Goal: Task Accomplishment & Management: Use online tool/utility

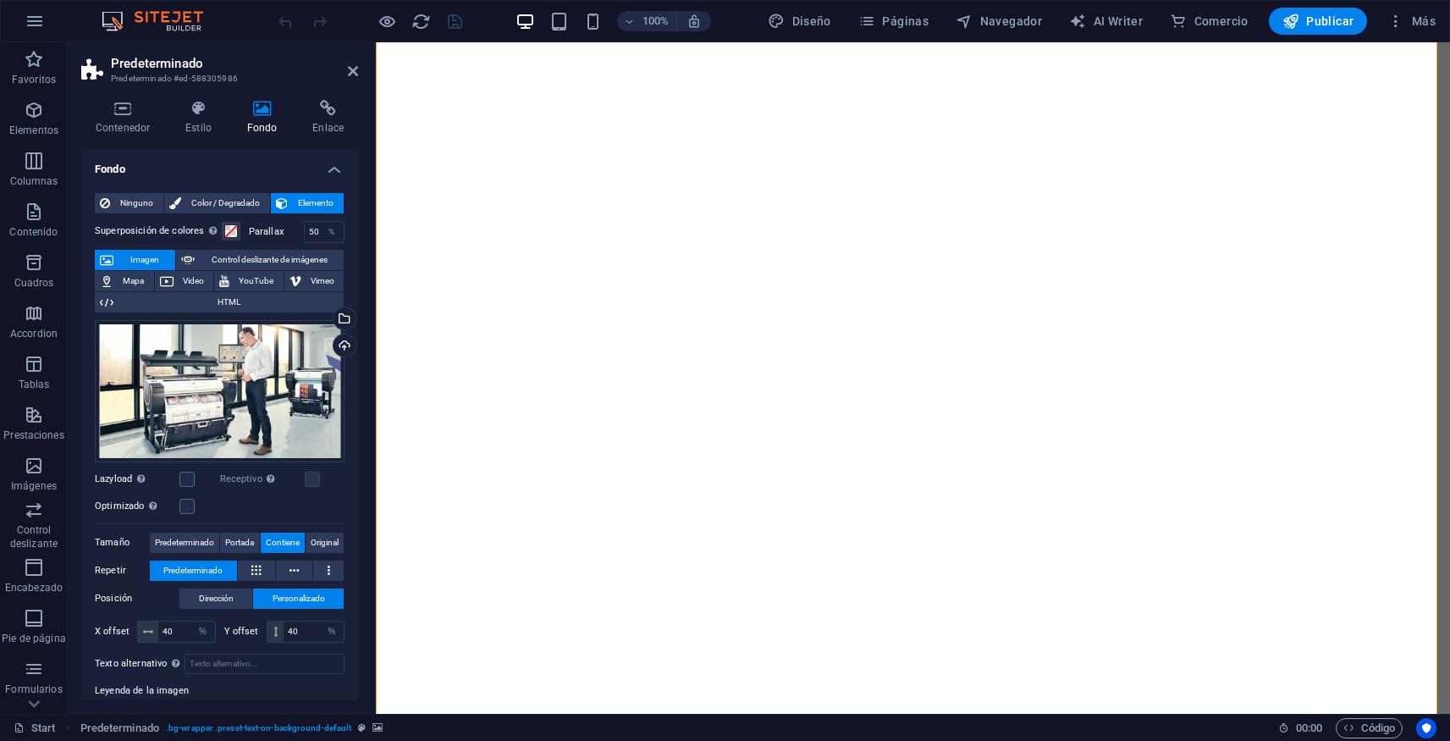
select select "%"
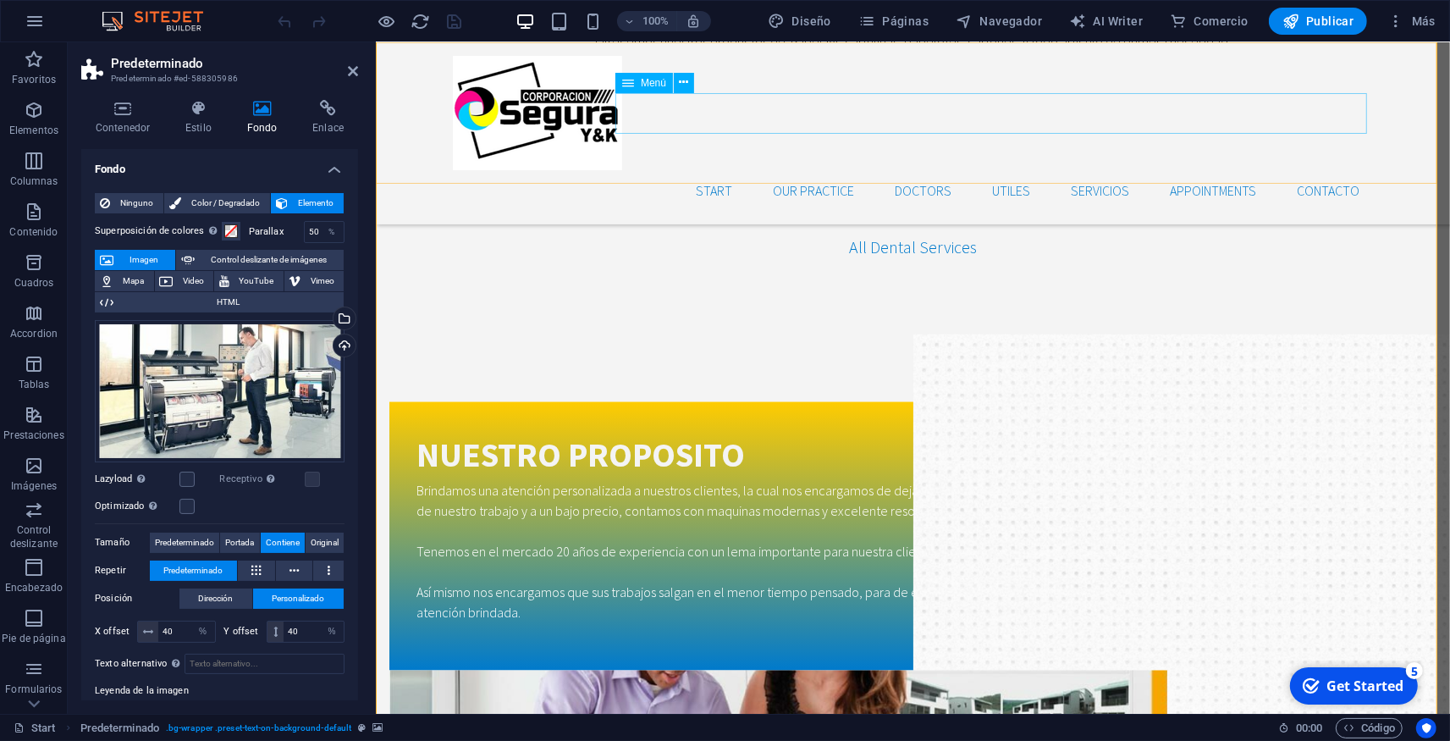
click at [702, 170] on nav "Start Our Practice Doctors UTILES Servicios Appointments CONTACTO" at bounding box center [912, 190] width 921 height 41
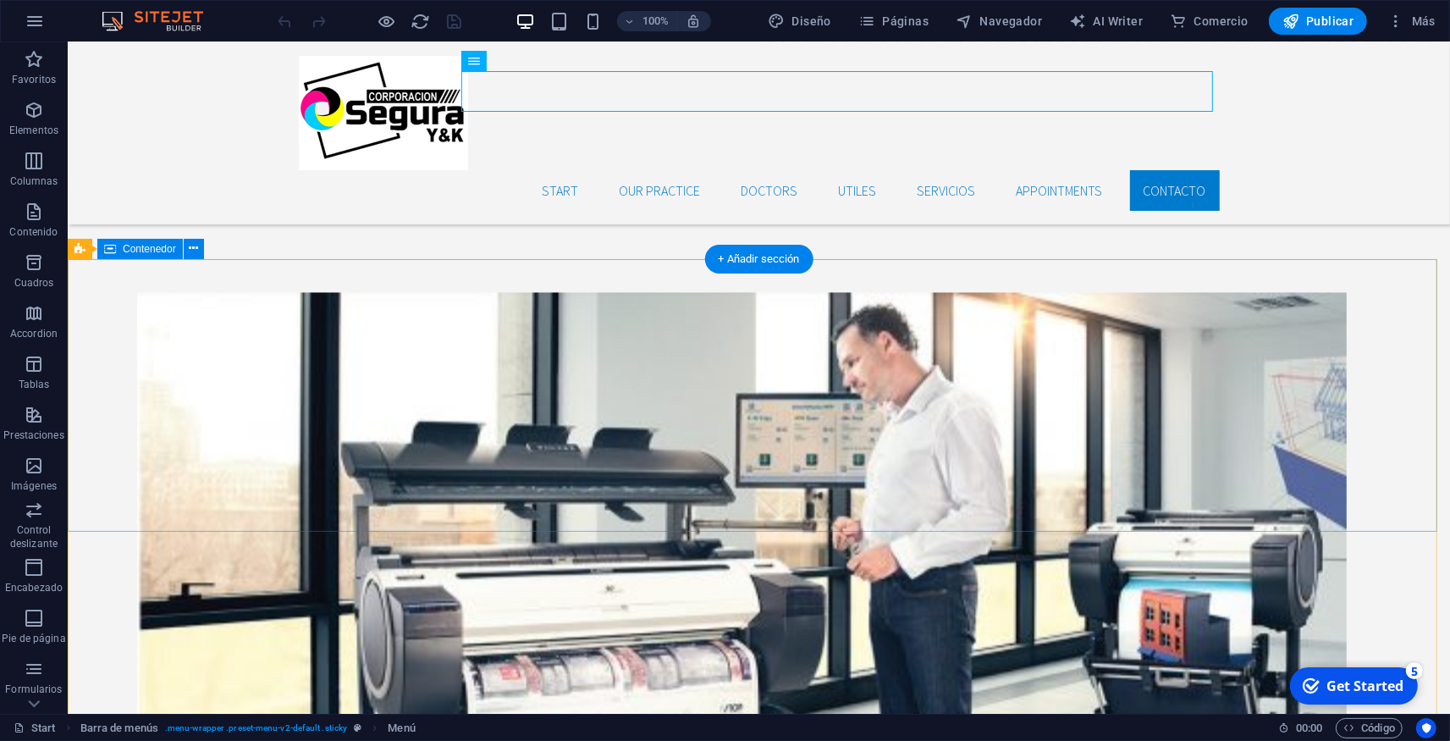
scroll to position [3455, 0]
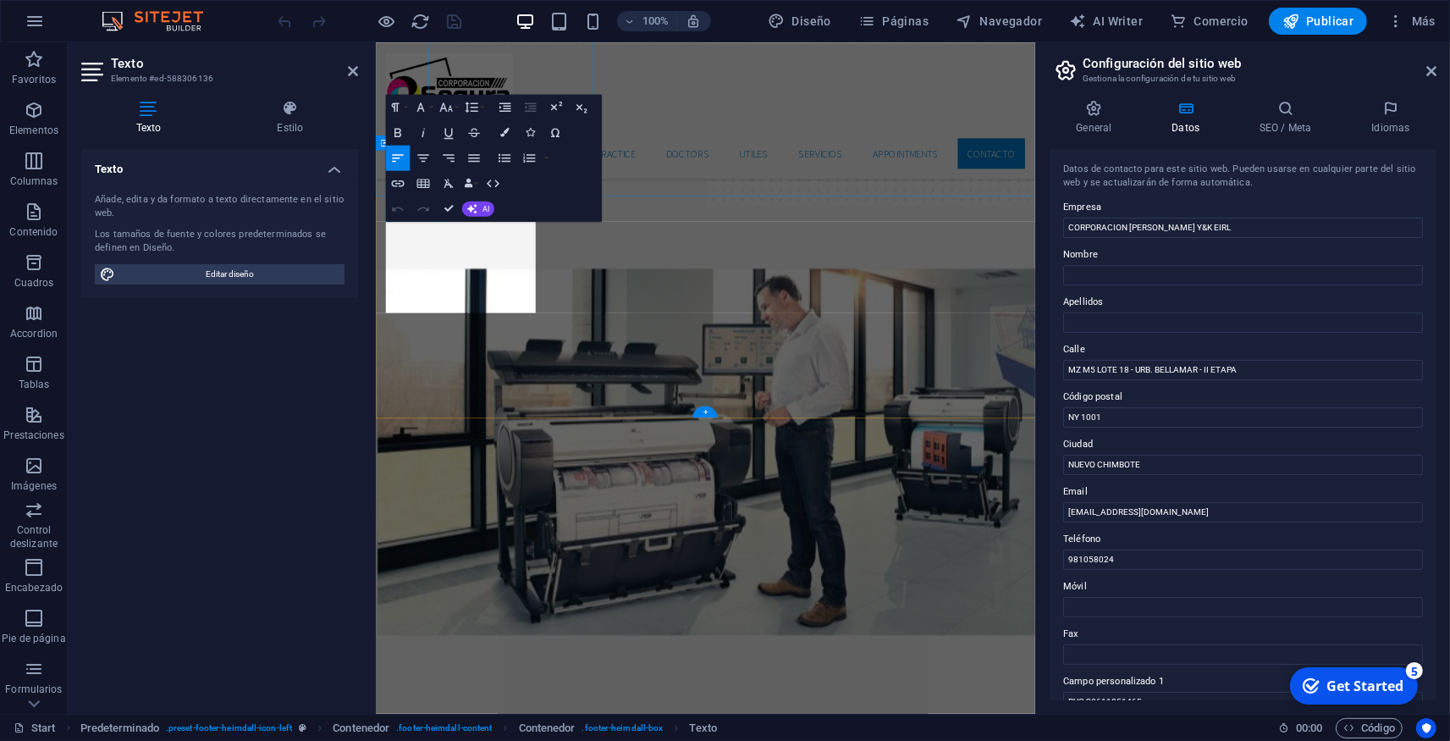
scroll to position [4052, 0]
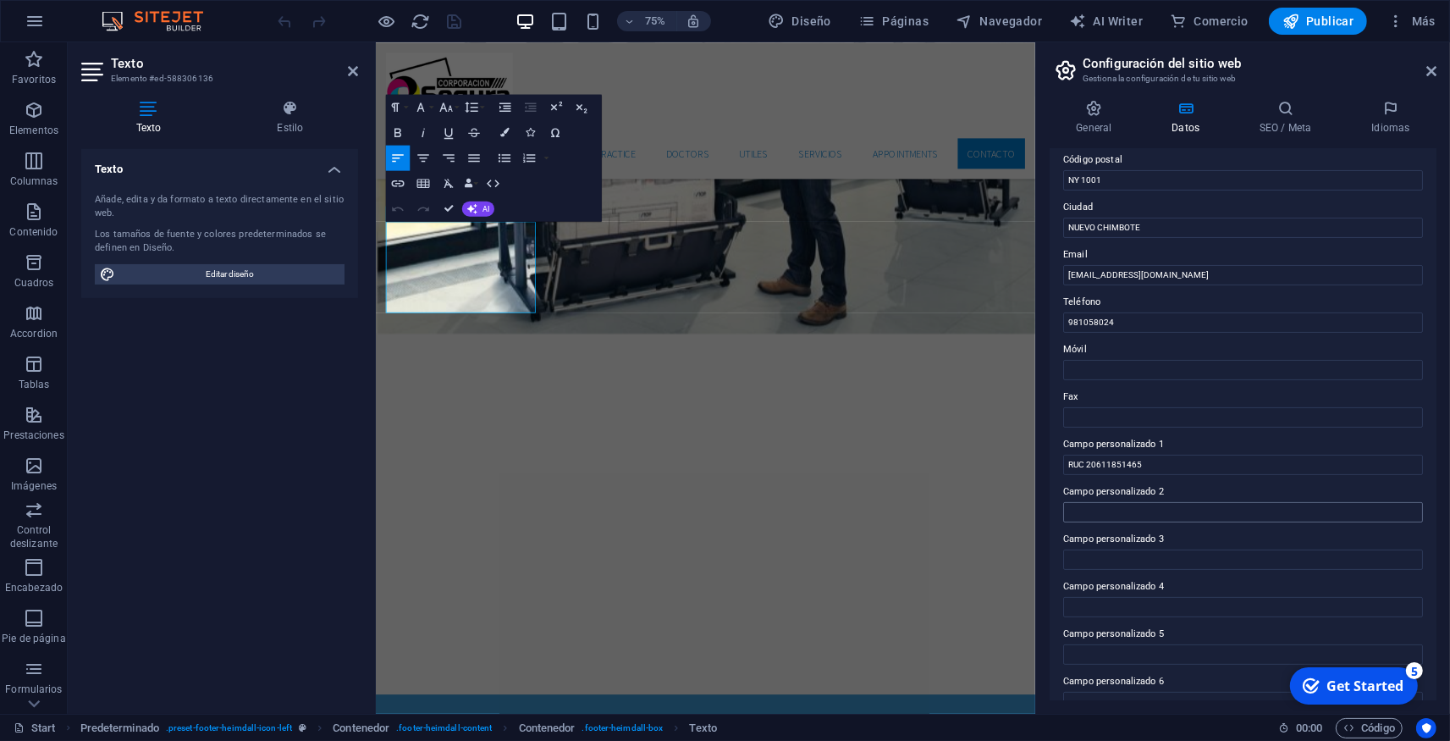
scroll to position [261, 0]
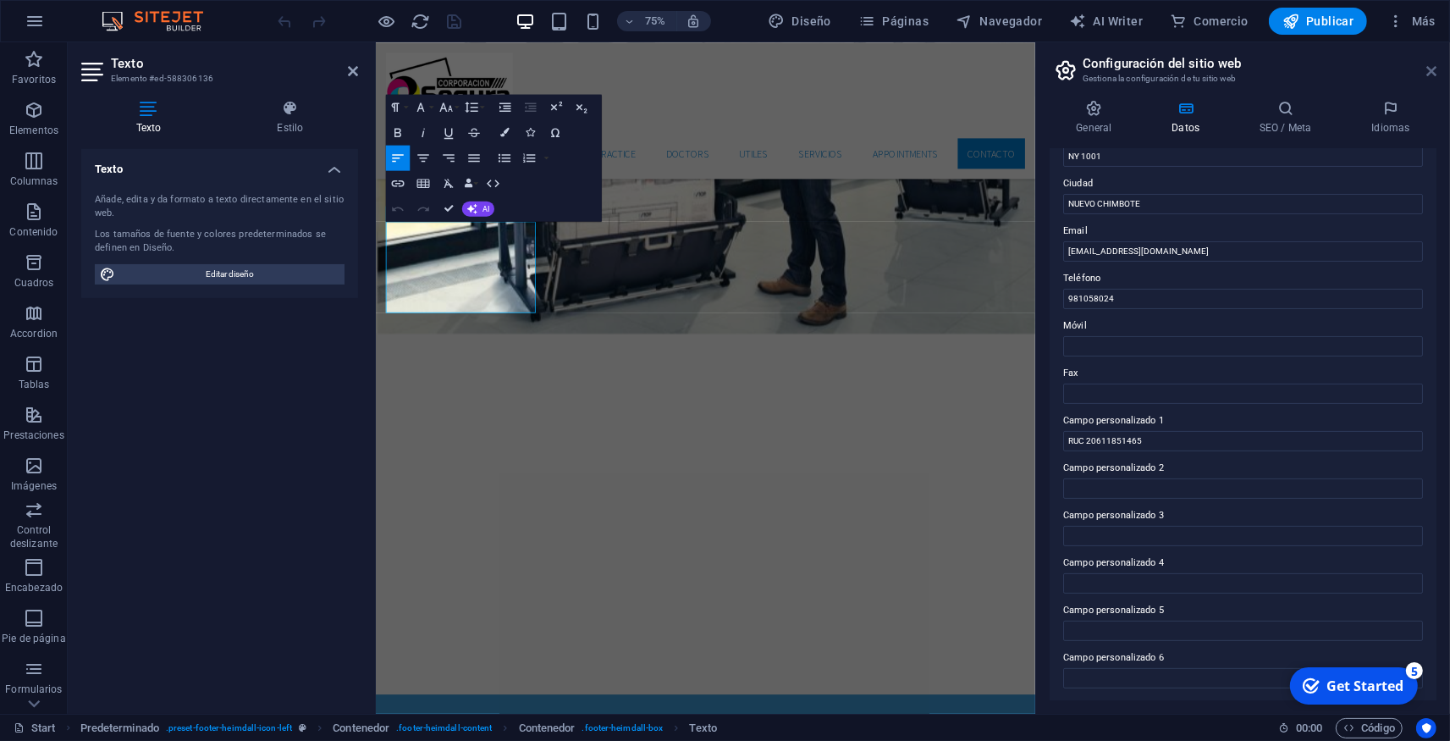
drag, startPoint x: 1434, startPoint y: 69, endPoint x: 989, endPoint y: 16, distance: 448.5
click at [1434, 69] on icon at bounding box center [1432, 71] width 10 height 14
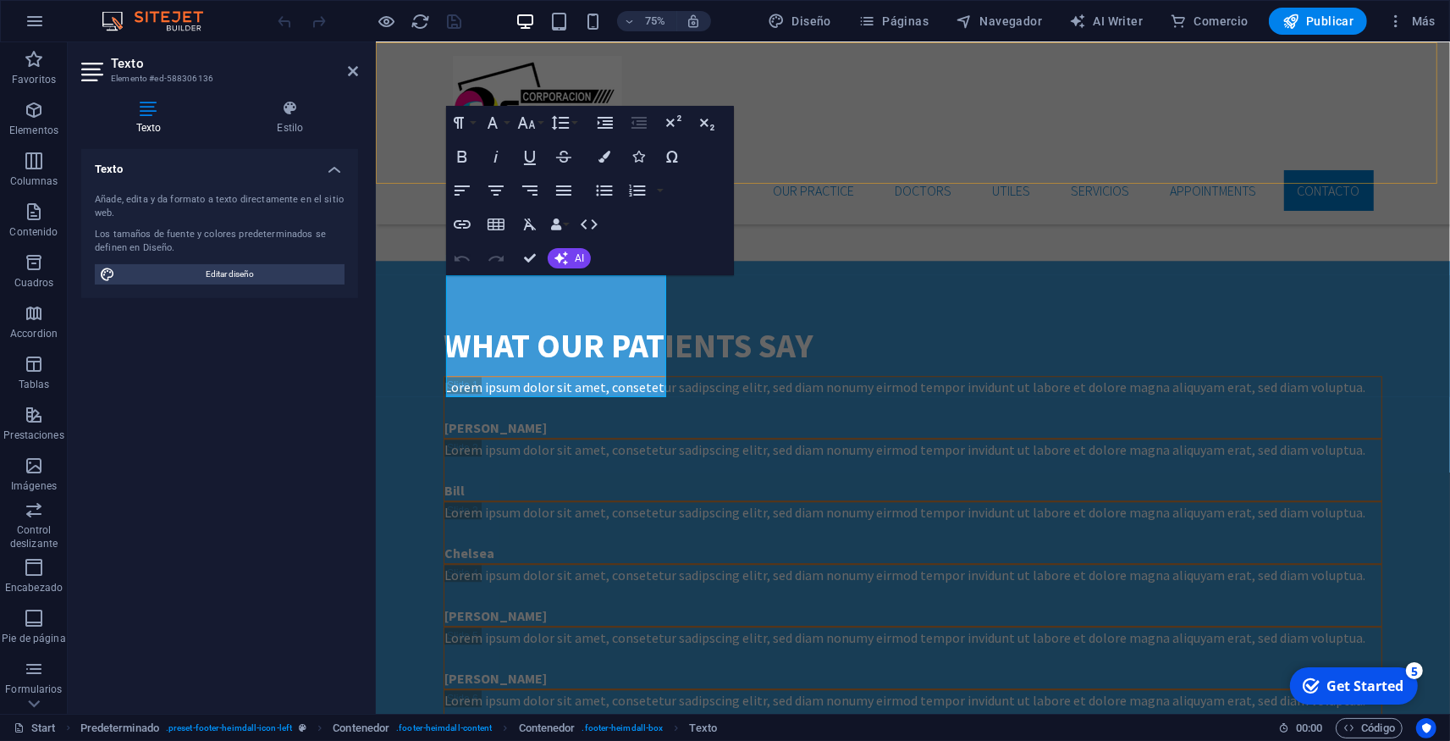
scroll to position [3651, 0]
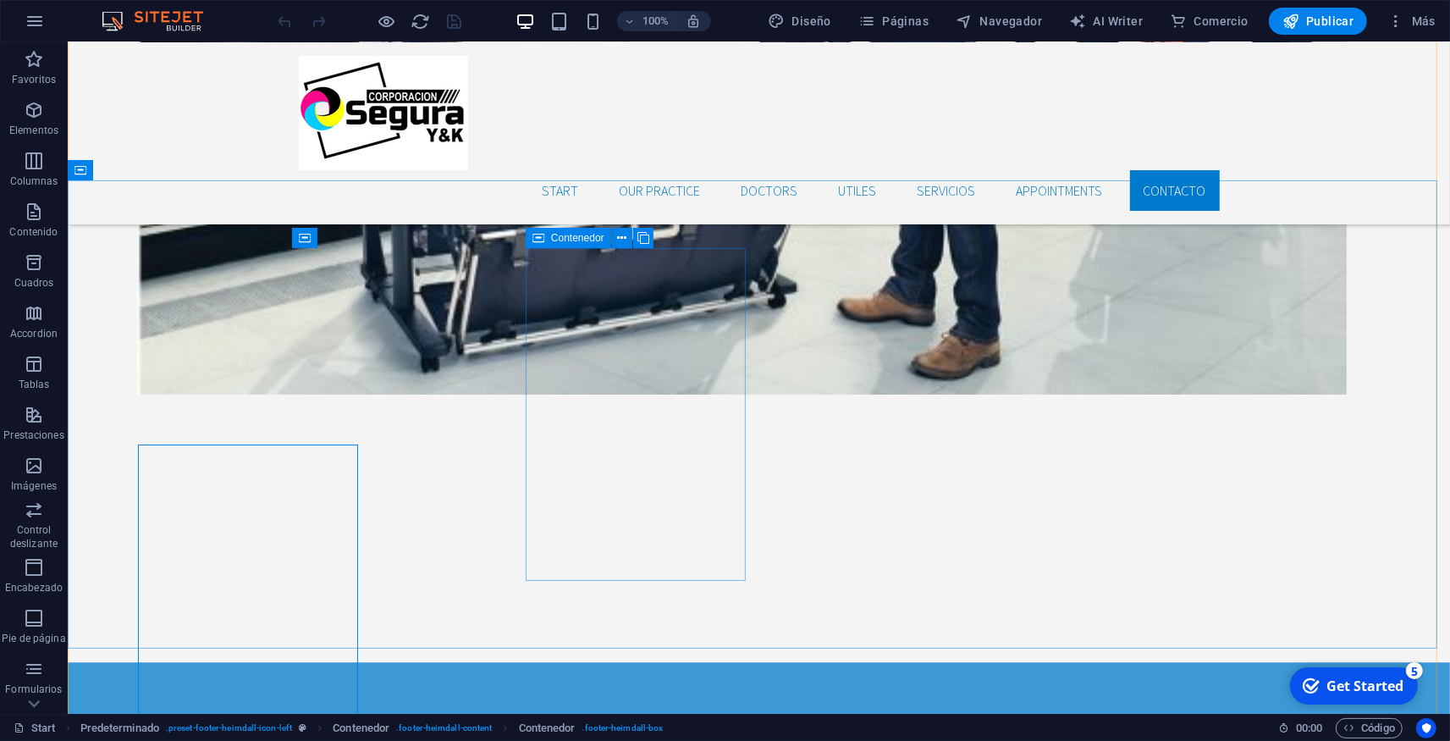
scroll to position [3455, 0]
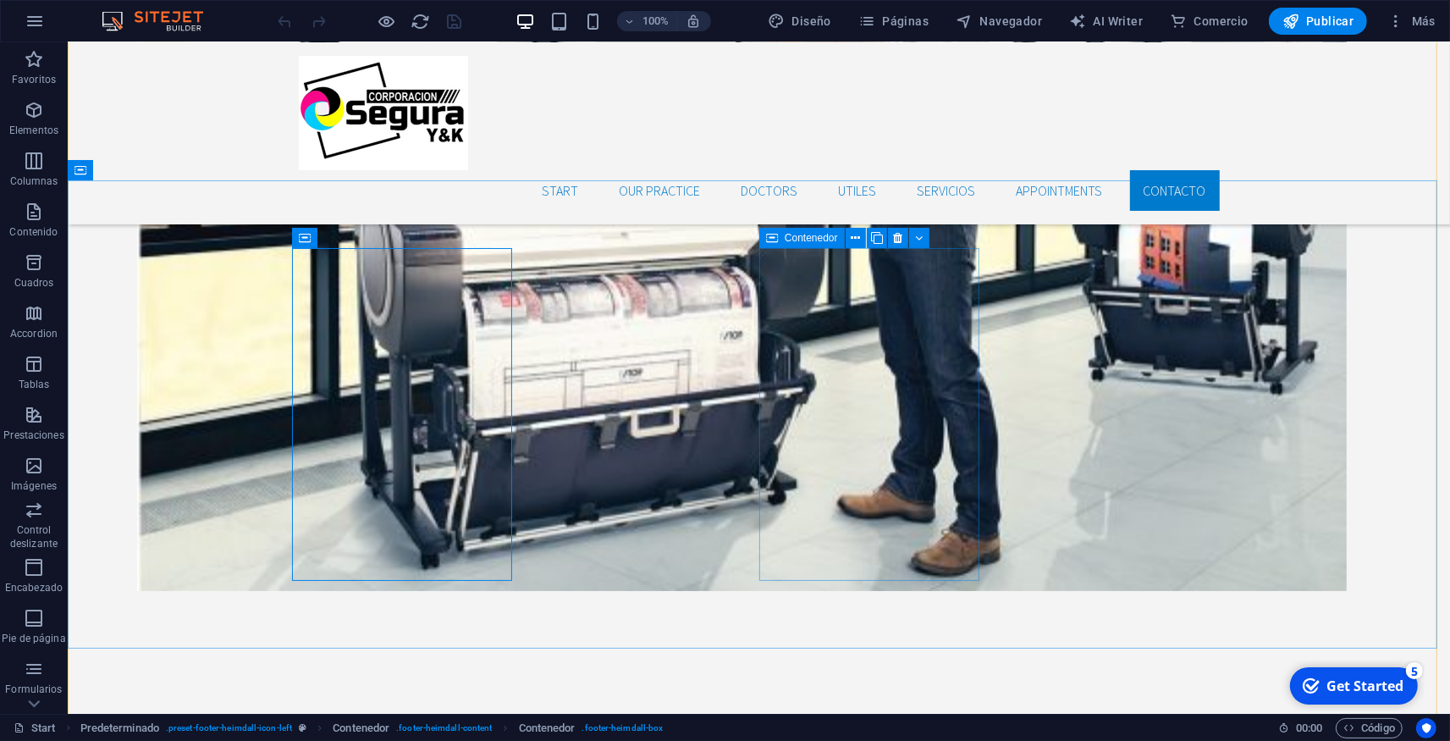
click at [362, 267] on icon at bounding box center [359, 266] width 9 height 18
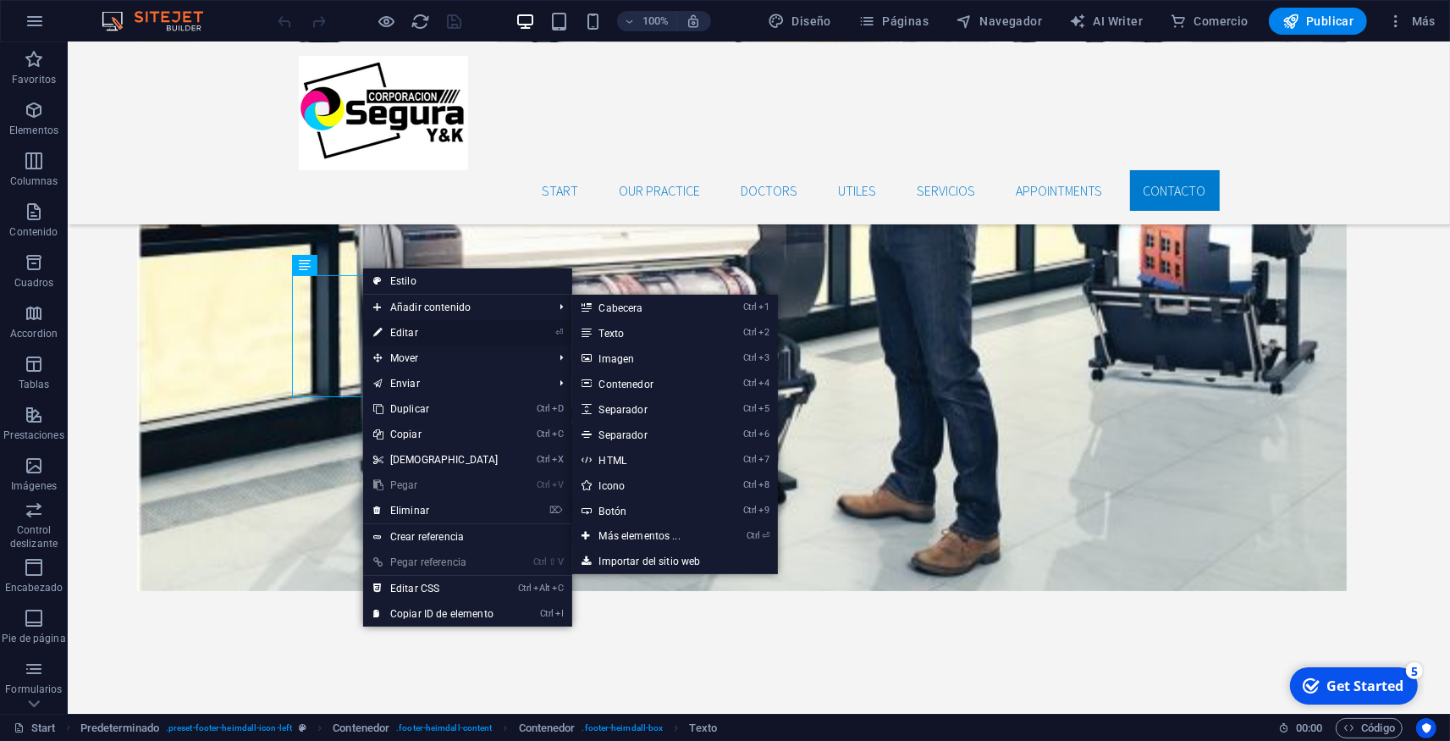
click at [403, 328] on link "⏎ Editar" at bounding box center [436, 332] width 146 height 25
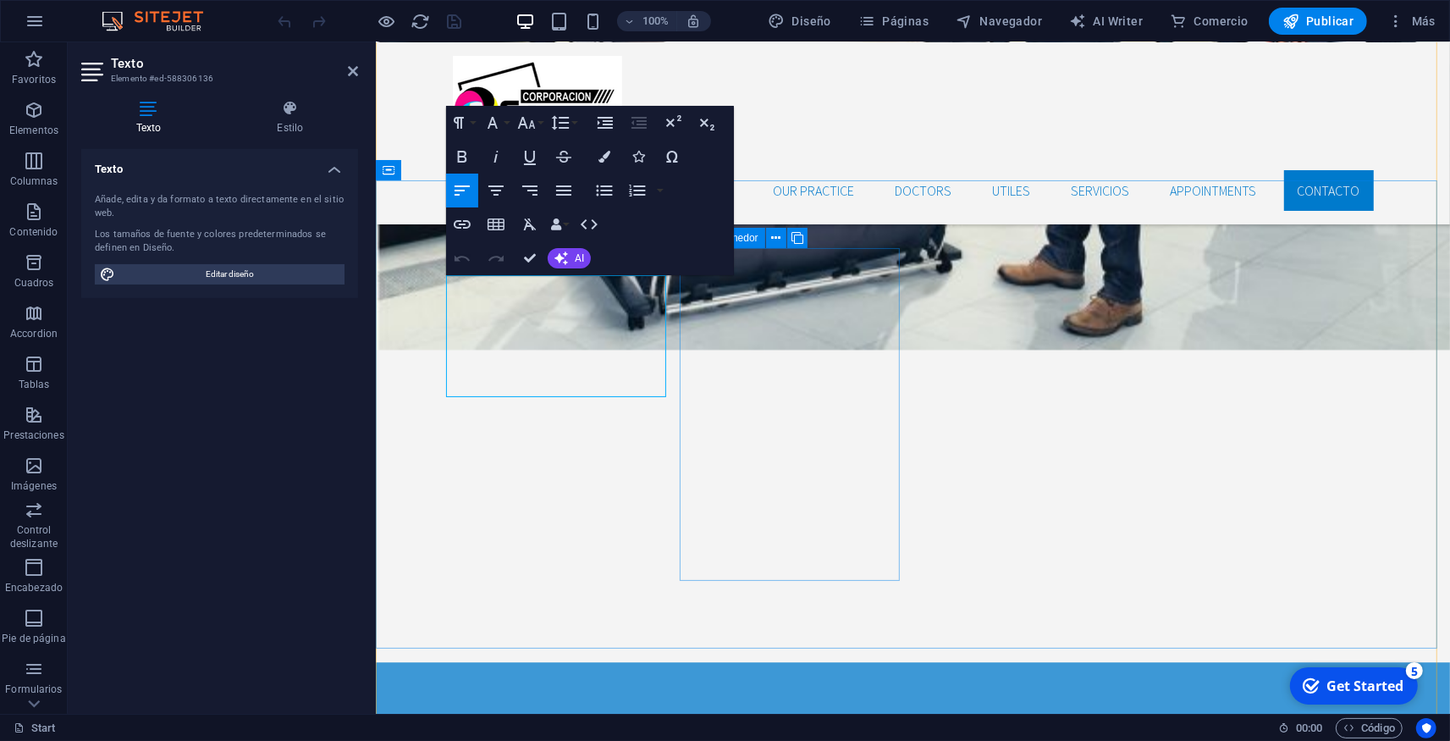
drag, startPoint x: 666, startPoint y: 395, endPoint x: 682, endPoint y: 443, distance: 50.1
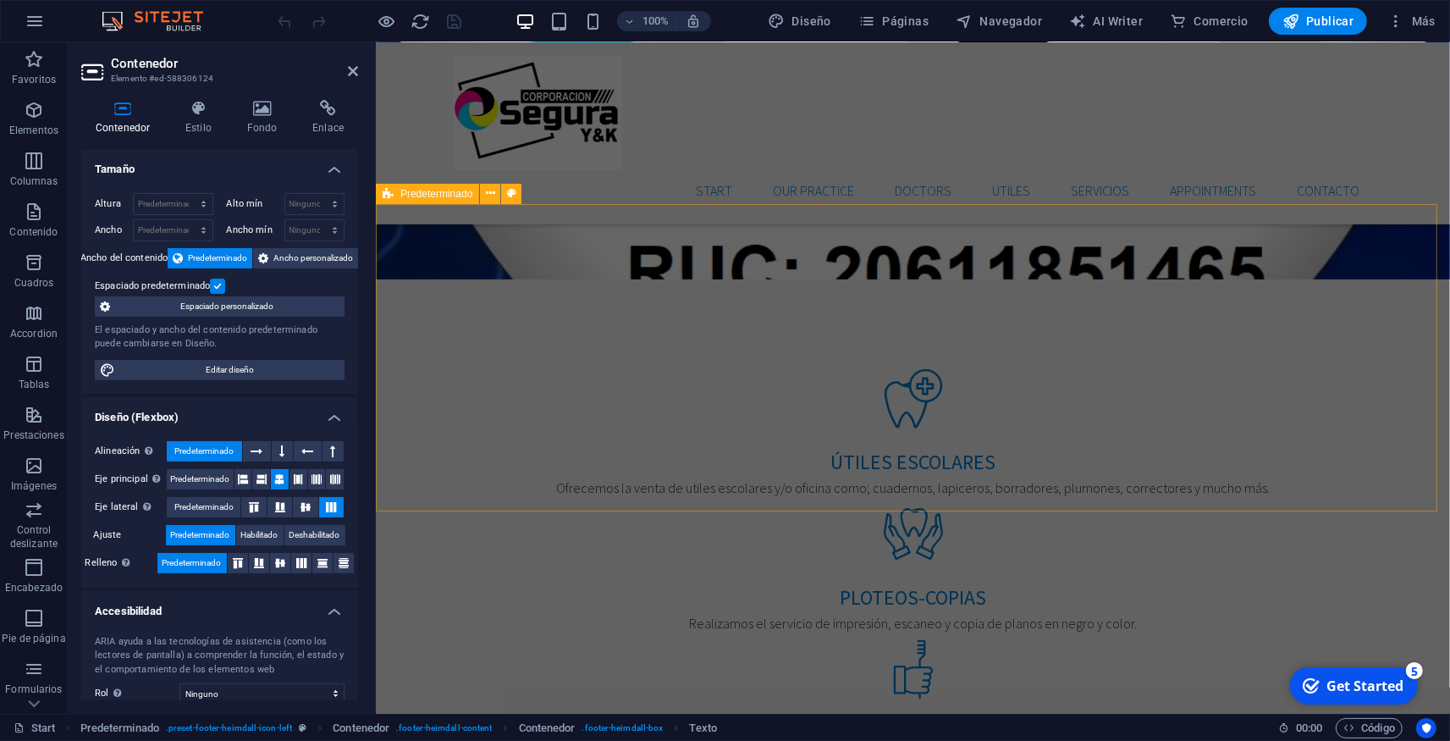
scroll to position [1509, 0]
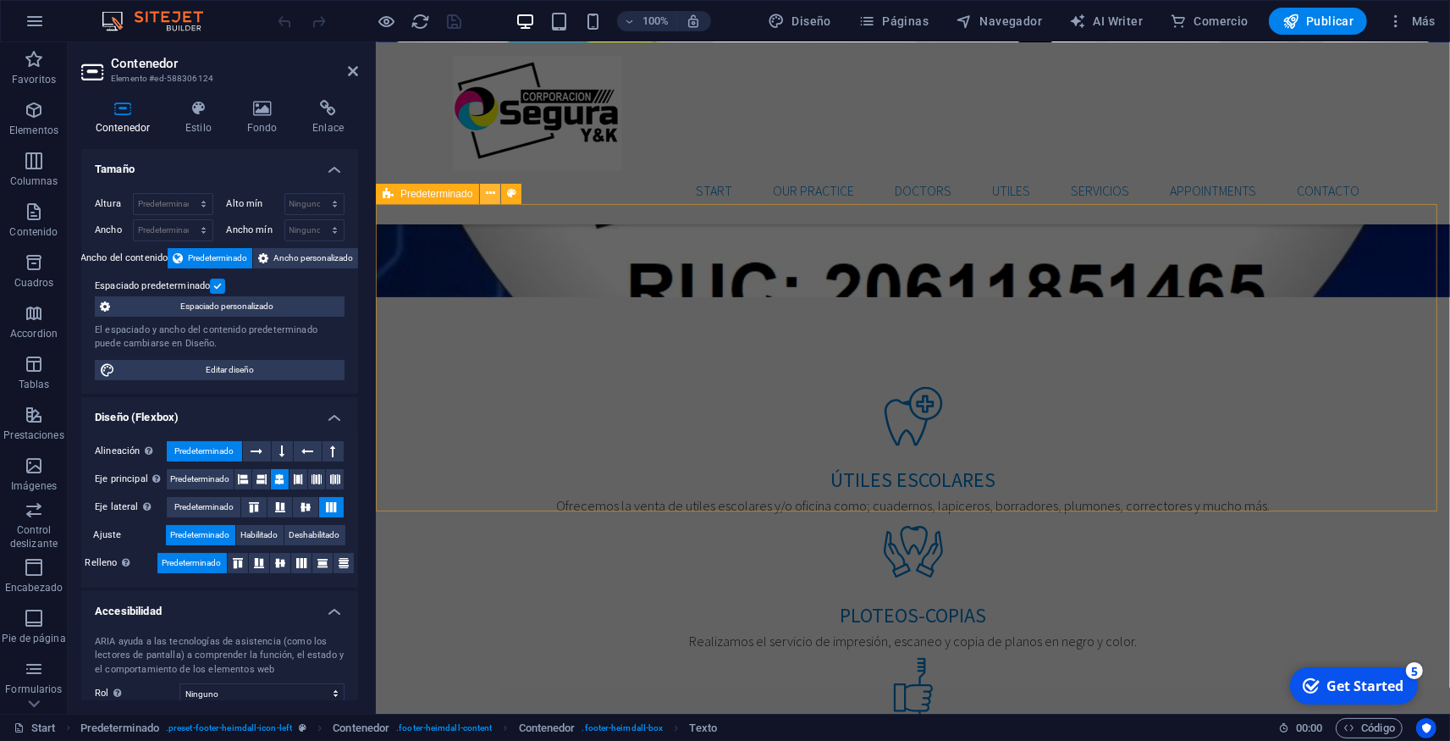
click at [495, 191] on button at bounding box center [490, 194] width 20 height 20
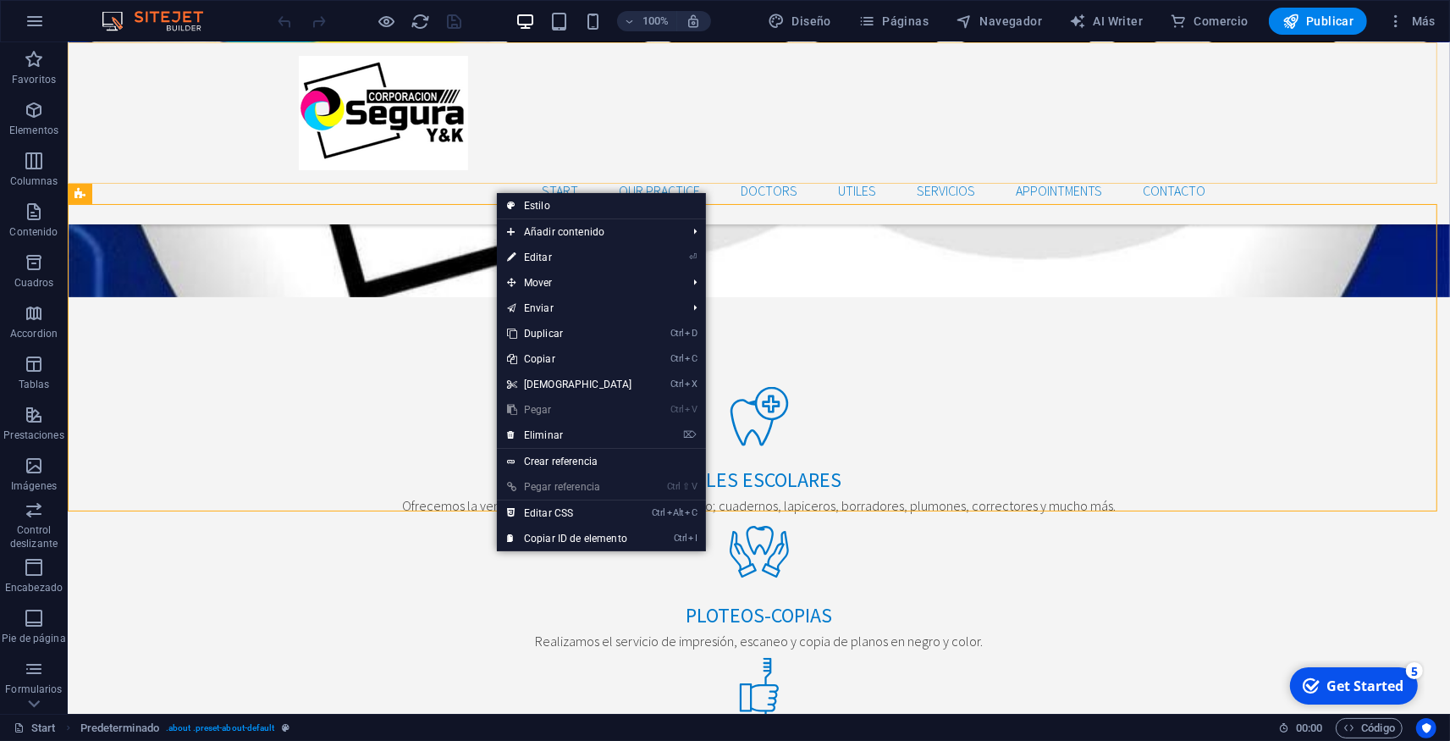
click at [542, 159] on div "Start Our Practice Doctors UTILES Servicios Appointments CONTACTO" at bounding box center [758, 133] width 1383 height 182
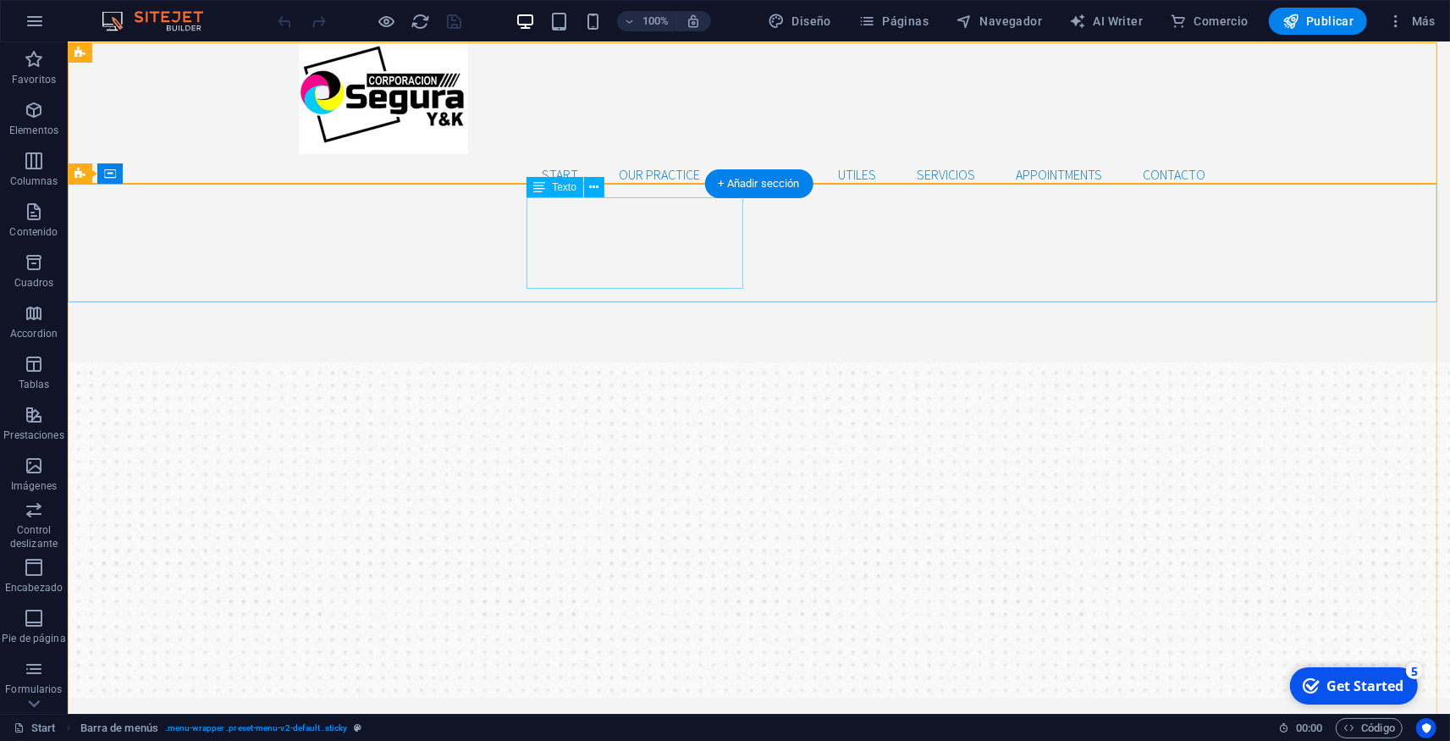
scroll to position [0, 0]
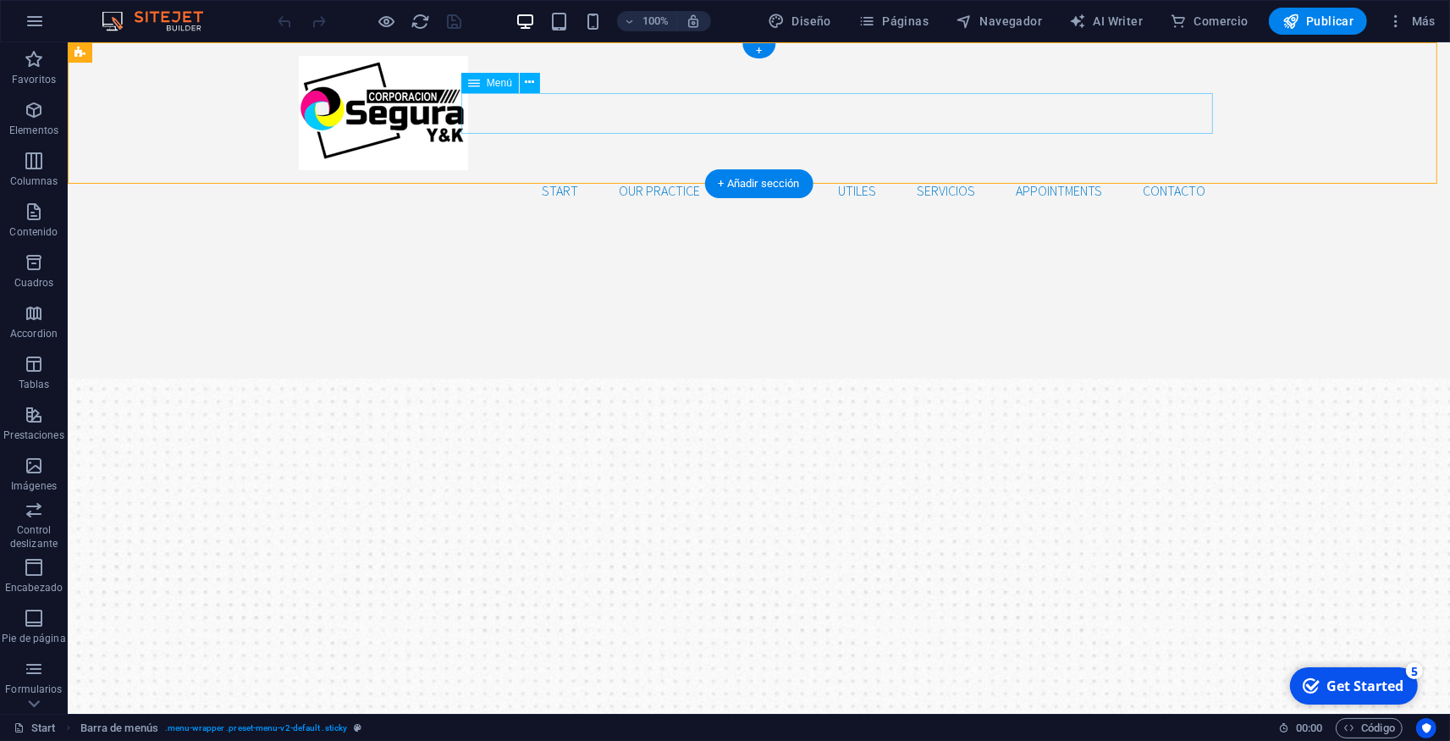
click at [544, 170] on nav "Start Our Practice Doctors UTILES Servicios Appointments CONTACTO" at bounding box center [758, 190] width 921 height 41
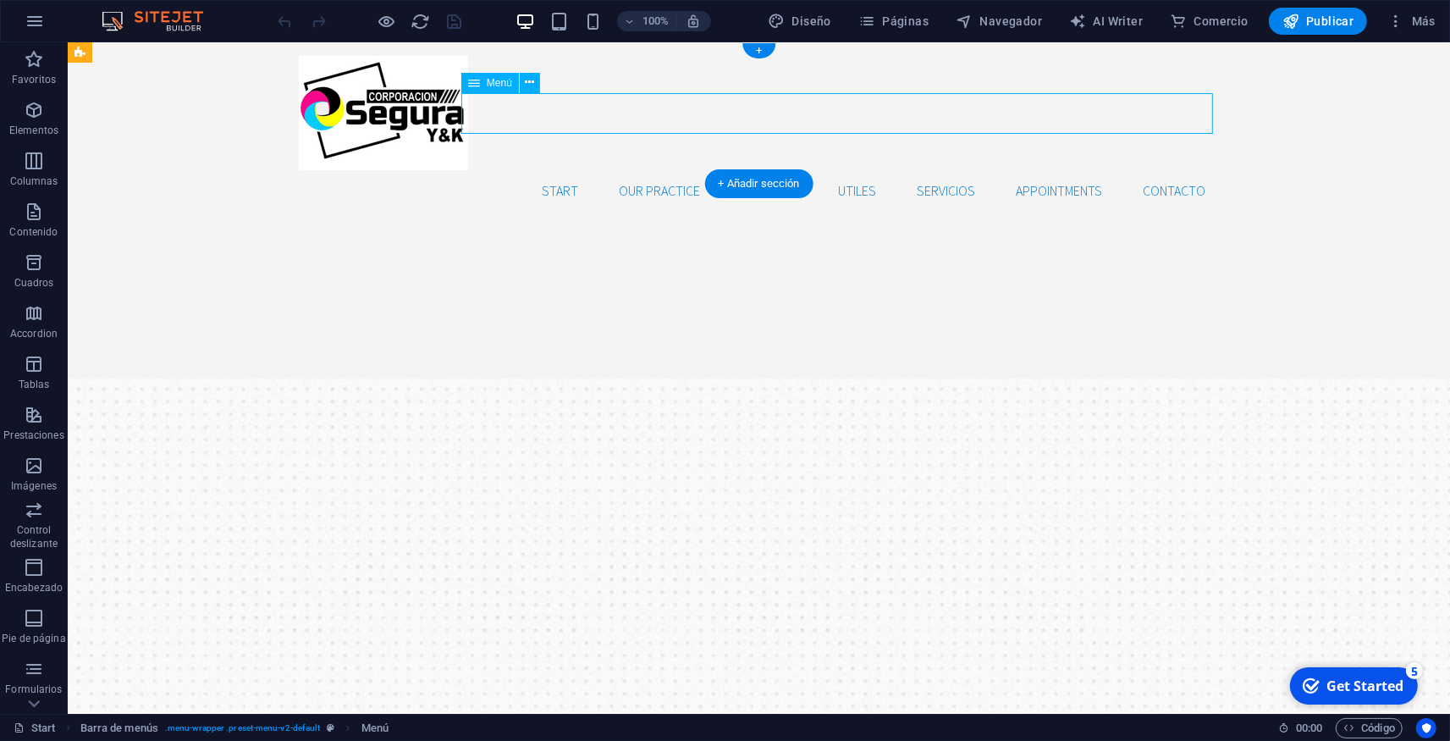
click at [544, 170] on nav "Start Our Practice Doctors UTILES Servicios Appointments CONTACTO" at bounding box center [758, 190] width 921 height 41
select select
select select "2"
select select
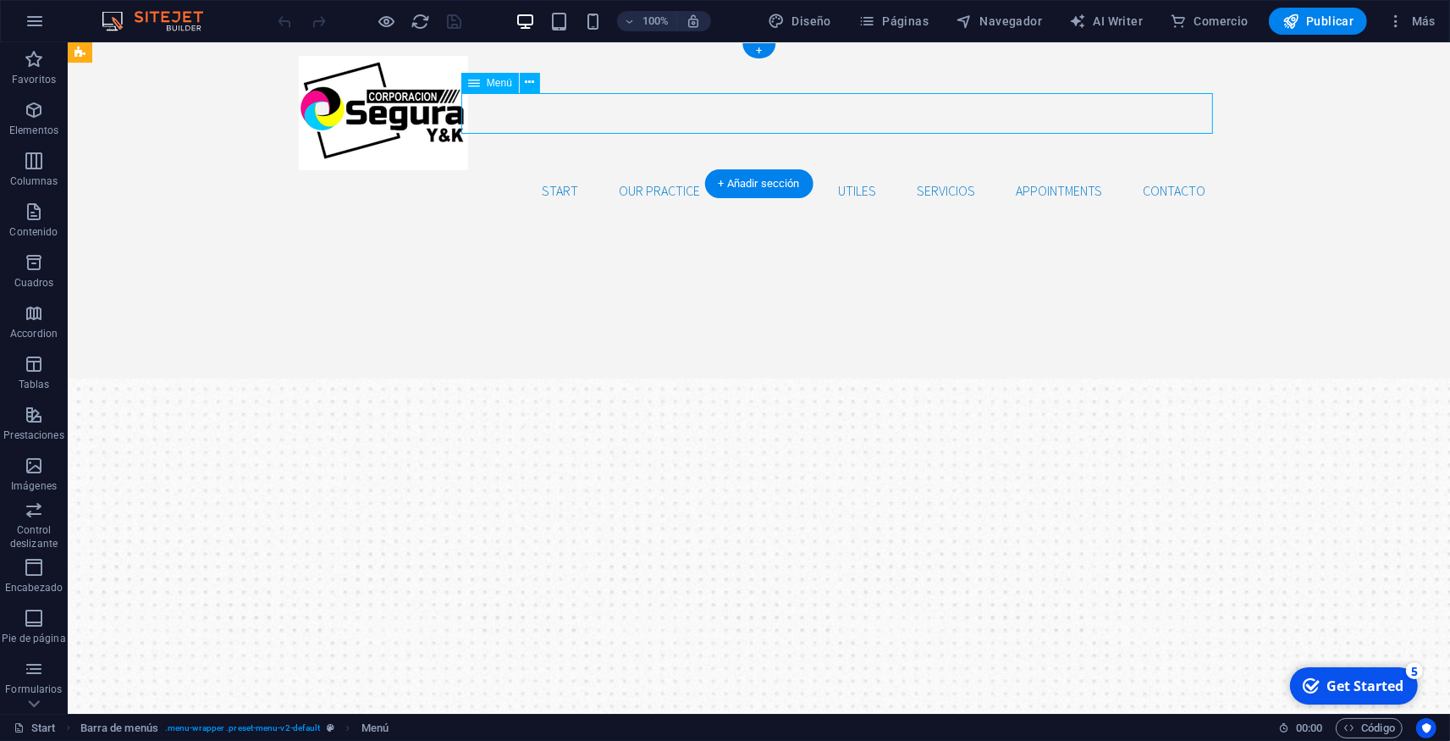
select select "3"
select select
select select "4"
select select
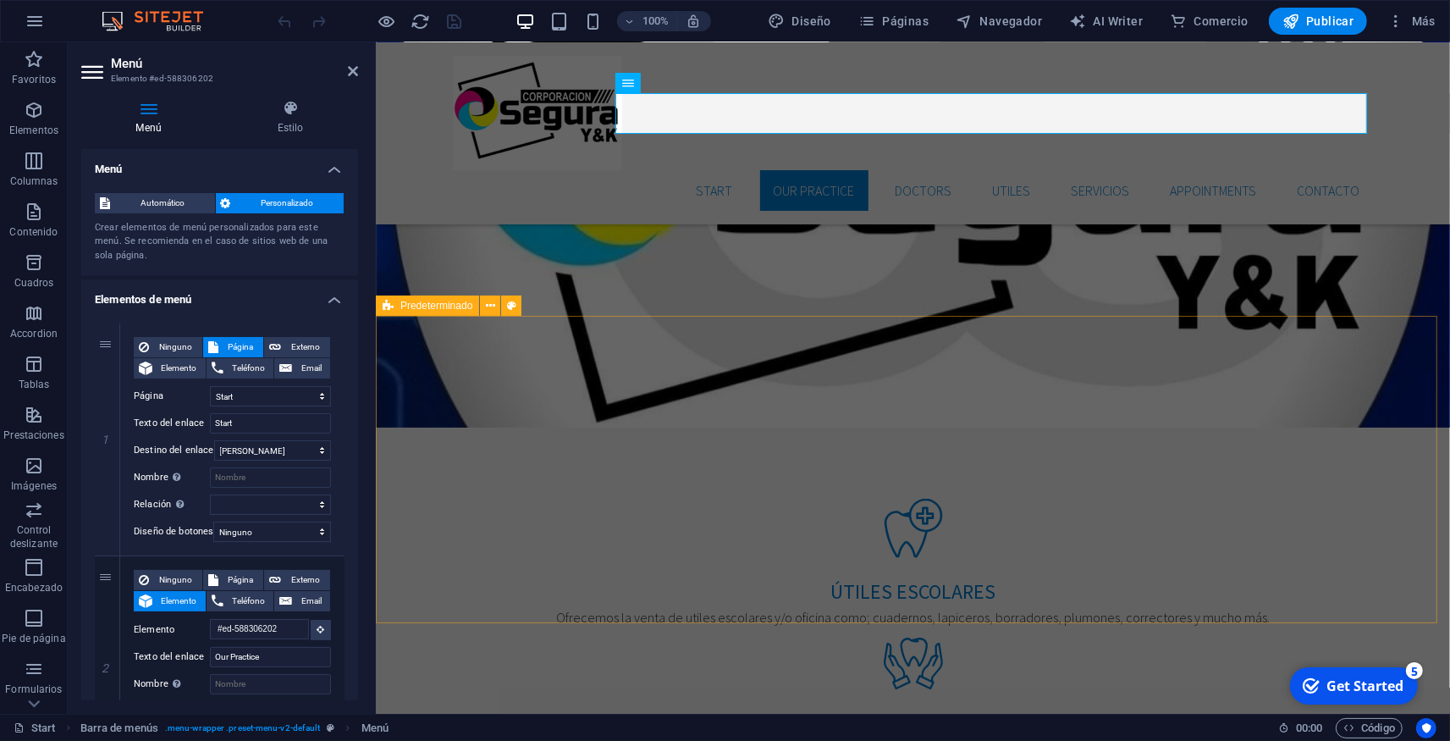
scroll to position [1863, 0]
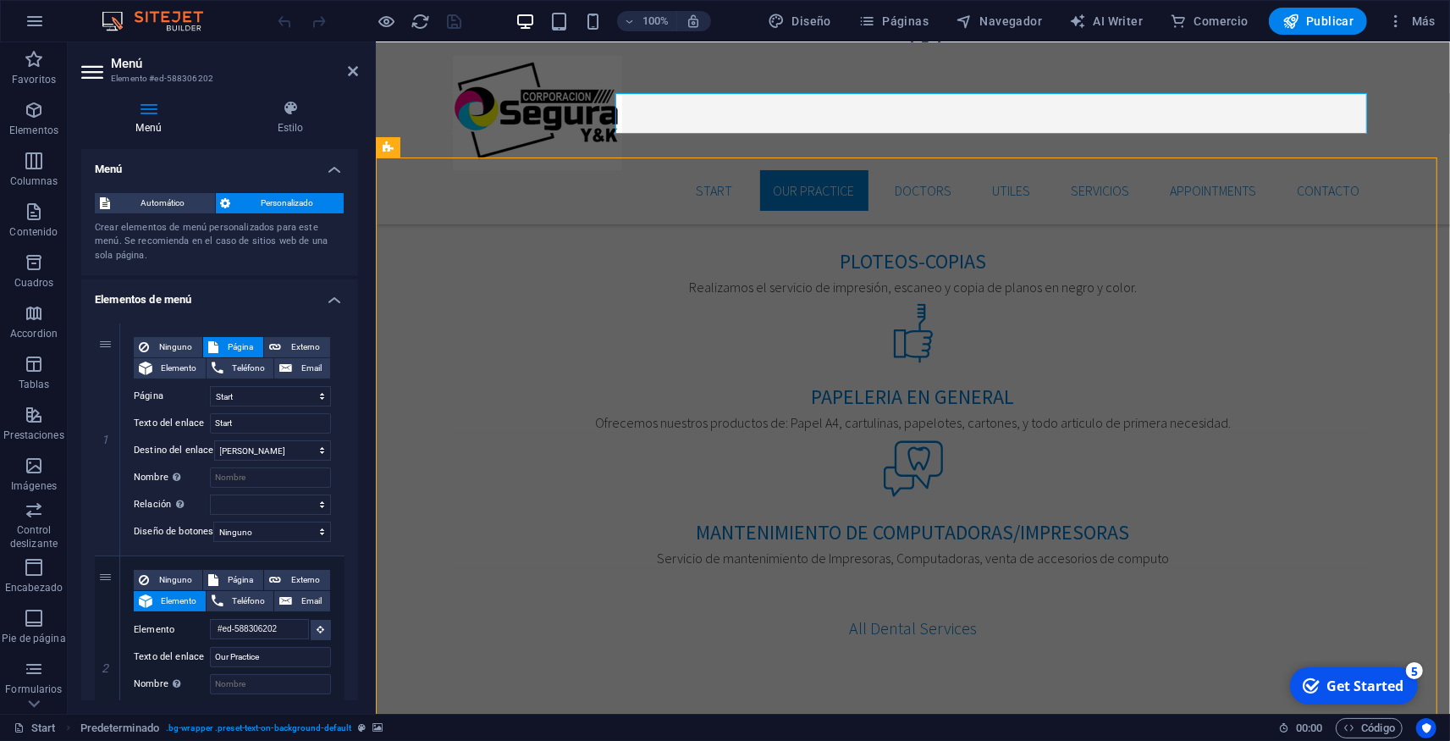
select select "%"
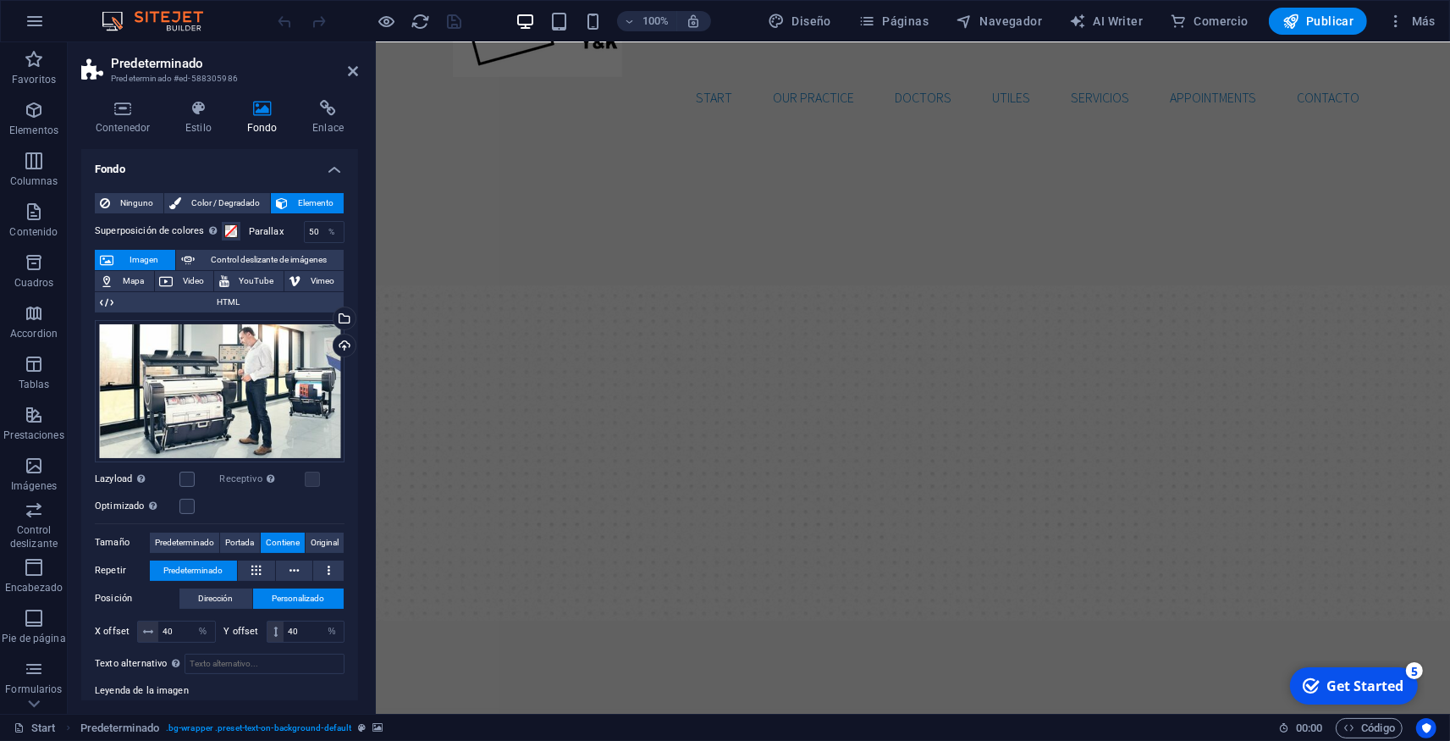
scroll to position [0, 0]
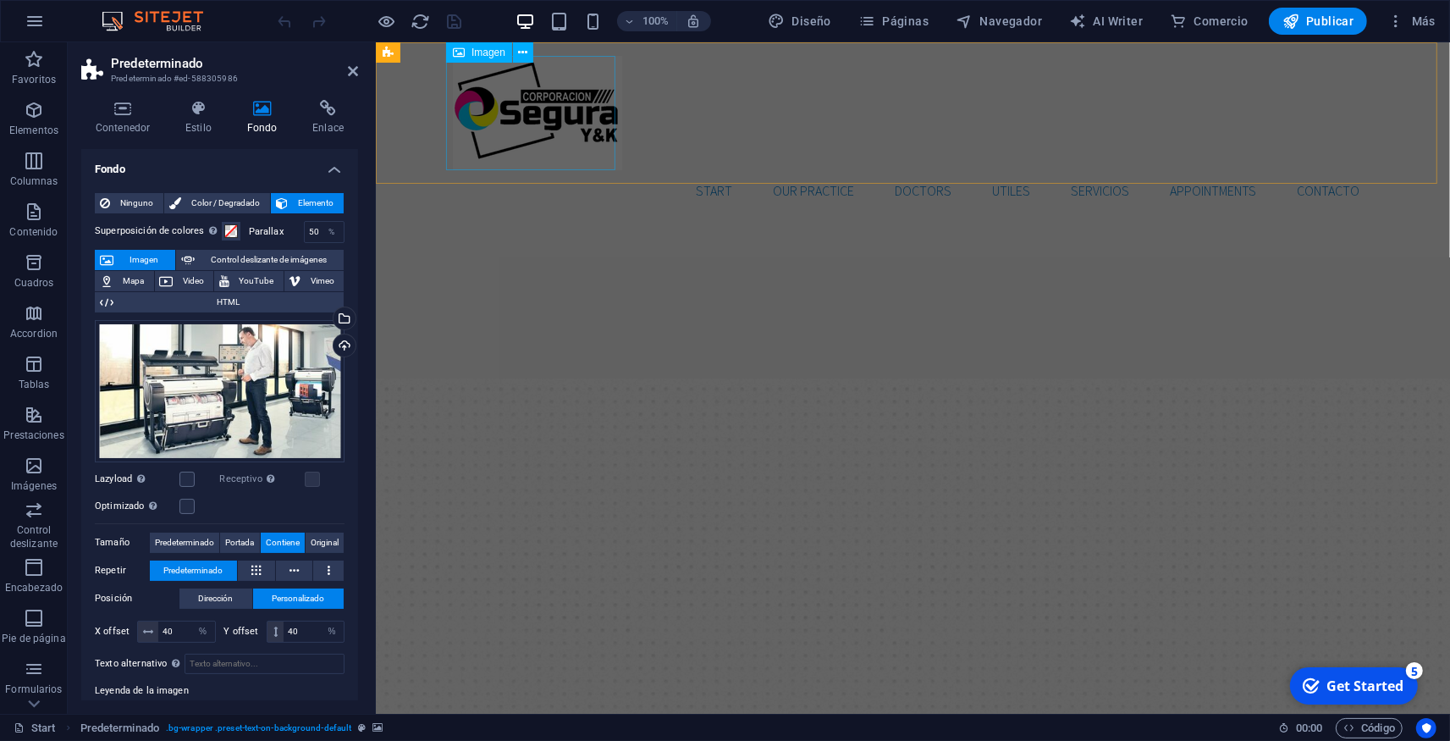
click at [536, 97] on figure at bounding box center [912, 113] width 921 height 114
select select "px"
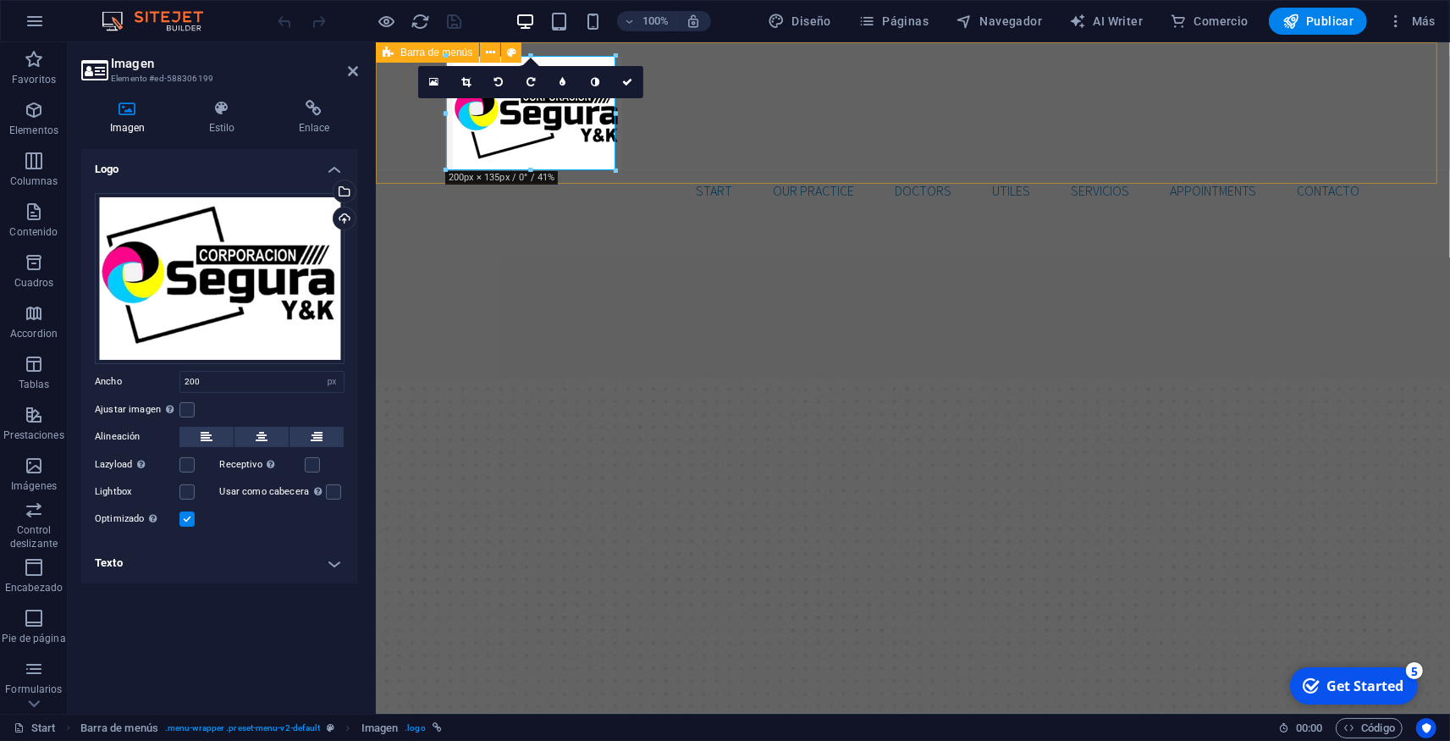
click at [740, 135] on div "Start Our Practice Doctors UTILES Servicios Appointments CONTACTO" at bounding box center [912, 133] width 1074 height 182
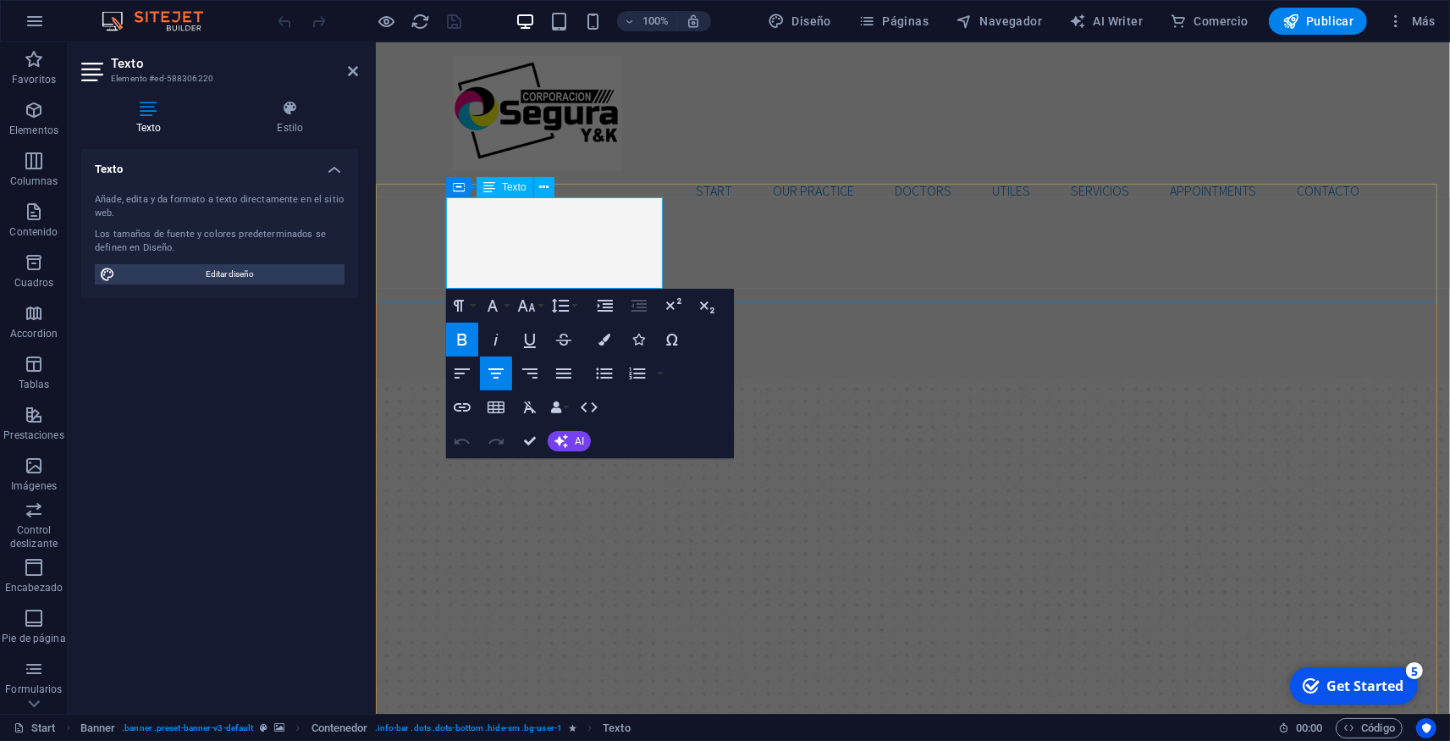
drag, startPoint x: 531, startPoint y: 220, endPoint x: 590, endPoint y: 224, distance: 59.4
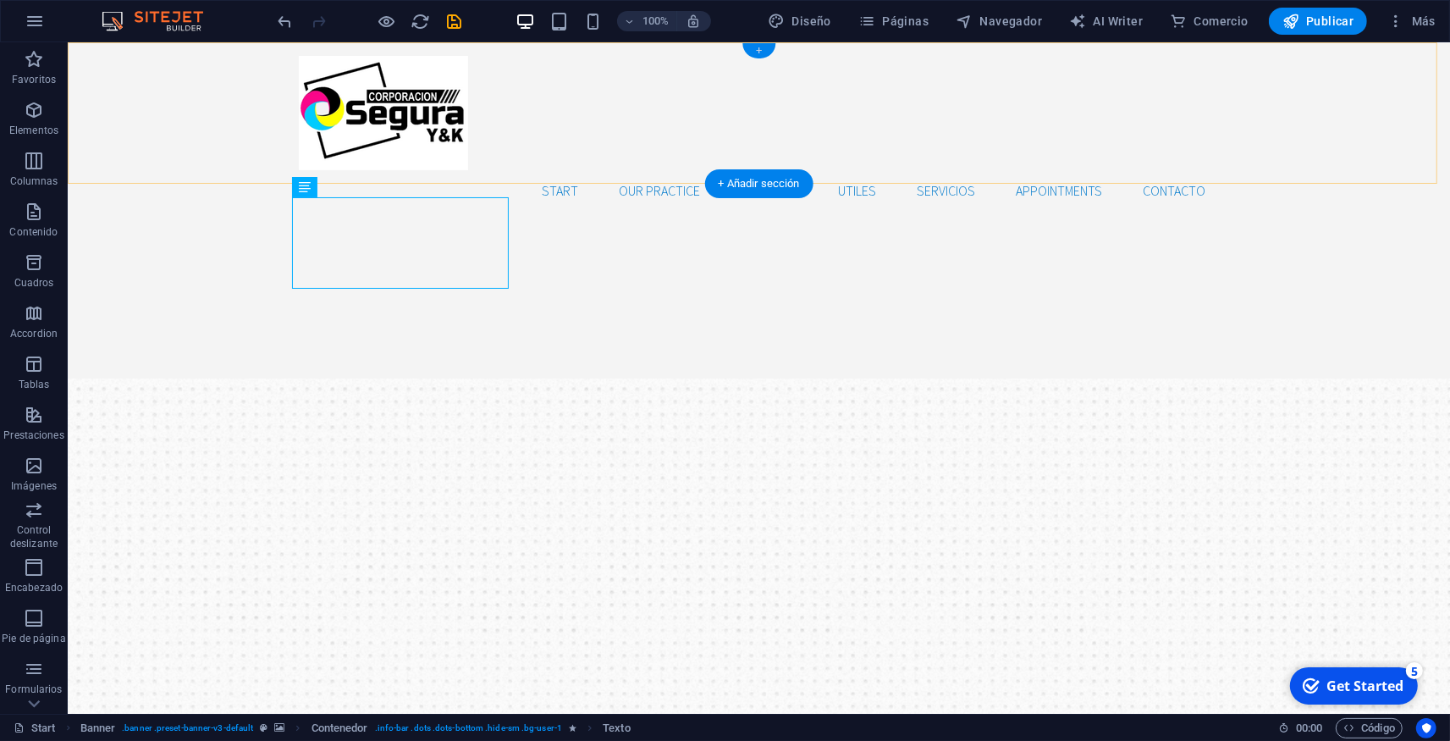
click at [757, 50] on div "+" at bounding box center [759, 50] width 33 height 15
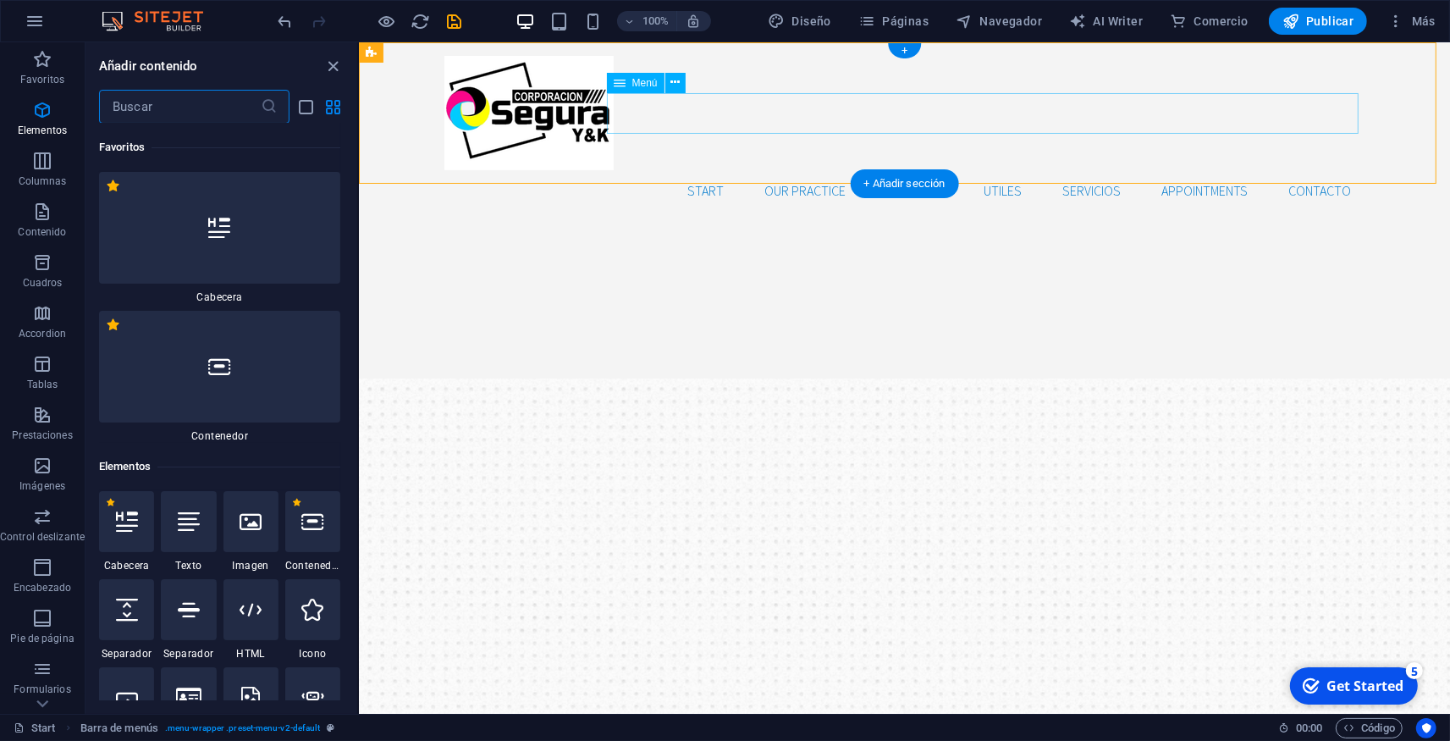
scroll to position [5360, 0]
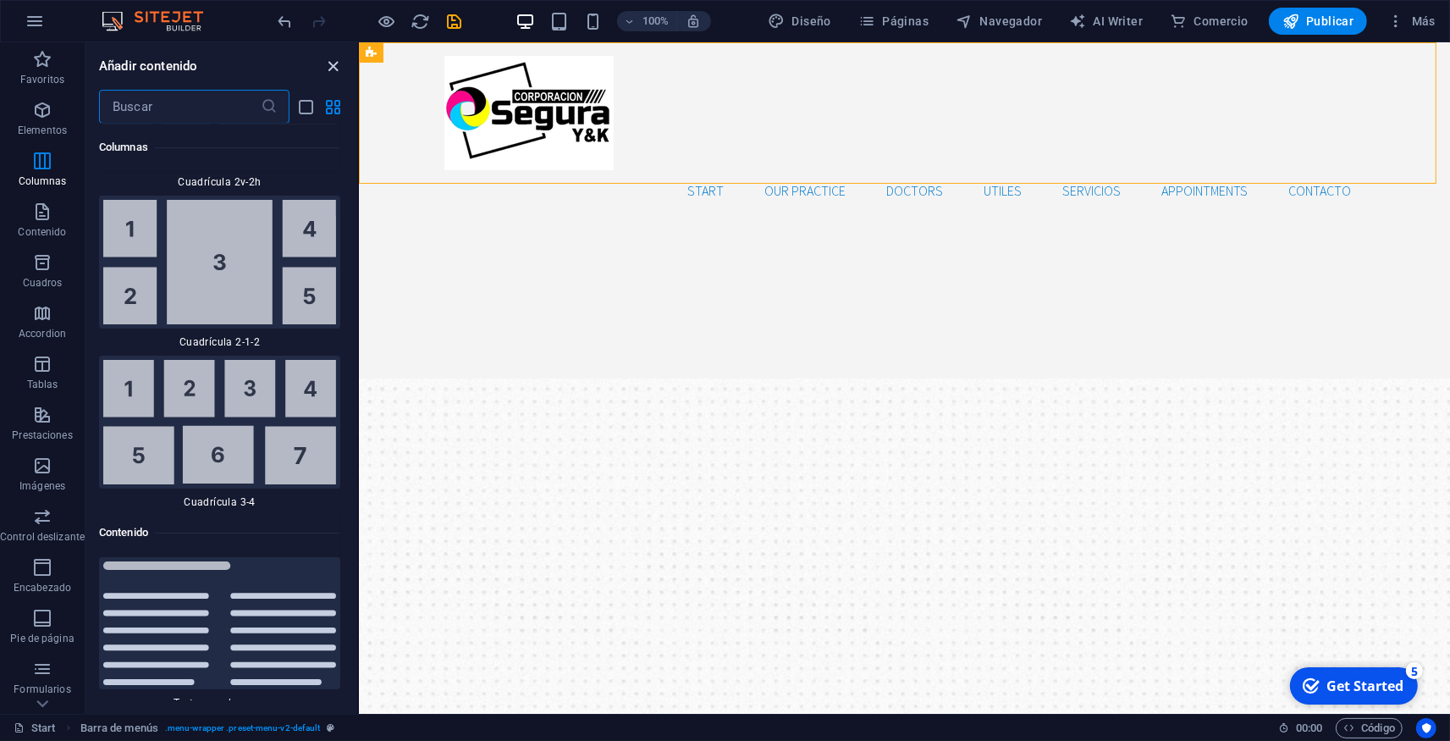
click at [329, 67] on icon "close panel" at bounding box center [333, 66] width 19 height 19
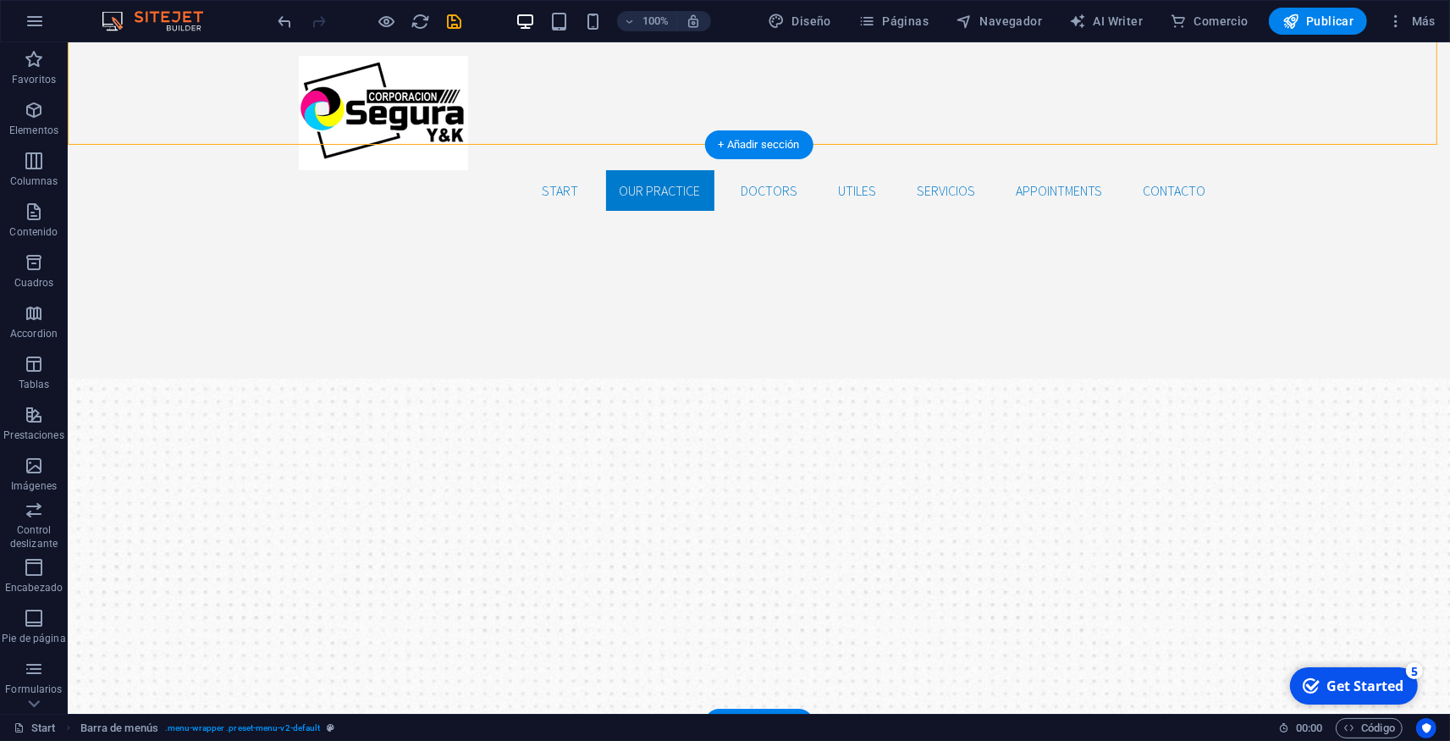
scroll to position [279, 0]
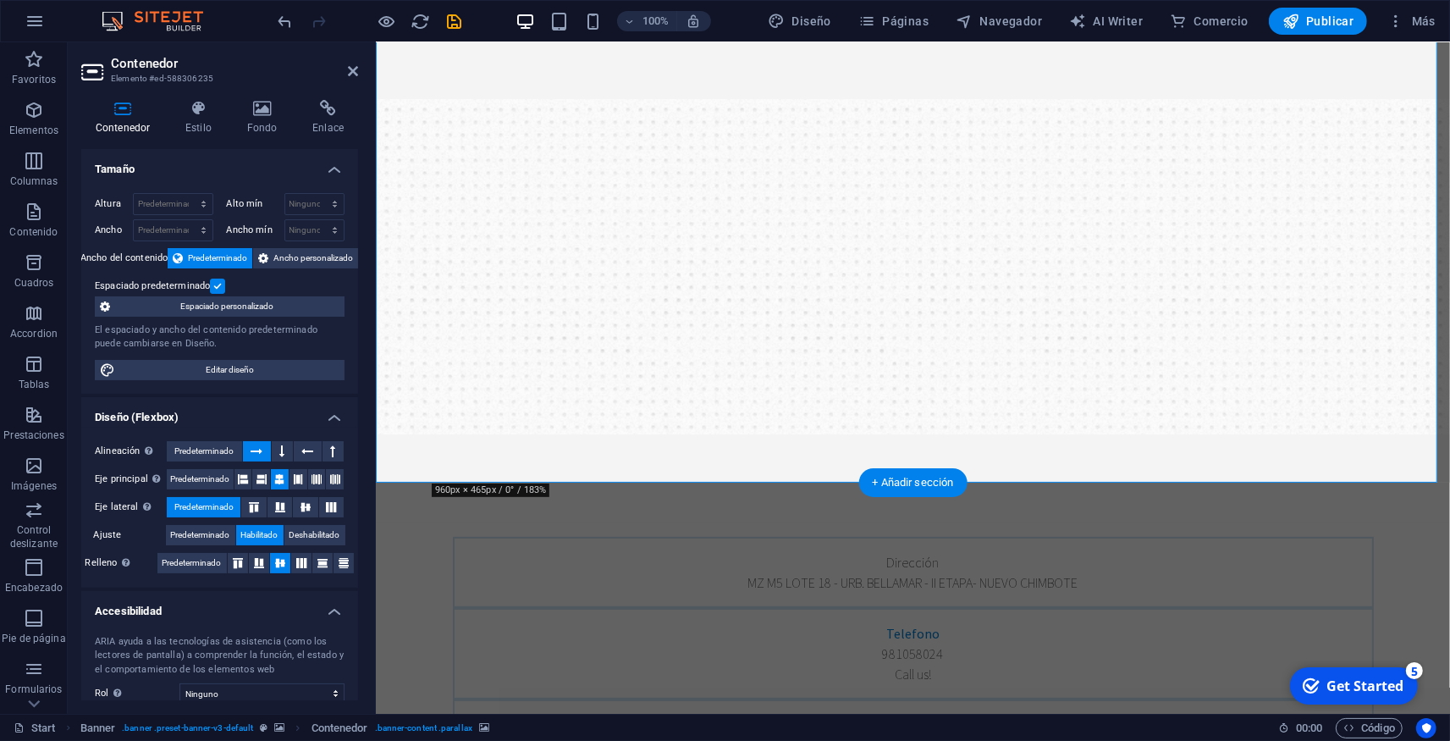
click at [274, 113] on icon at bounding box center [262, 108] width 59 height 17
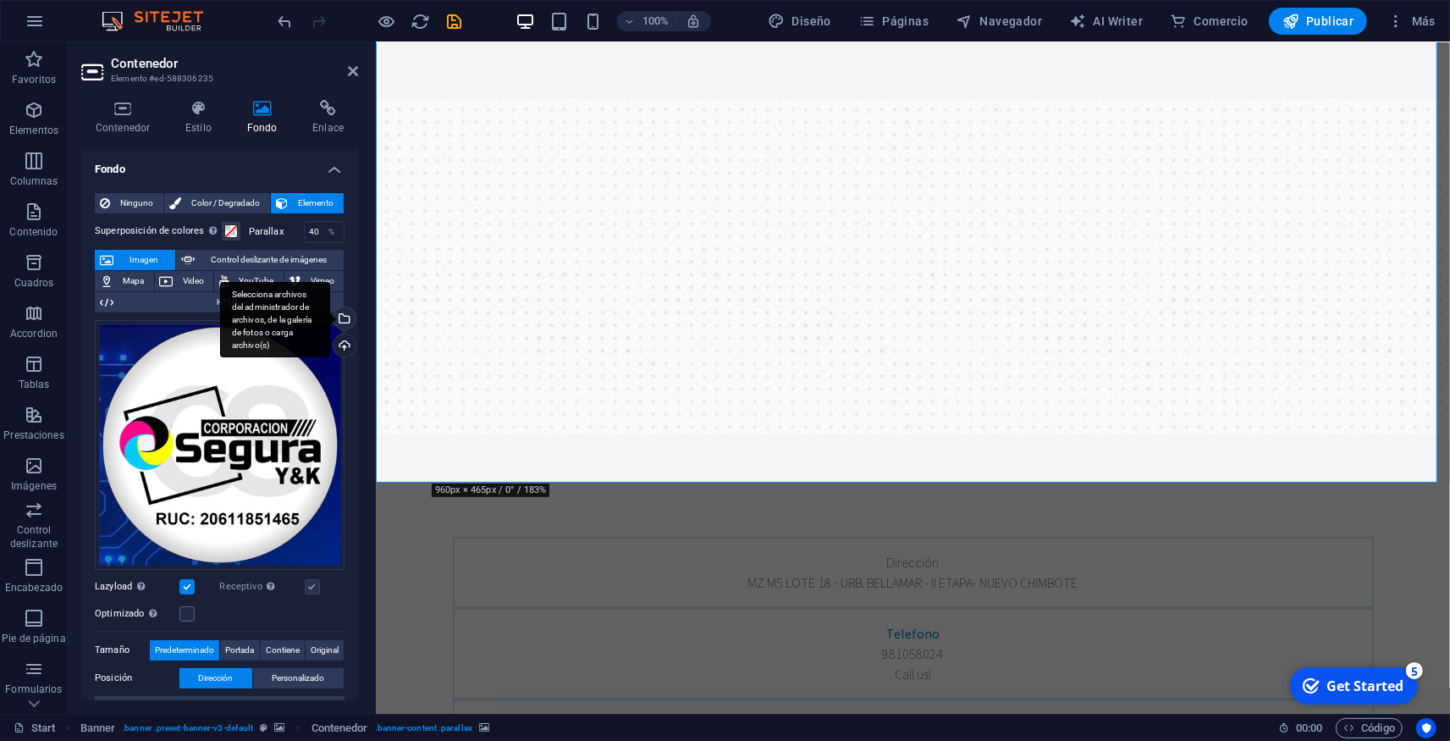
click at [331, 318] on div "Selecciona archivos del administrador de archivos, de la galería de fotos o car…" at bounding box center [342, 319] width 25 height 25
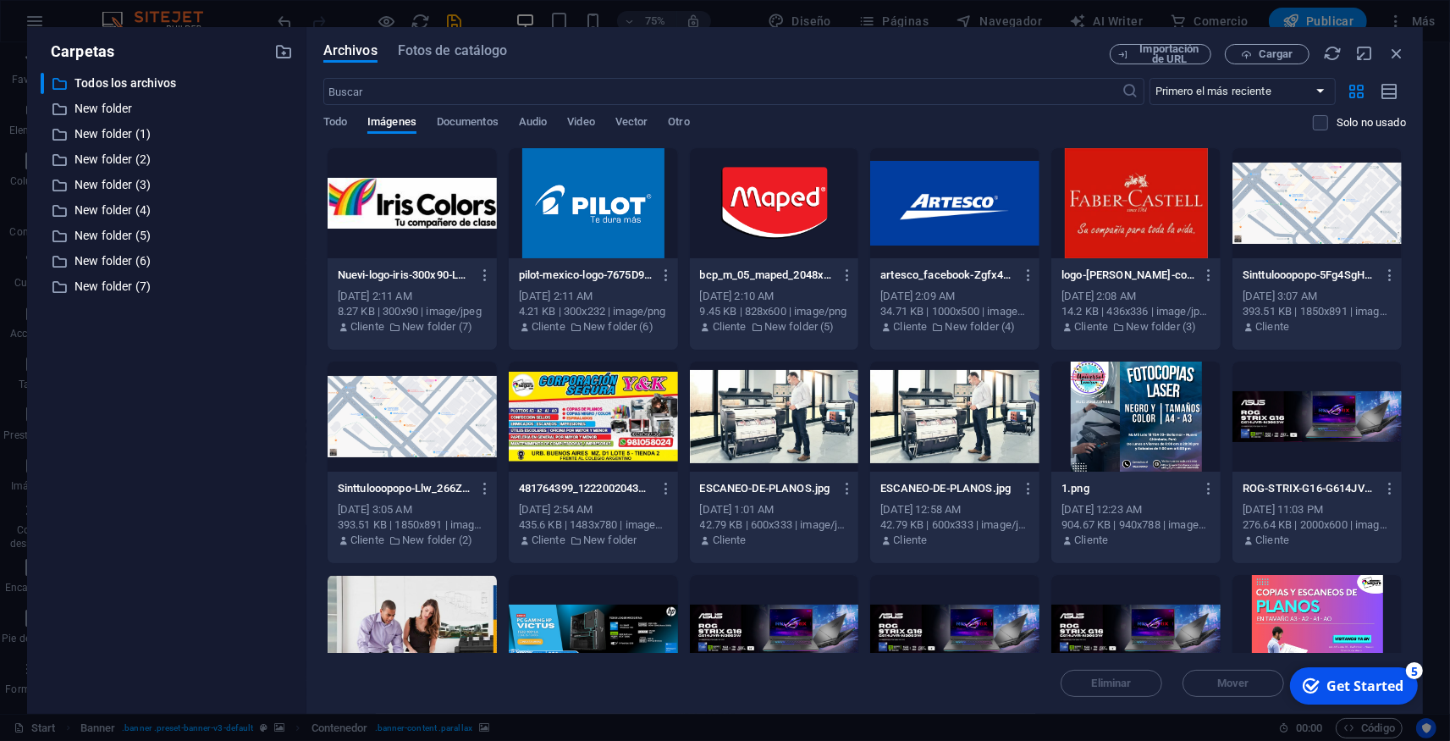
click at [588, 403] on div at bounding box center [593, 417] width 169 height 110
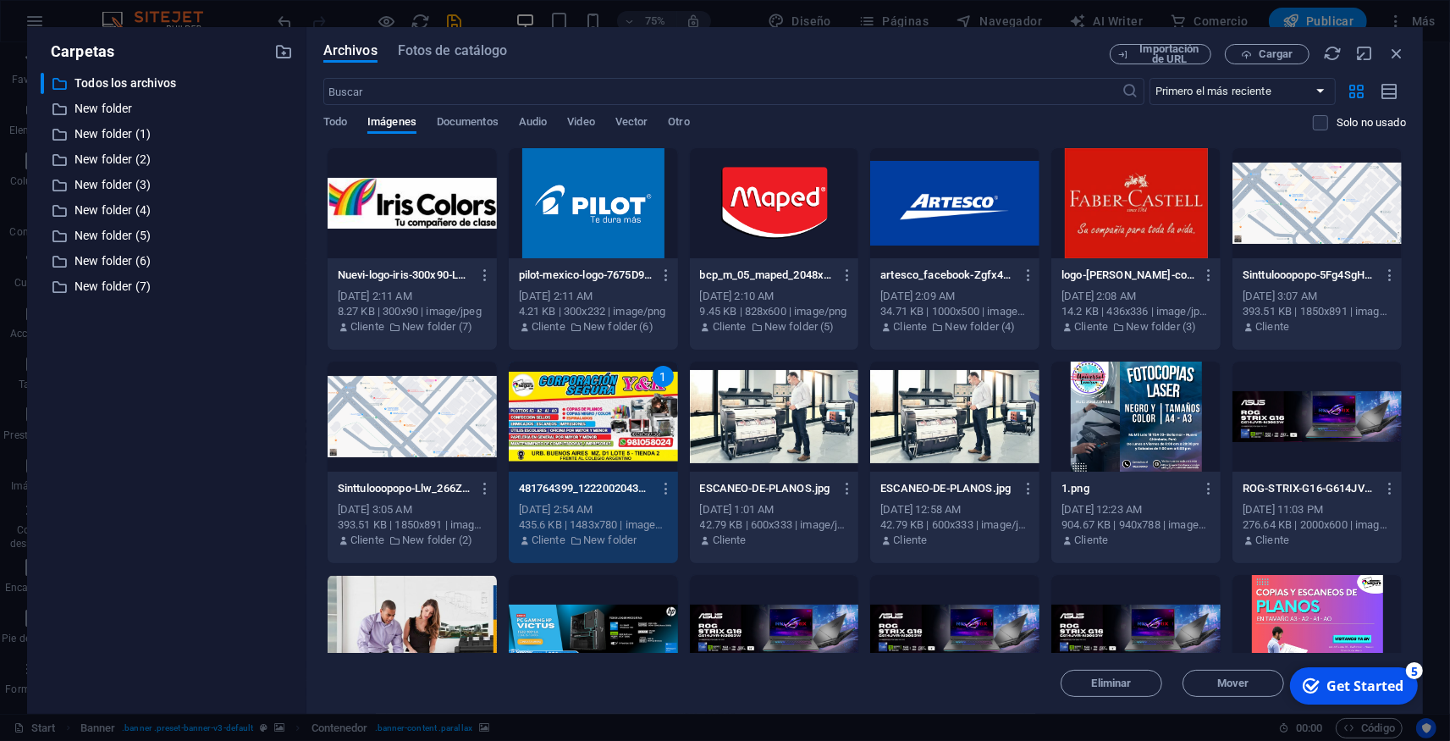
click at [620, 410] on div "1" at bounding box center [593, 417] width 169 height 110
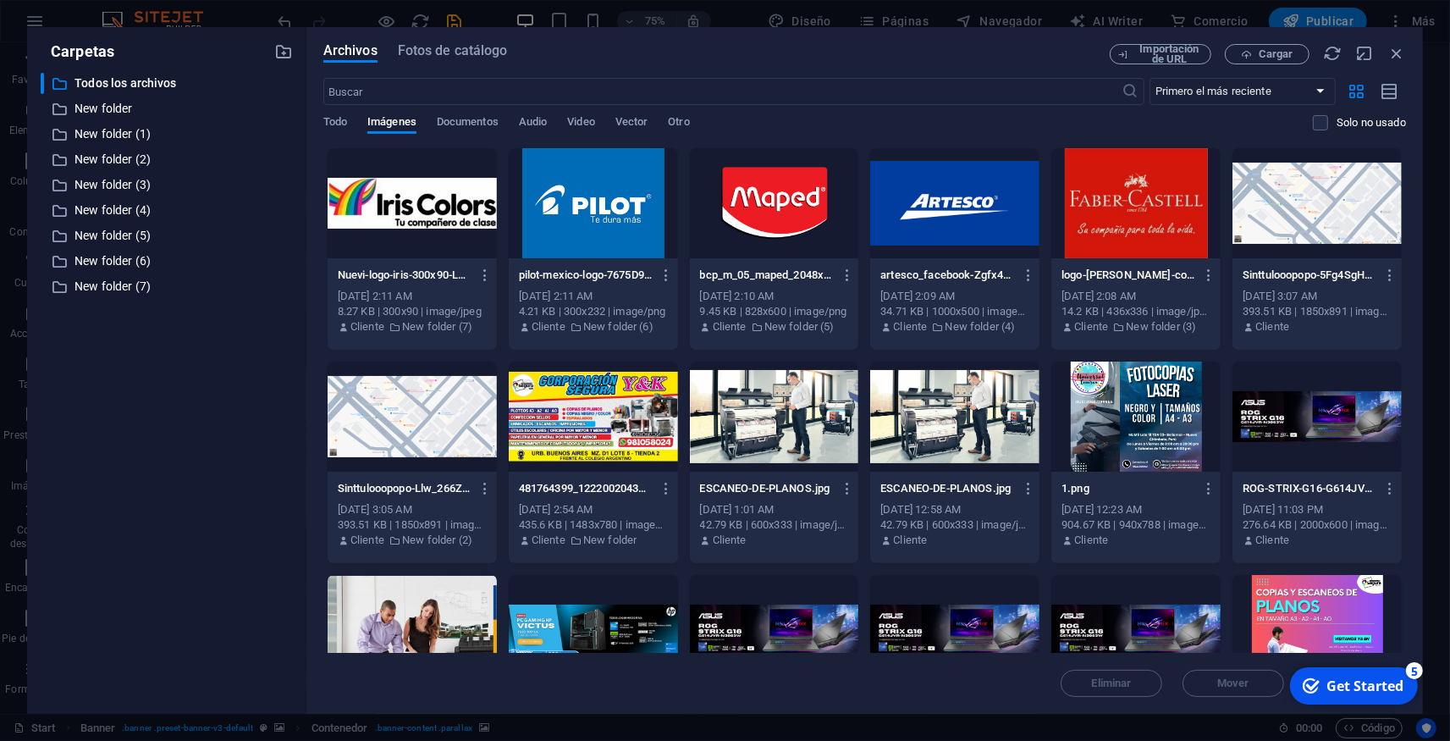
click at [620, 410] on div at bounding box center [593, 417] width 169 height 110
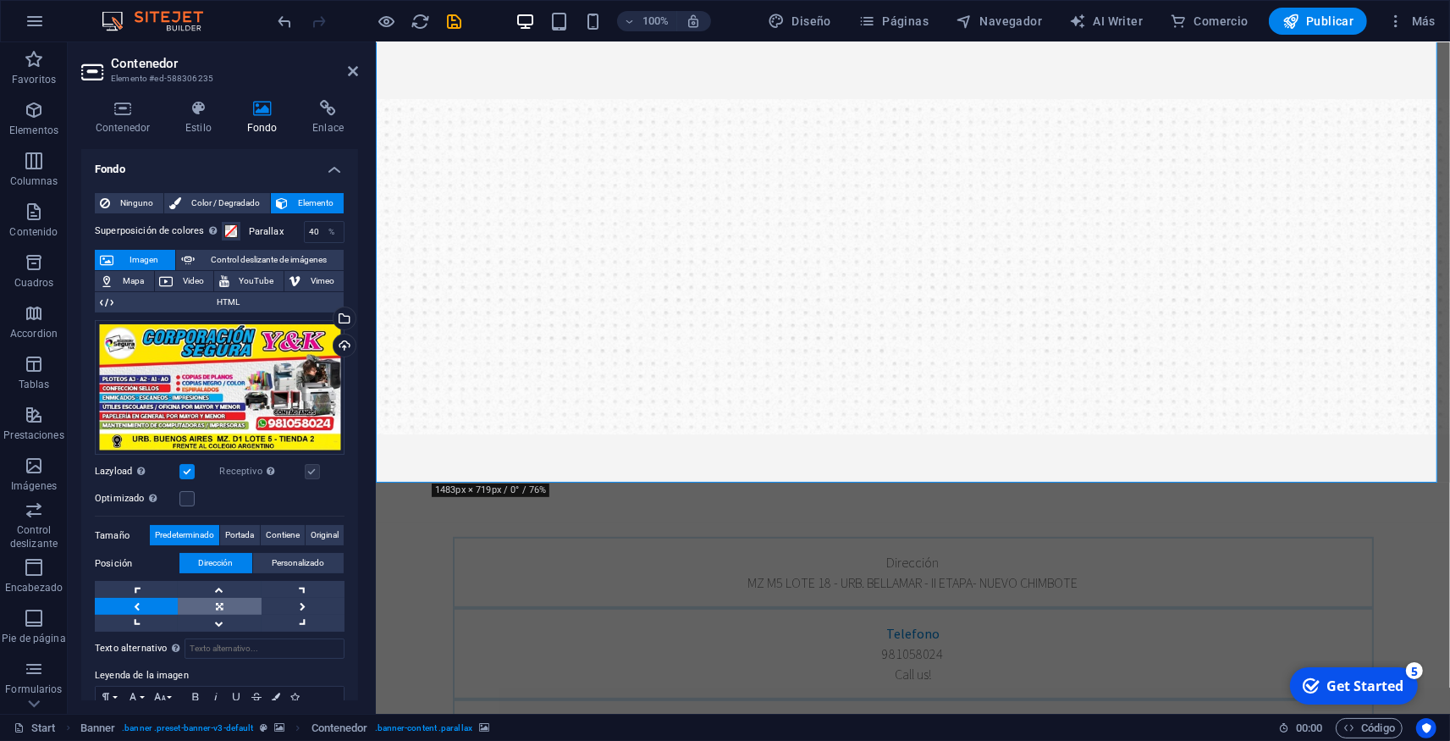
click at [215, 598] on link at bounding box center [219, 606] width 83 height 17
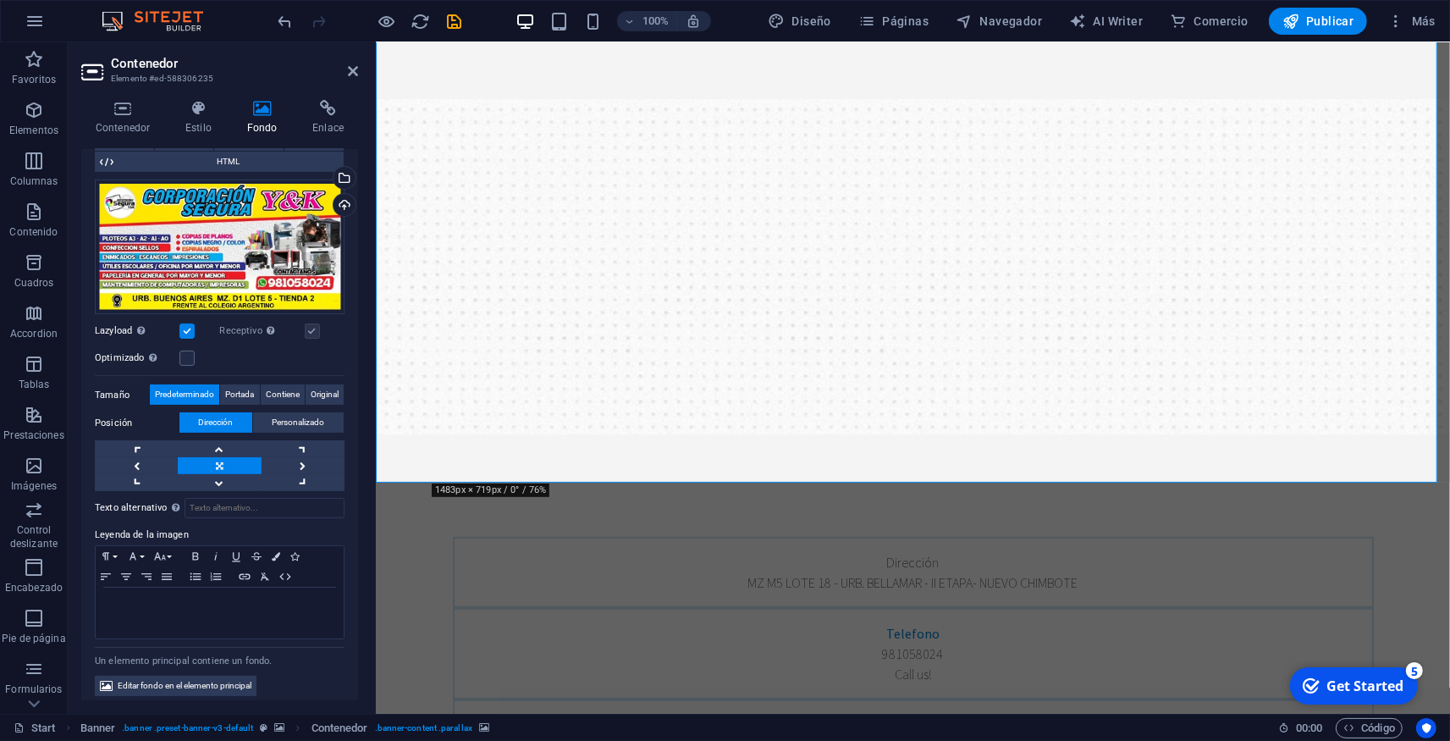
scroll to position [141, 0]
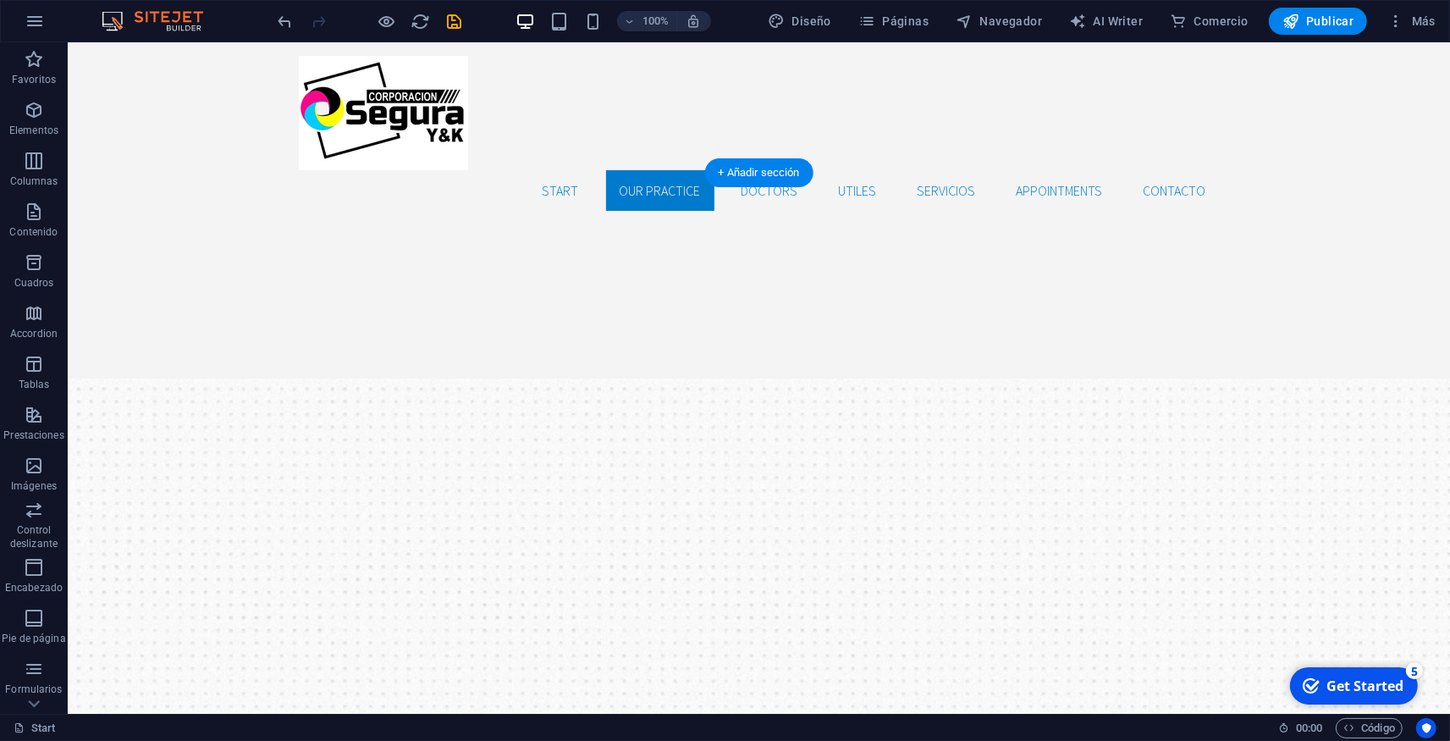
scroll to position [279, 0]
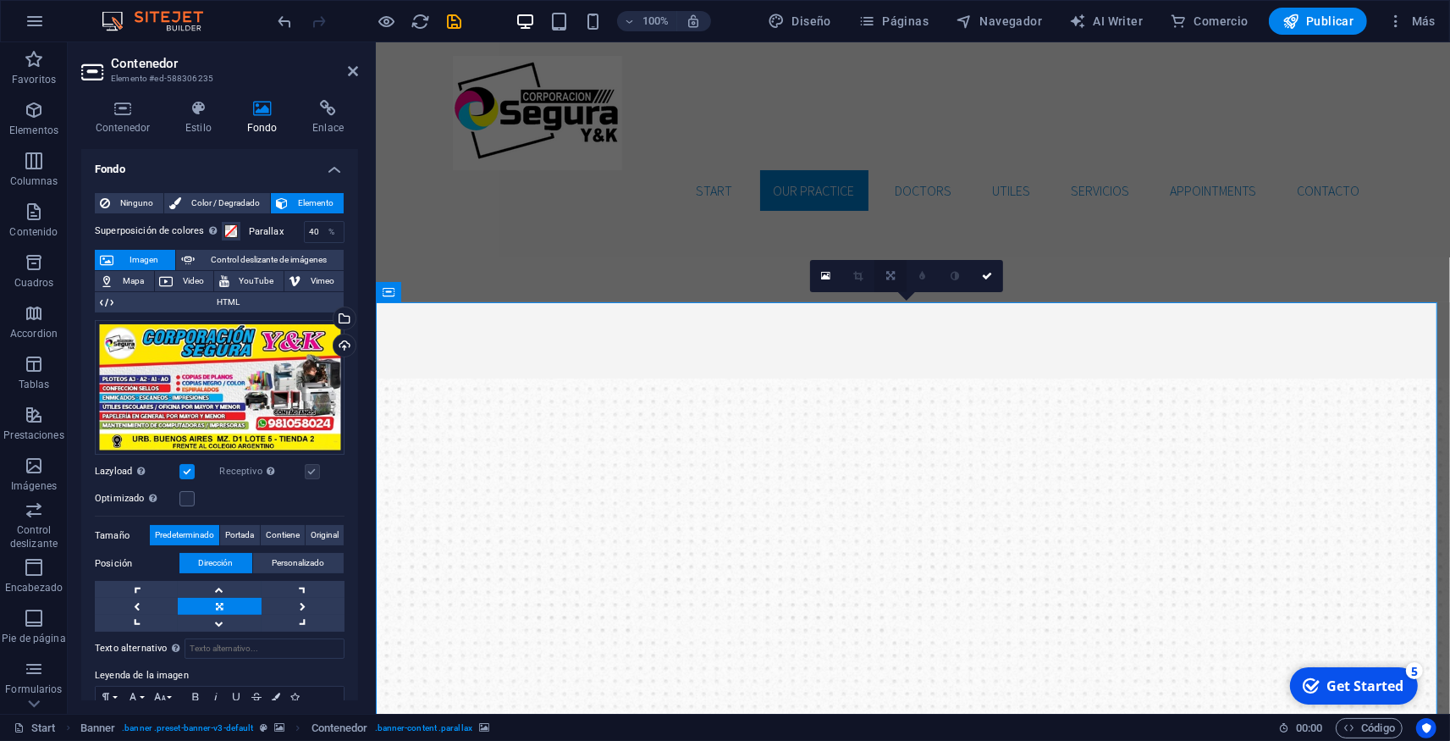
click at [888, 283] on link at bounding box center [891, 276] width 32 height 32
click at [925, 276] on icon at bounding box center [923, 276] width 8 height 10
click at [894, 278] on icon at bounding box center [891, 276] width 8 height 10
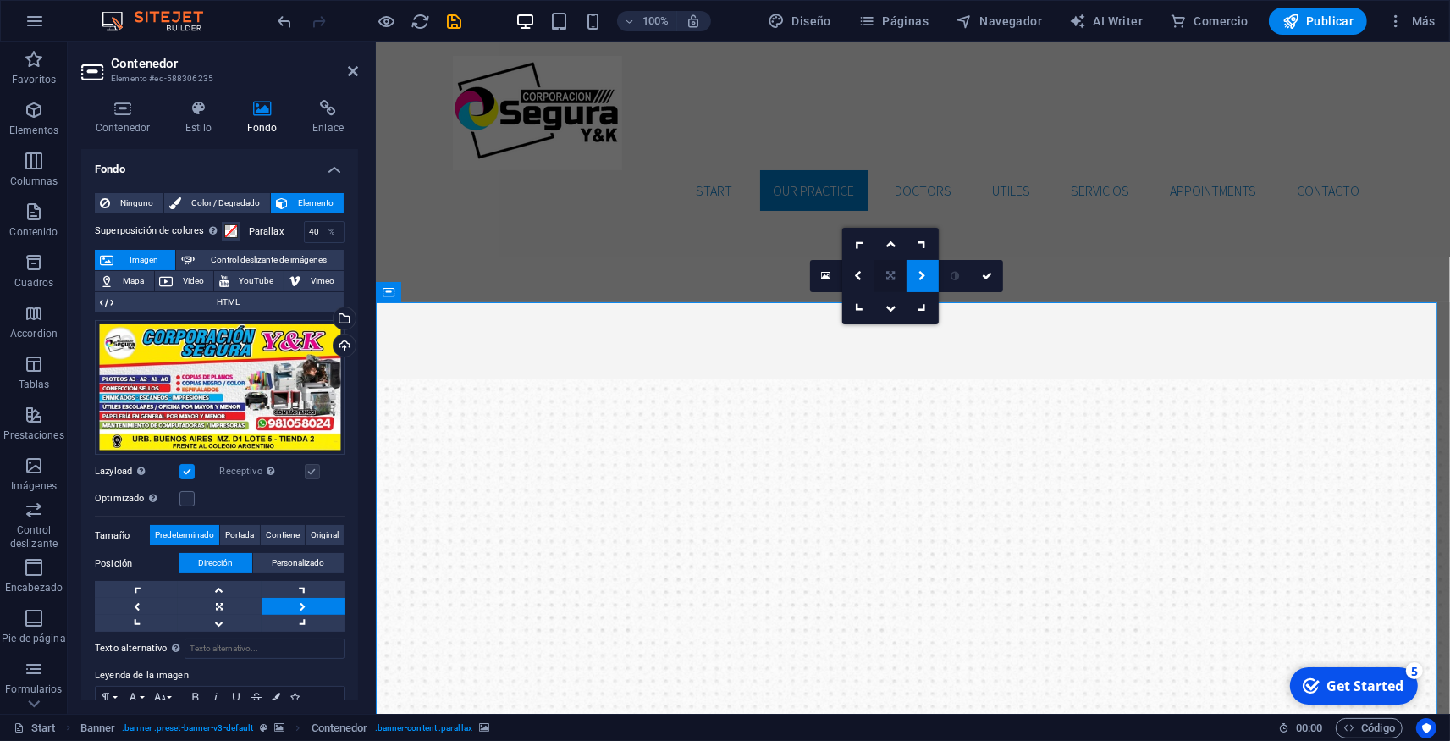
click at [884, 278] on link at bounding box center [891, 276] width 32 height 32
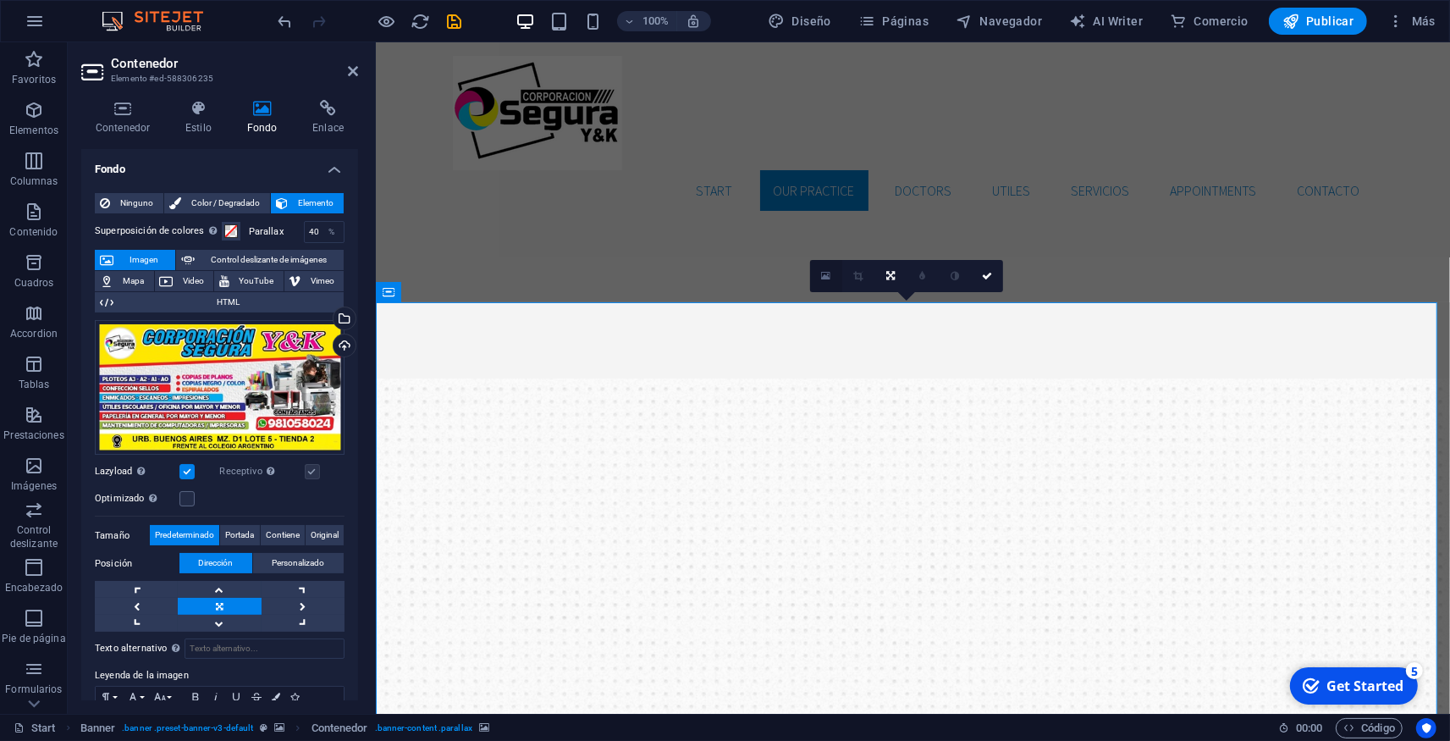
click at [825, 270] on icon at bounding box center [825, 276] width 9 height 12
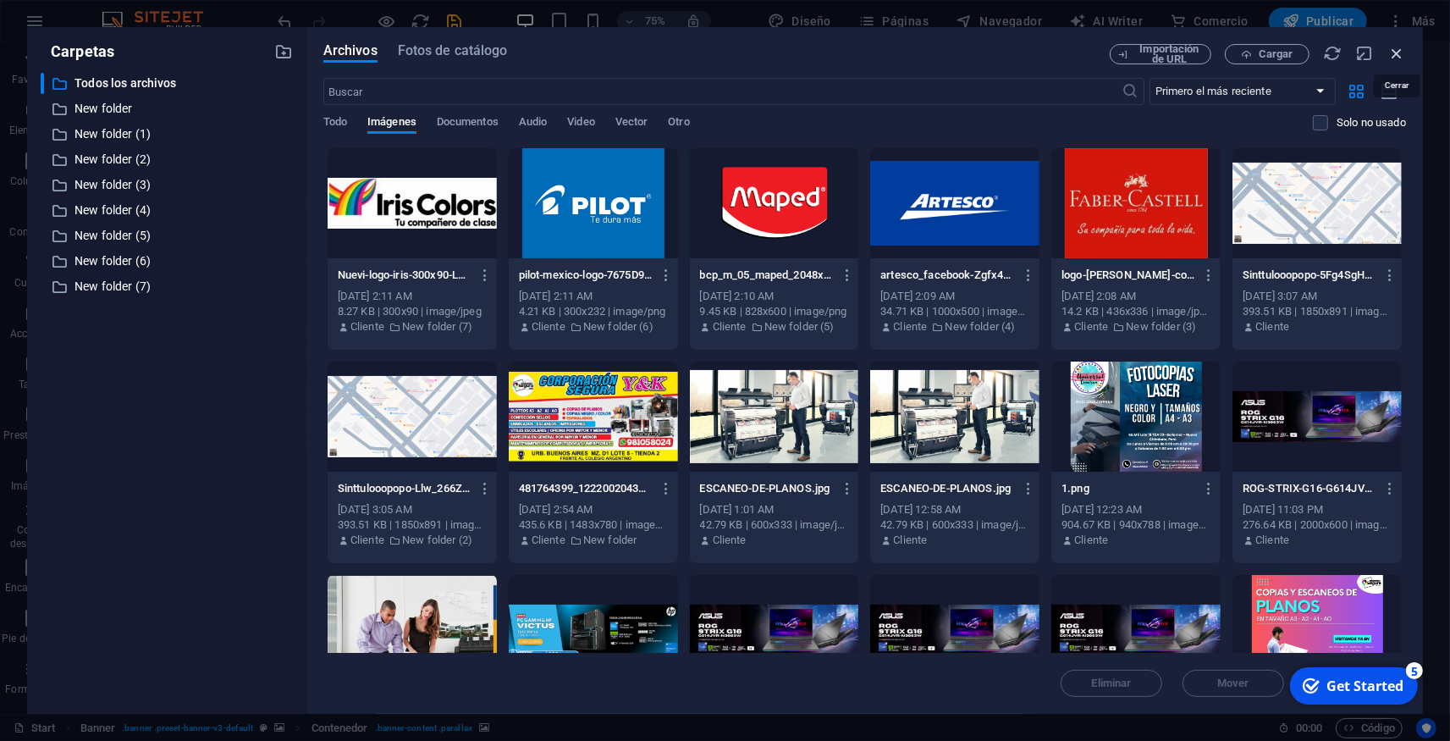
drag, startPoint x: 1394, startPoint y: 44, endPoint x: 1001, endPoint y: 4, distance: 394.9
click at [1394, 44] on icon "button" at bounding box center [1397, 53] width 19 height 19
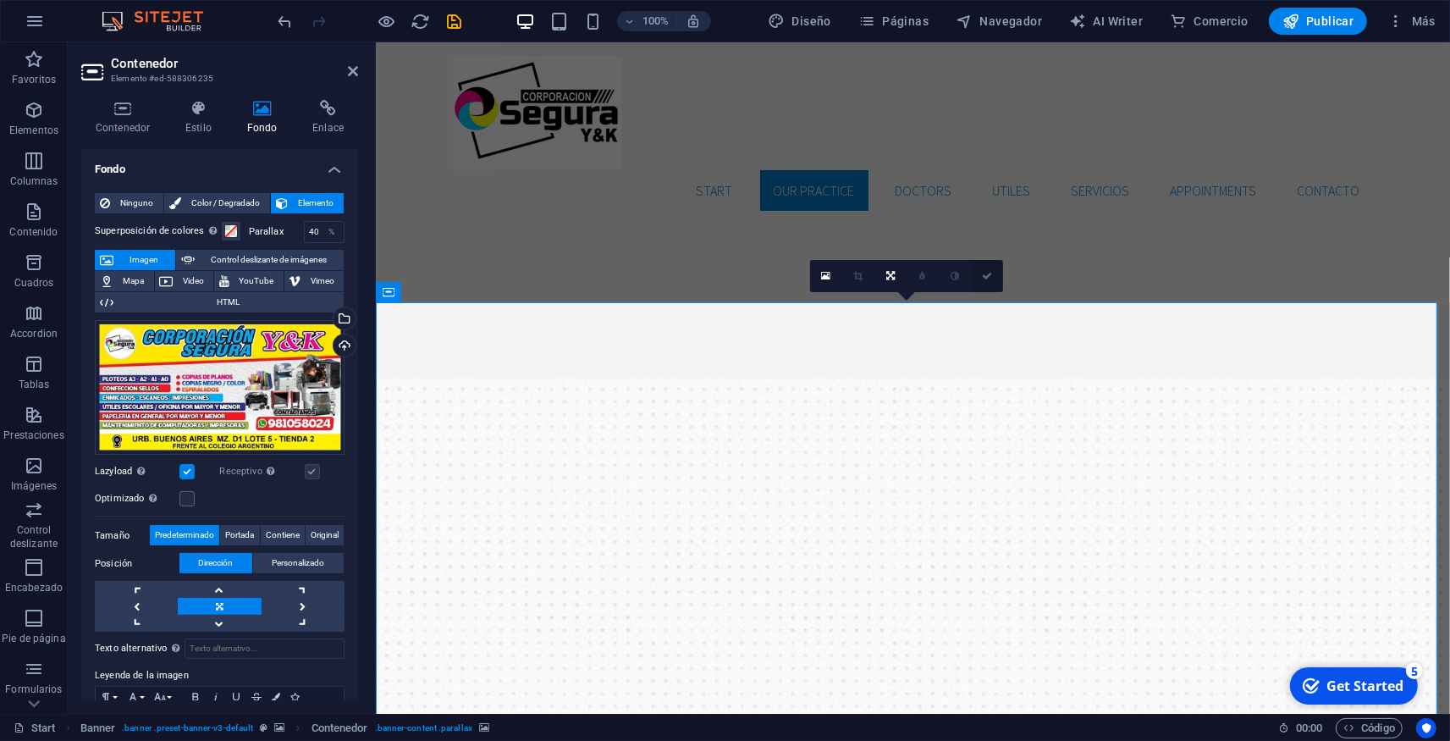
click at [989, 282] on link at bounding box center [987, 276] width 32 height 32
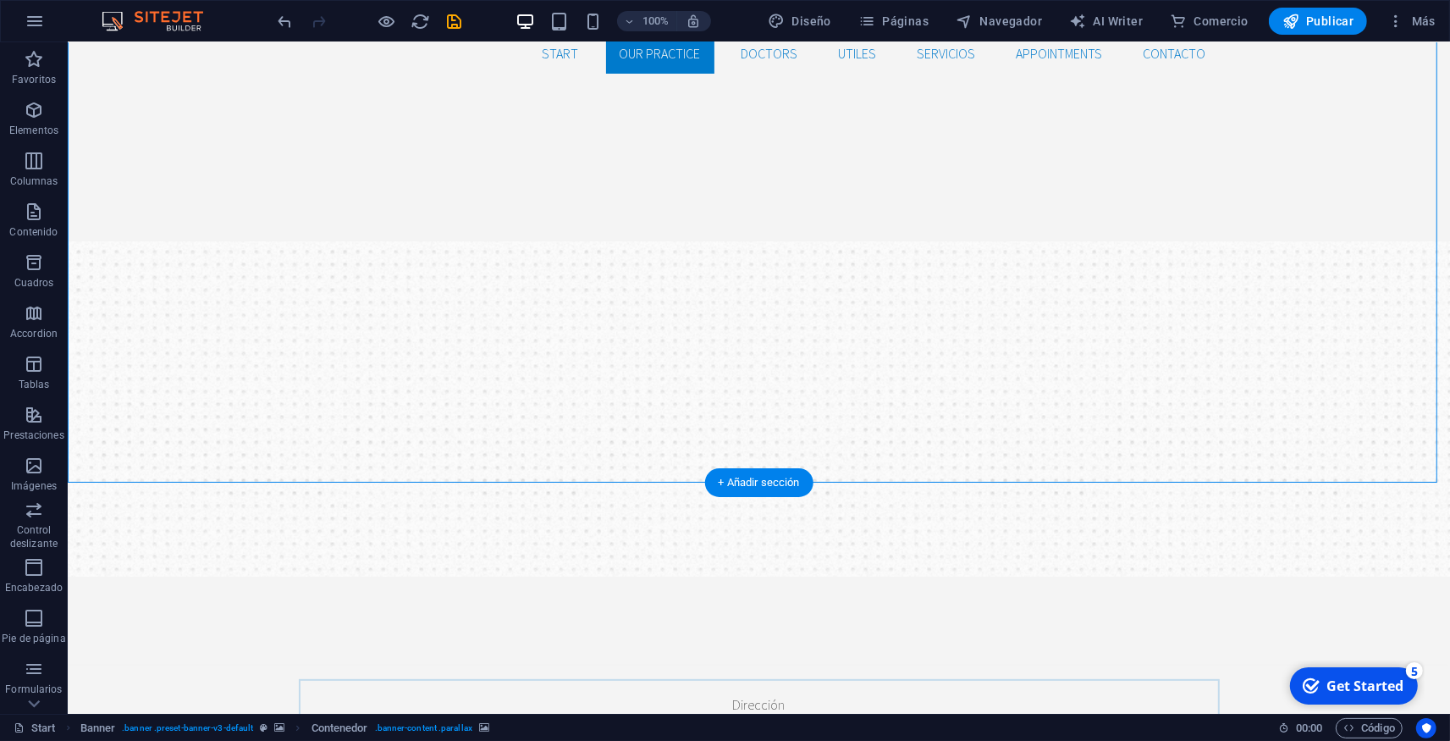
scroll to position [279, 0]
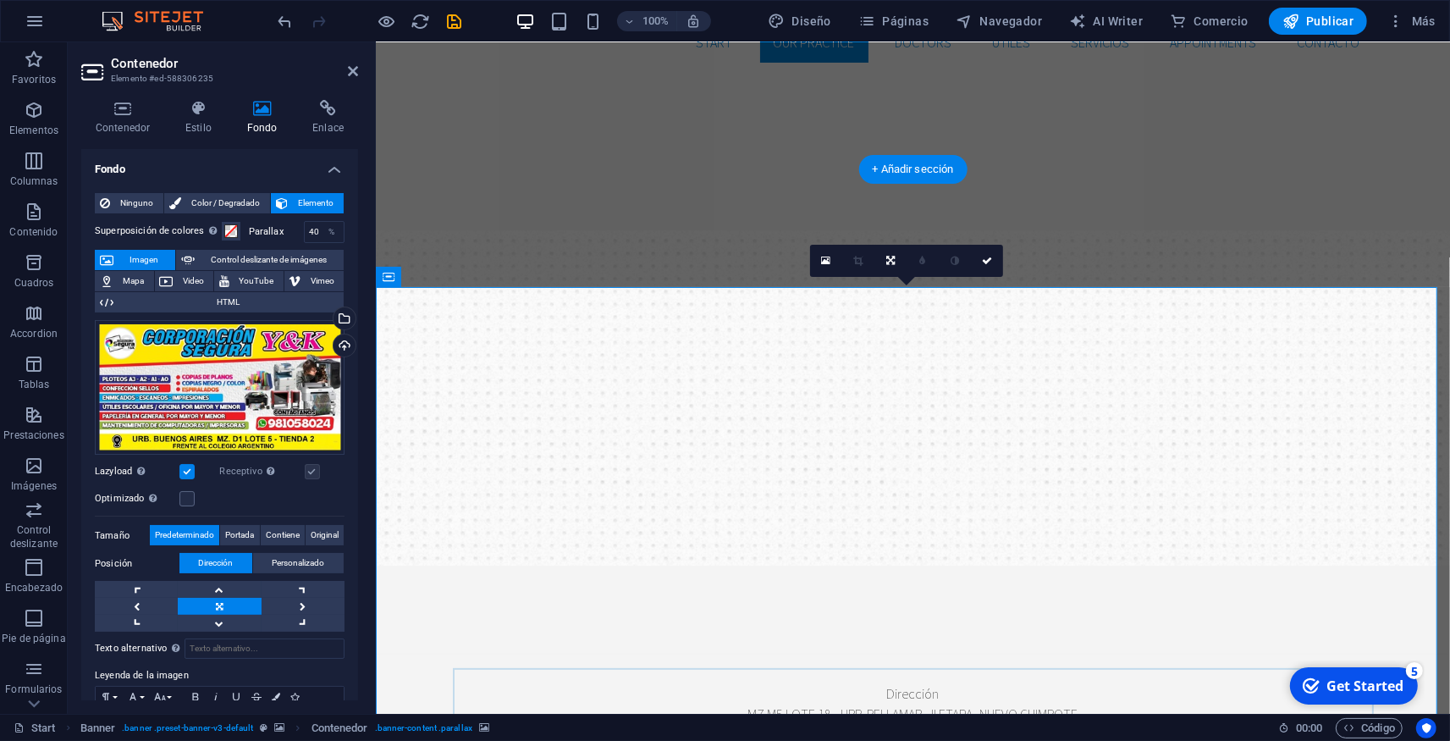
scroll to position [0, 0]
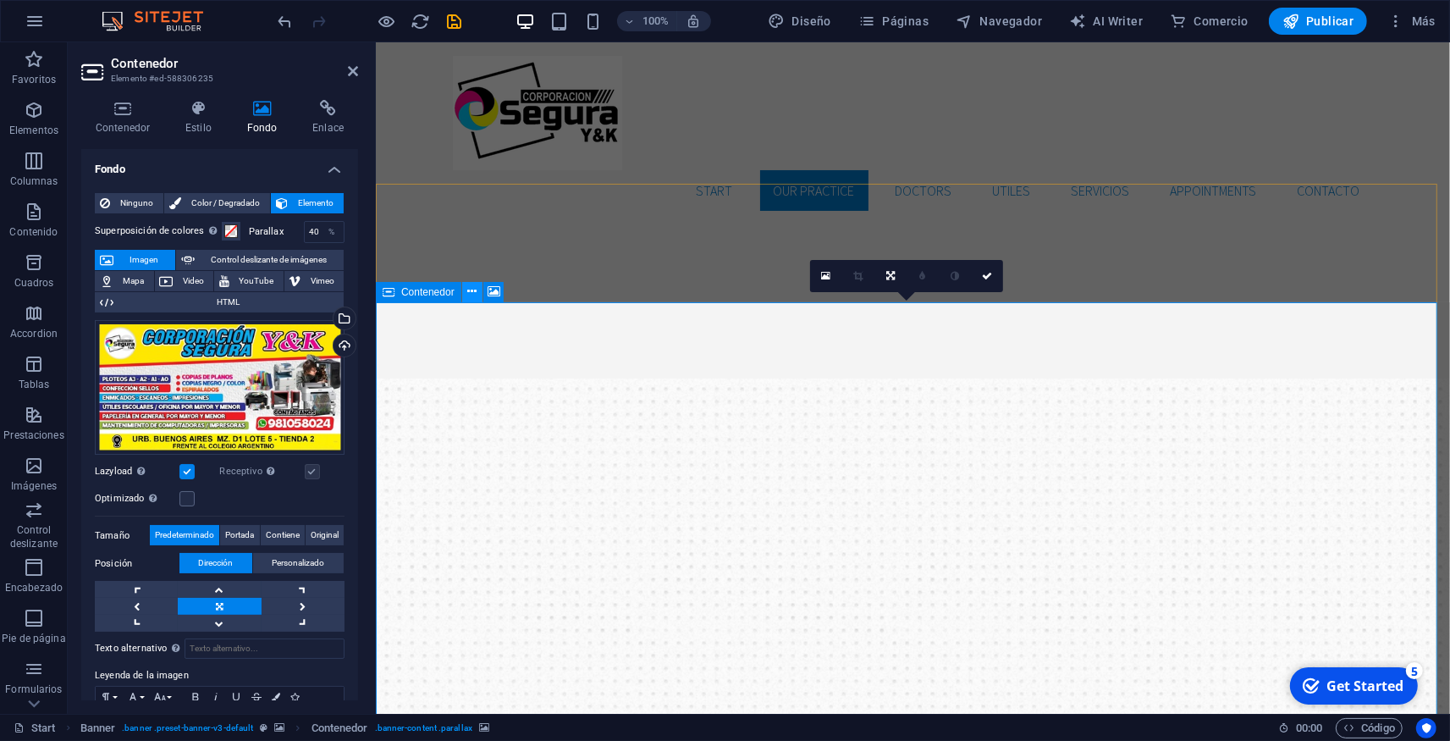
click at [467, 293] on button at bounding box center [472, 292] width 20 height 20
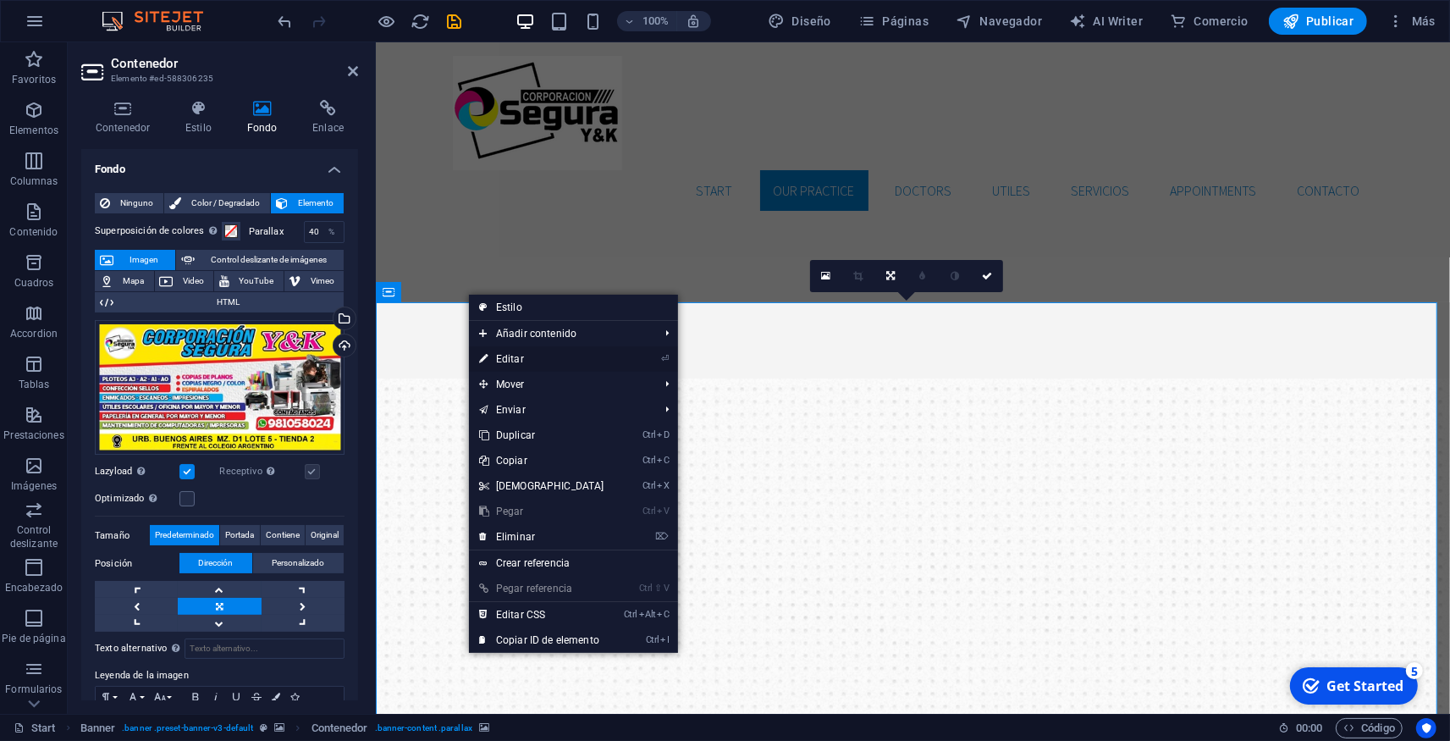
click at [520, 361] on link "⏎ Editar" at bounding box center [542, 358] width 146 height 25
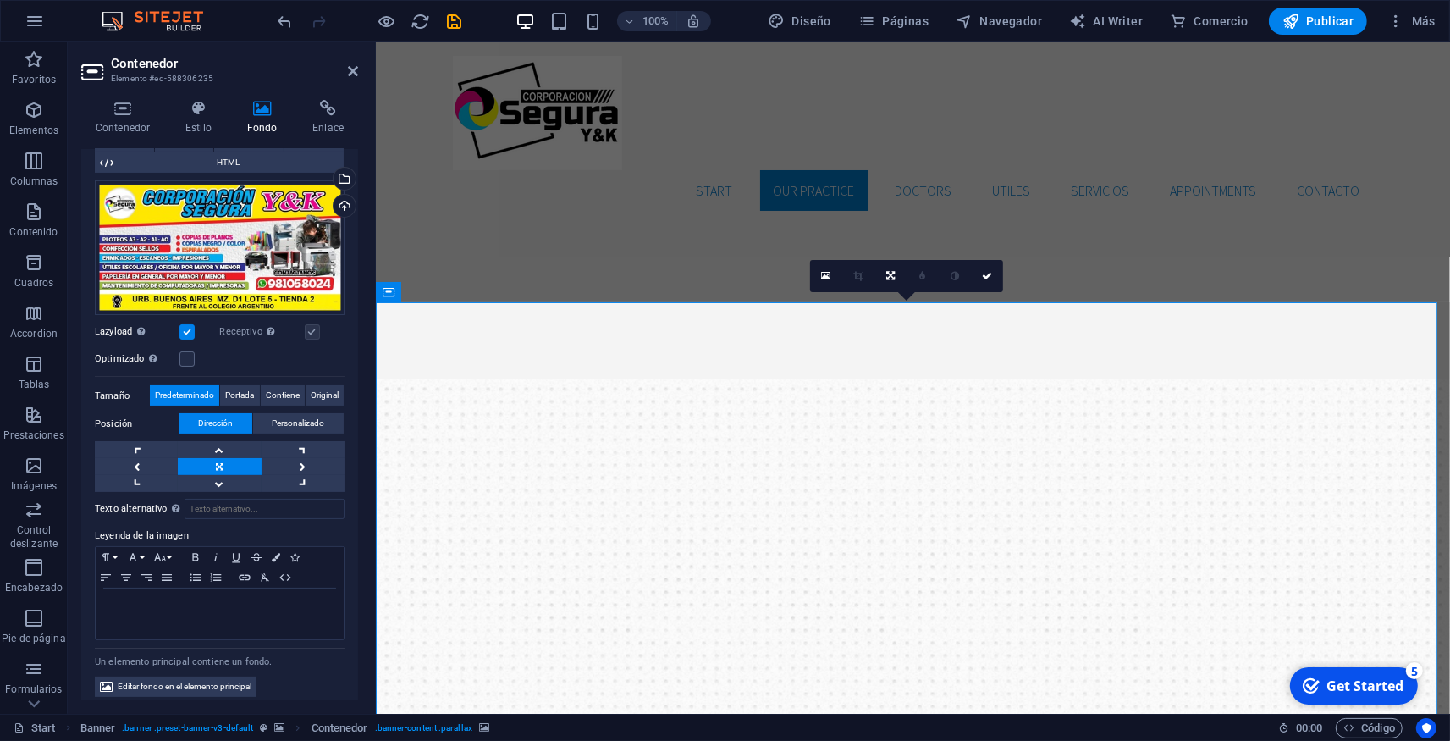
scroll to position [141, 0]
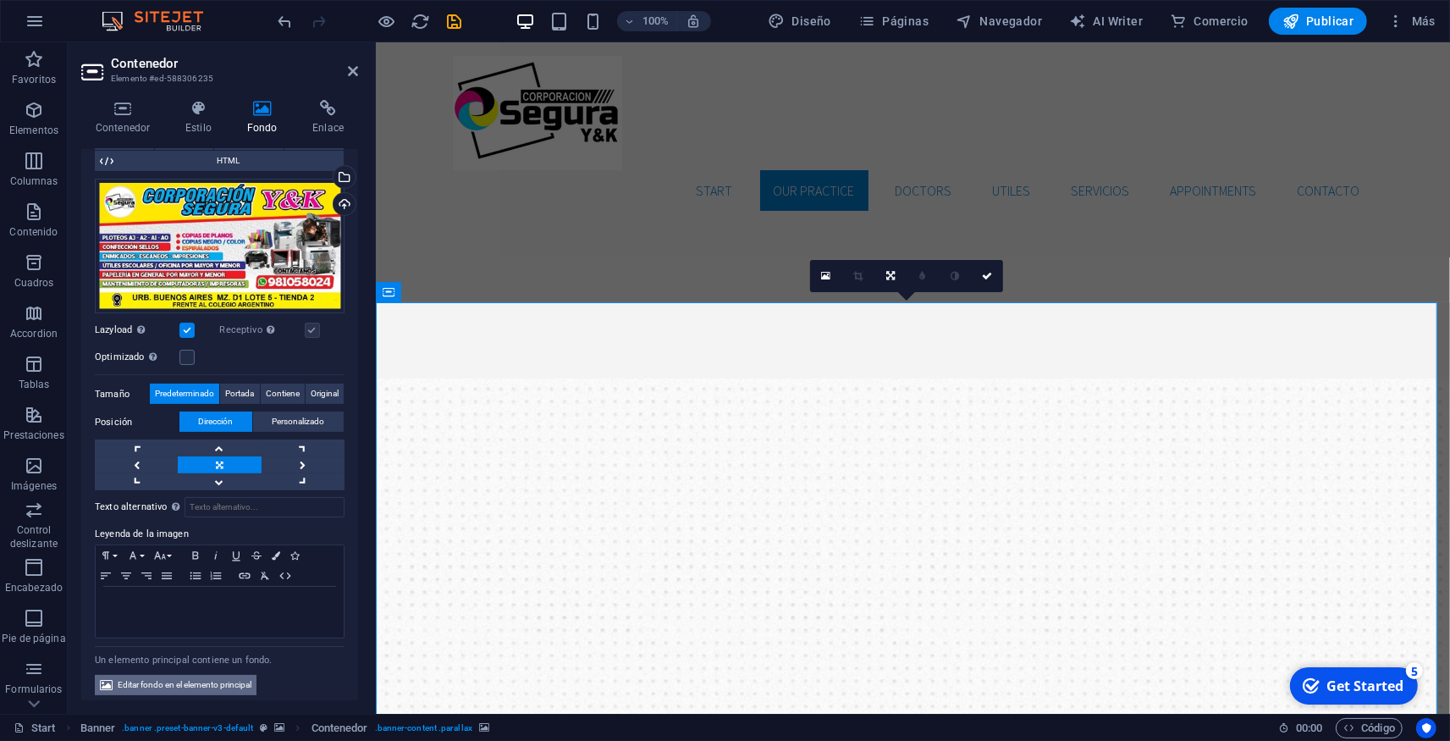
click at [184, 677] on span "Editar fondo en el elemento principal" at bounding box center [185, 685] width 134 height 20
select select "ms"
select select "s"
select select "progressive"
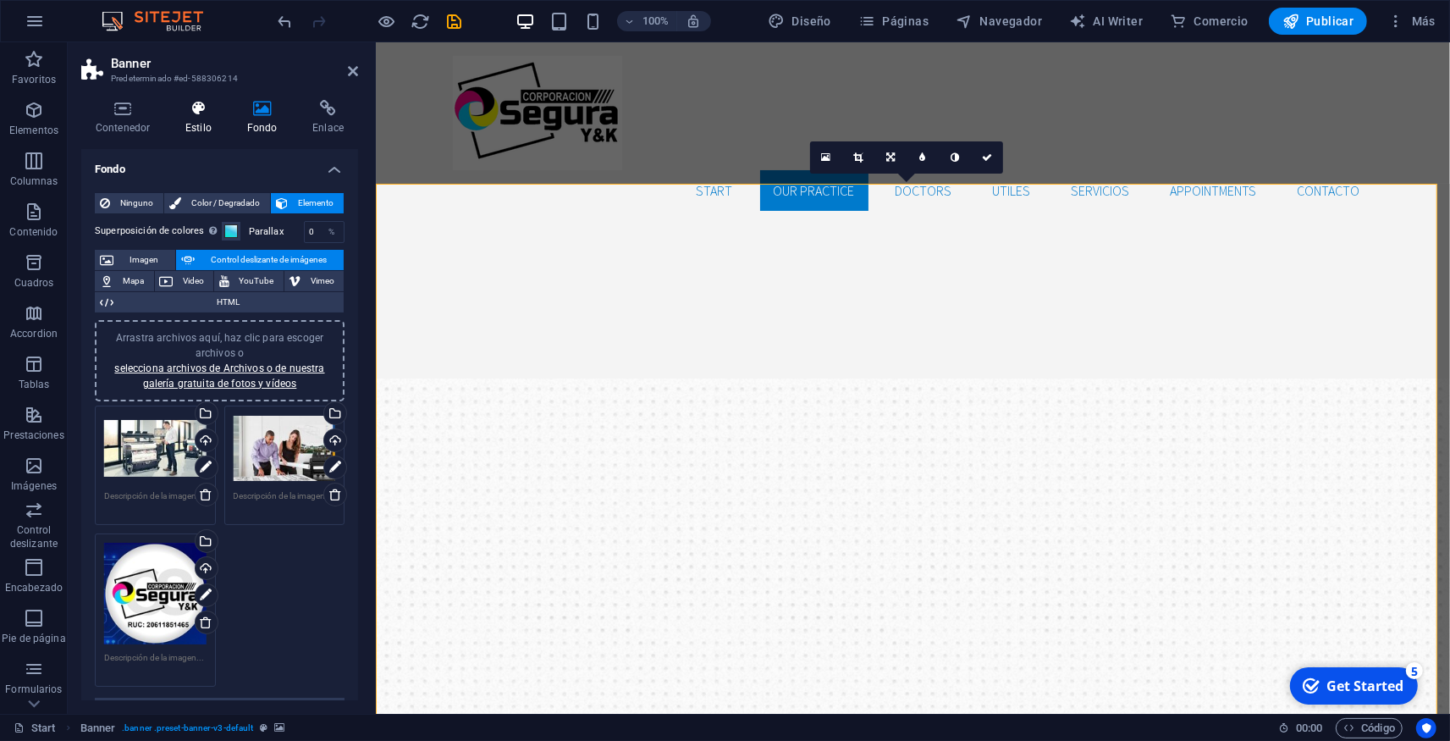
click at [192, 115] on icon at bounding box center [198, 108] width 55 height 17
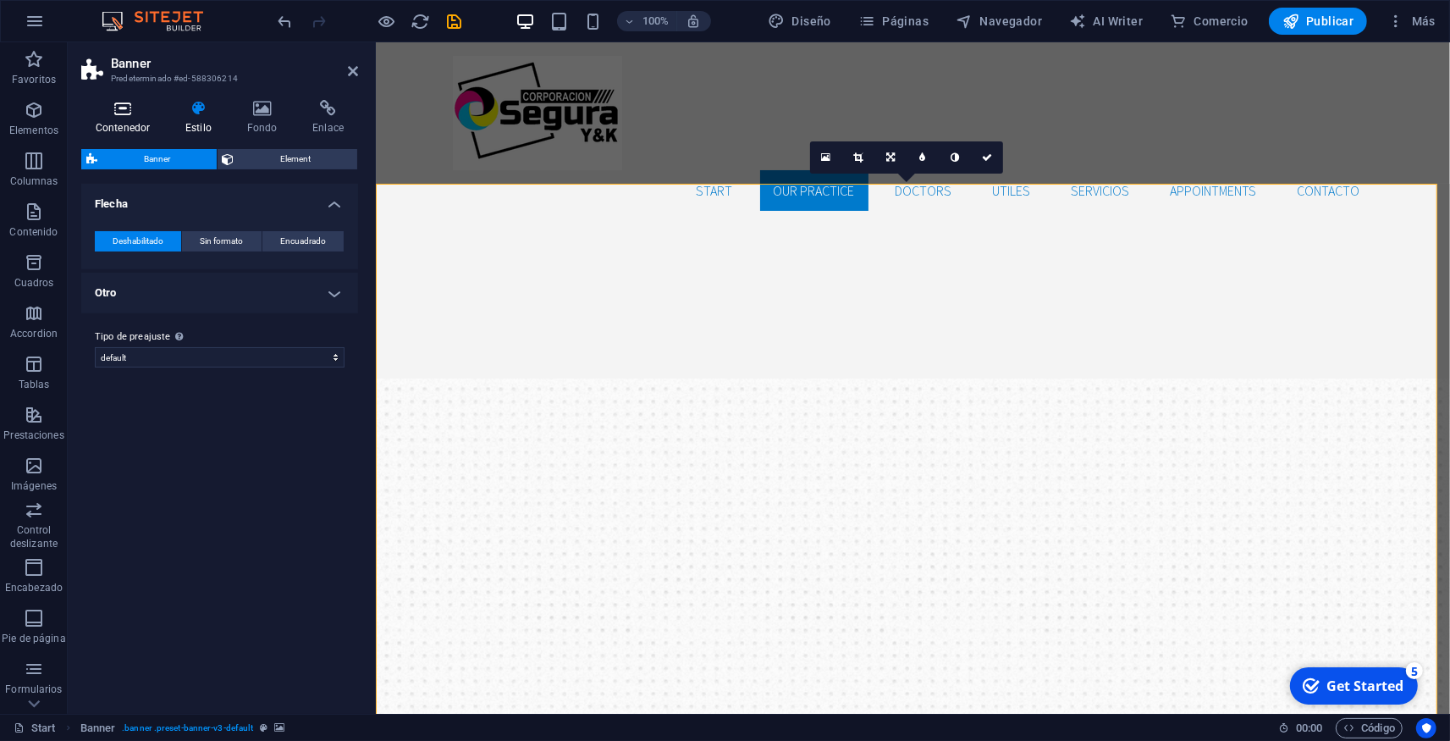
click at [151, 118] on h4 "Contenedor" at bounding box center [126, 118] width 90 height 36
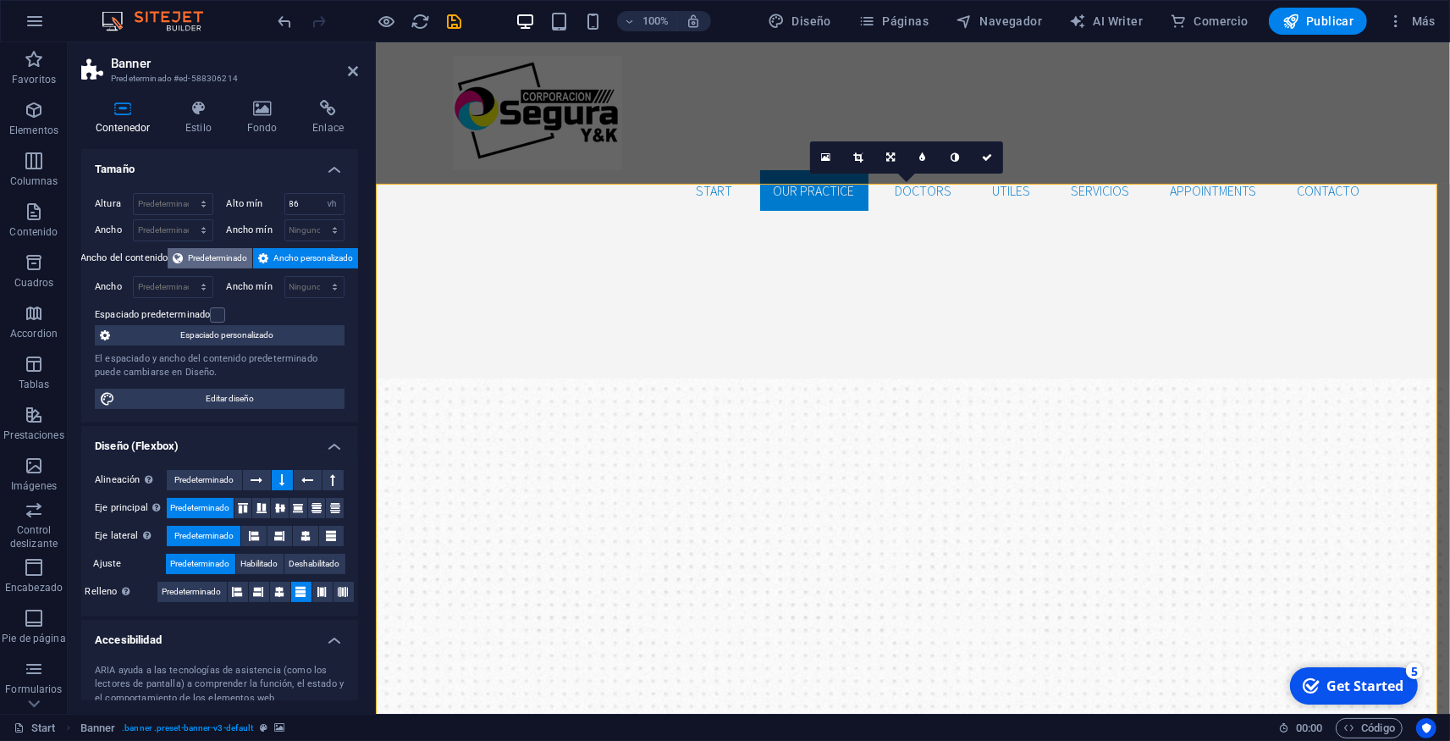
click at [200, 255] on span "Predeterminado" at bounding box center [217, 258] width 59 height 20
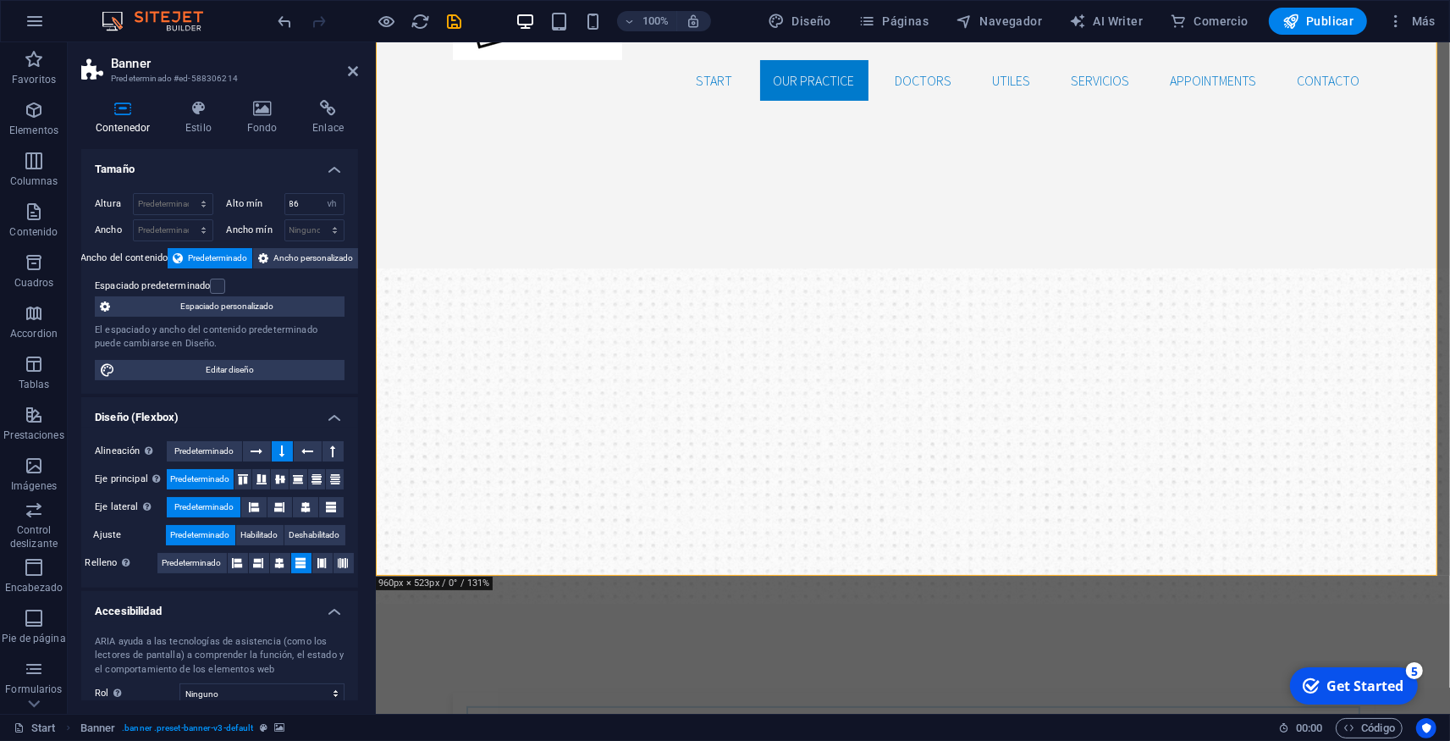
scroll to position [93, 0]
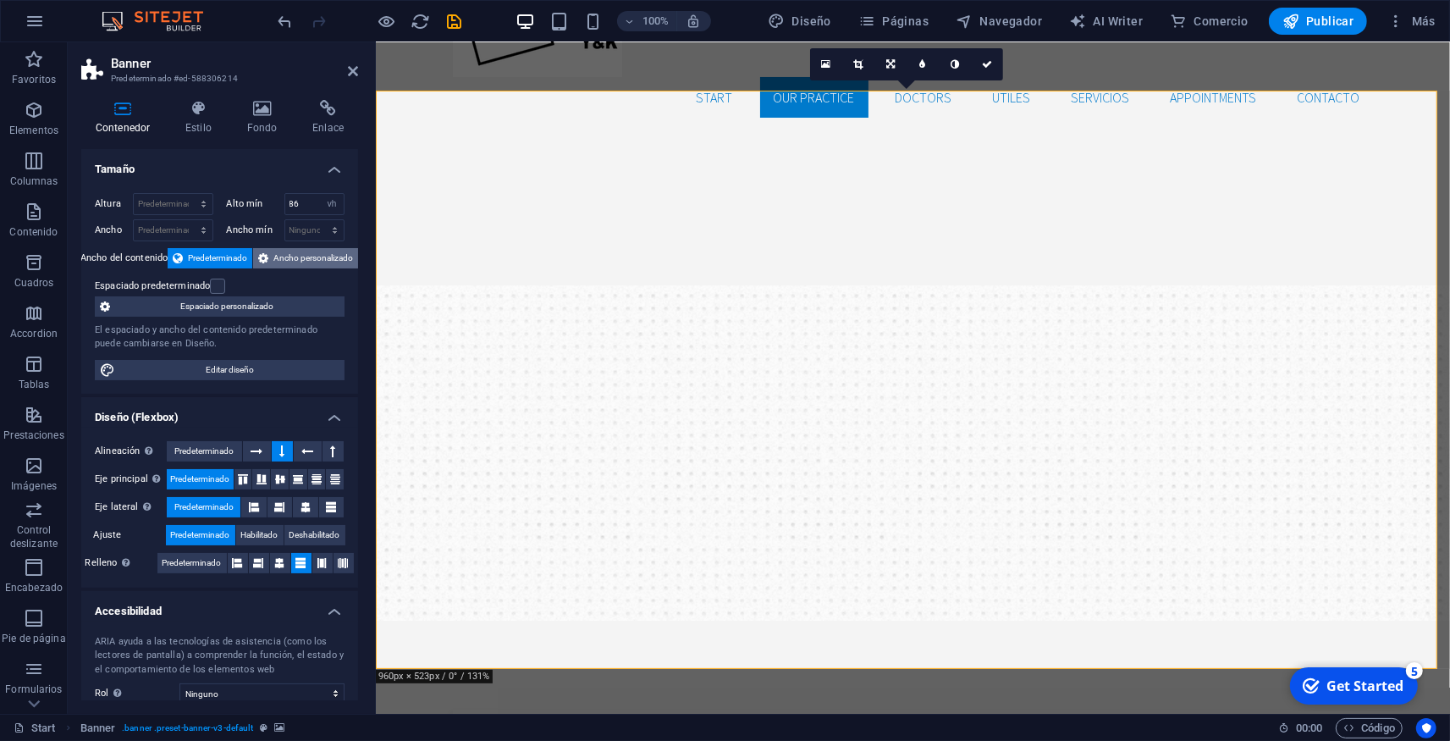
click at [283, 255] on span "Ancho personalizado" at bounding box center [313, 258] width 80 height 20
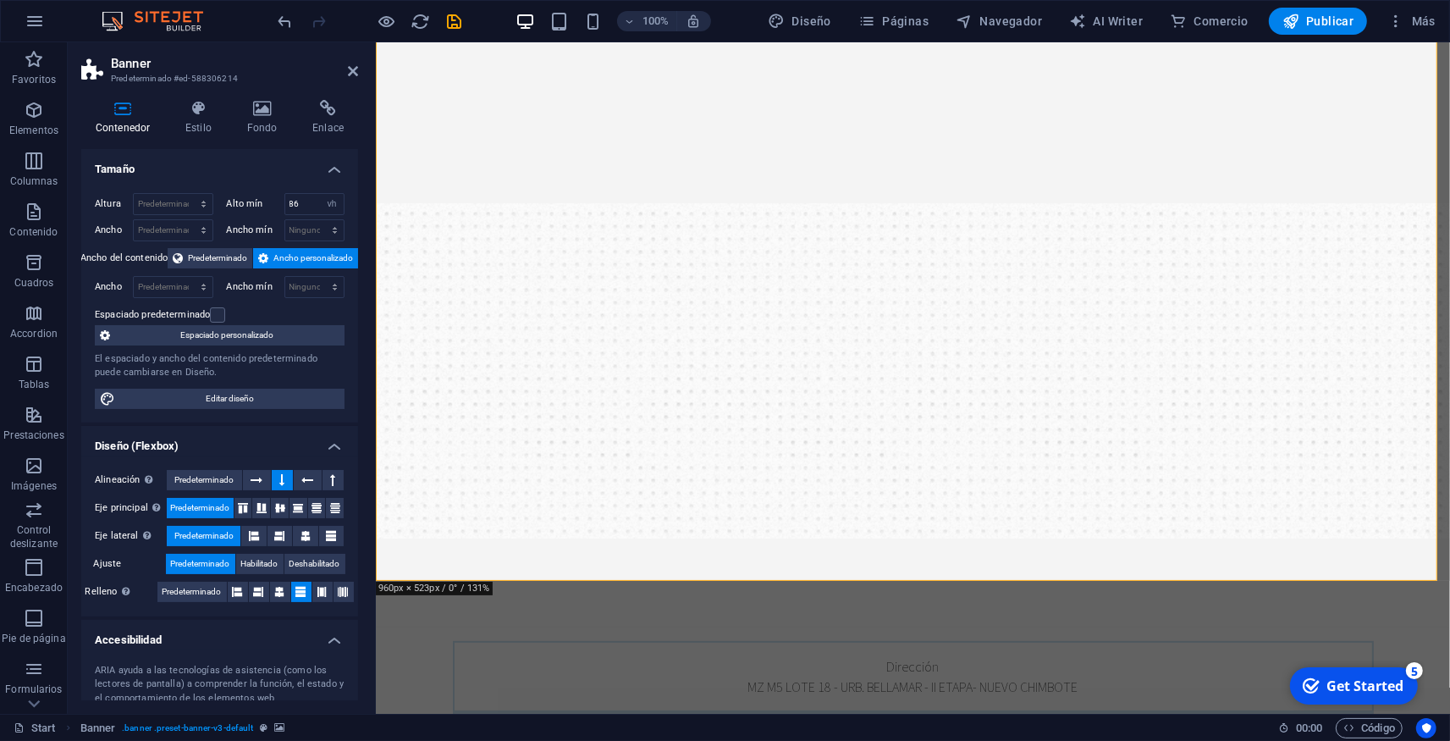
scroll to position [186, 0]
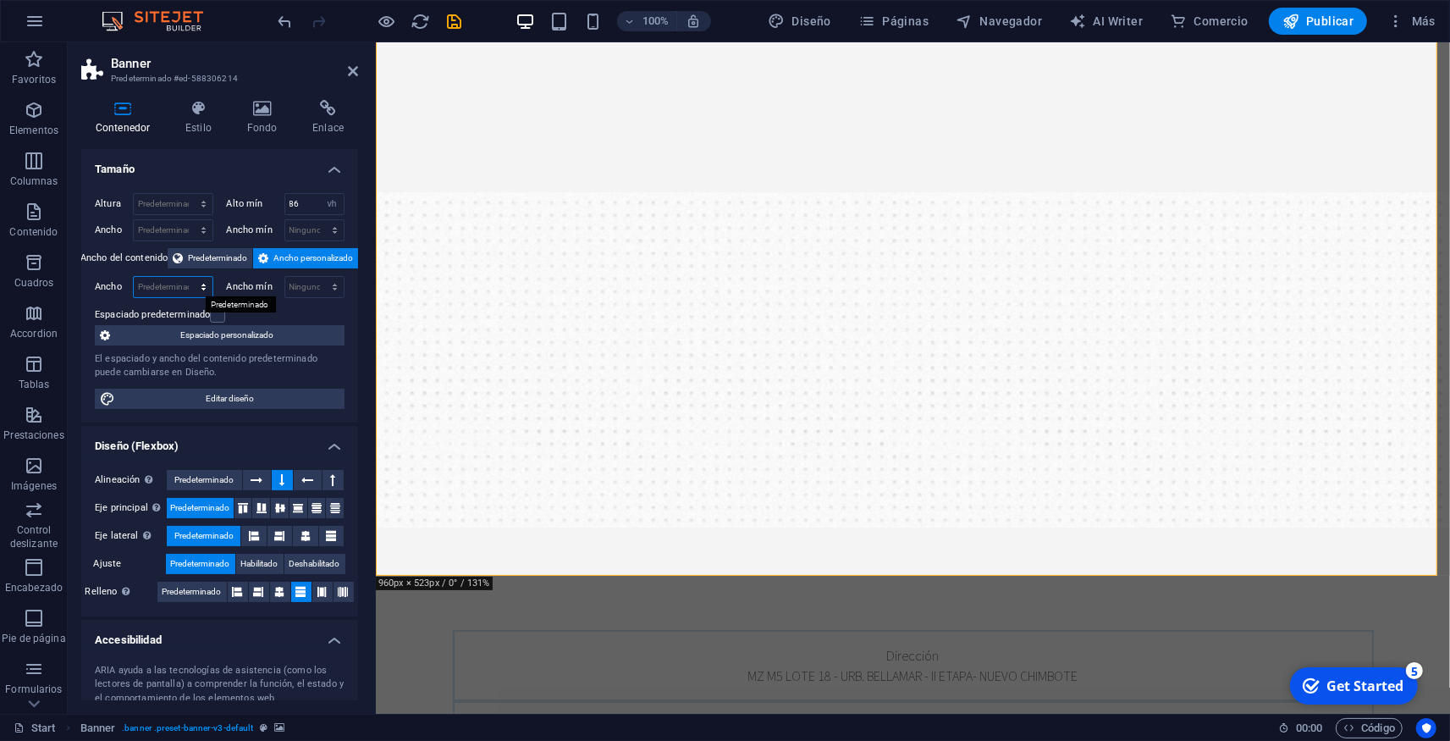
click at [134, 277] on select "Predeterminado px rem % em vh vw" at bounding box center [173, 287] width 79 height 20
click at [198, 289] on select "Predeterminado px rem % em vh vw" at bounding box center [173, 287] width 79 height 20
click at [251, 479] on icon at bounding box center [257, 480] width 12 height 20
click at [280, 480] on icon at bounding box center [282, 480] width 5 height 20
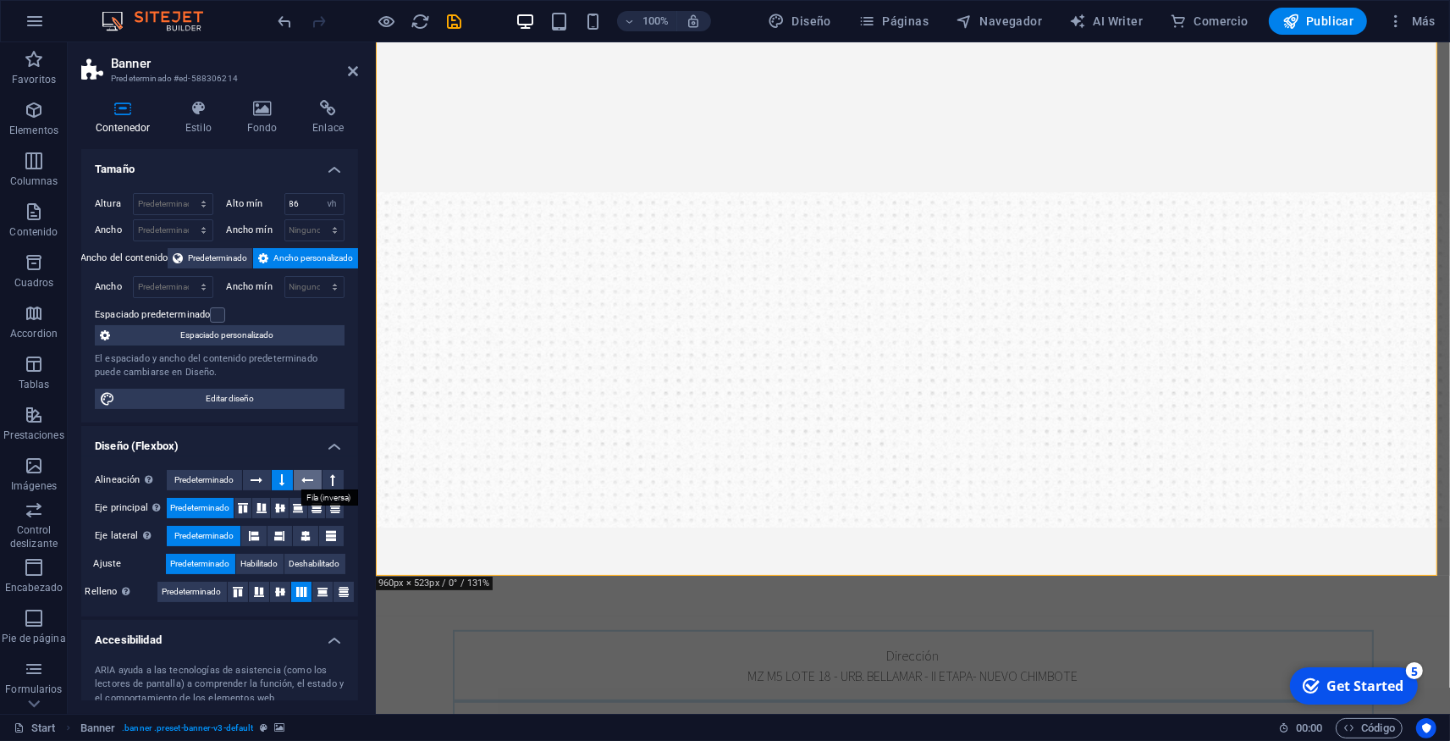
click at [303, 482] on icon at bounding box center [308, 480] width 12 height 20
click at [330, 489] on button at bounding box center [333, 480] width 21 height 20
click at [282, 479] on button at bounding box center [282, 480] width 21 height 20
click at [257, 508] on icon at bounding box center [261, 508] width 20 height 10
click at [283, 505] on div "Eje principal Determina la forma en la que los elementos deberían comportarse p…" at bounding box center [220, 508] width 250 height 21
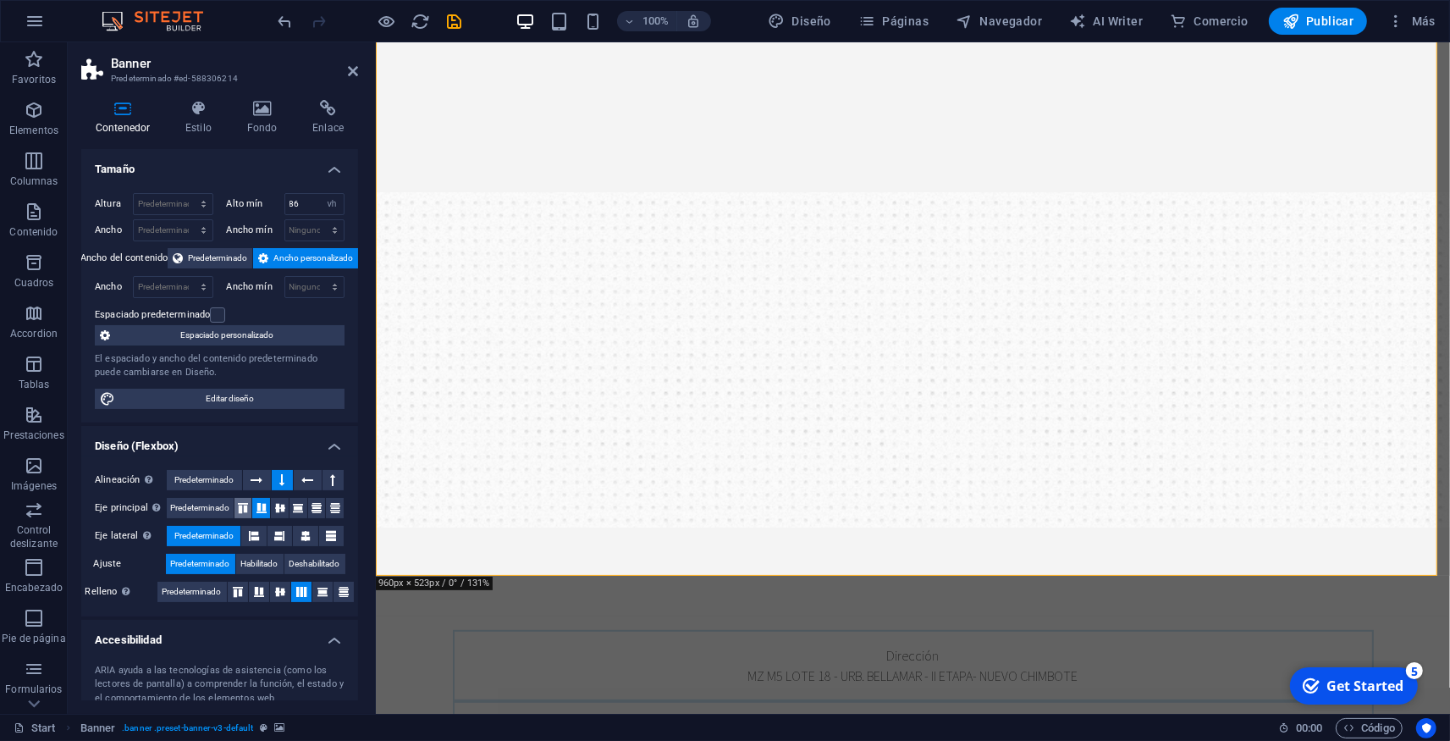
click at [238, 505] on icon at bounding box center [243, 508] width 20 height 10
click at [213, 503] on span "Predeterminado" at bounding box center [199, 508] width 59 height 20
click at [246, 533] on button at bounding box center [253, 536] width 25 height 20
click at [221, 530] on span "Predeterminado" at bounding box center [203, 536] width 59 height 20
click at [247, 561] on span "Habilitado" at bounding box center [259, 564] width 37 height 20
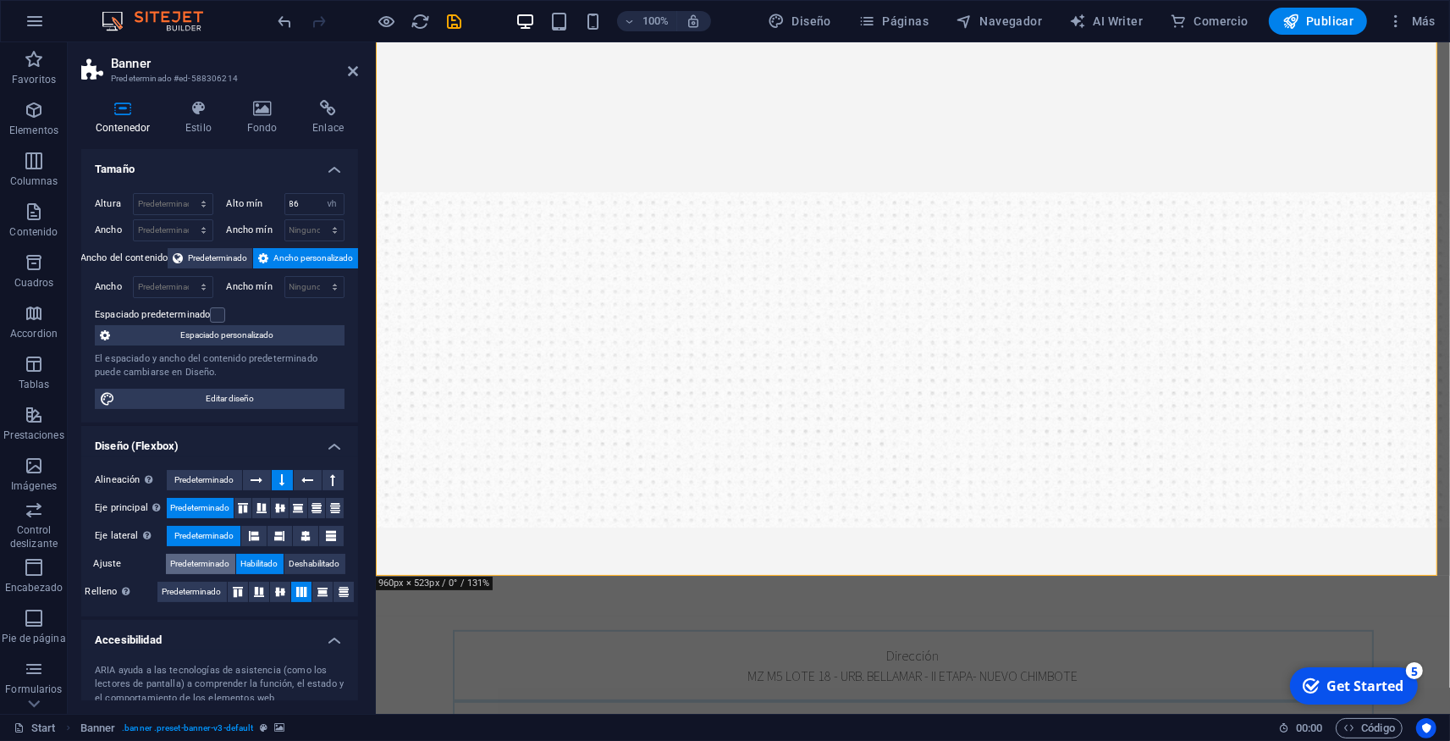
click at [219, 563] on span "Predeterminado" at bounding box center [200, 564] width 59 height 20
click at [271, 591] on icon at bounding box center [280, 592] width 20 height 10
click at [301, 590] on icon at bounding box center [301, 592] width 20 height 10
click at [211, 395] on span "Editar diseño" at bounding box center [229, 399] width 219 height 20
select select "rem"
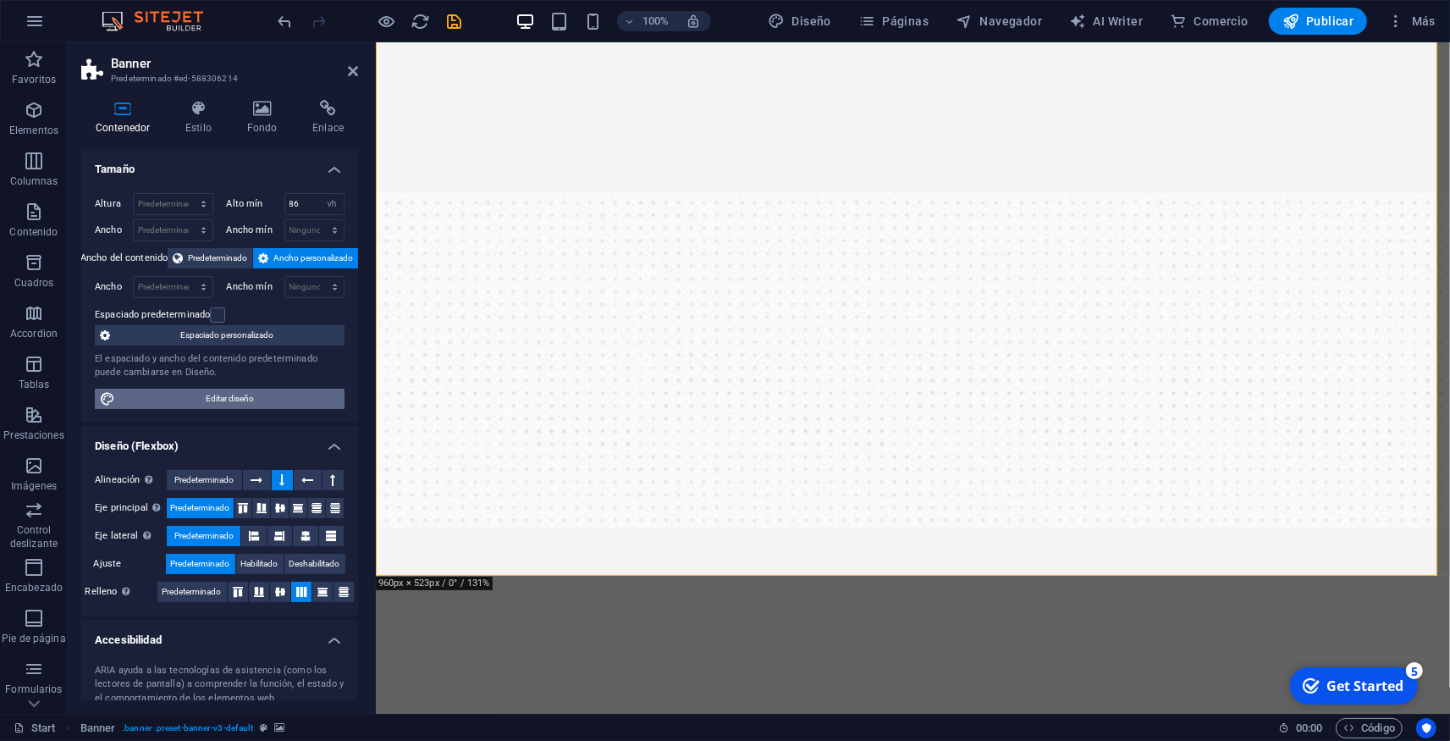
select select "300"
select select "px"
select select "rem"
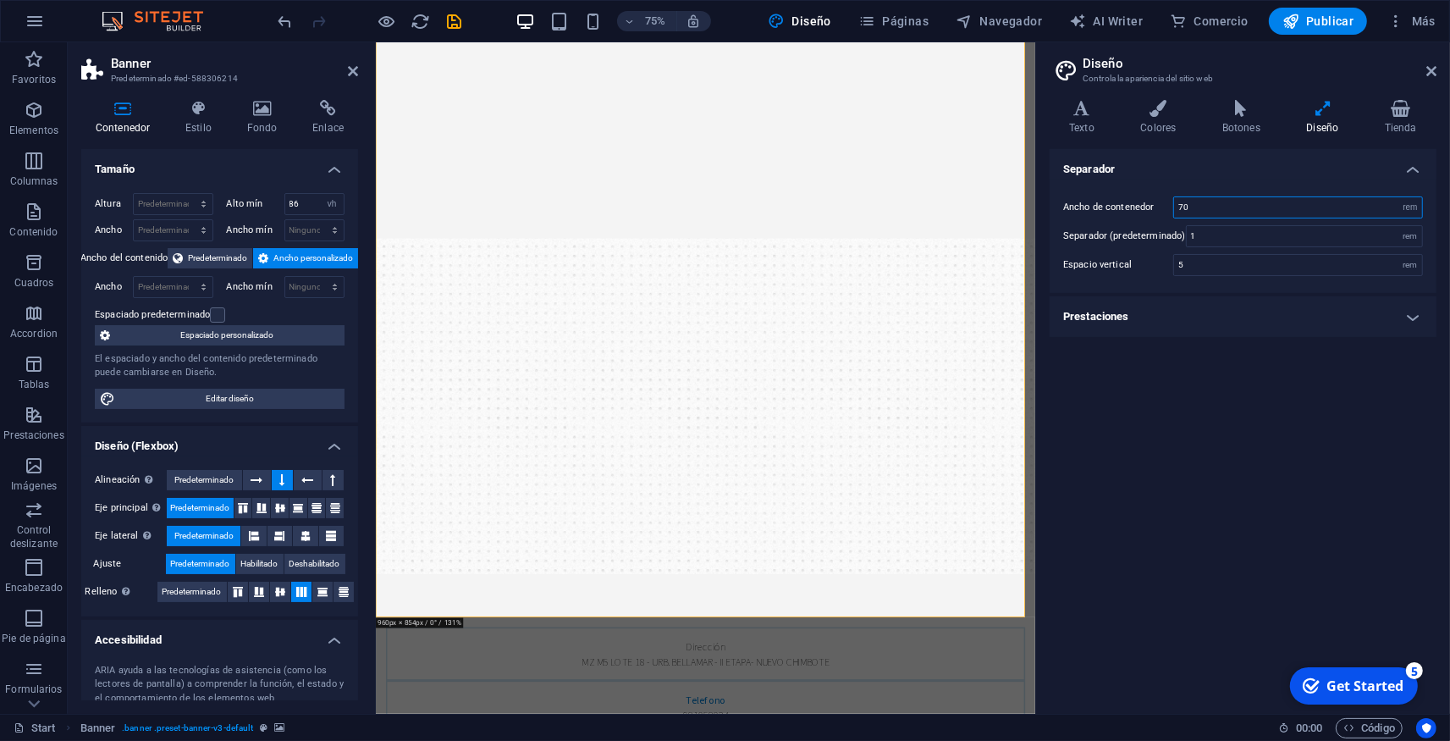
drag, startPoint x: 1207, startPoint y: 206, endPoint x: 1171, endPoint y: 210, distance: 35.8
click at [1174, 210] on input "70" at bounding box center [1298, 207] width 248 height 20
type input "60"
click at [1188, 444] on div "Separador Ancho de contenedor 60 rem px Separador (predeterminado) 1 rem Espaci…" at bounding box center [1243, 424] width 387 height 551
click at [1423, 61] on h2 "Diseño" at bounding box center [1260, 63] width 354 height 15
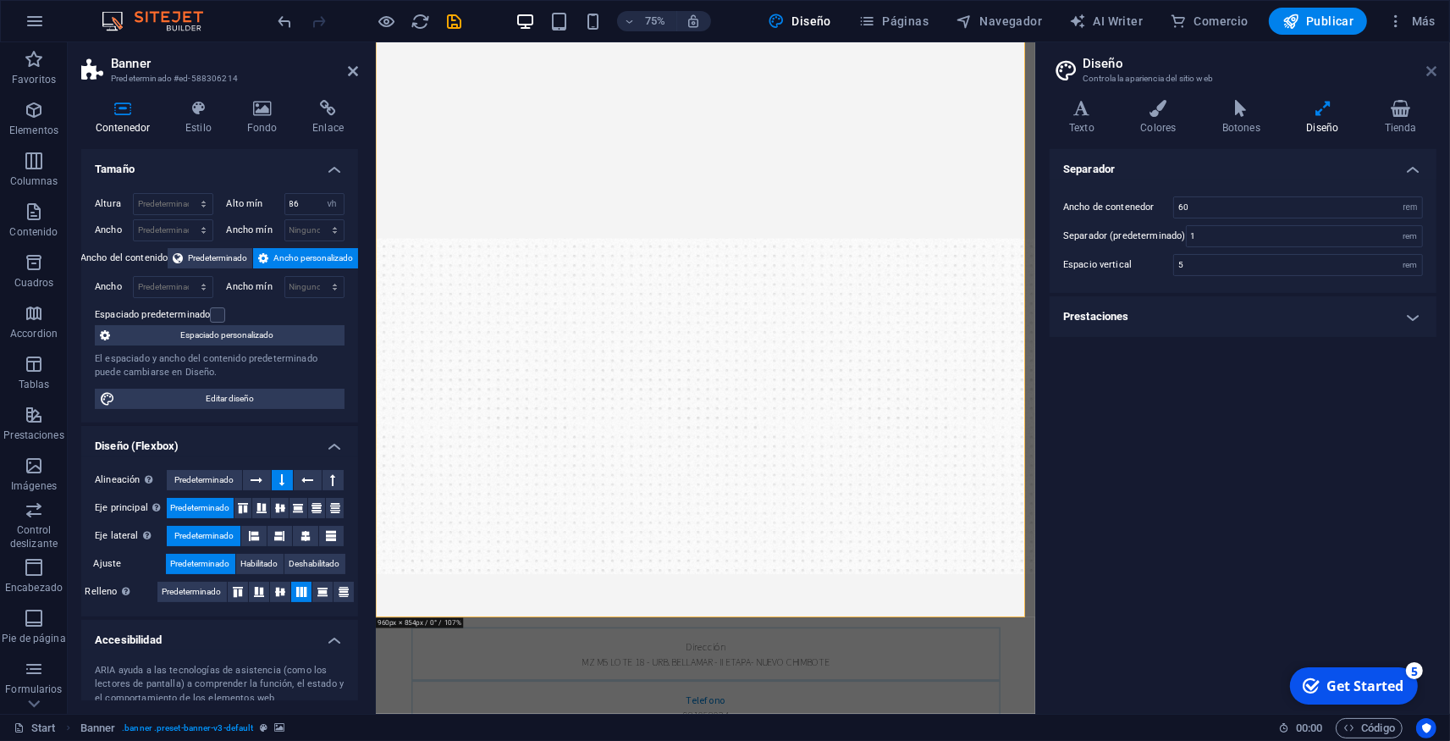
drag, startPoint x: 1431, startPoint y: 65, endPoint x: 987, endPoint y: 14, distance: 446.7
click at [1431, 65] on icon at bounding box center [1432, 71] width 10 height 14
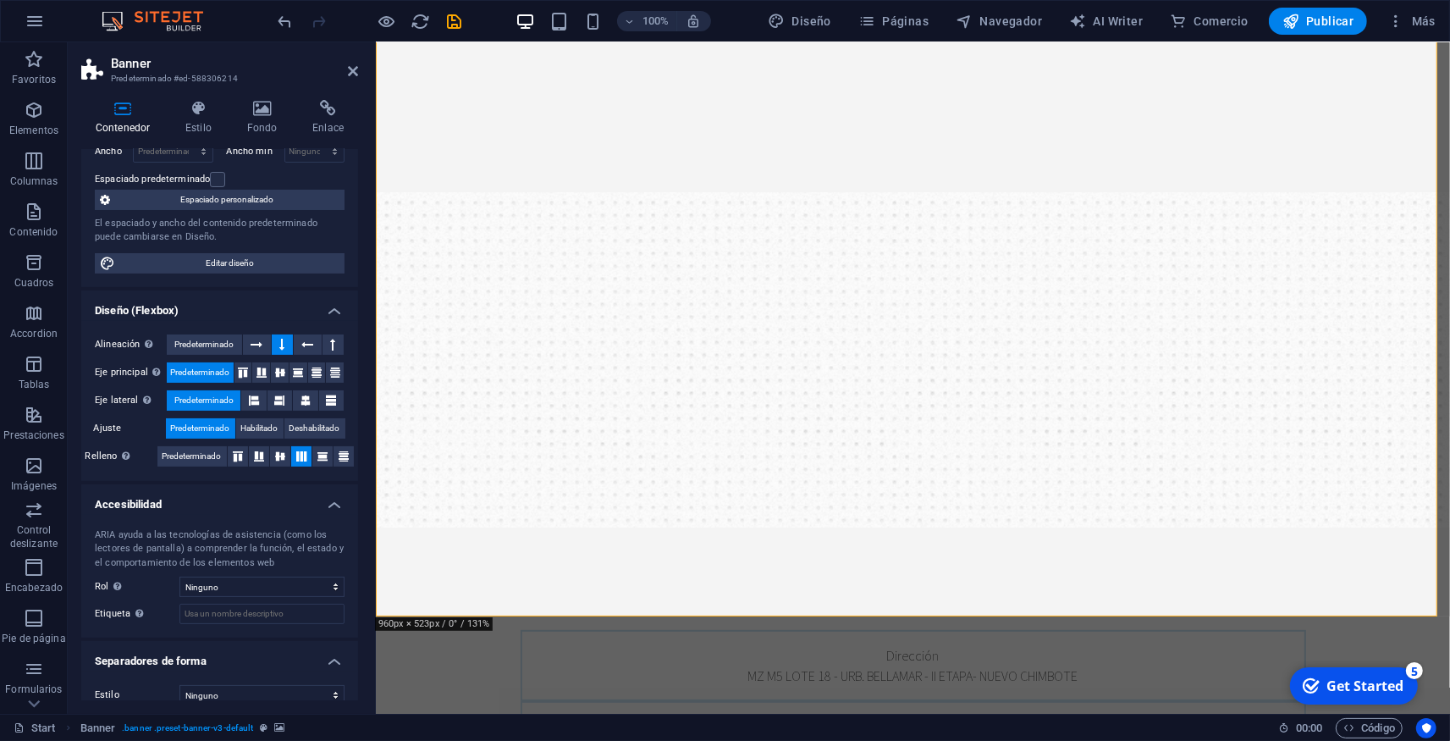
scroll to position [152, 0]
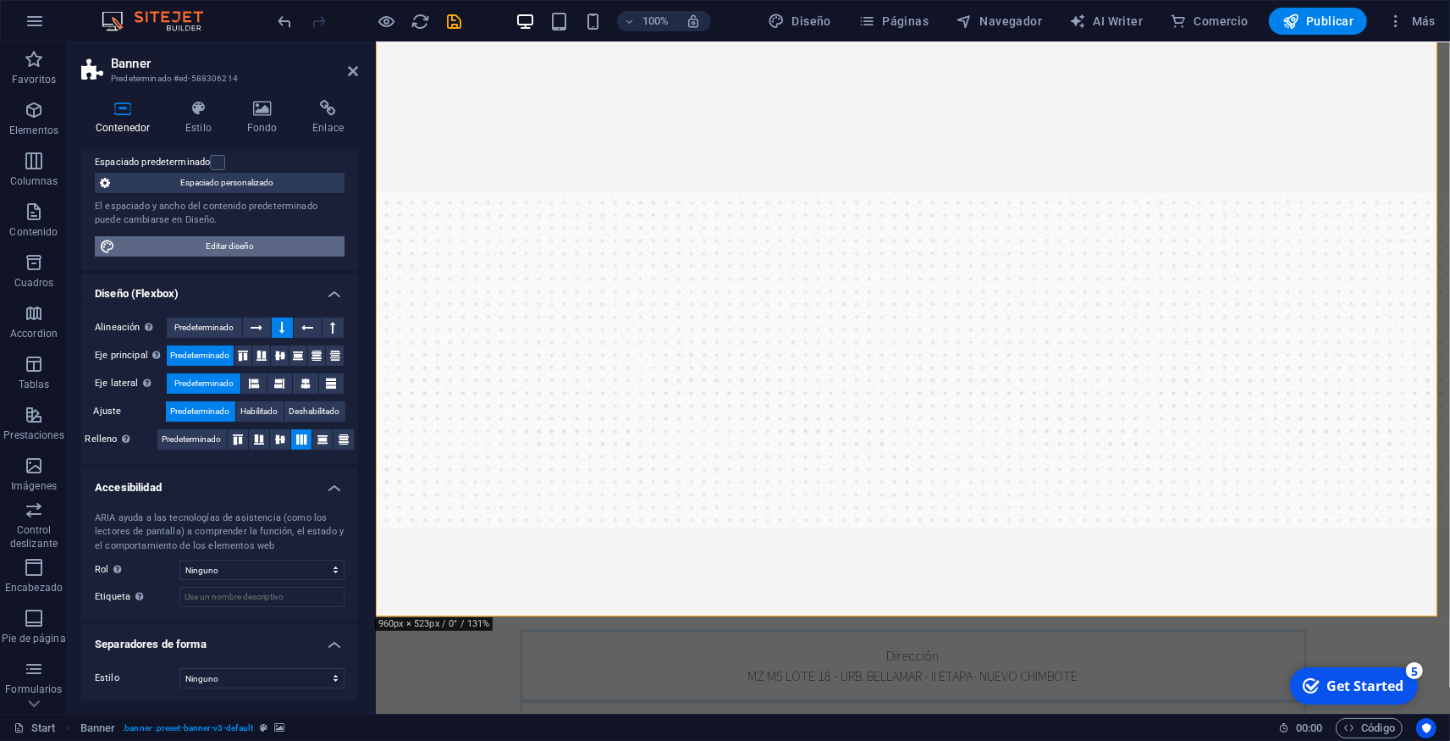
click at [210, 245] on span "Editar diseño" at bounding box center [229, 246] width 219 height 20
select select "rem"
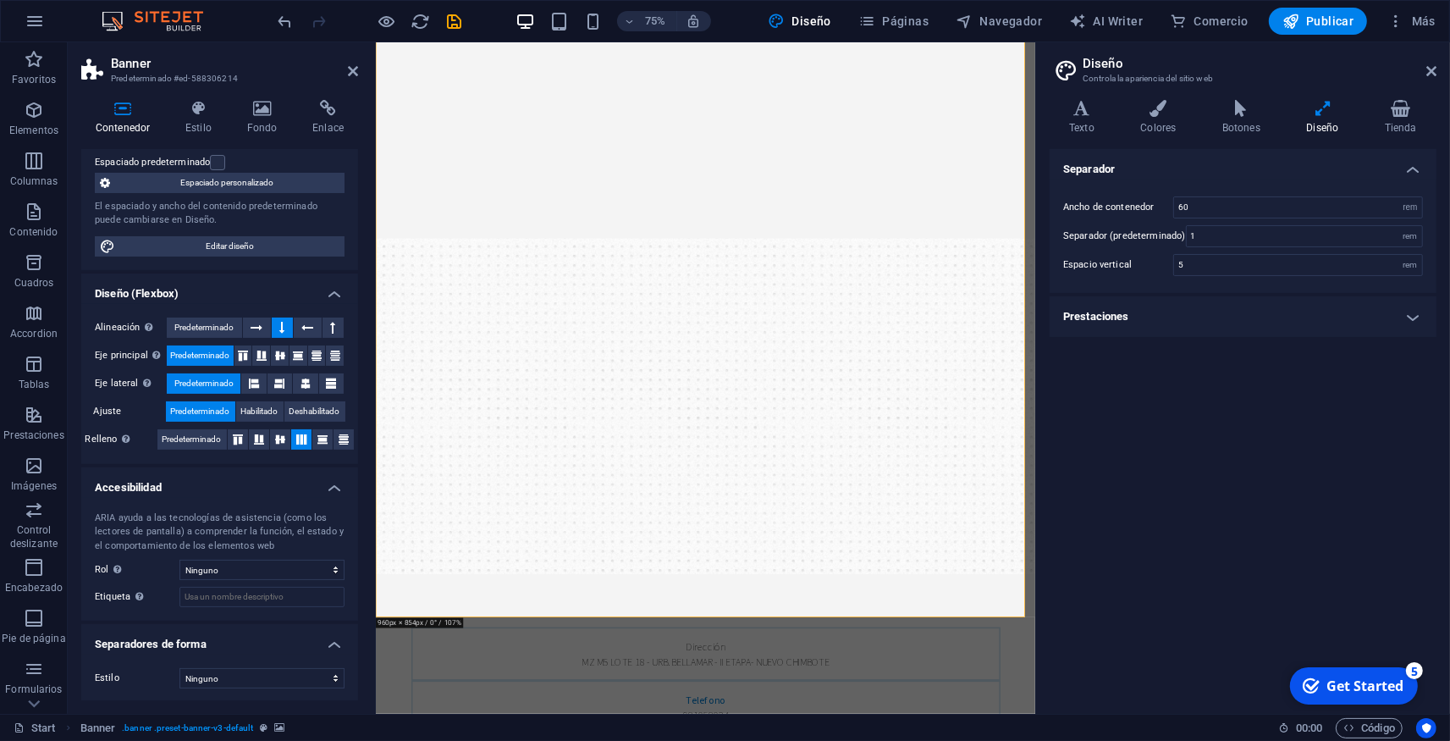
click at [1135, 319] on h4 "Prestaciones" at bounding box center [1243, 316] width 387 height 41
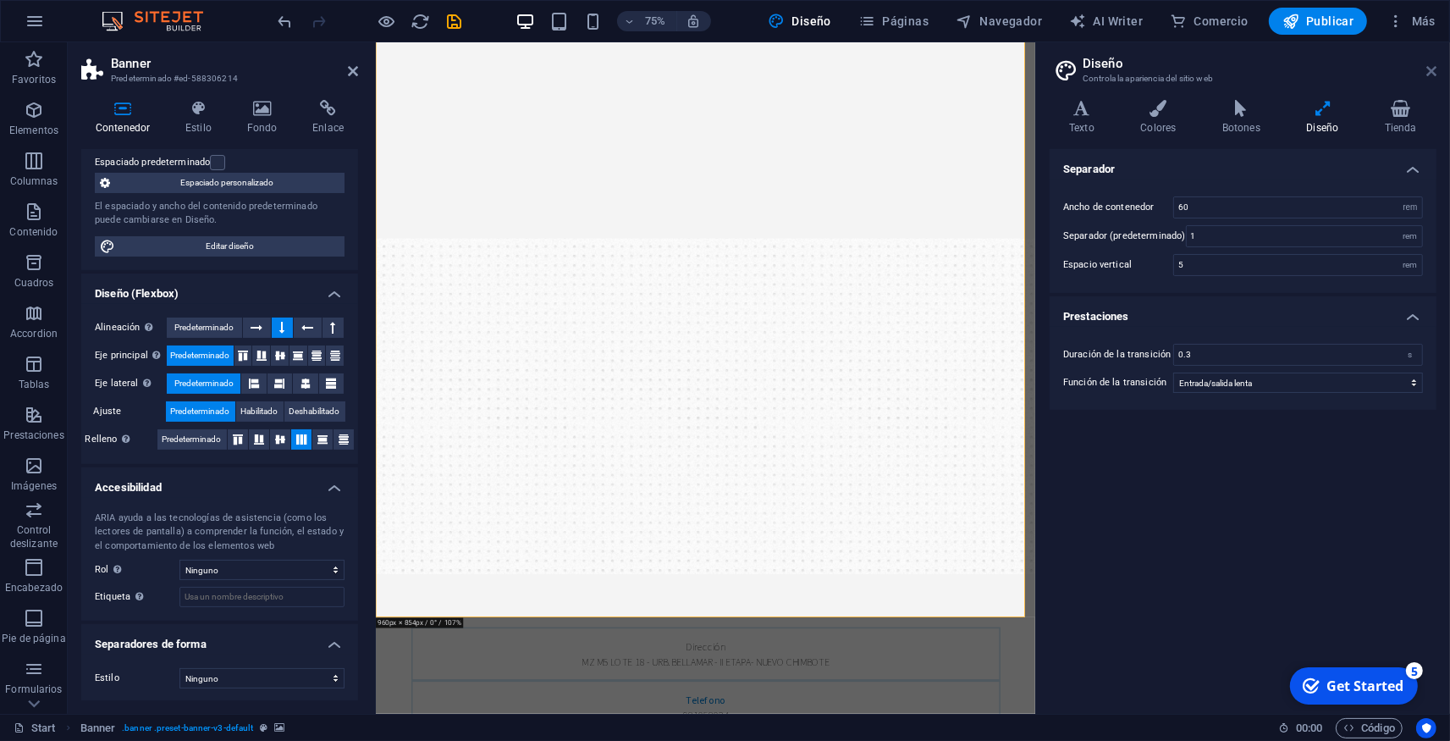
click at [1431, 68] on icon at bounding box center [1432, 71] width 10 height 14
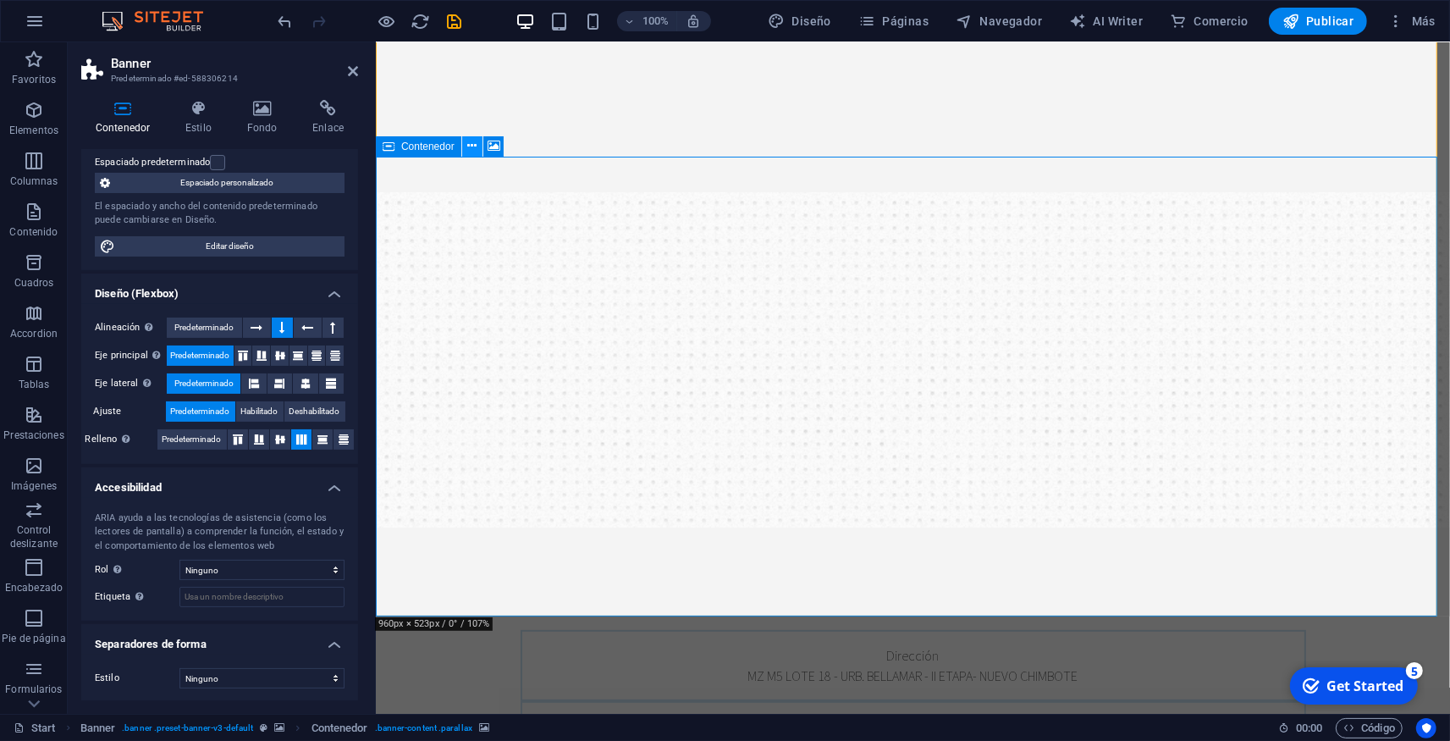
click at [476, 147] on icon at bounding box center [471, 146] width 9 height 18
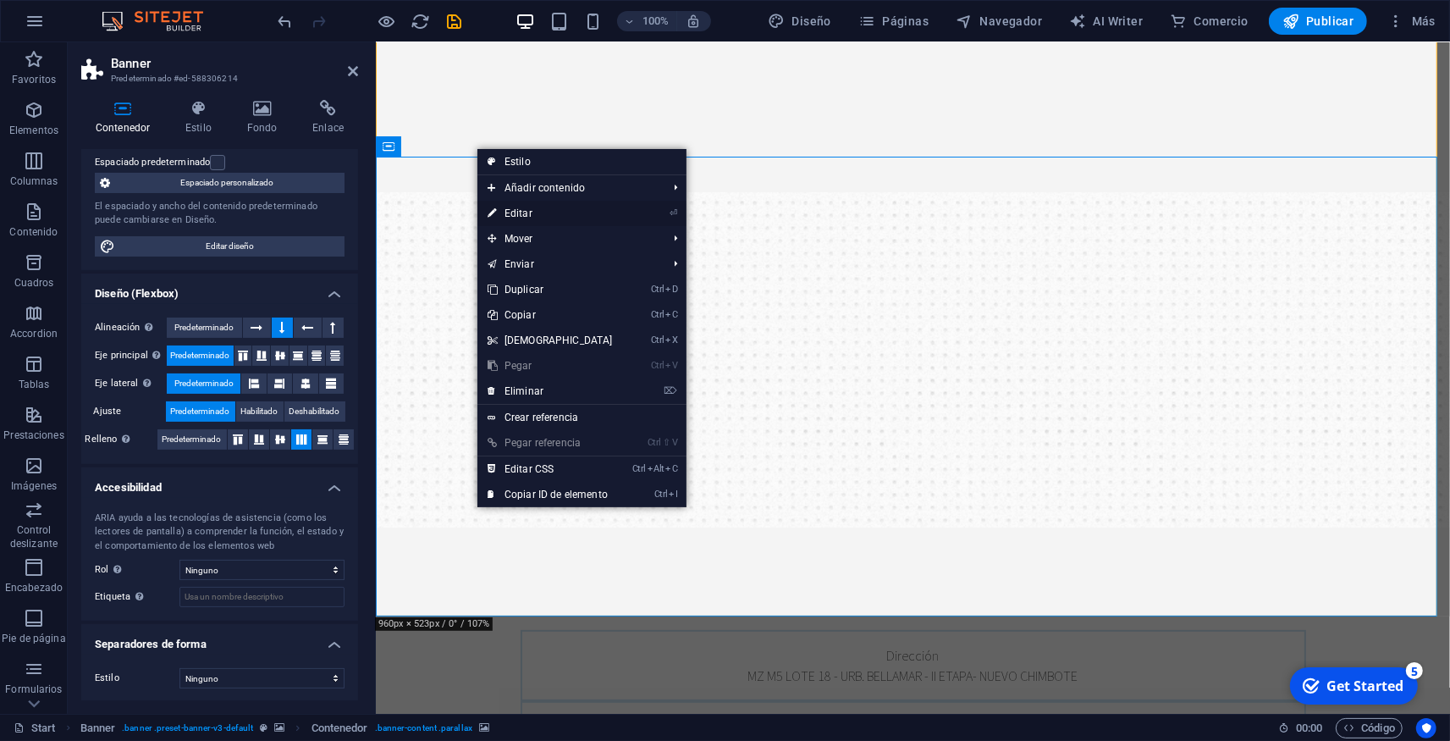
click at [538, 215] on link "⏎ Editar" at bounding box center [551, 213] width 146 height 25
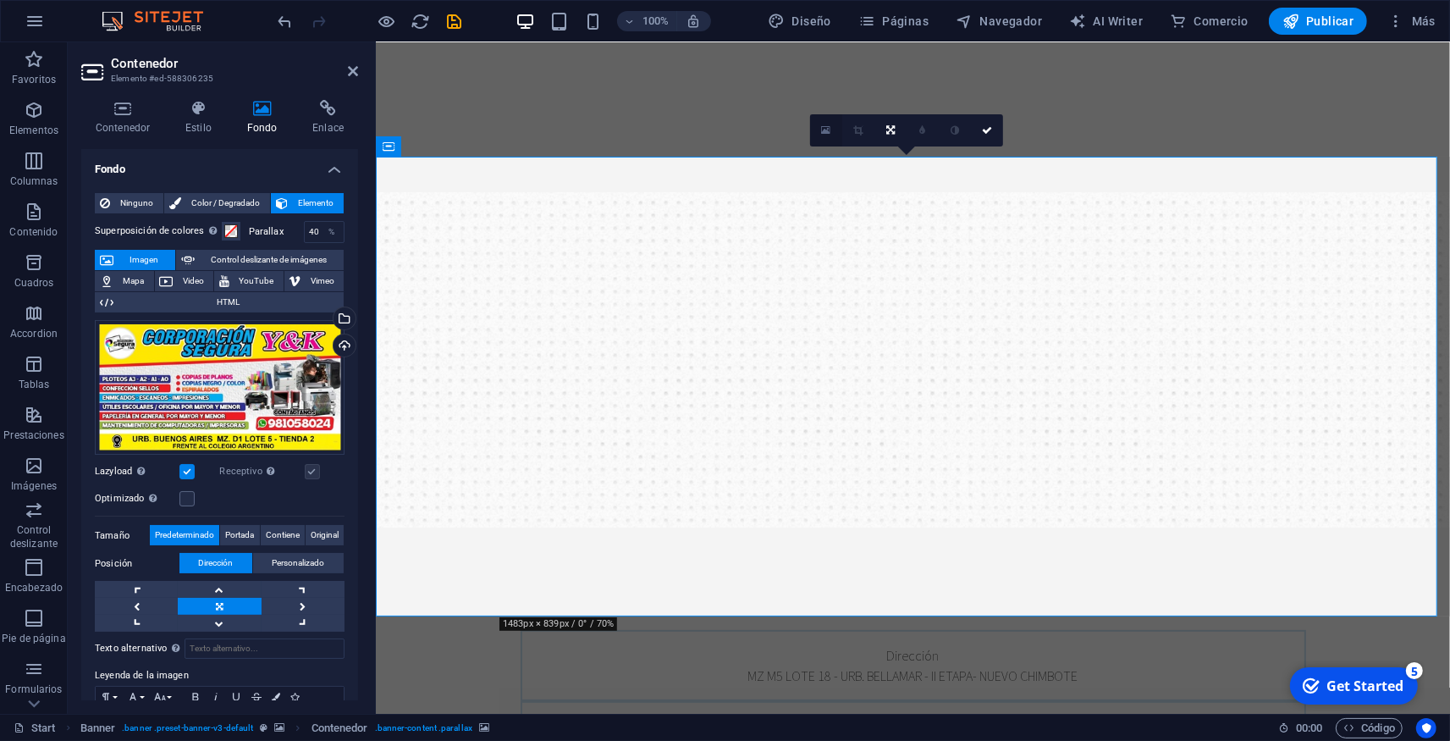
click at [826, 130] on icon at bounding box center [825, 130] width 9 height 12
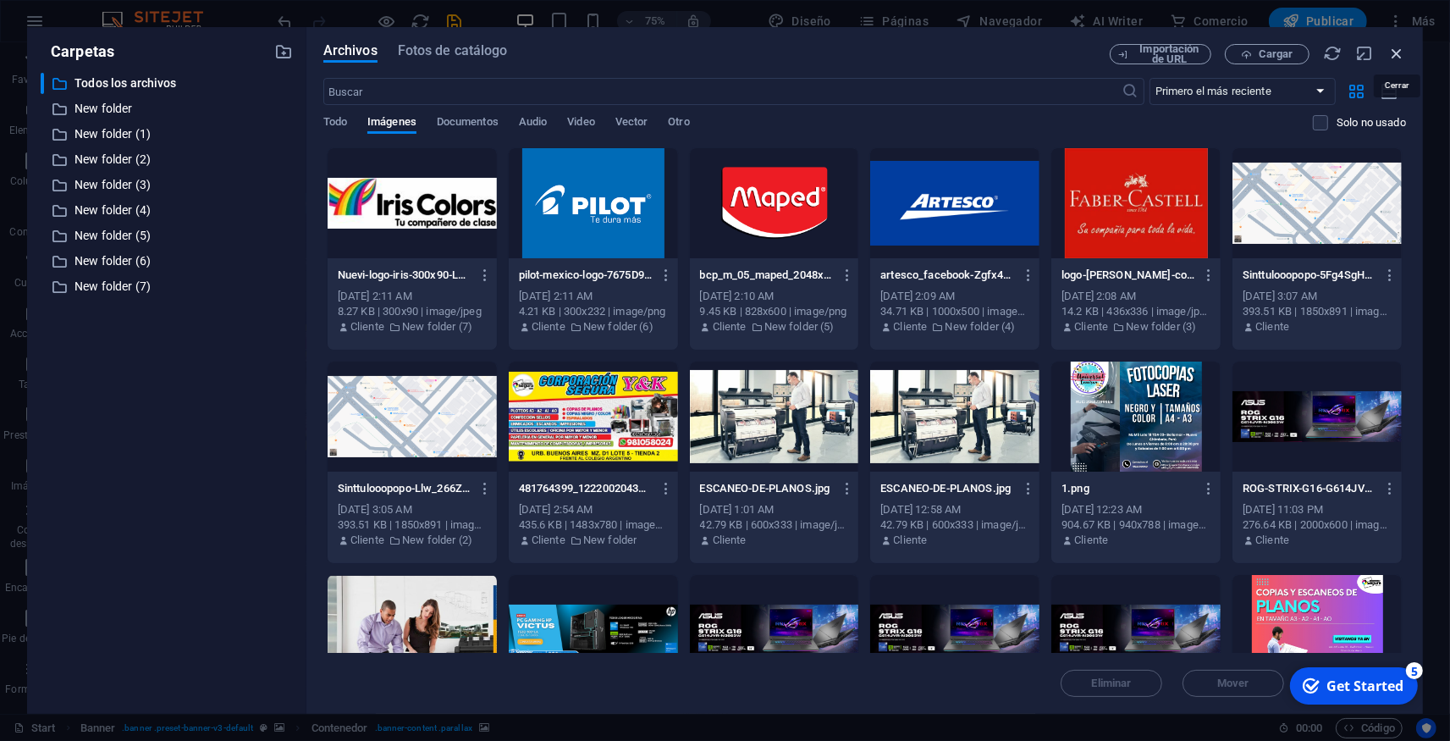
drag, startPoint x: 1399, startPoint y: 53, endPoint x: 992, endPoint y: 19, distance: 408.7
click at [1399, 53] on icon "button" at bounding box center [1397, 53] width 19 height 19
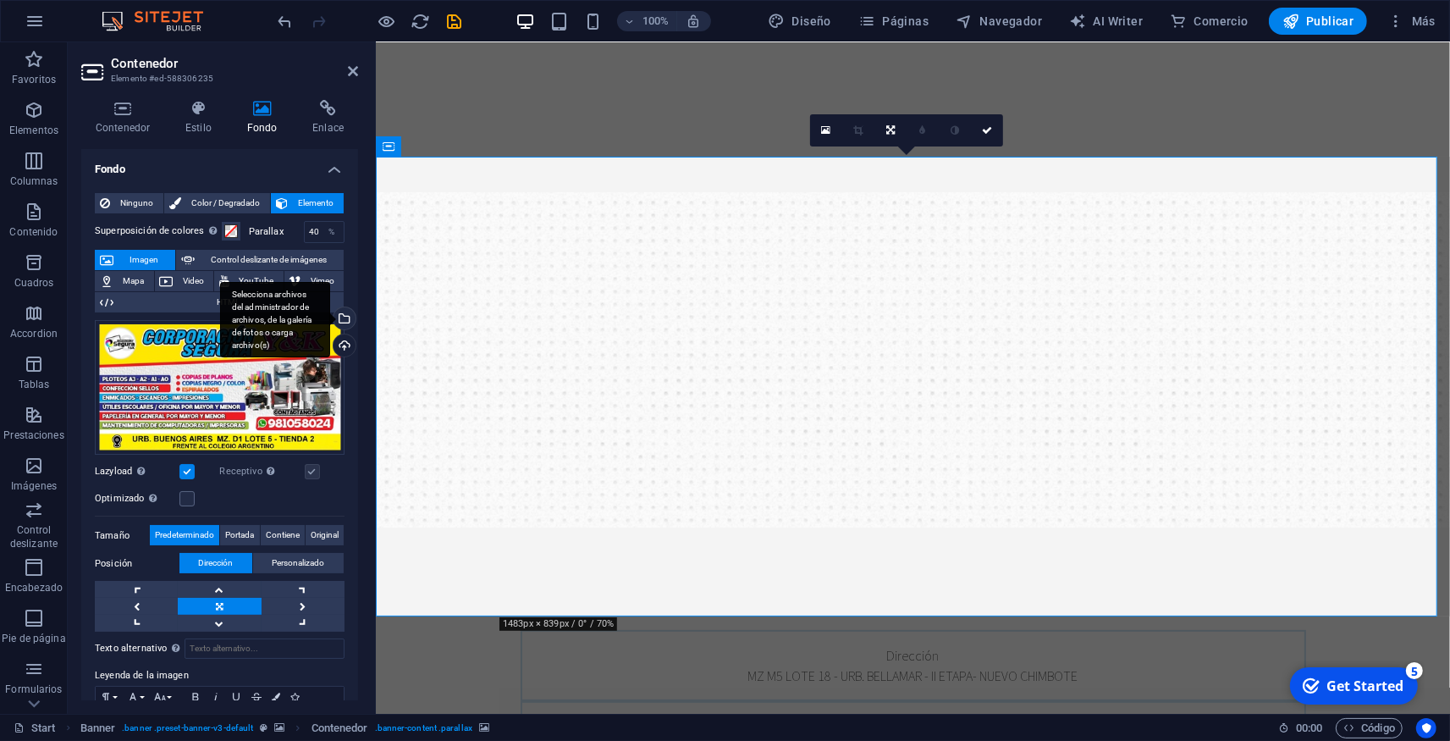
click at [331, 318] on div "Selecciona archivos del administrador de archivos, de la galería de fotos o car…" at bounding box center [342, 319] width 25 height 25
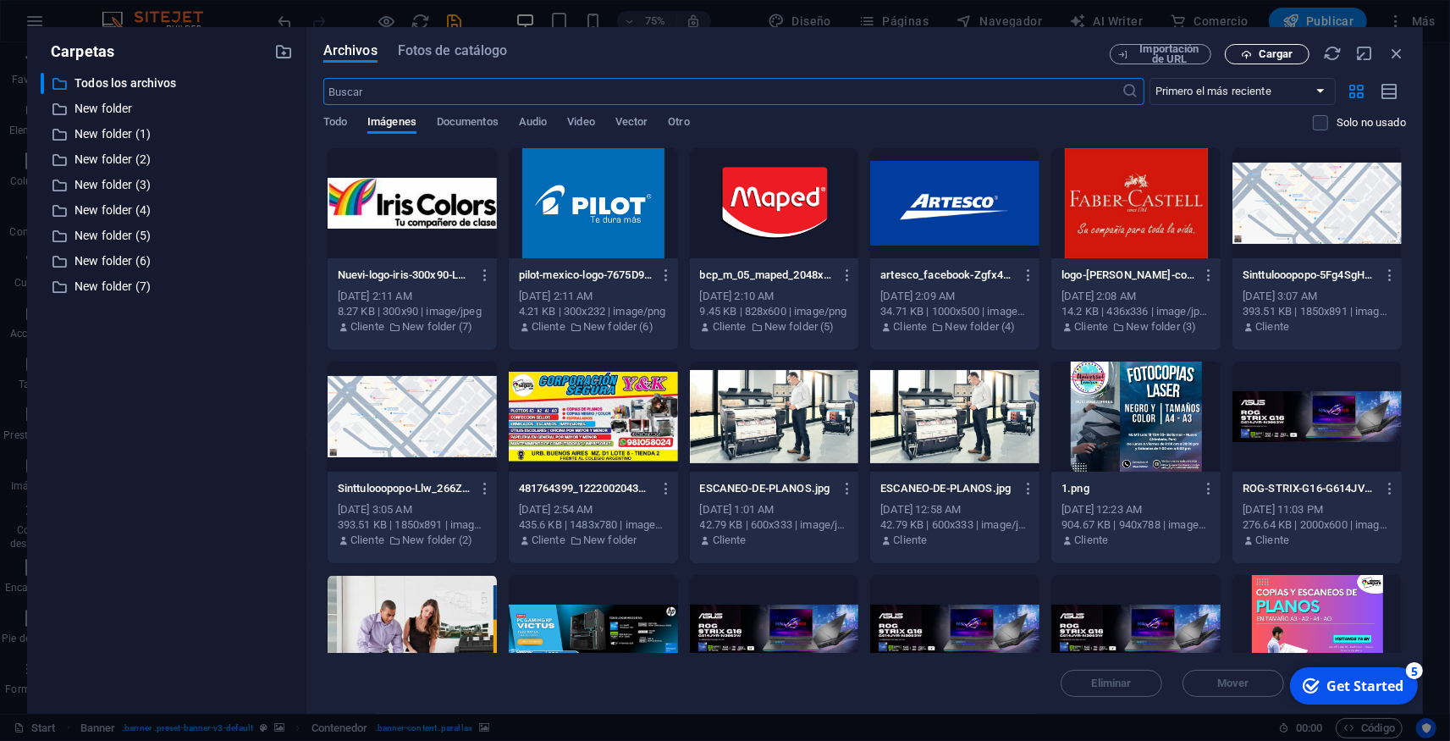
click at [1278, 56] on span "Cargar" at bounding box center [1276, 54] width 35 height 10
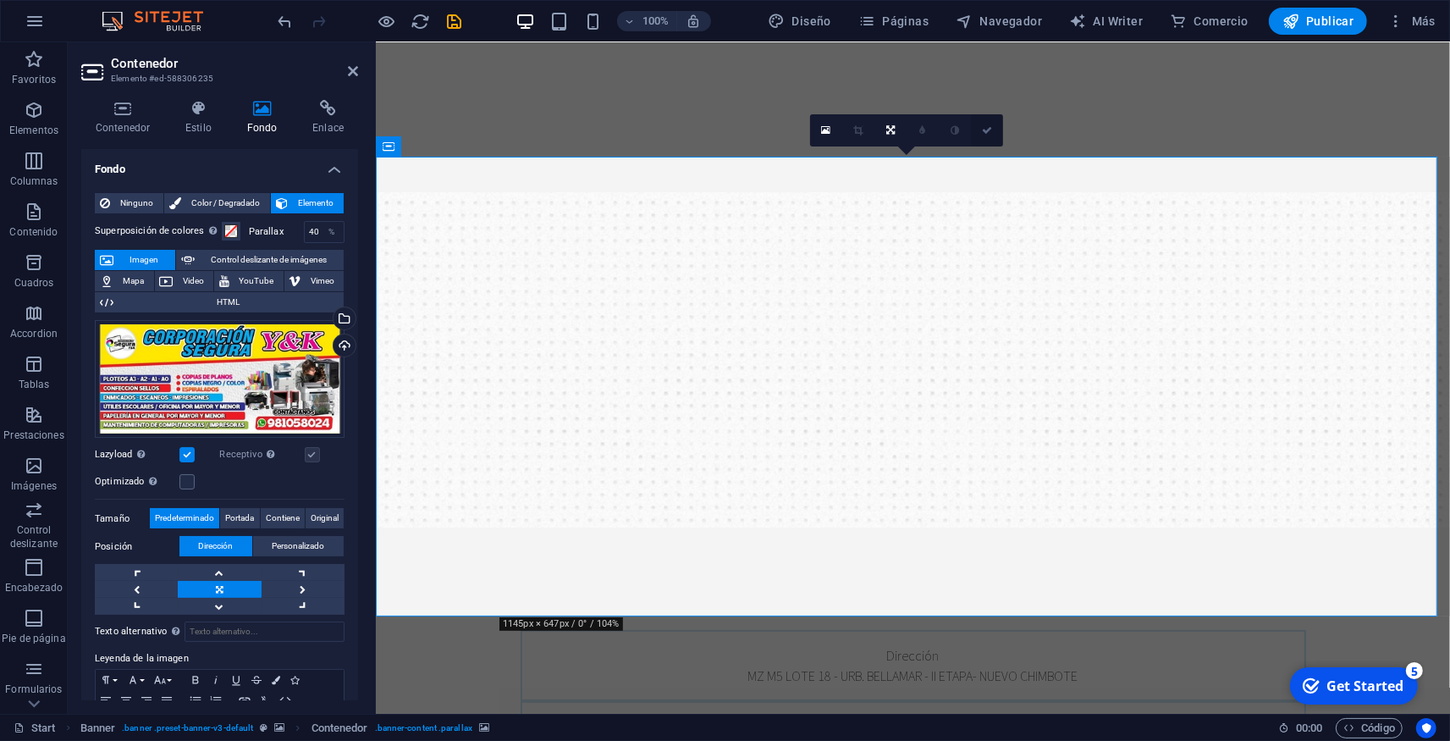
click at [991, 125] on icon at bounding box center [987, 130] width 10 height 10
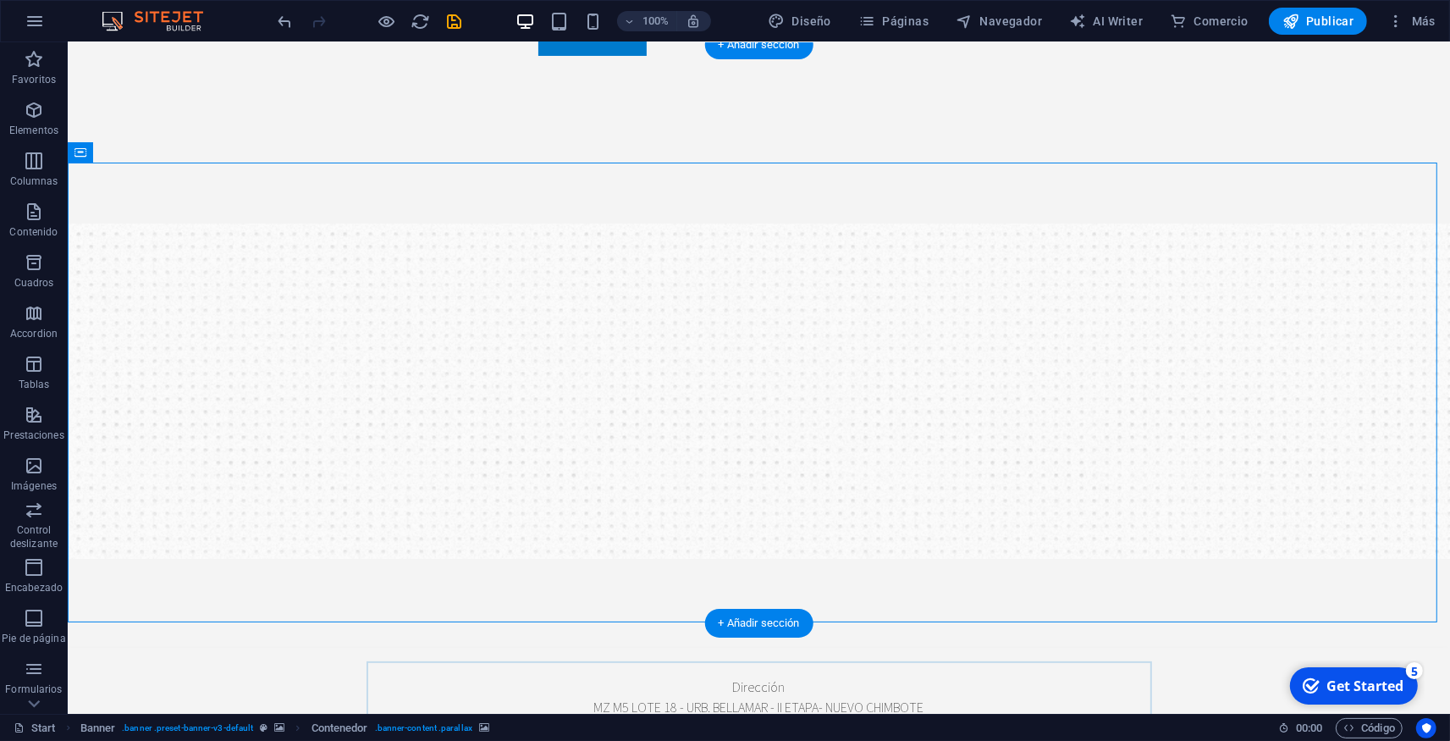
scroll to position [186, 0]
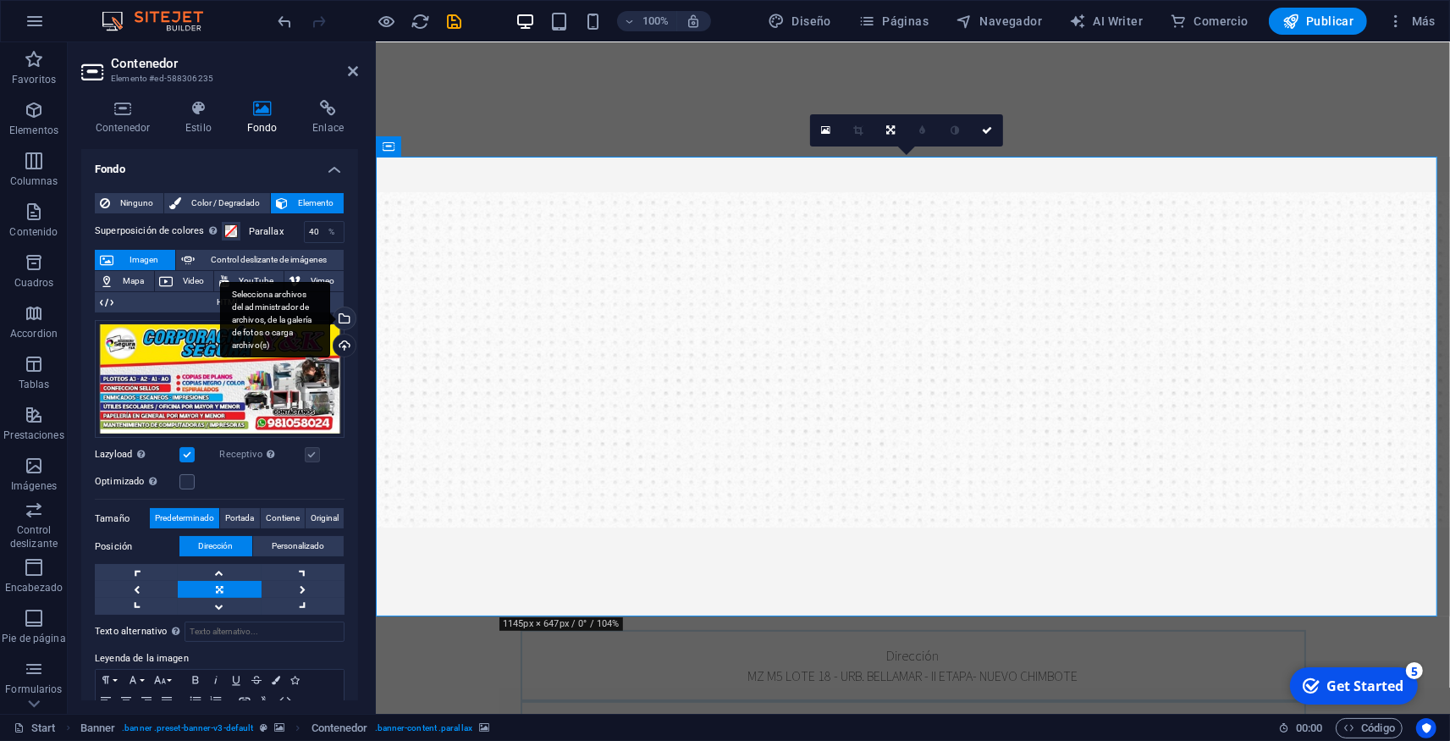
click at [331, 322] on div "Selecciona archivos del administrador de archivos, de la galería de fotos o car…" at bounding box center [342, 319] width 25 height 25
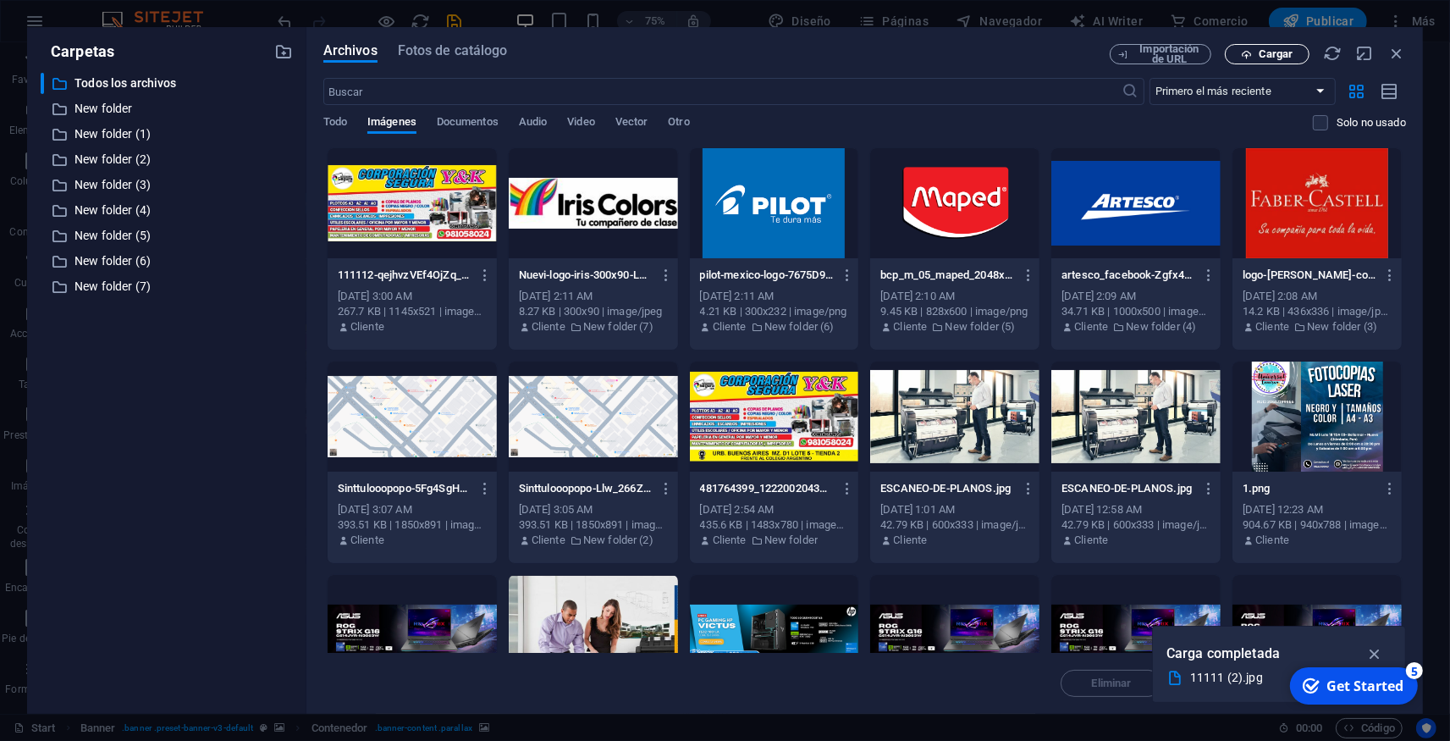
click at [1284, 47] on button "Cargar" at bounding box center [1267, 54] width 85 height 20
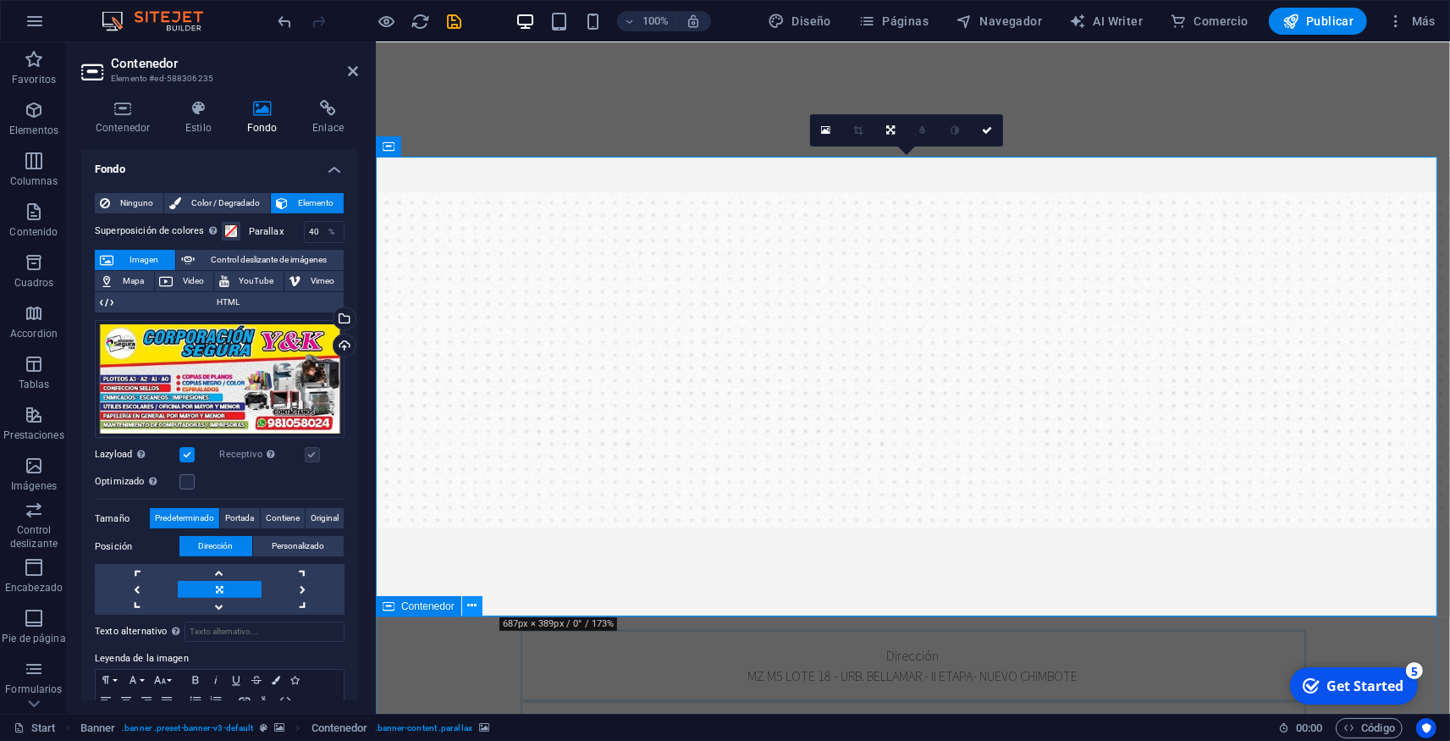
click at [465, 610] on button at bounding box center [472, 606] width 20 height 20
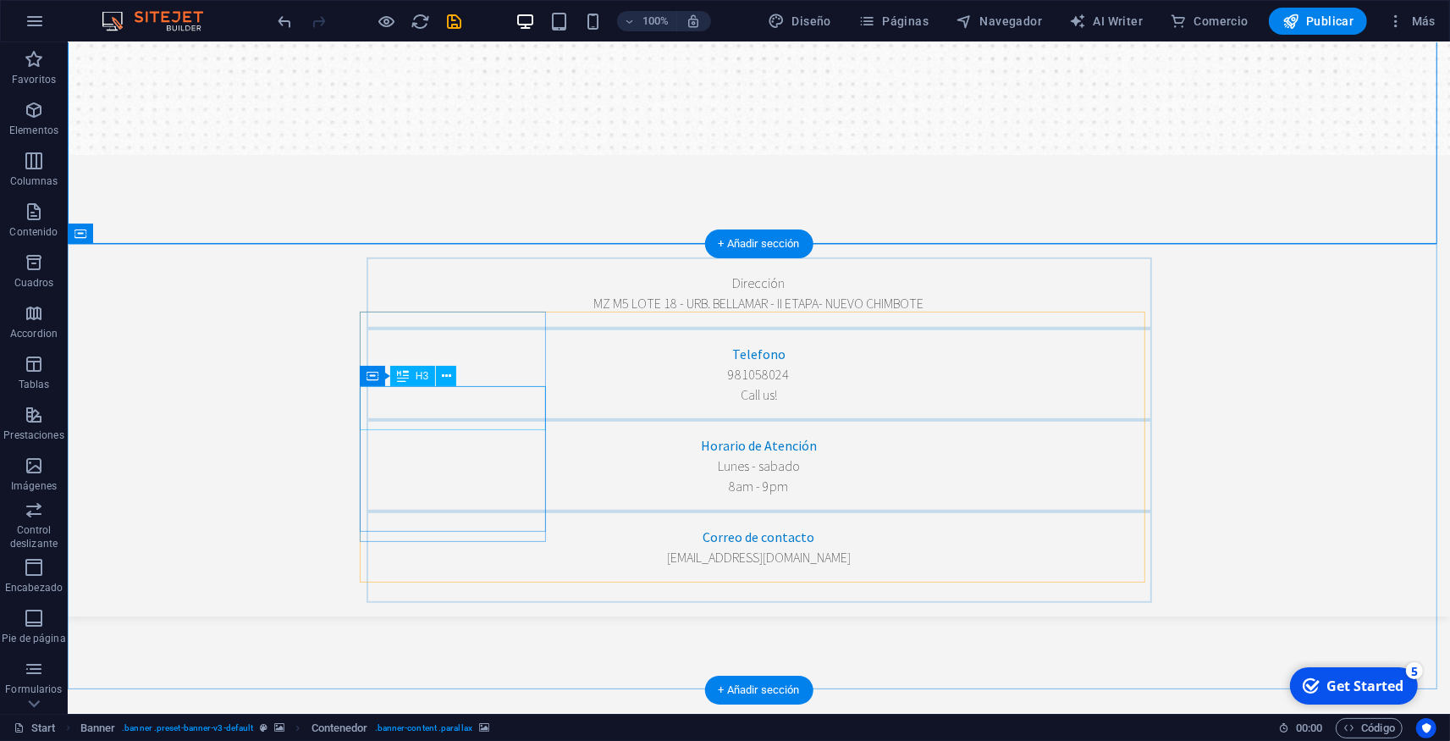
scroll to position [93, 0]
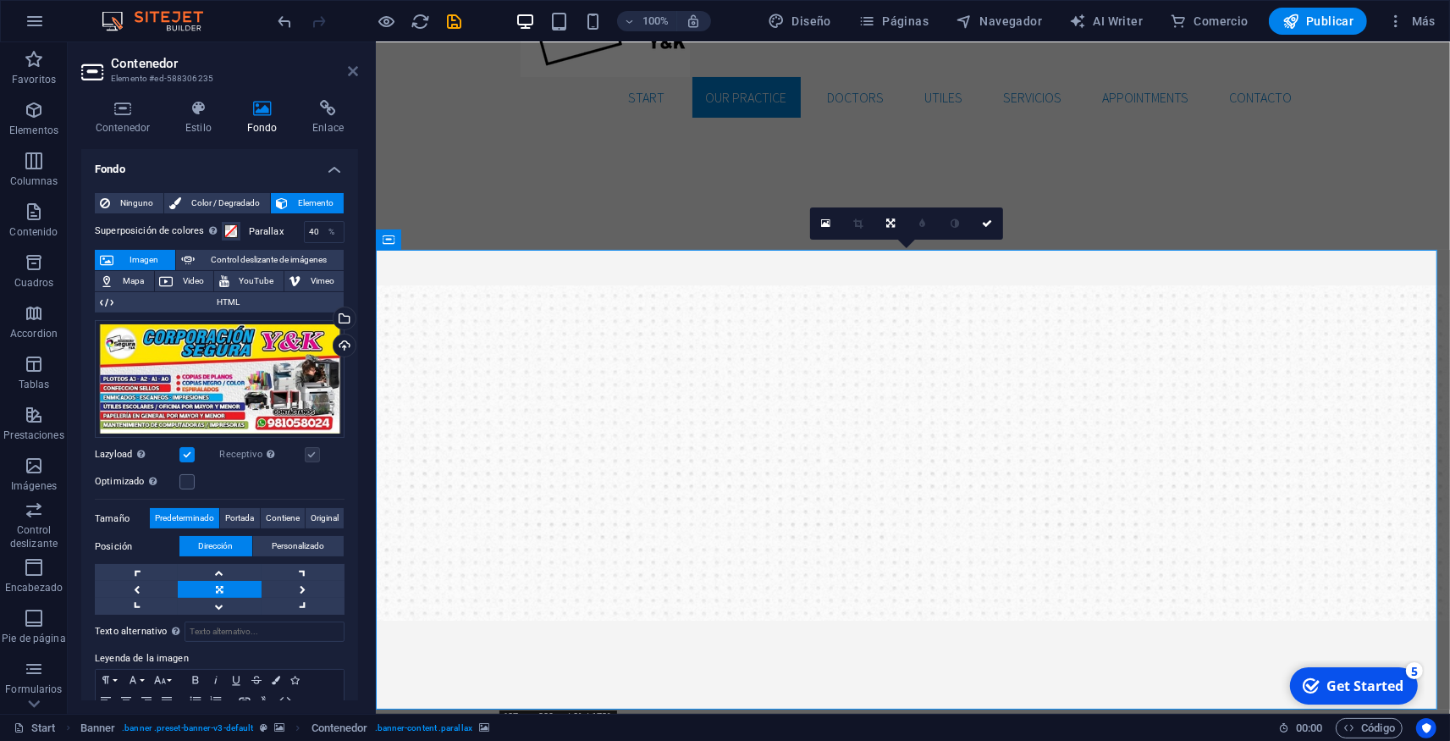
click at [350, 71] on icon at bounding box center [353, 71] width 10 height 14
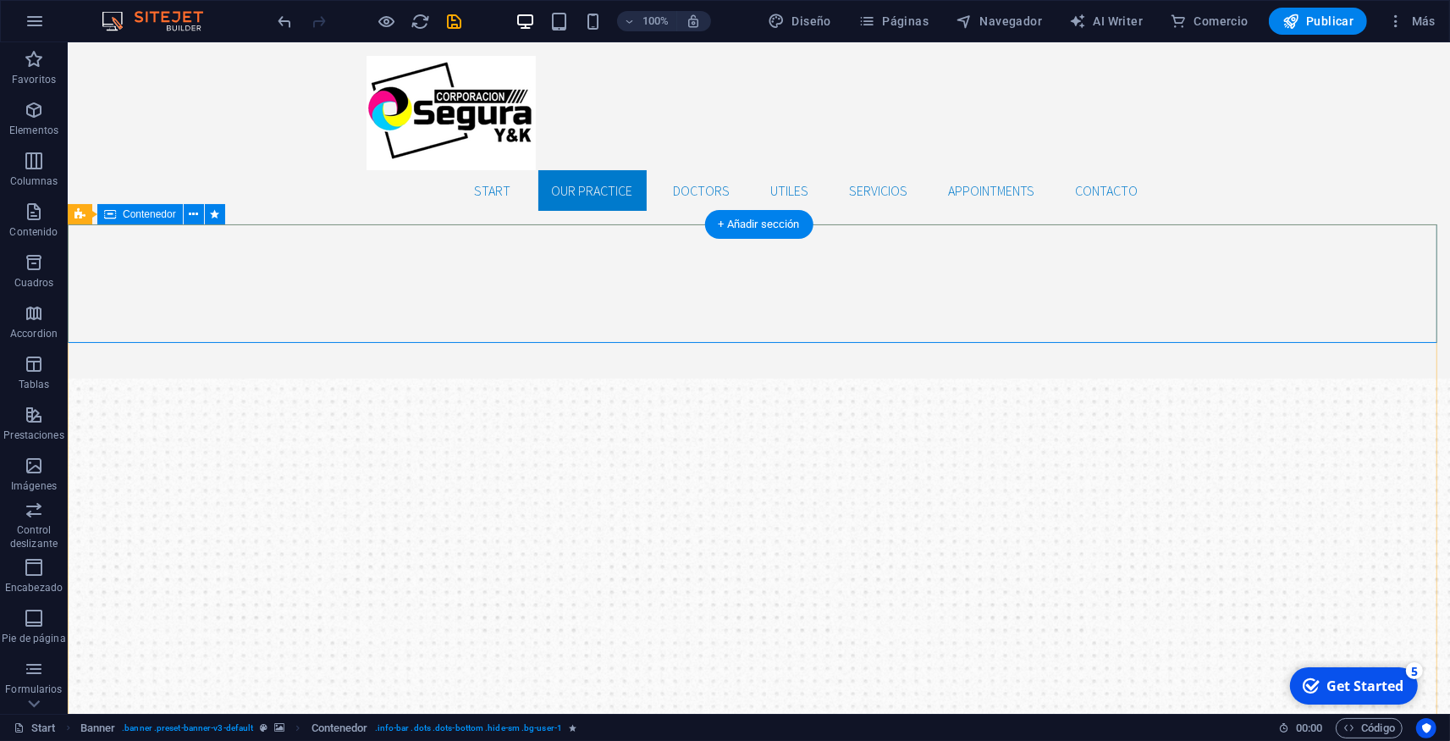
scroll to position [466, 0]
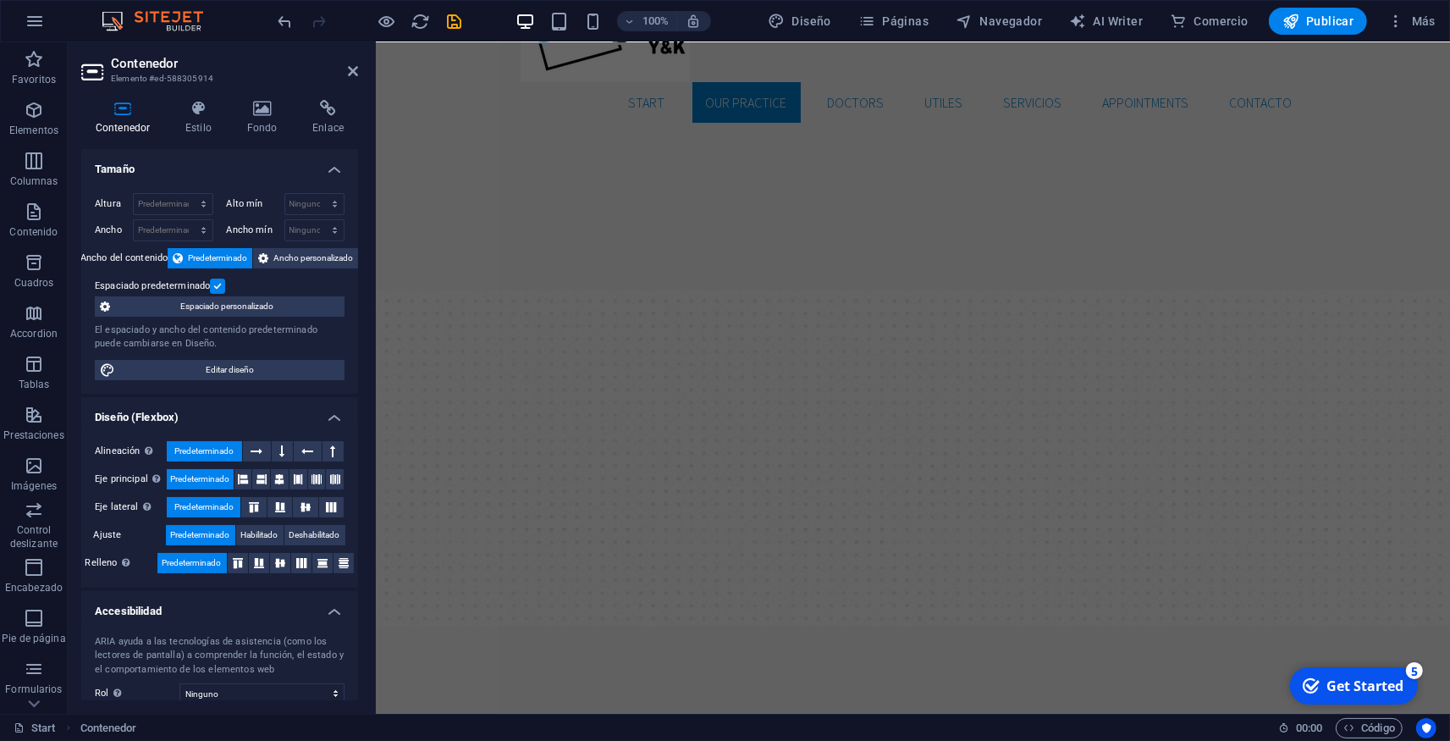
scroll to position [0, 0]
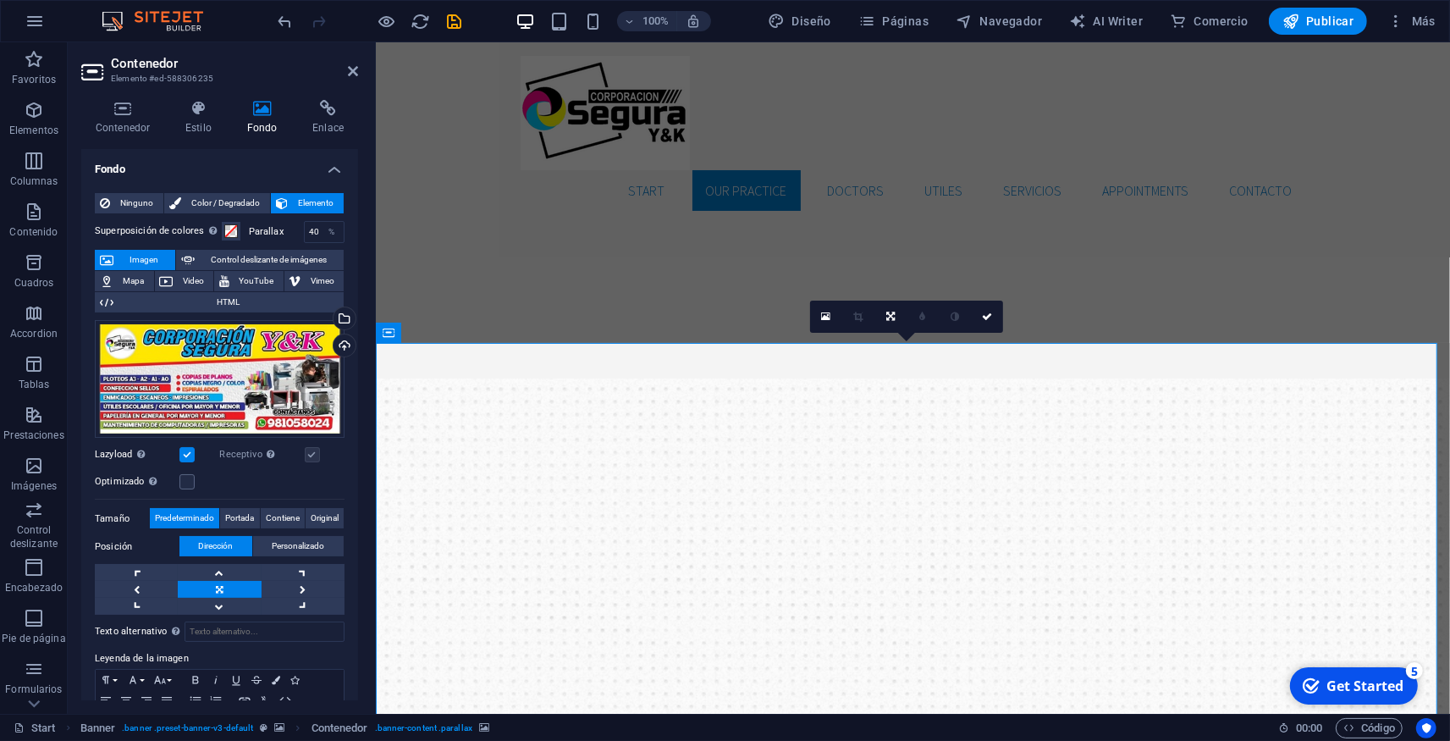
click at [330, 312] on div "Selecciona archivos del administrador de archivos, de la galería de fotos o car…" at bounding box center [342, 319] width 25 height 25
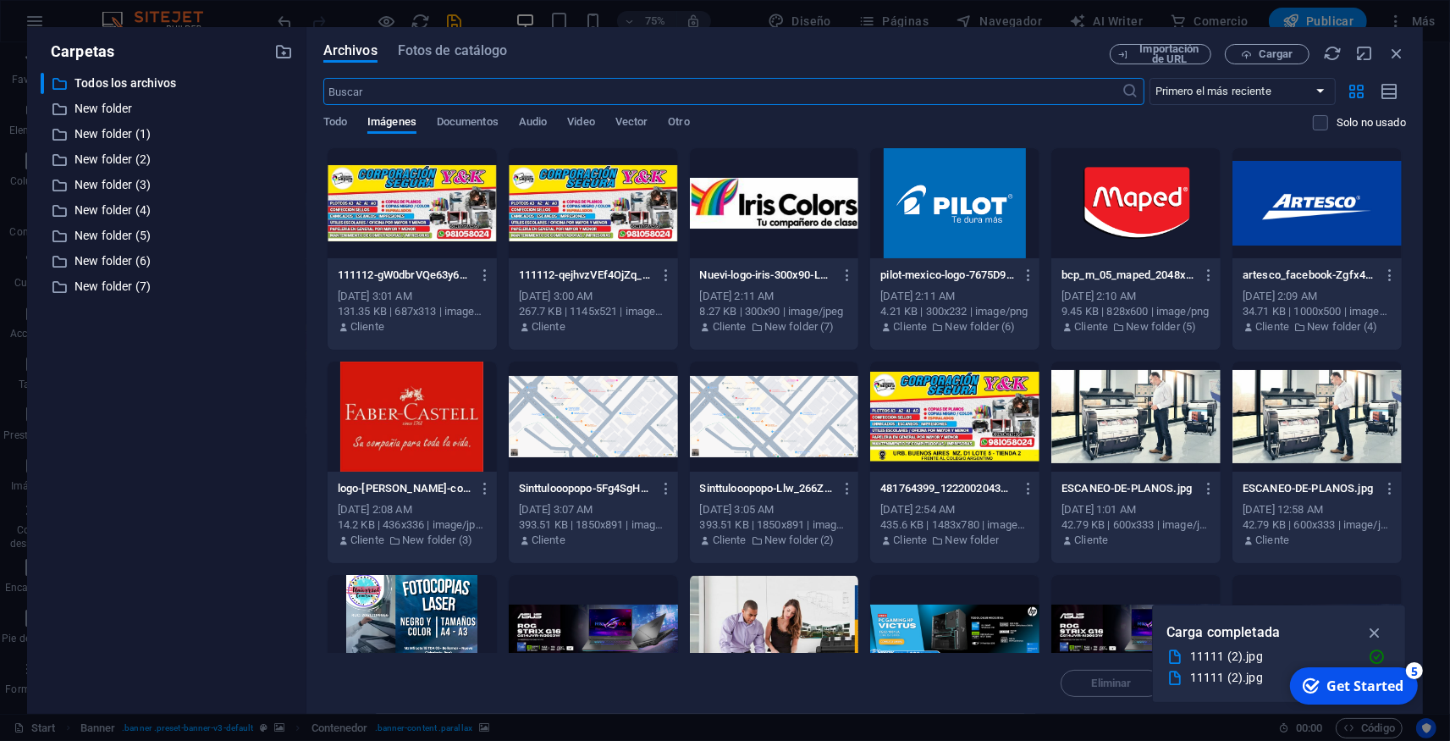
click at [627, 193] on div at bounding box center [593, 203] width 169 height 110
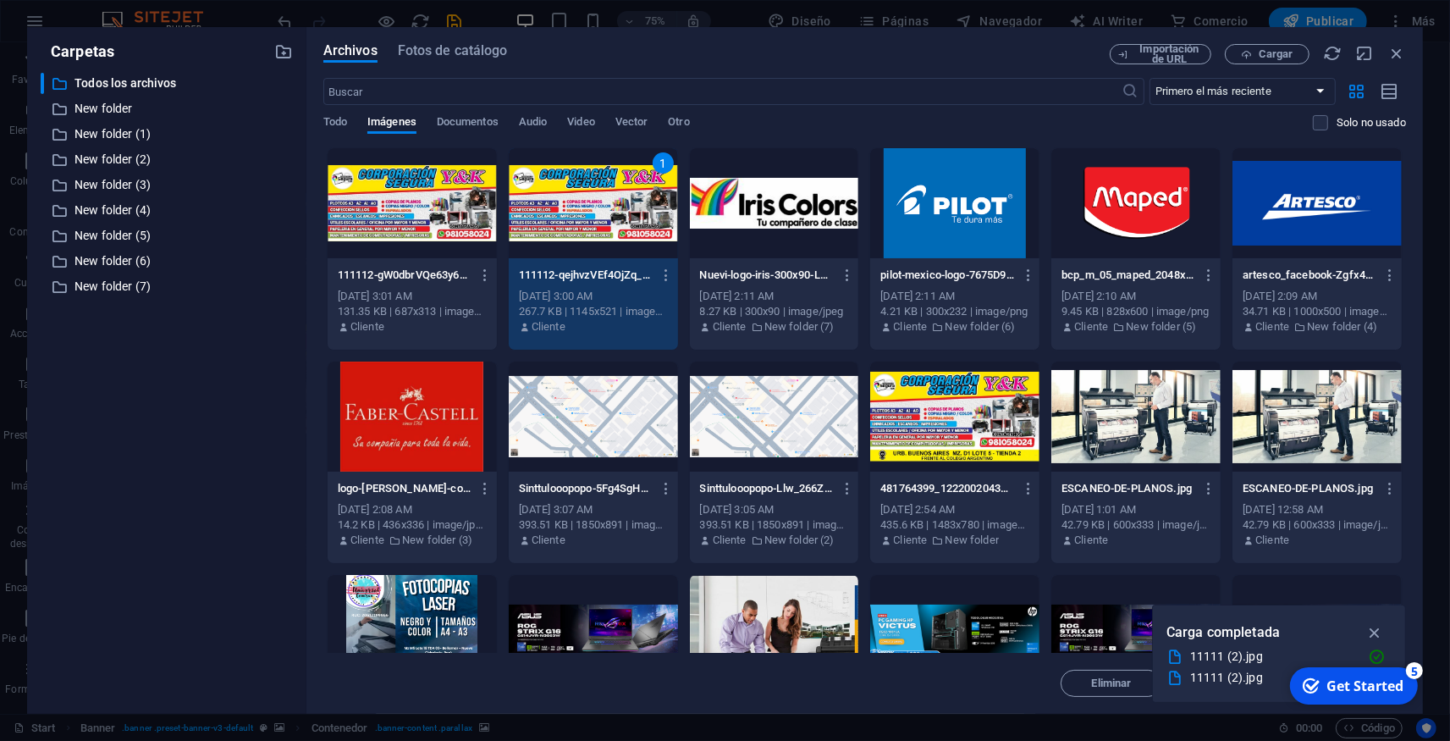
click at [627, 193] on div "1" at bounding box center [593, 203] width 169 height 110
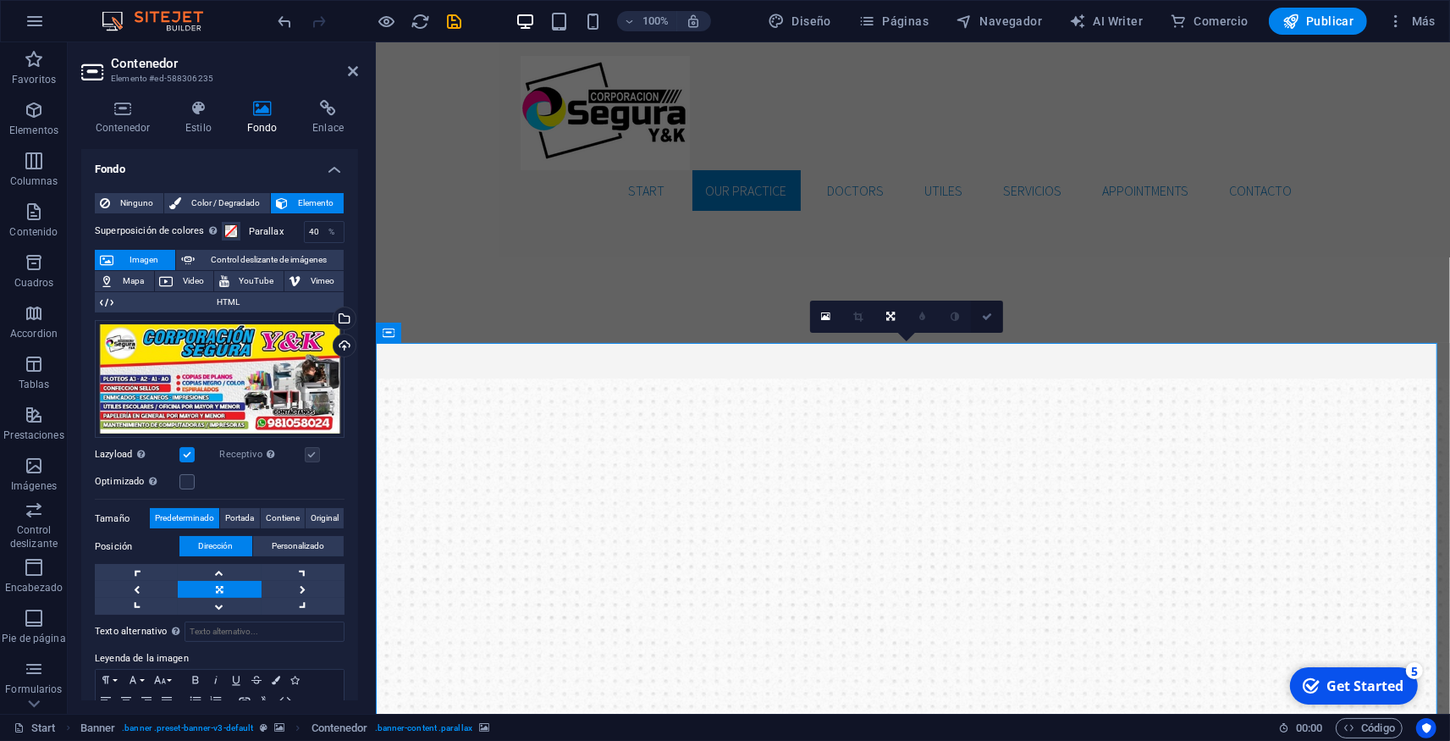
click at [983, 307] on link at bounding box center [987, 317] width 32 height 32
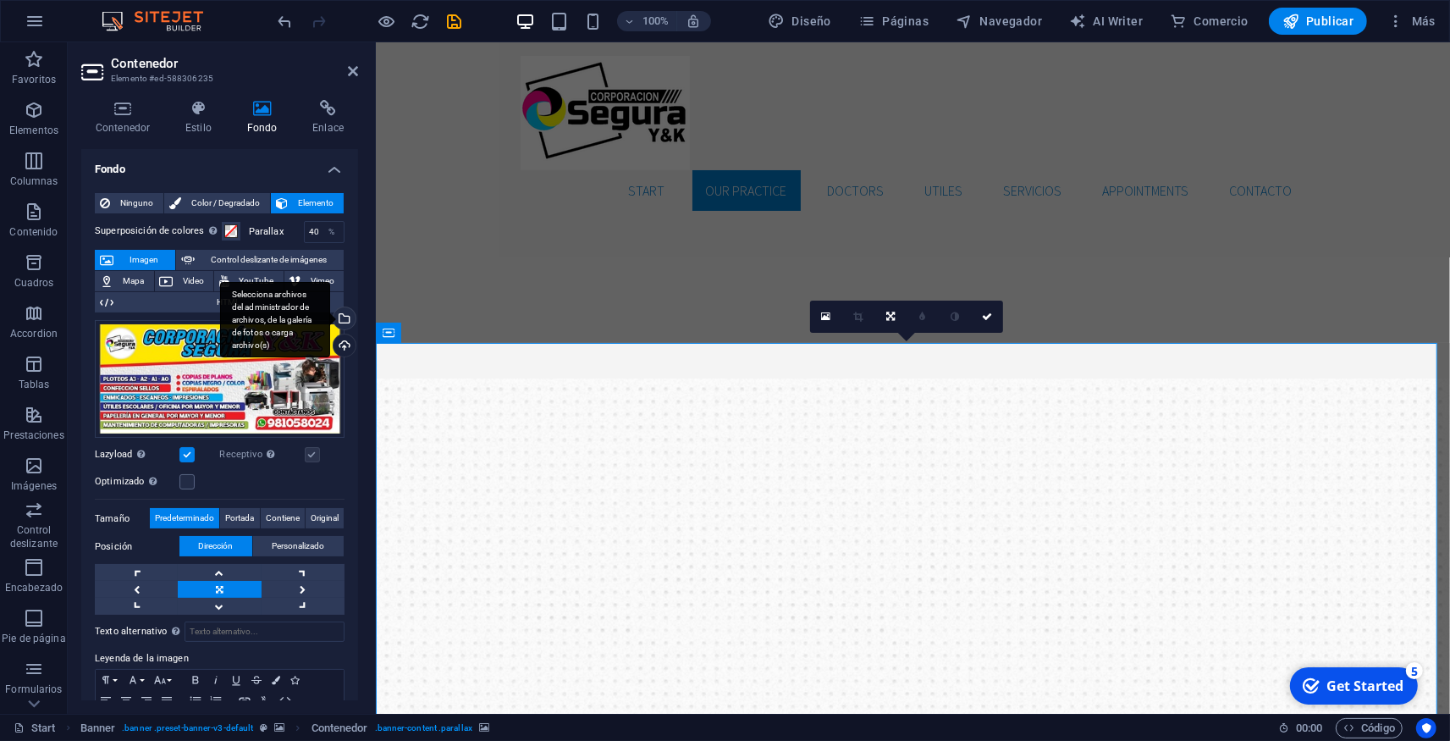
click at [335, 313] on div "Selecciona archivos del administrador de archivos, de la galería de fotos o car…" at bounding box center [342, 319] width 25 height 25
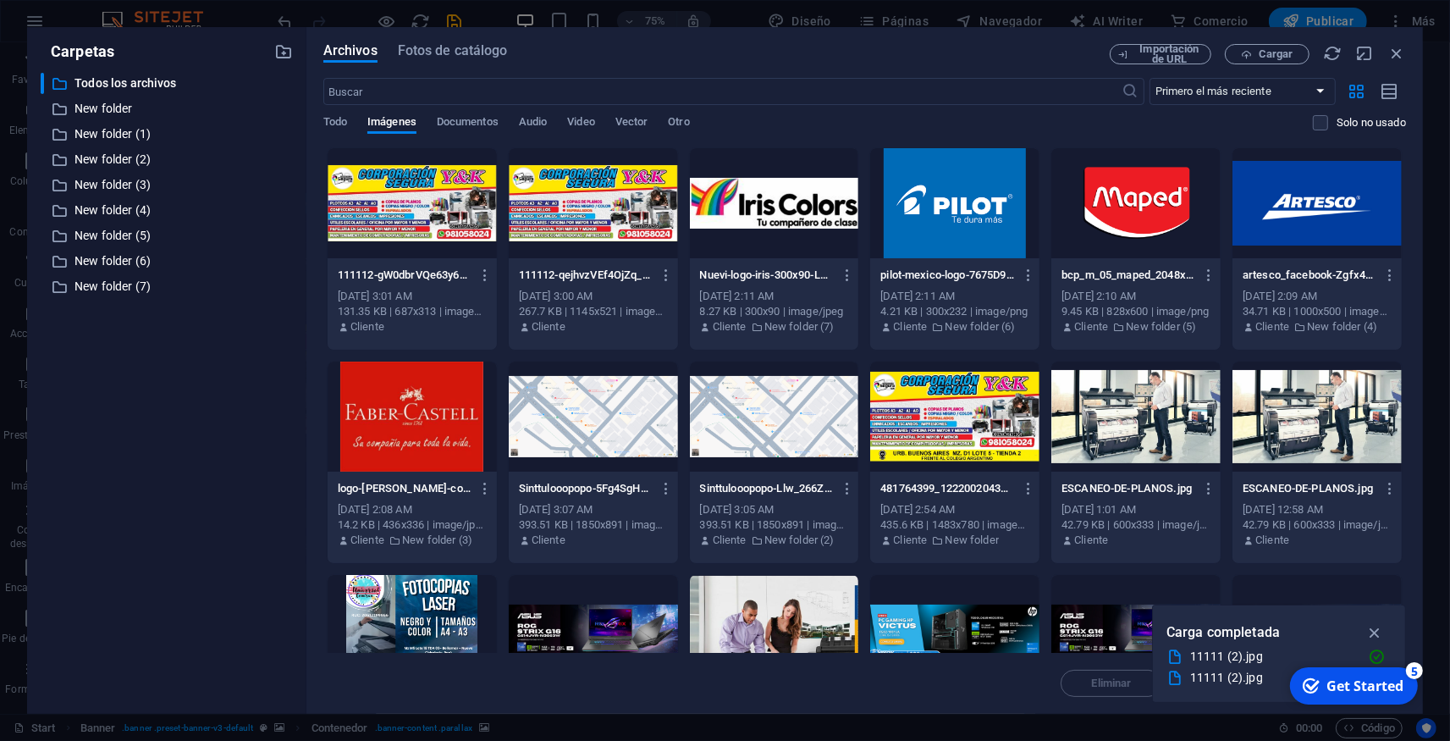
click at [898, 417] on div at bounding box center [954, 417] width 169 height 110
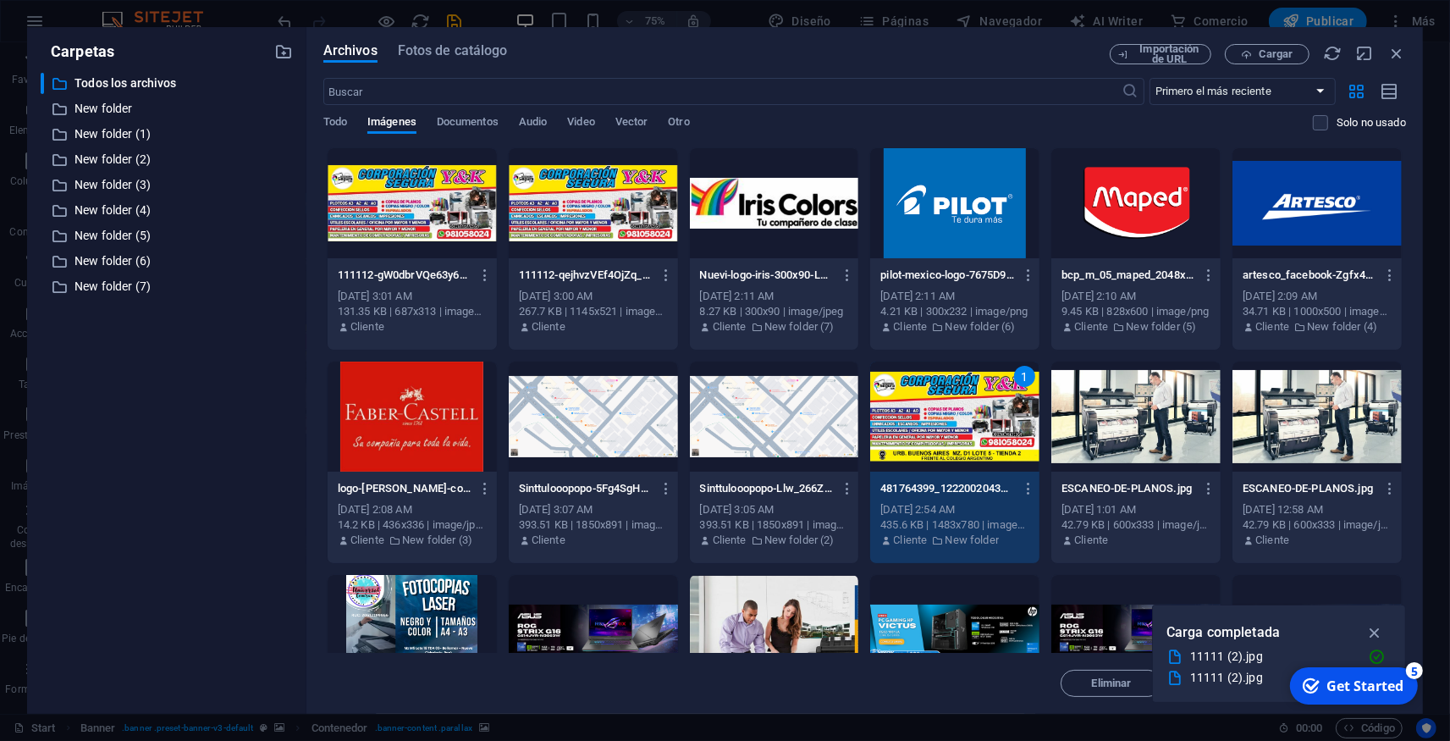
click at [898, 417] on div "1" at bounding box center [954, 417] width 169 height 110
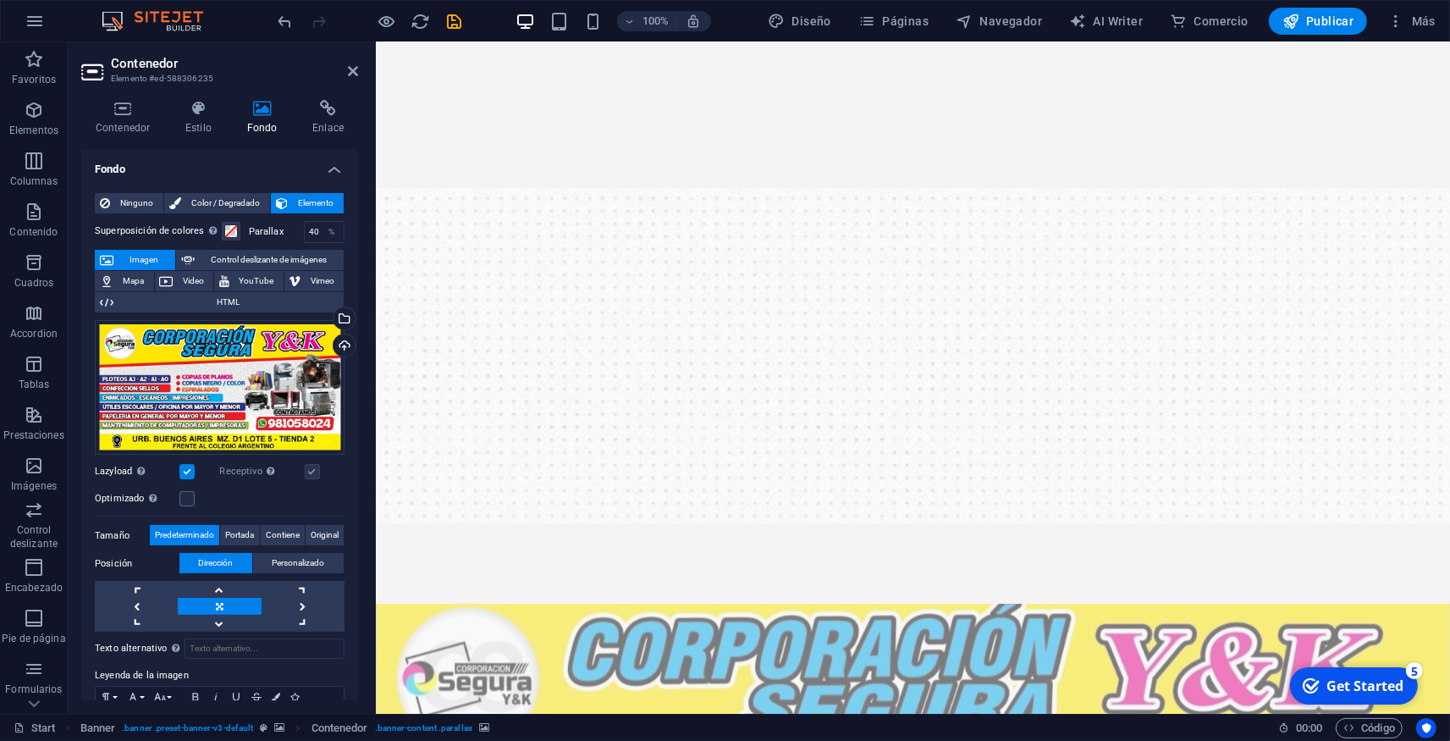
scroll to position [183, 0]
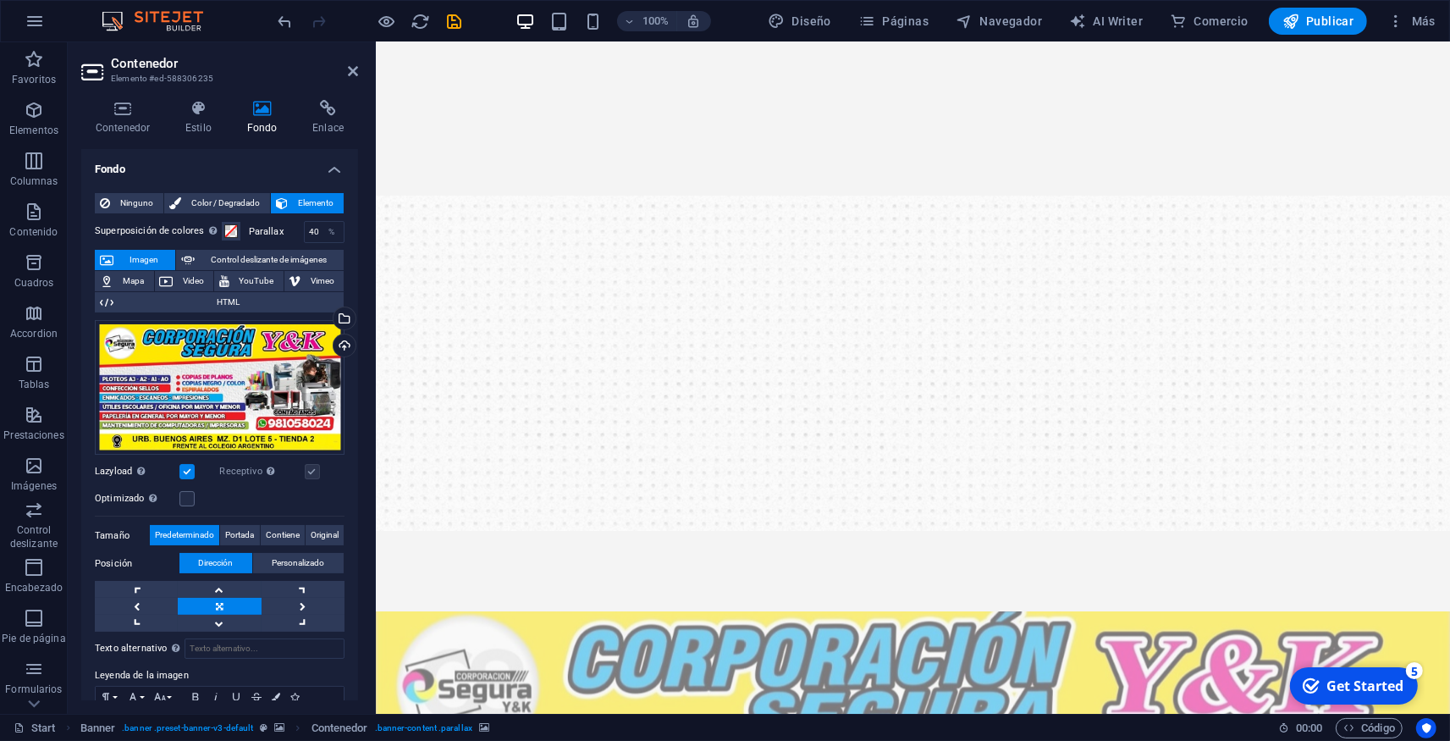
drag, startPoint x: 763, startPoint y: 96, endPoint x: 417, endPoint y: 211, distance: 364.1
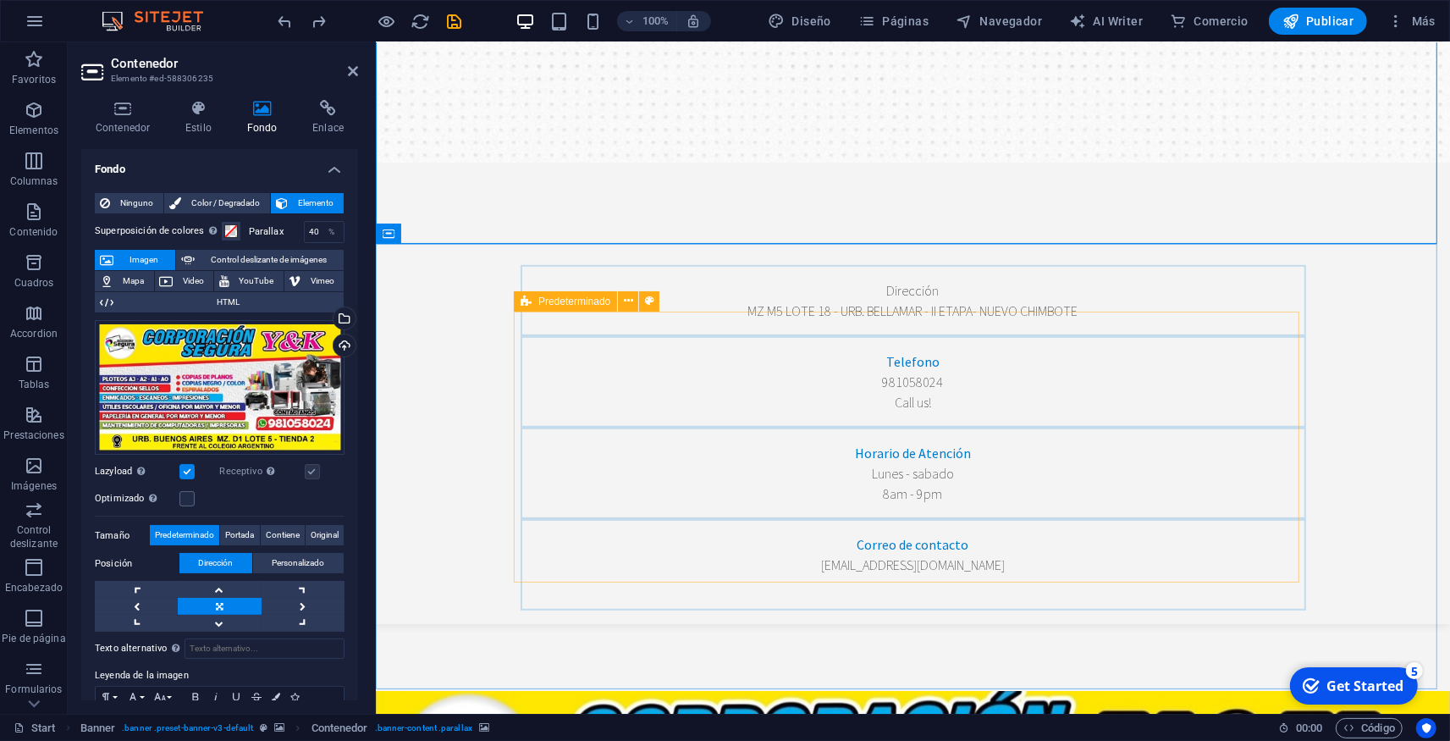
scroll to position [559, 0]
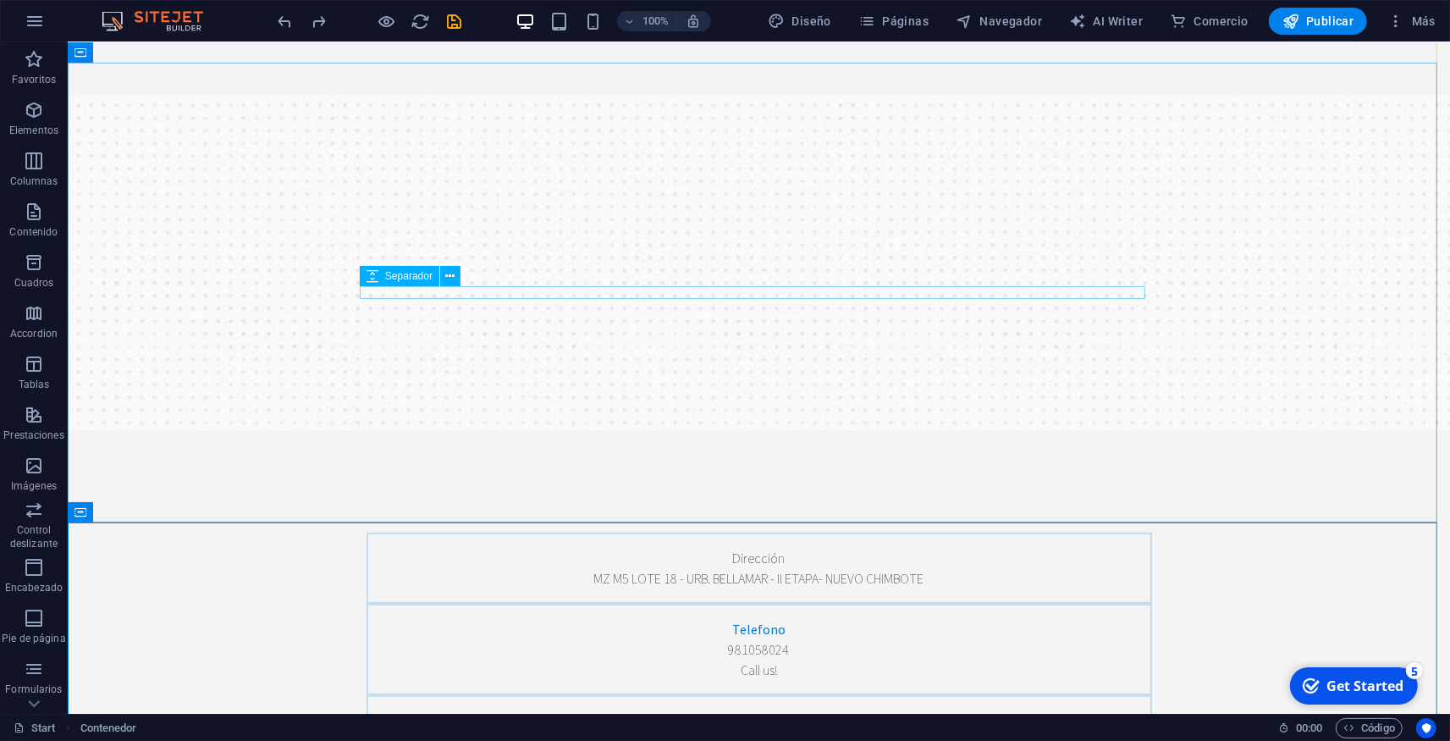
scroll to position [279, 0]
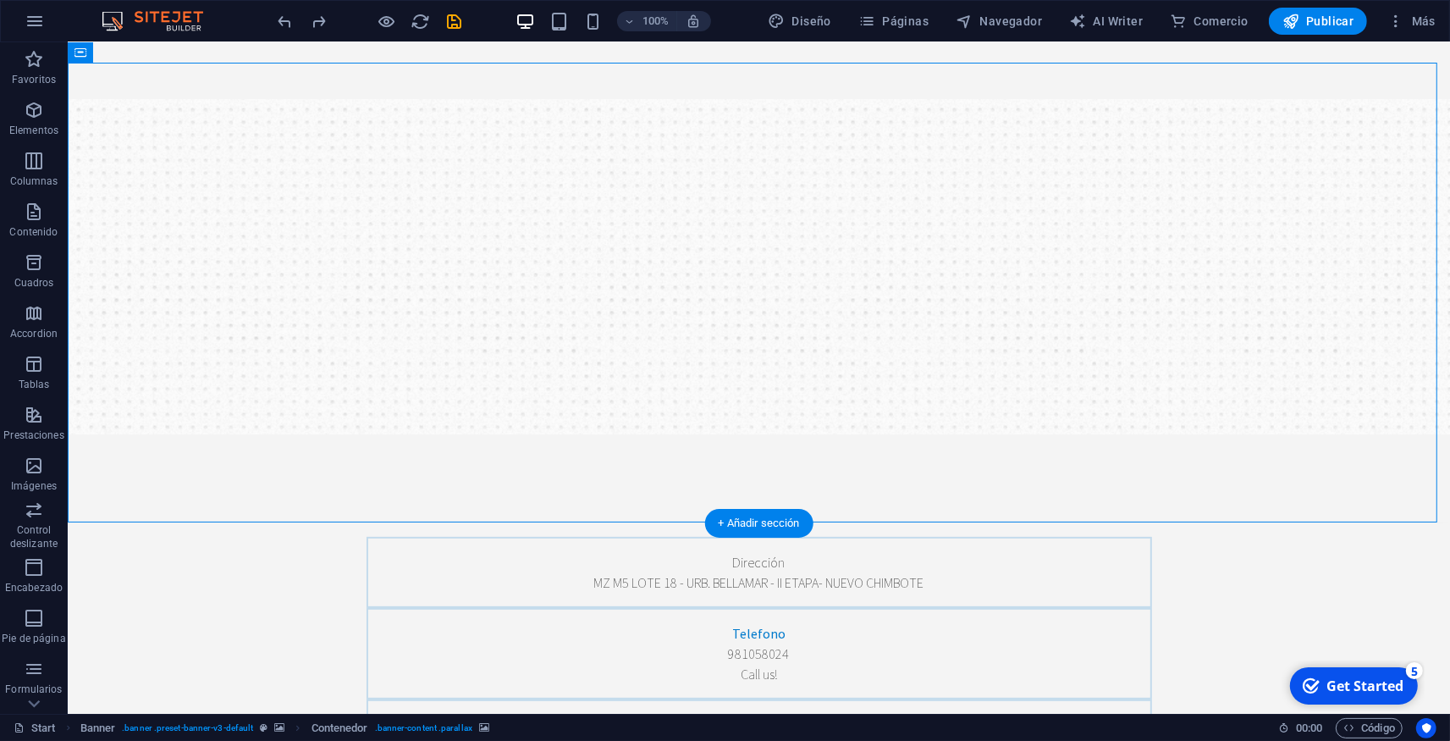
drag, startPoint x: 861, startPoint y: 398, endPoint x: 863, endPoint y: 474, distance: 76.2
click at [132, 53] on span "Contenedor" at bounding box center [119, 52] width 53 height 10
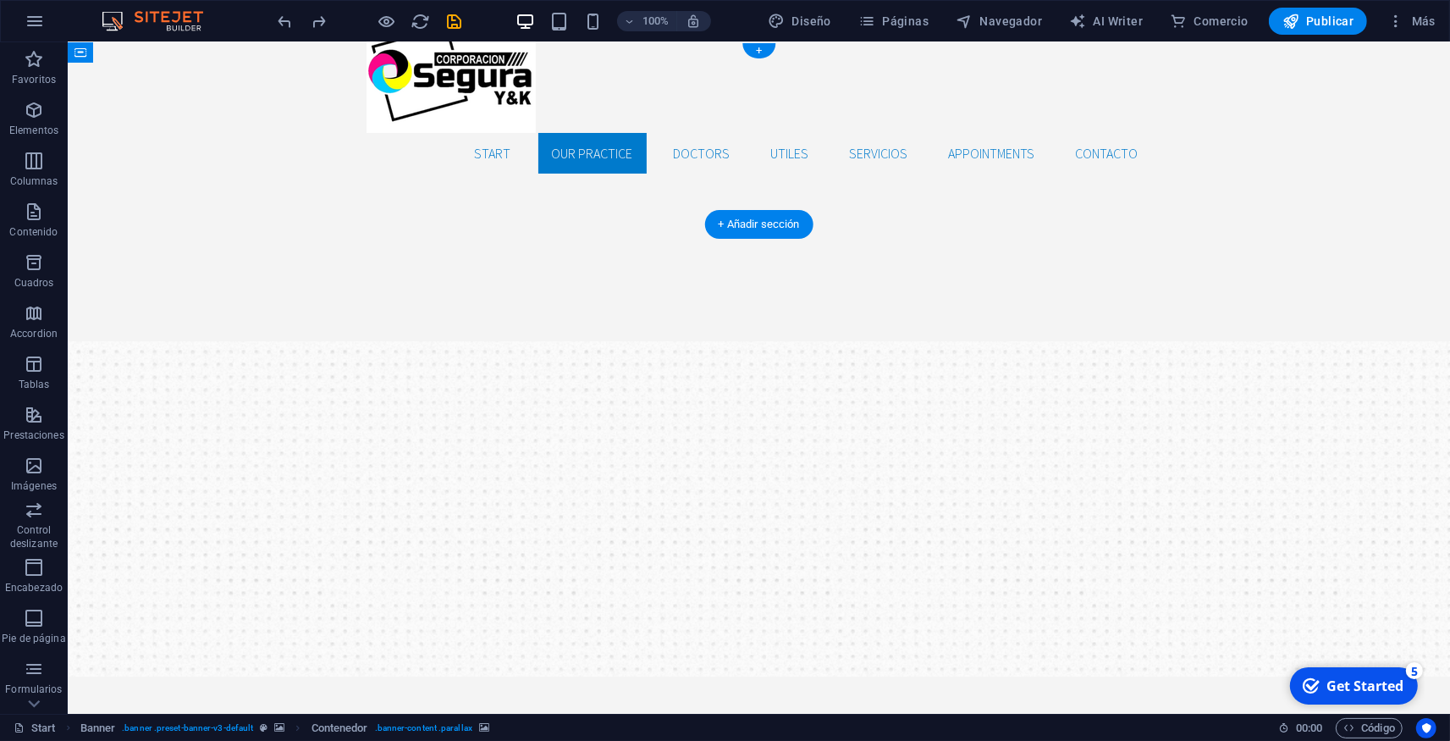
scroll to position [0, 0]
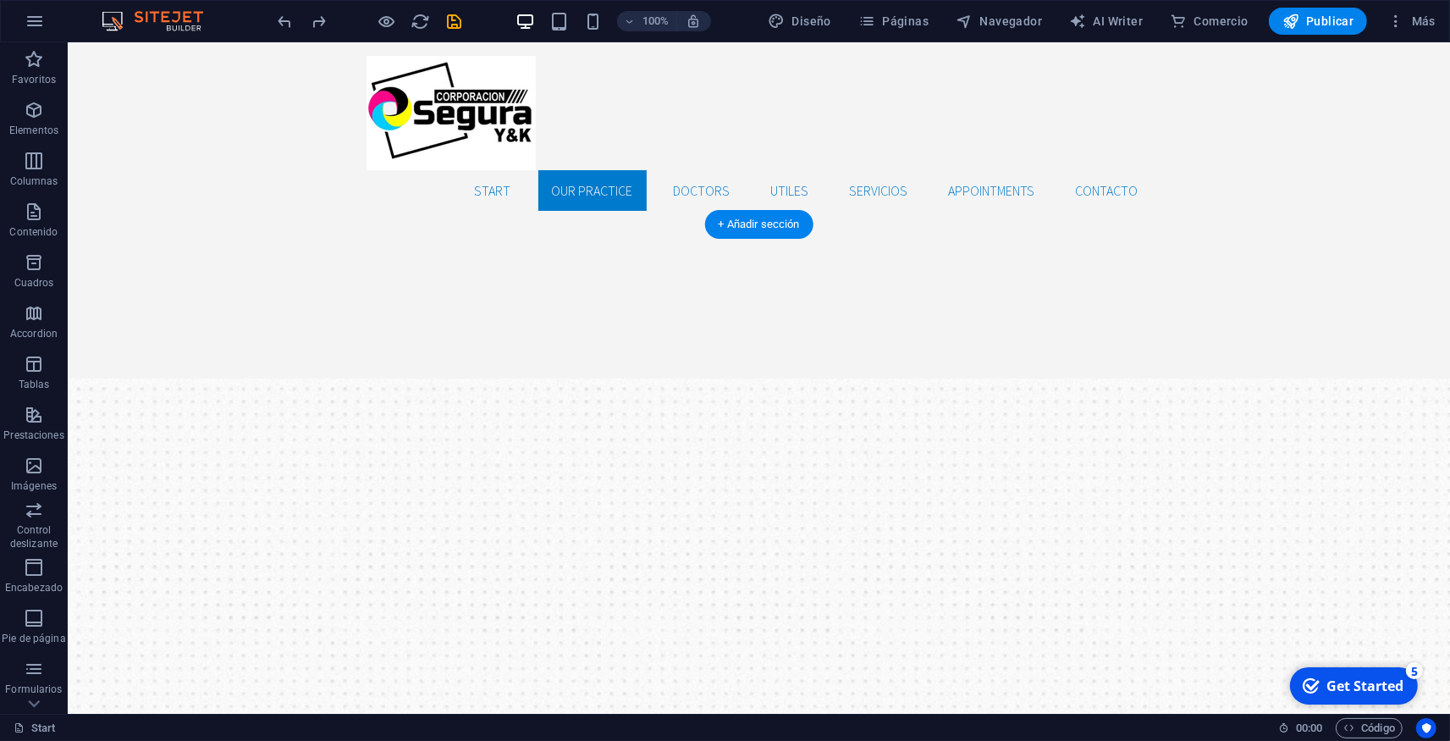
drag, startPoint x: 199, startPoint y: 96, endPoint x: 209, endPoint y: 515, distance: 419.2
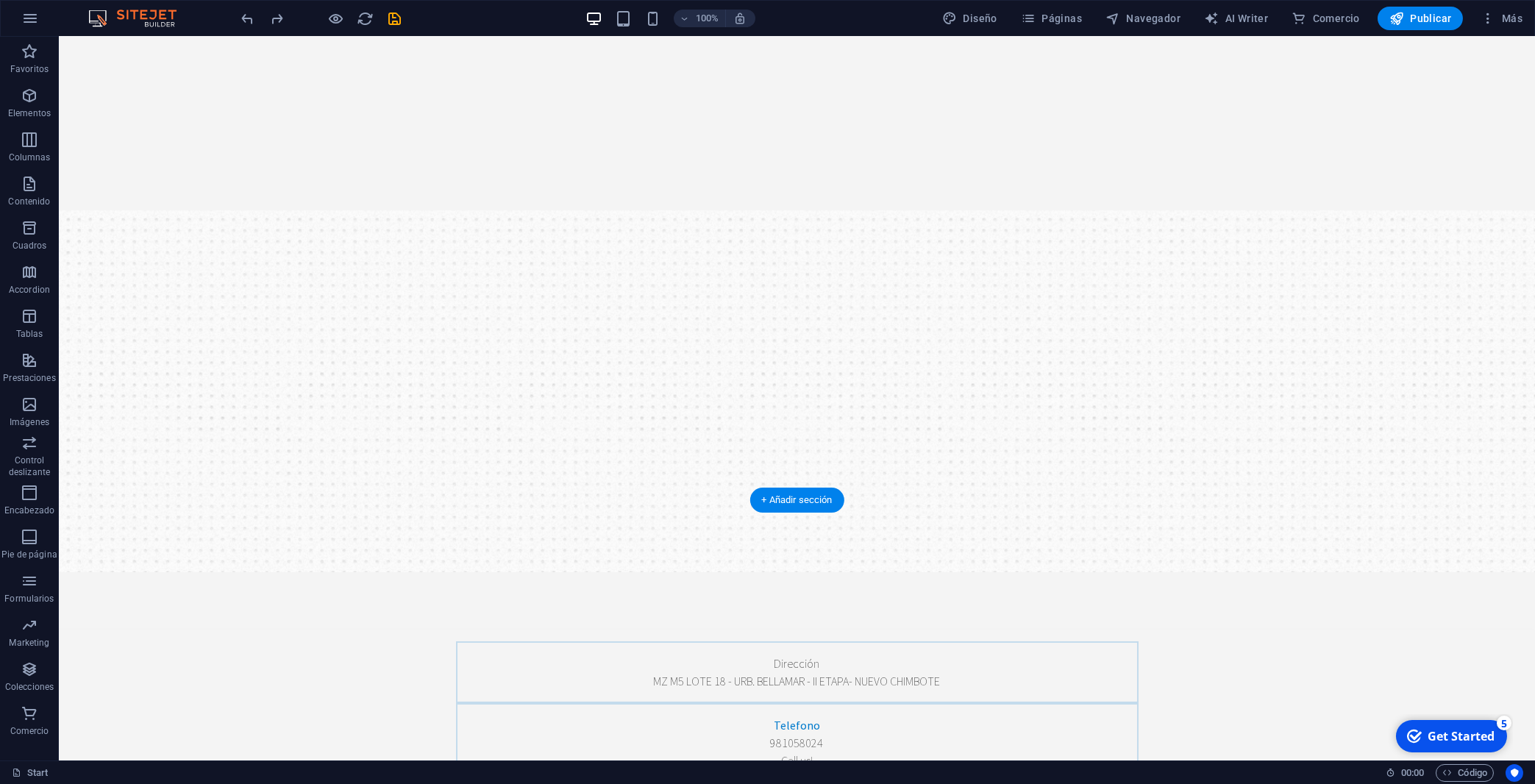
scroll to position [317, 0]
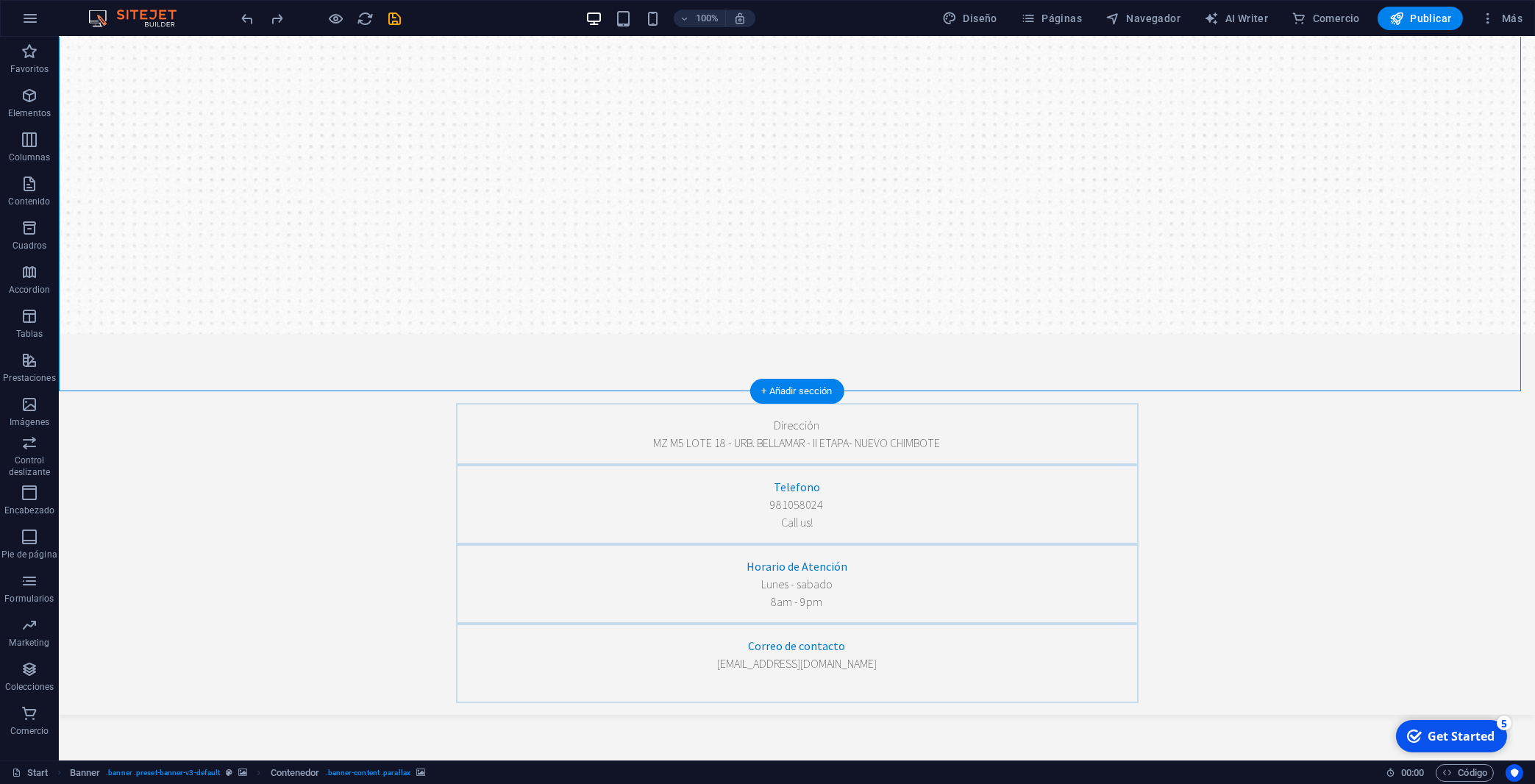
scroll to position [554, 0]
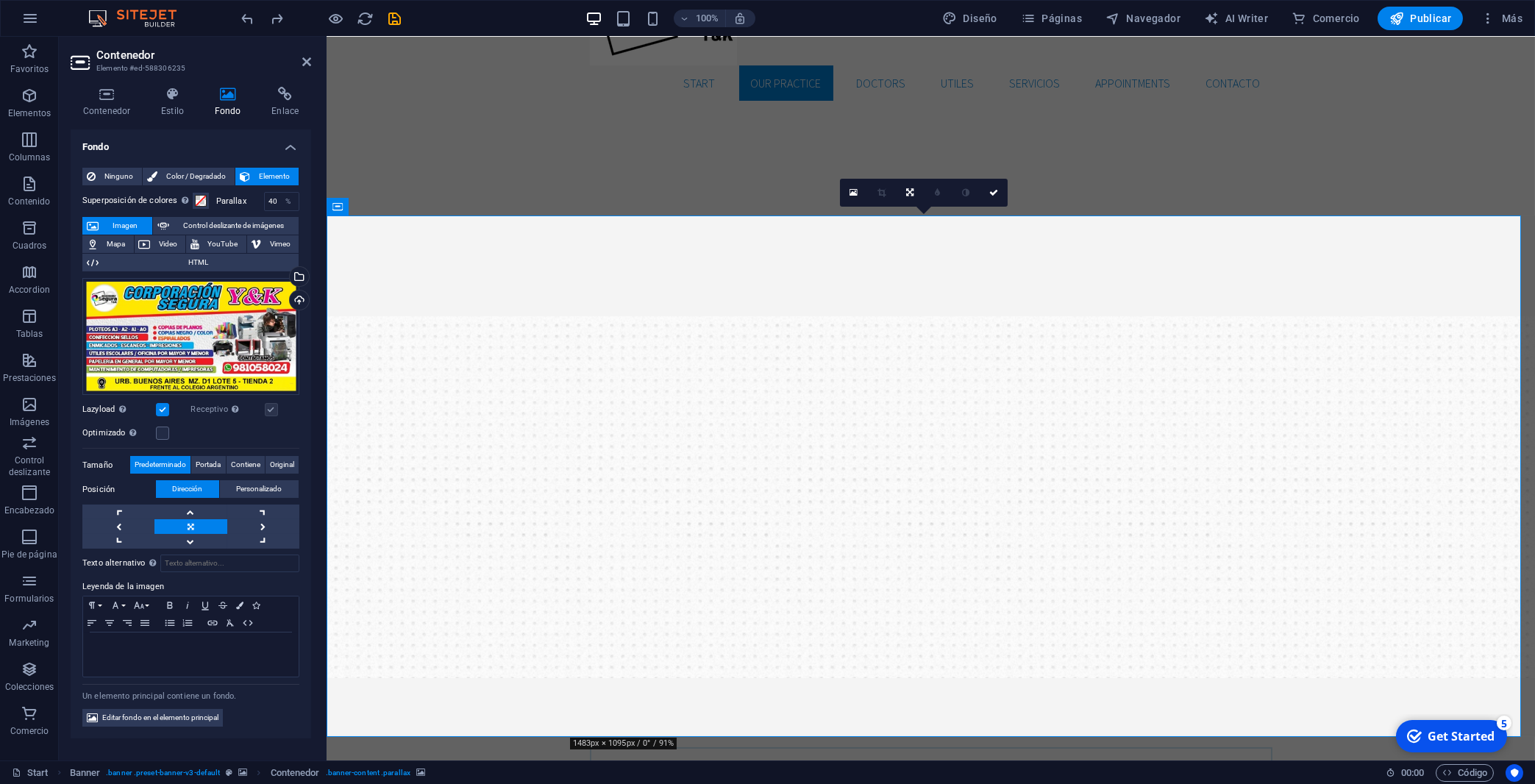
scroll to position [81, 0]
click at [164, 413] on label at bounding box center [162, 409] width 13 height 13
click at [0, 0] on input "Lazyload La carga de imágenes tras la carga de la página mejora la velocidad de…" at bounding box center [0, 0] width 0 height 0
click at [204, 223] on span "Control deslizante de imágenes" at bounding box center [234, 226] width 121 height 17
select select "ms"
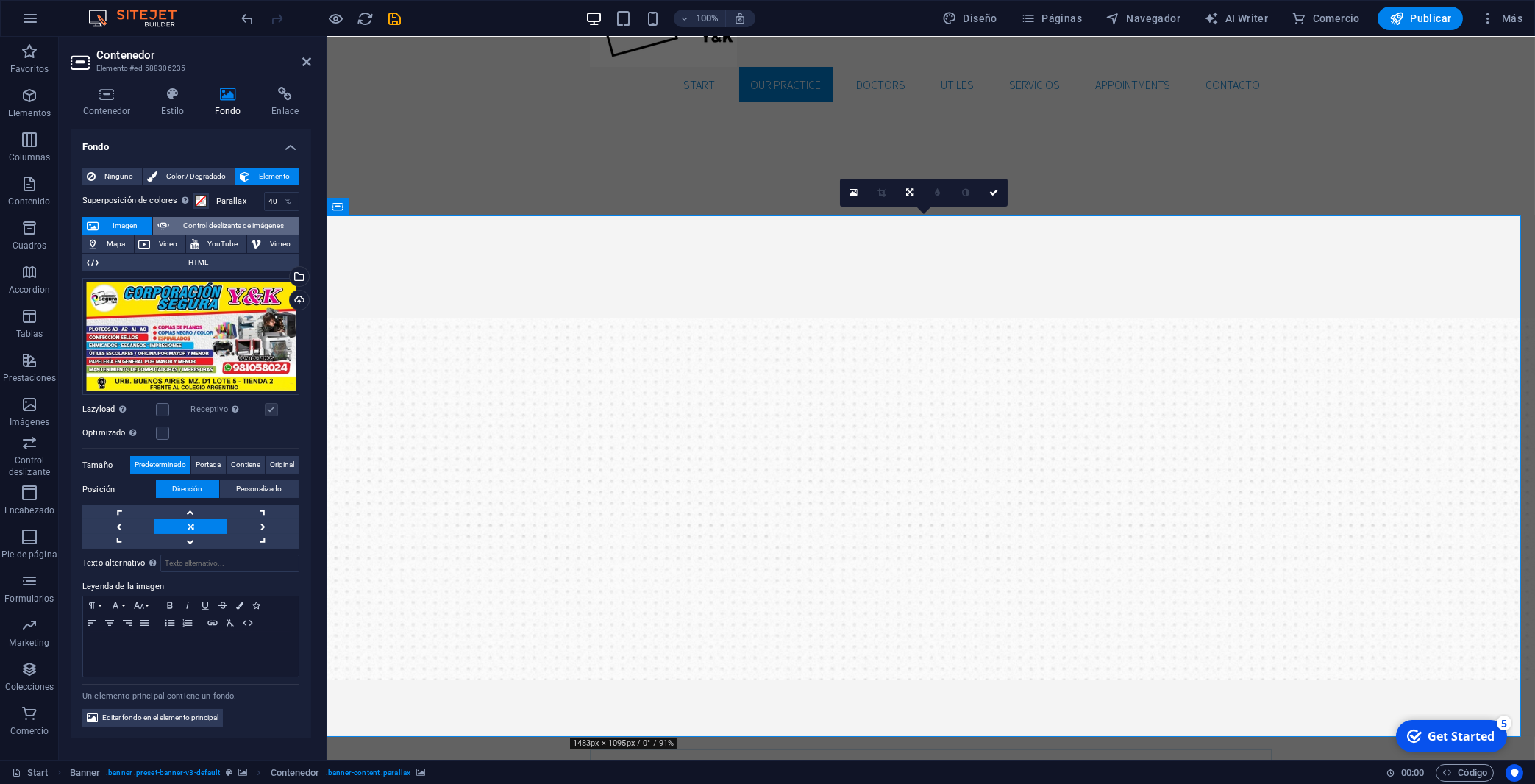
select select "s"
select select "progressive"
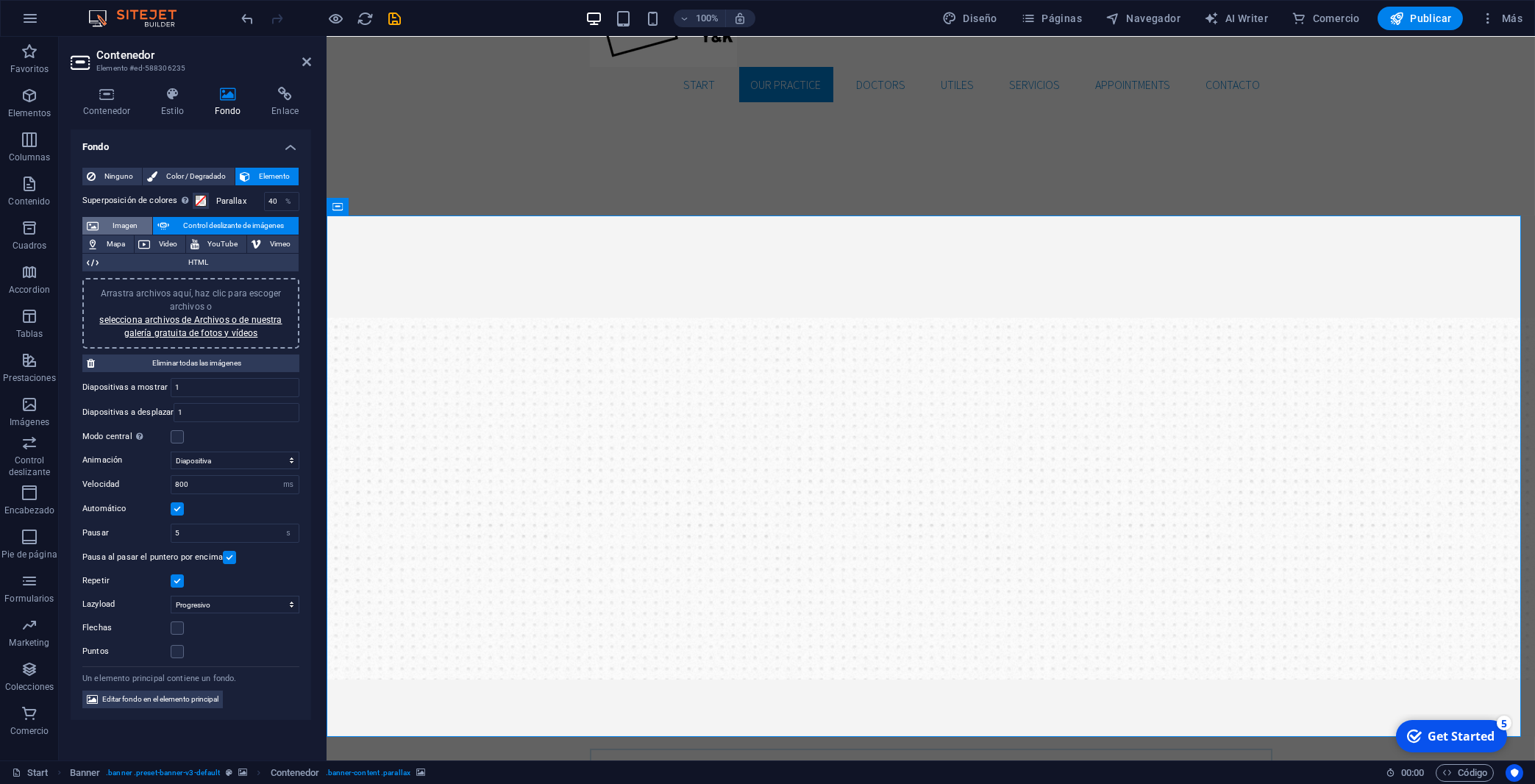
click at [119, 219] on span "Imagen" at bounding box center [126, 226] width 45 height 17
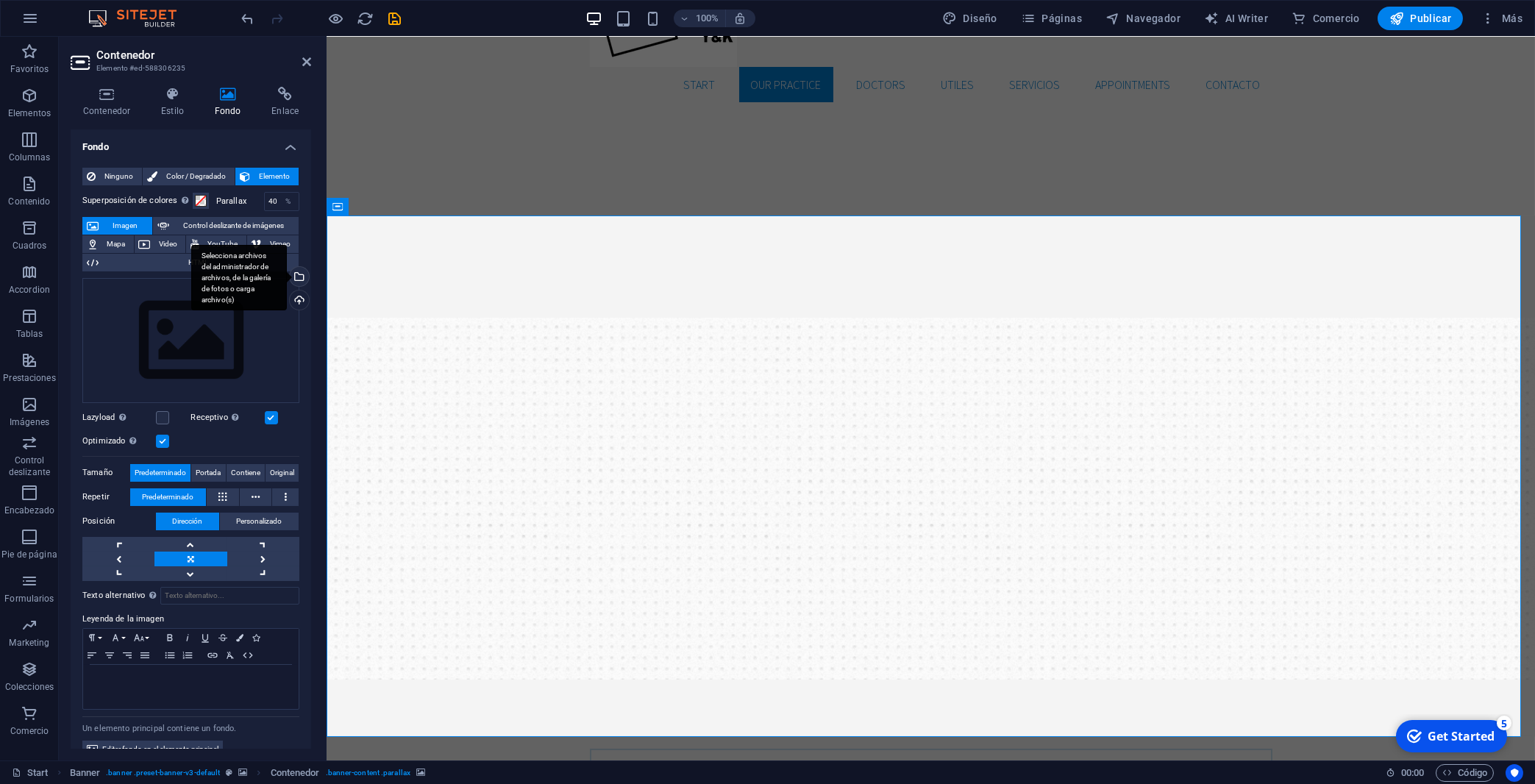
click at [282, 274] on div "Selecciona archivos del administrador de archivos, de la galería de fotos o car…" at bounding box center [239, 278] width 96 height 66
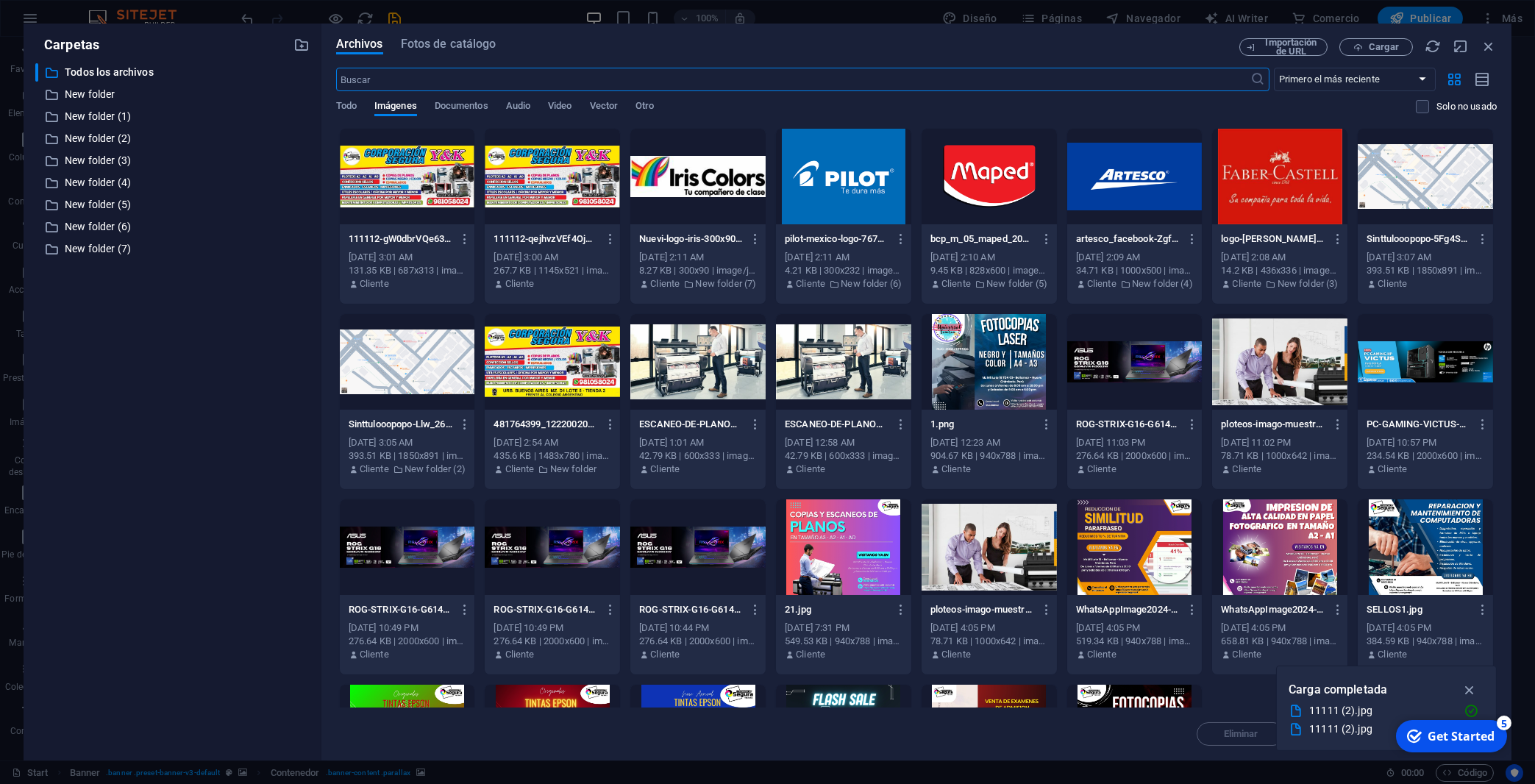
click at [620, 373] on div at bounding box center [552, 362] width 136 height 96
click at [620, 373] on div "1" at bounding box center [552, 362] width 136 height 96
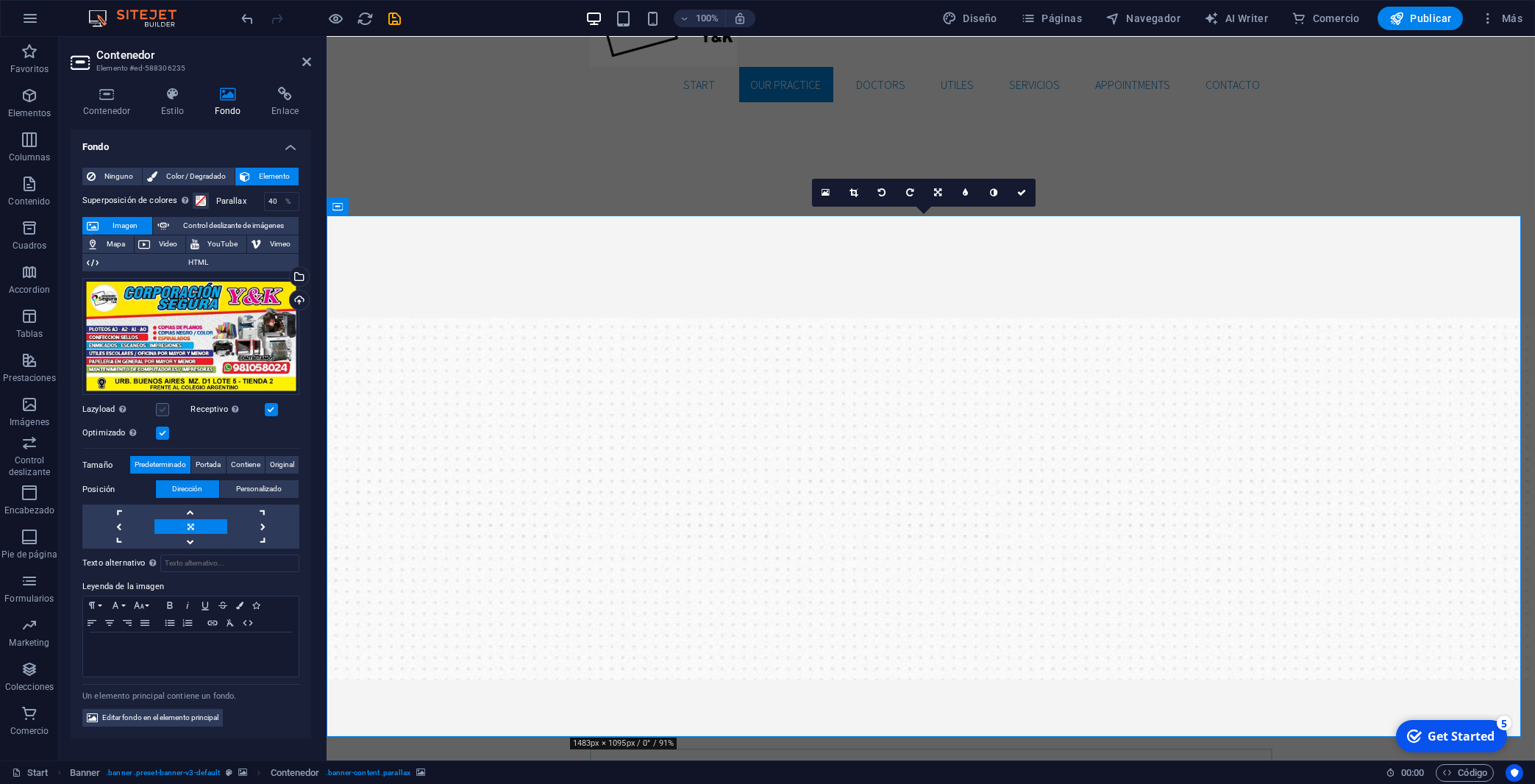
click at [161, 407] on label at bounding box center [162, 409] width 13 height 13
click at [0, 0] on input "Lazyload La carga de imágenes tras la carga de la página mejora la velocidad de…" at bounding box center [0, 0] width 0 height 0
click at [208, 466] on span "Portada" at bounding box center [208, 464] width 25 height 17
click at [255, 467] on span "Contiene" at bounding box center [246, 464] width 30 height 17
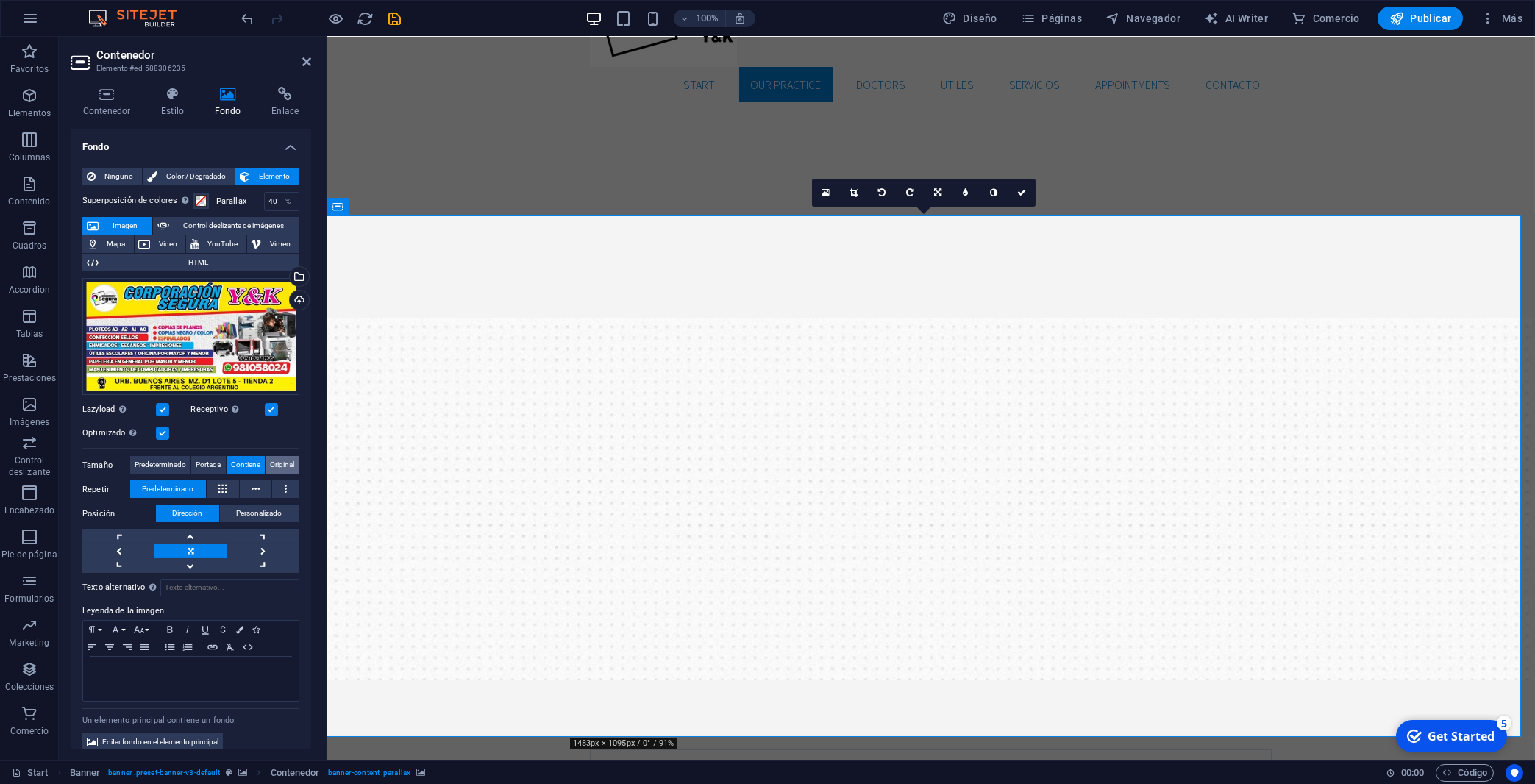
click at [270, 462] on span "Original" at bounding box center [282, 464] width 24 height 17
click at [241, 458] on span "Contiene" at bounding box center [246, 464] width 30 height 17
click at [270, 458] on span "Original" at bounding box center [282, 464] width 24 height 17
click at [185, 558] on link at bounding box center [190, 565] width 72 height 15
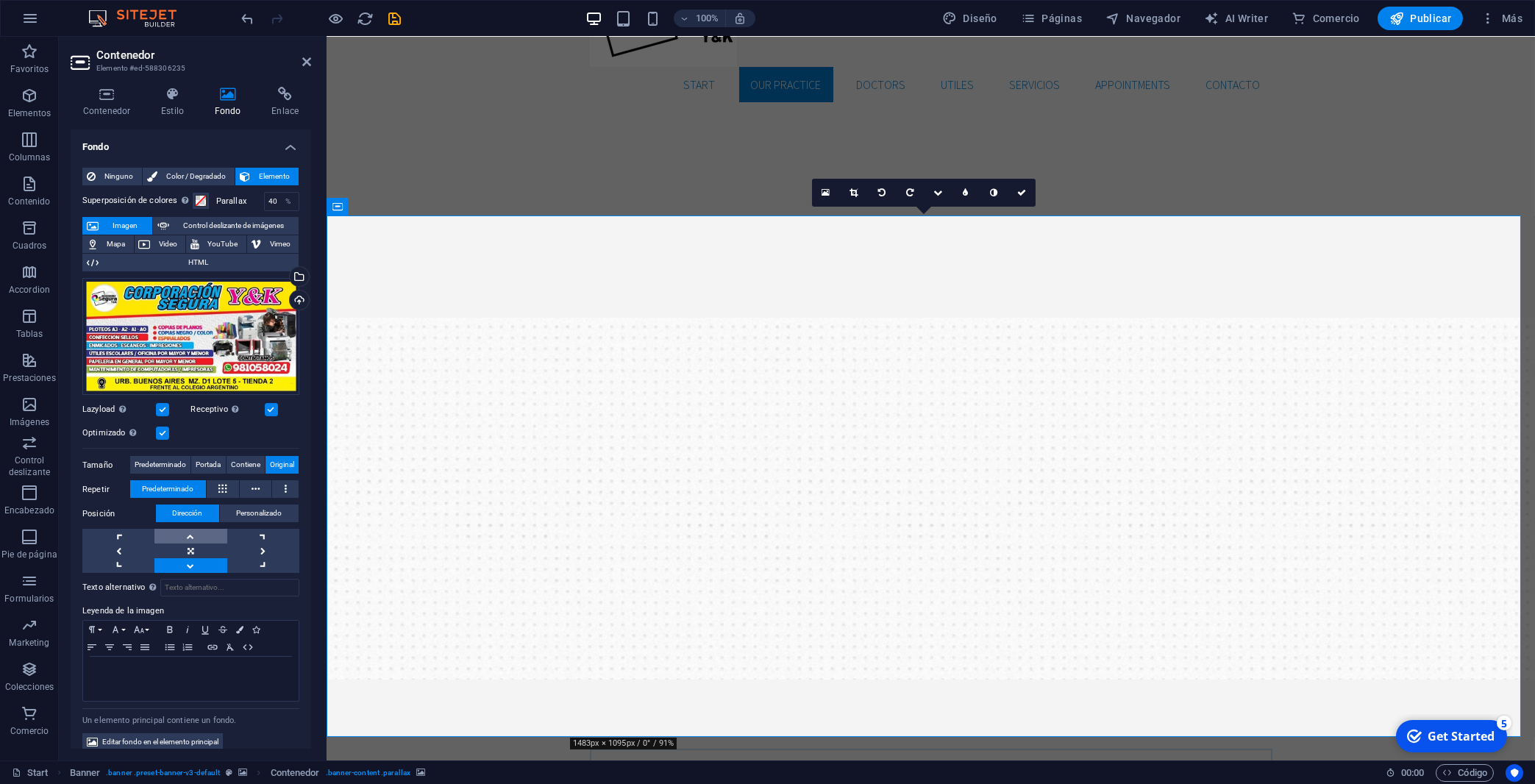
click at [182, 530] on link at bounding box center [190, 536] width 72 height 15
click at [179, 558] on link at bounding box center [190, 565] width 72 height 15
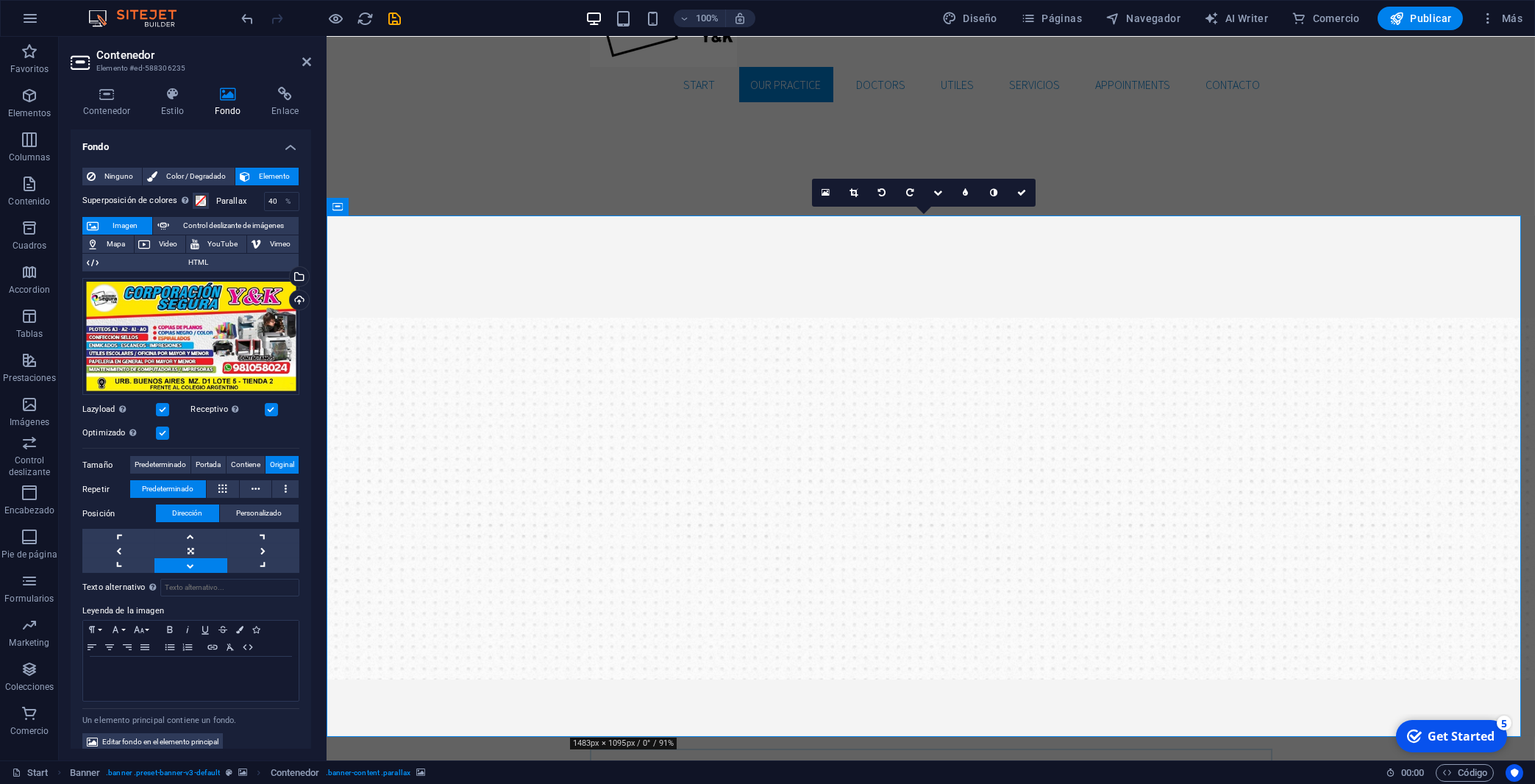
click at [179, 558] on link at bounding box center [190, 565] width 72 height 15
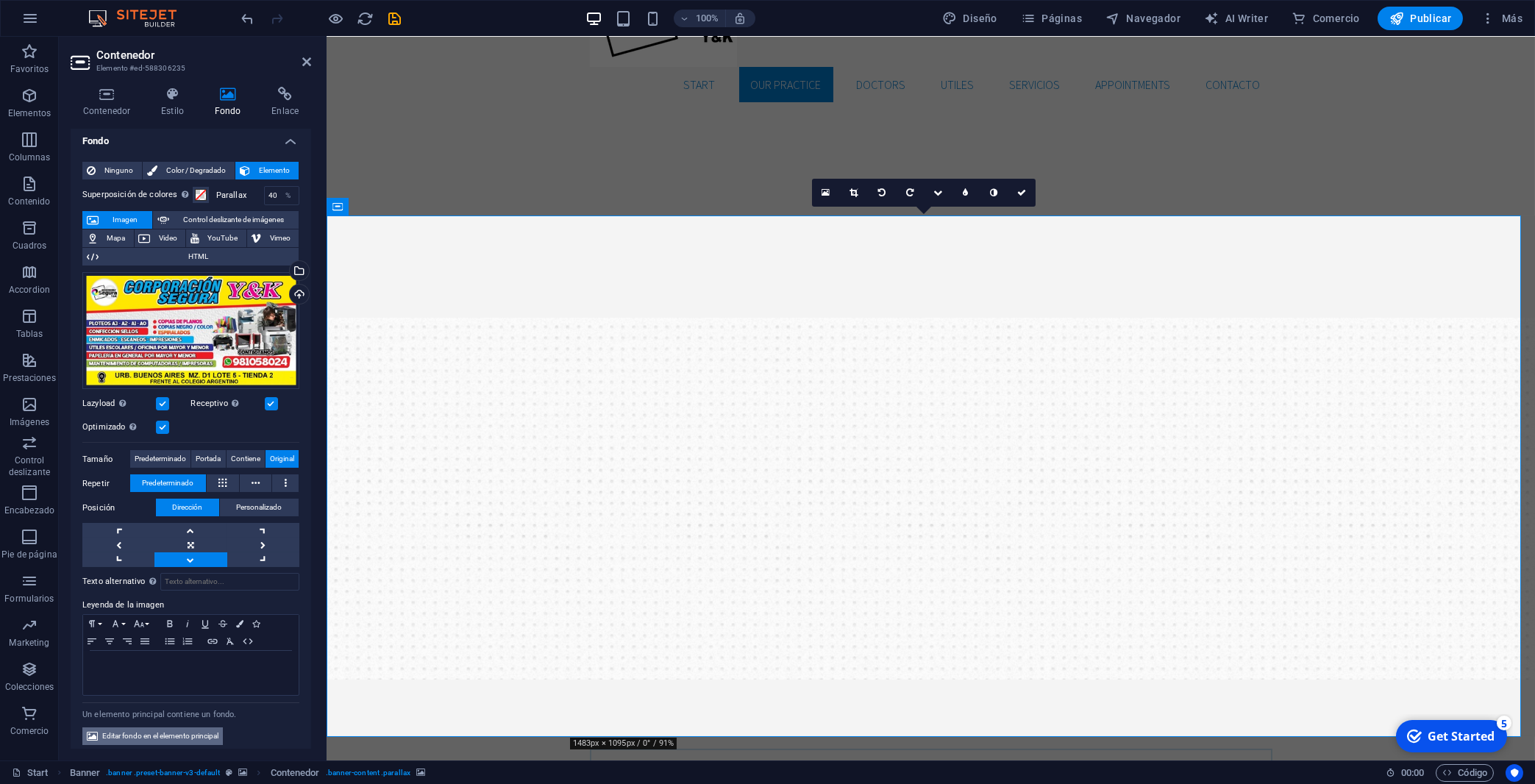
click at [162, 642] on span "Editar fondo en el elemento principal" at bounding box center [161, 735] width 116 height 17
select select "ms"
select select "s"
select select "progressive"
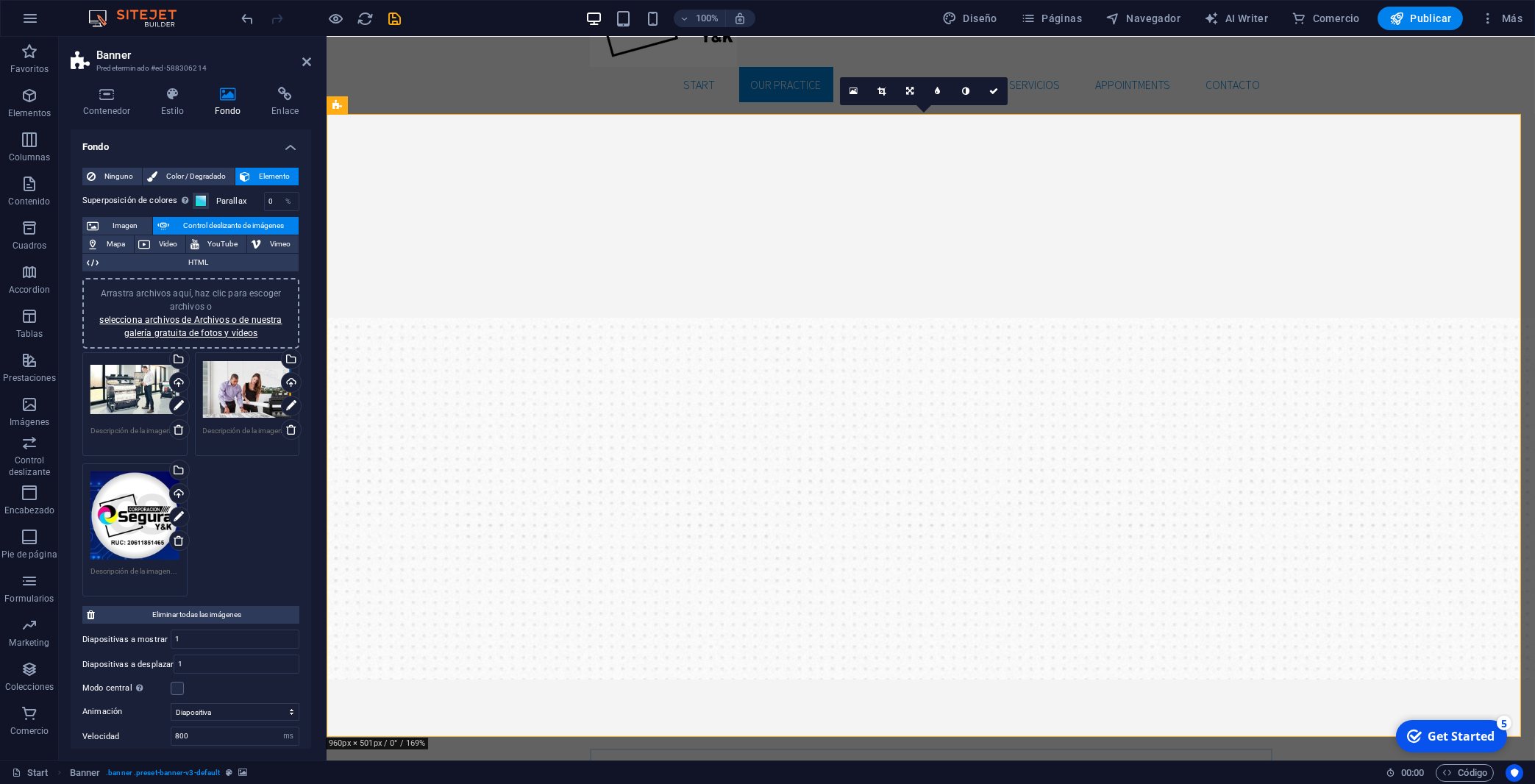
drag, startPoint x: 626, startPoint y: 360, endPoint x: 640, endPoint y: 438, distance: 79.2
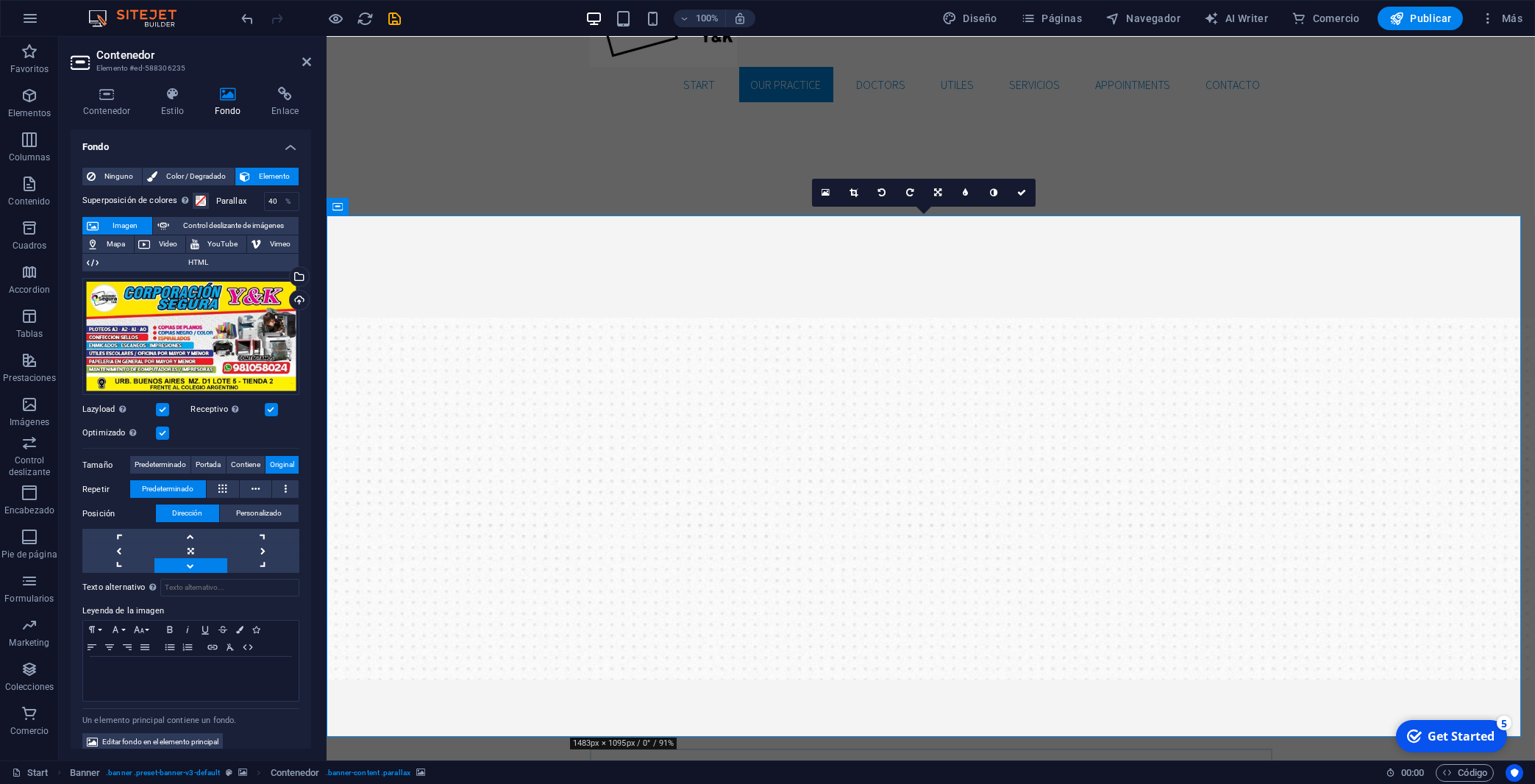
drag, startPoint x: 662, startPoint y: 544, endPoint x: 651, endPoint y: 386, distance: 158.4
click at [182, 352] on div "Arrastra archivos aquí, haz clic para escoger archivos o selecciona archivos de…" at bounding box center [191, 336] width 217 height 117
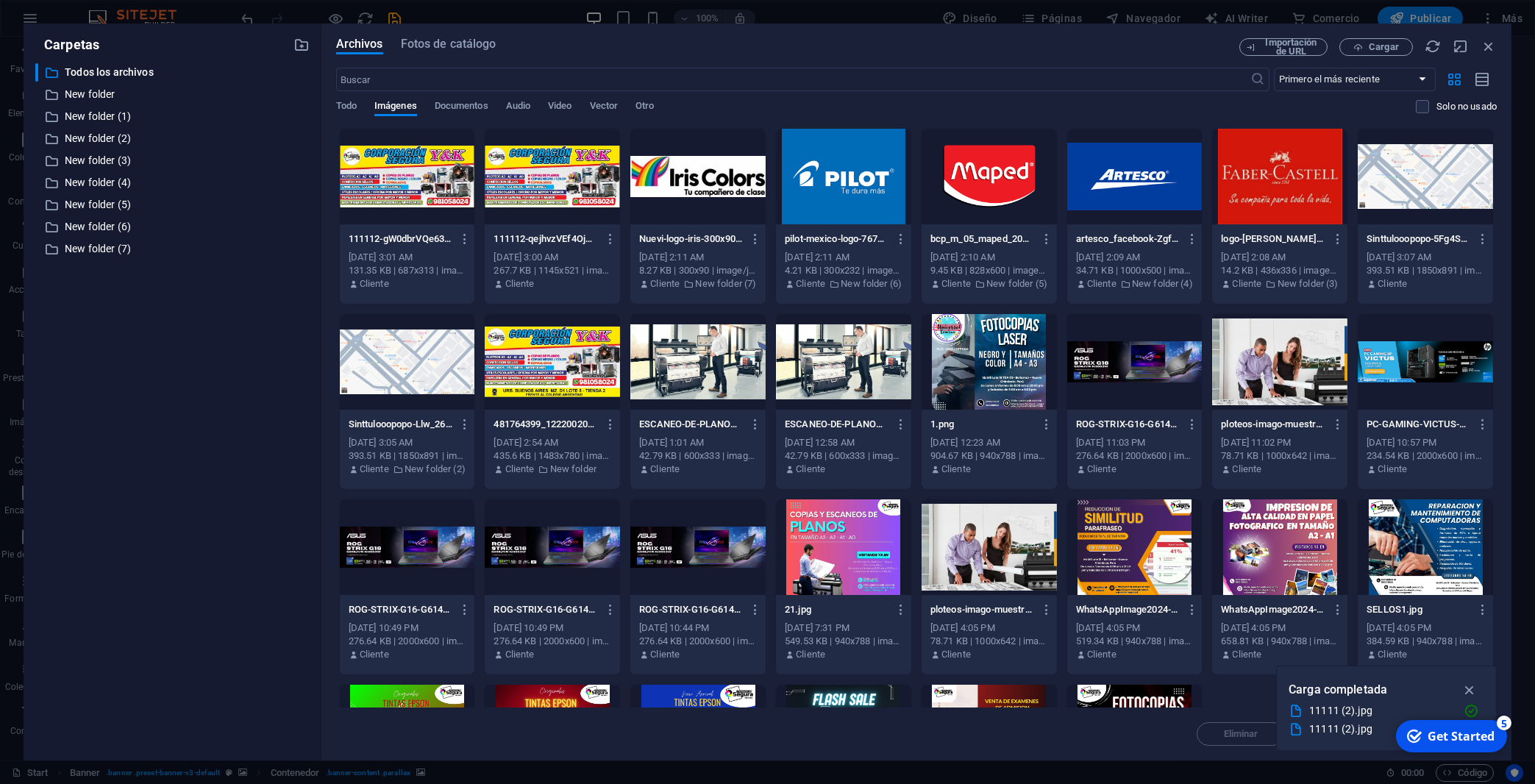
click at [533, 165] on div at bounding box center [552, 176] width 136 height 96
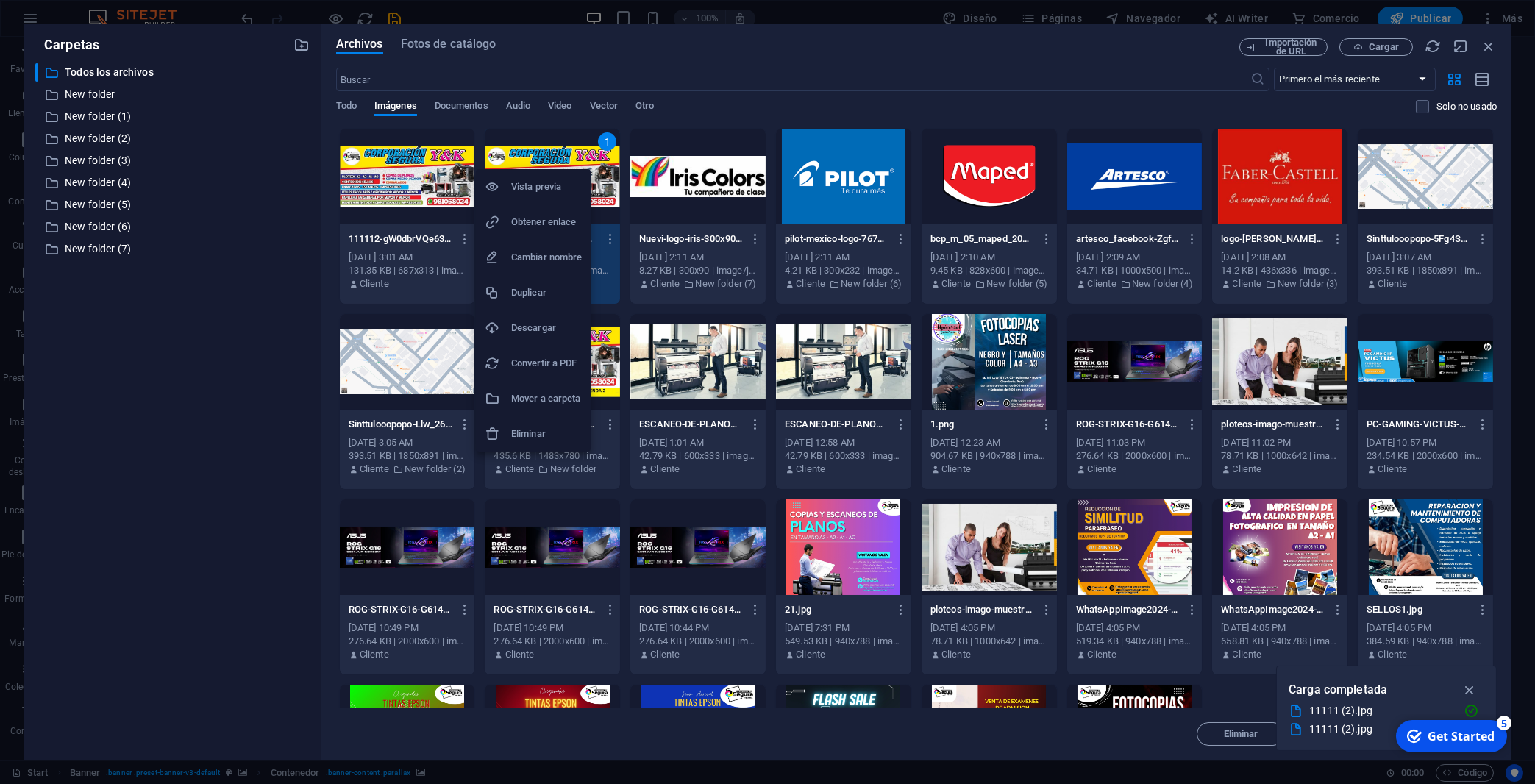
click at [529, 428] on h6 "Eliminar" at bounding box center [546, 433] width 70 height 17
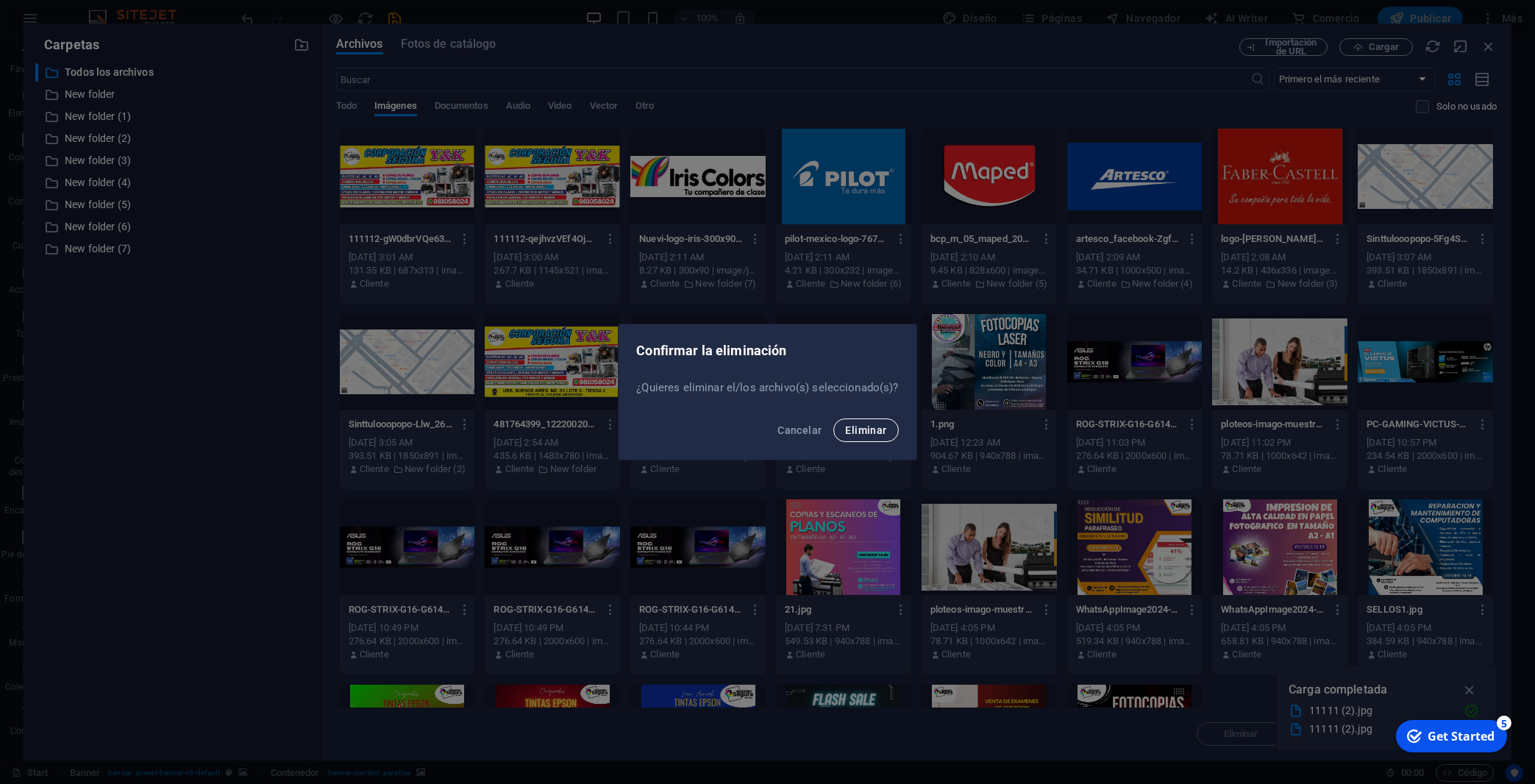
click at [850, 426] on span "Eliminar" at bounding box center [865, 431] width 41 height 12
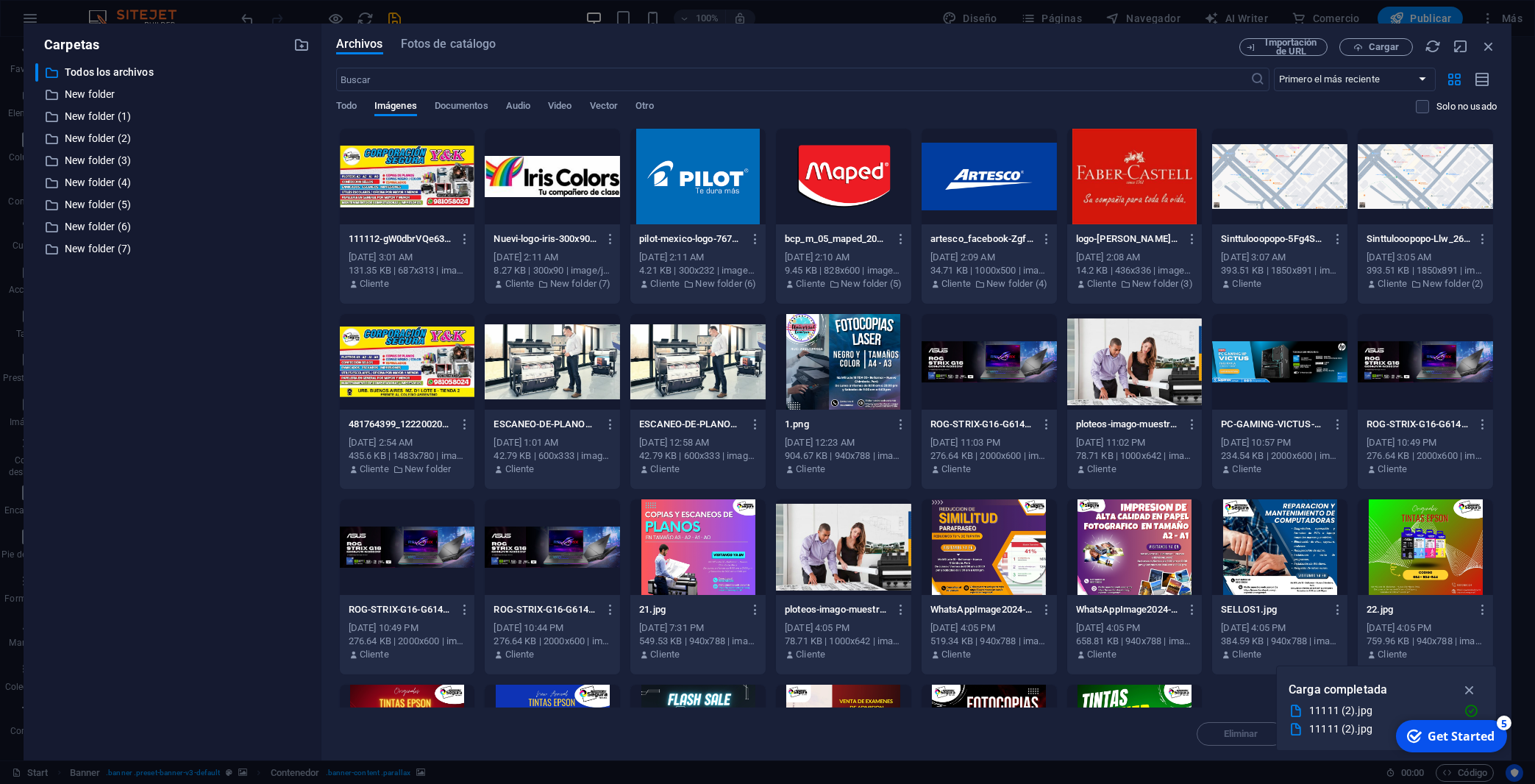
click at [434, 188] on div at bounding box center [407, 176] width 136 height 96
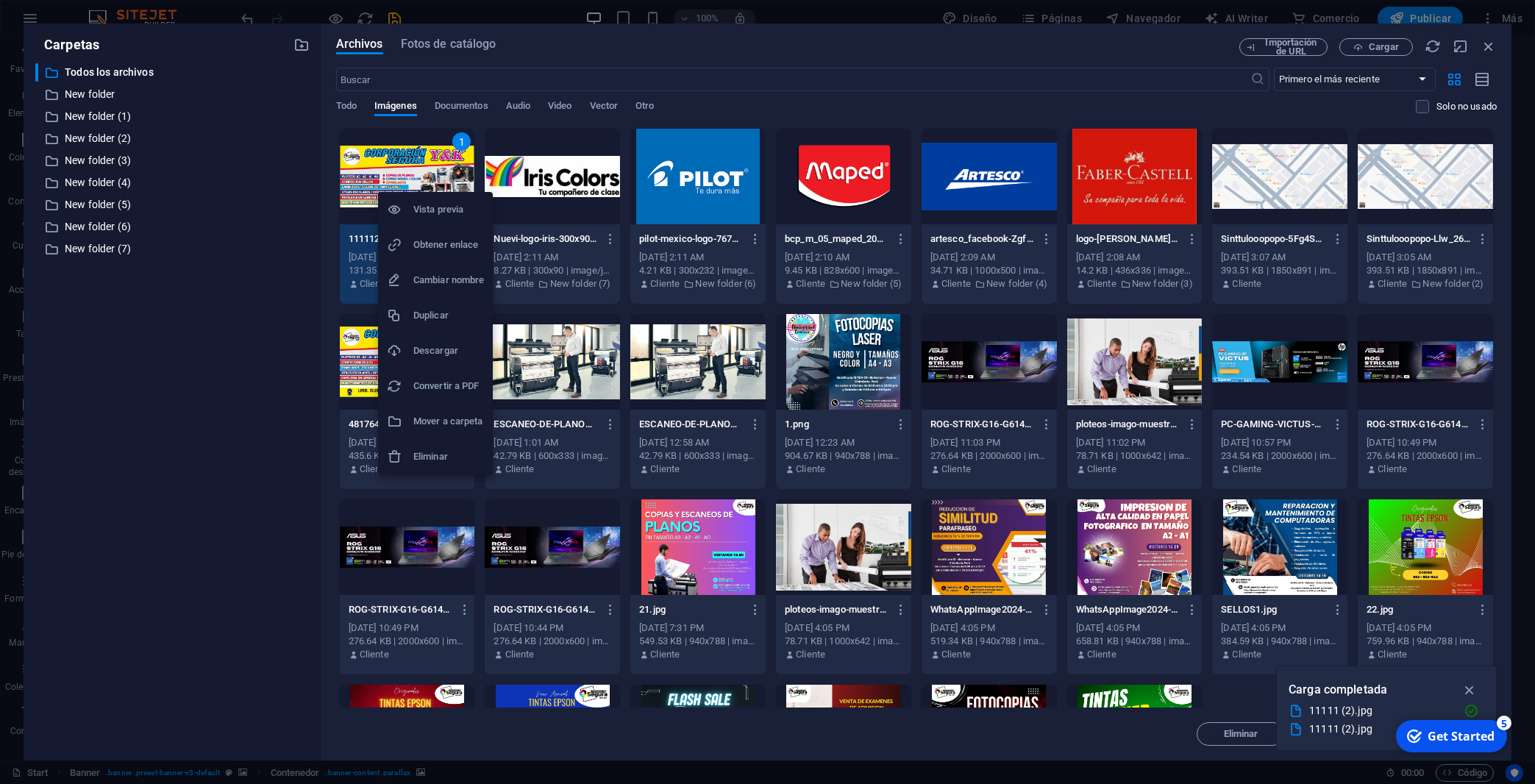
click at [449, 452] on h6 "Eliminar" at bounding box center [448, 457] width 70 height 17
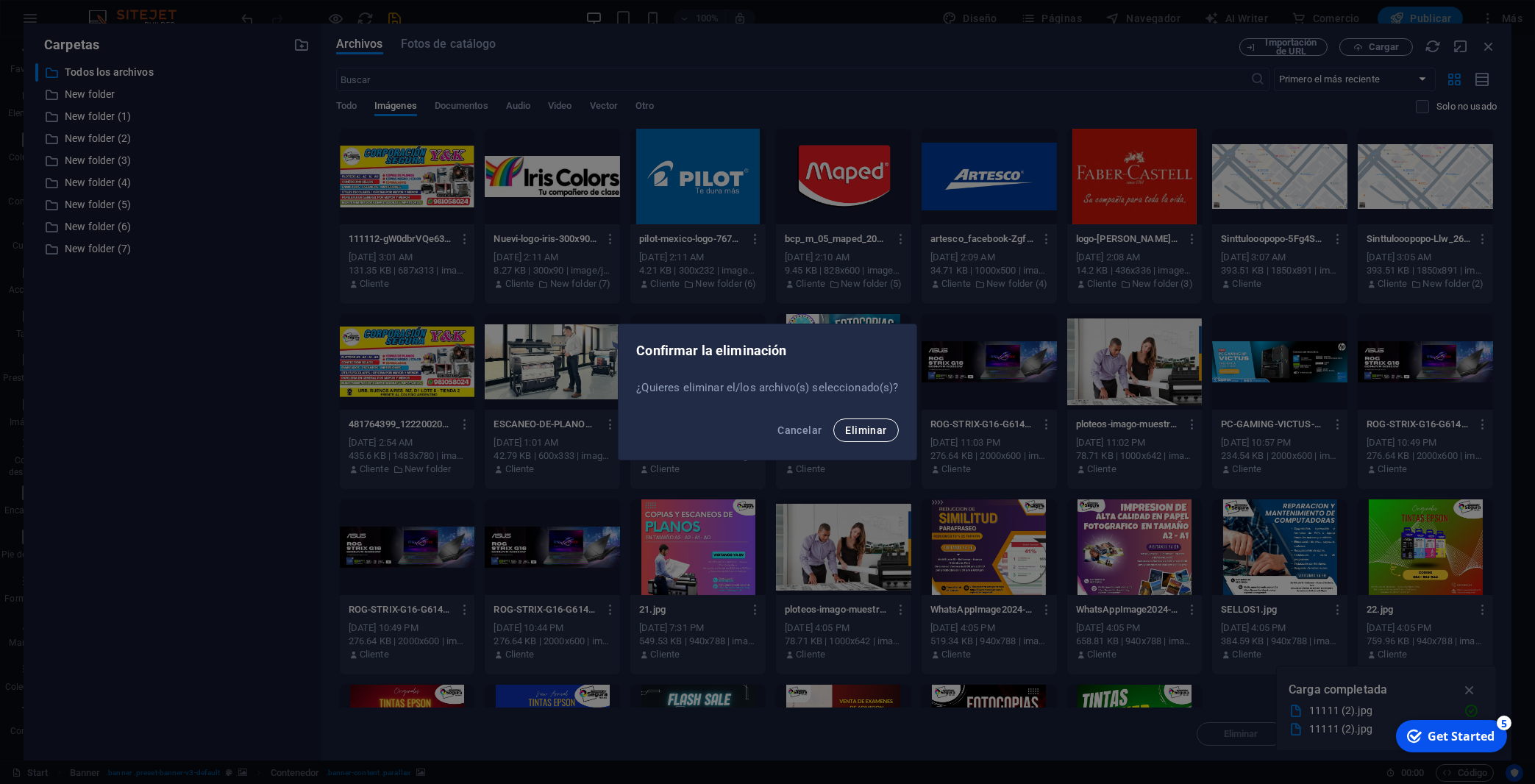
click at [858, 424] on button "Eliminar" at bounding box center [865, 430] width 65 height 23
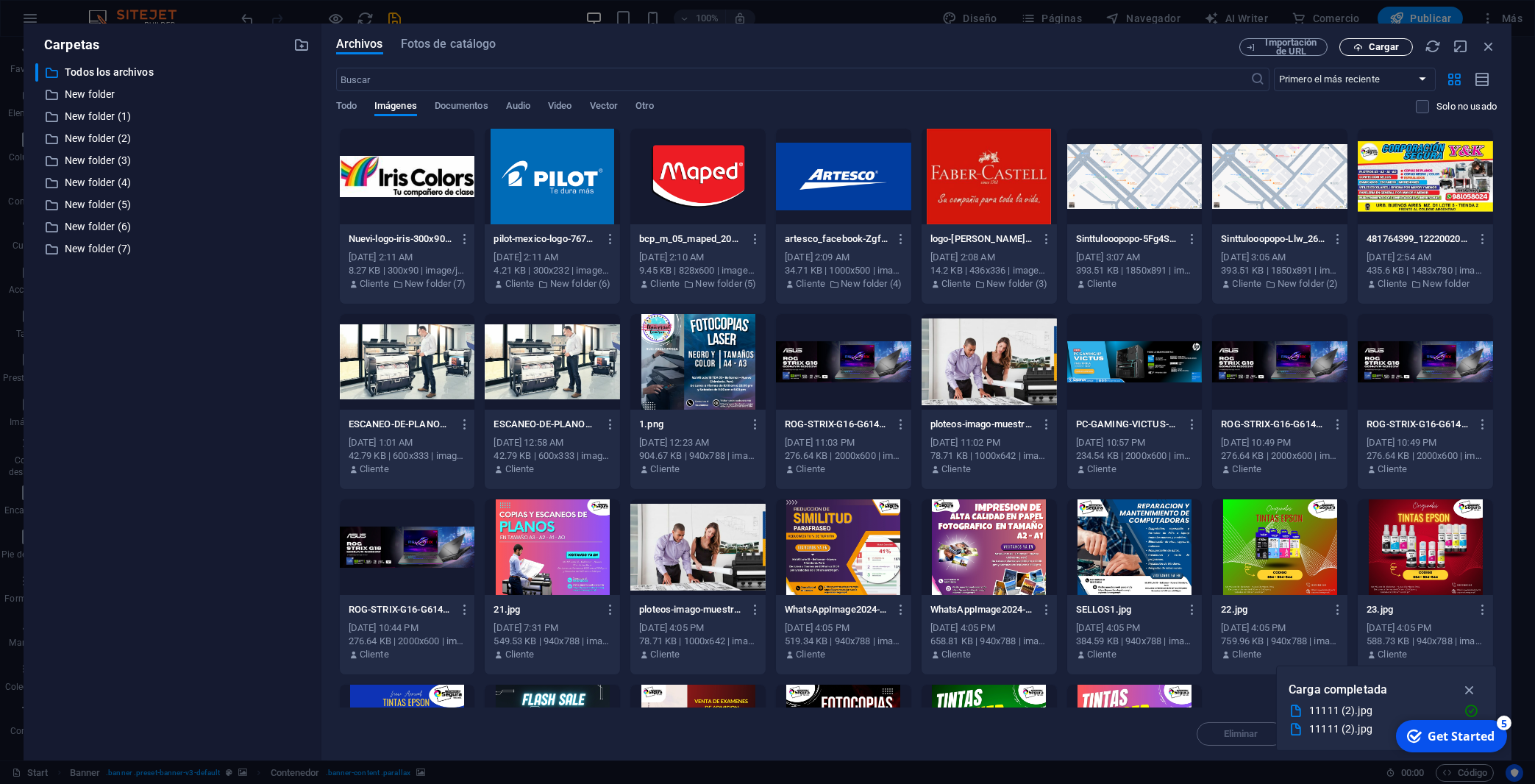
click at [1260, 49] on span "Cargar" at bounding box center [1384, 47] width 30 height 9
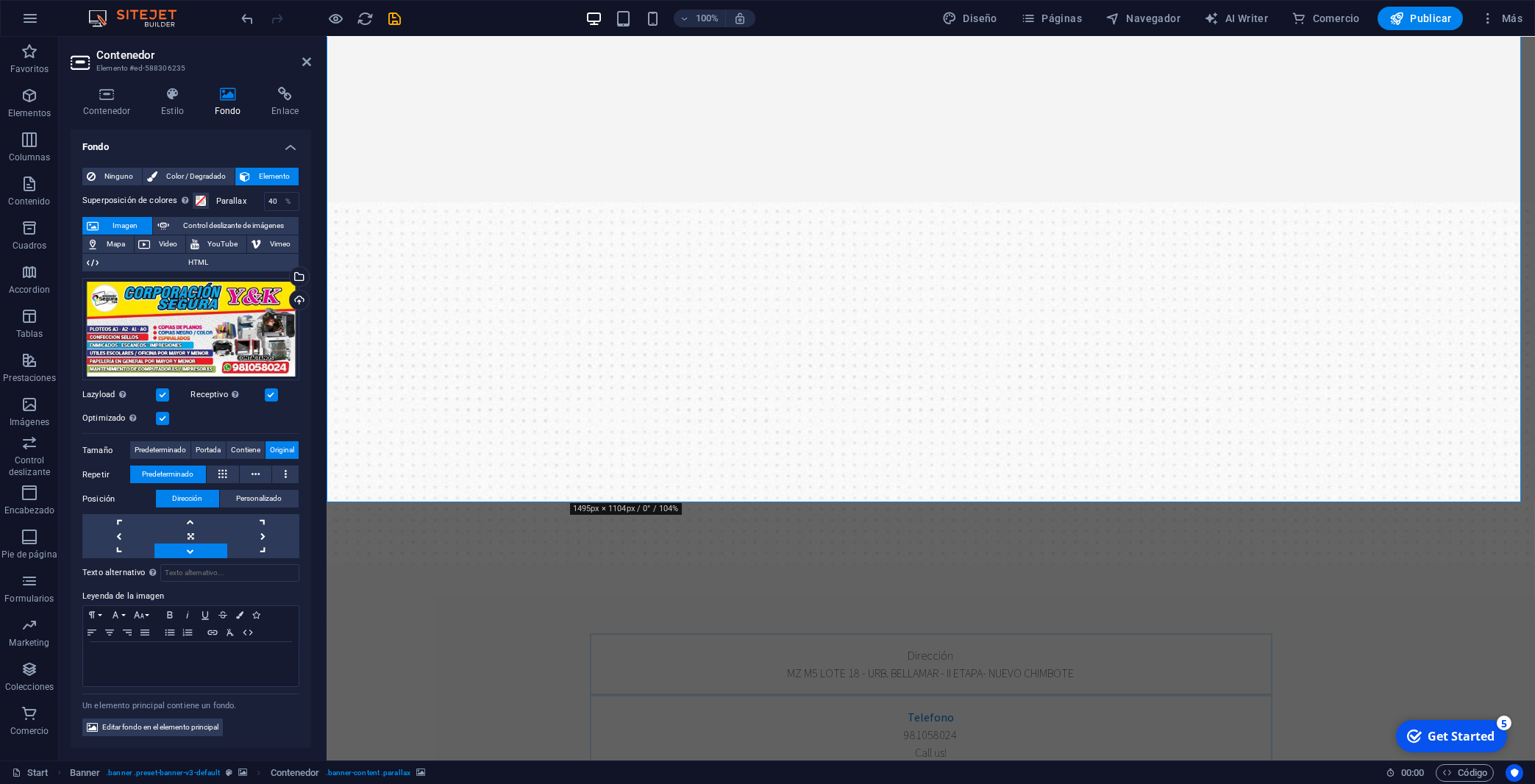
scroll to position [160, 0]
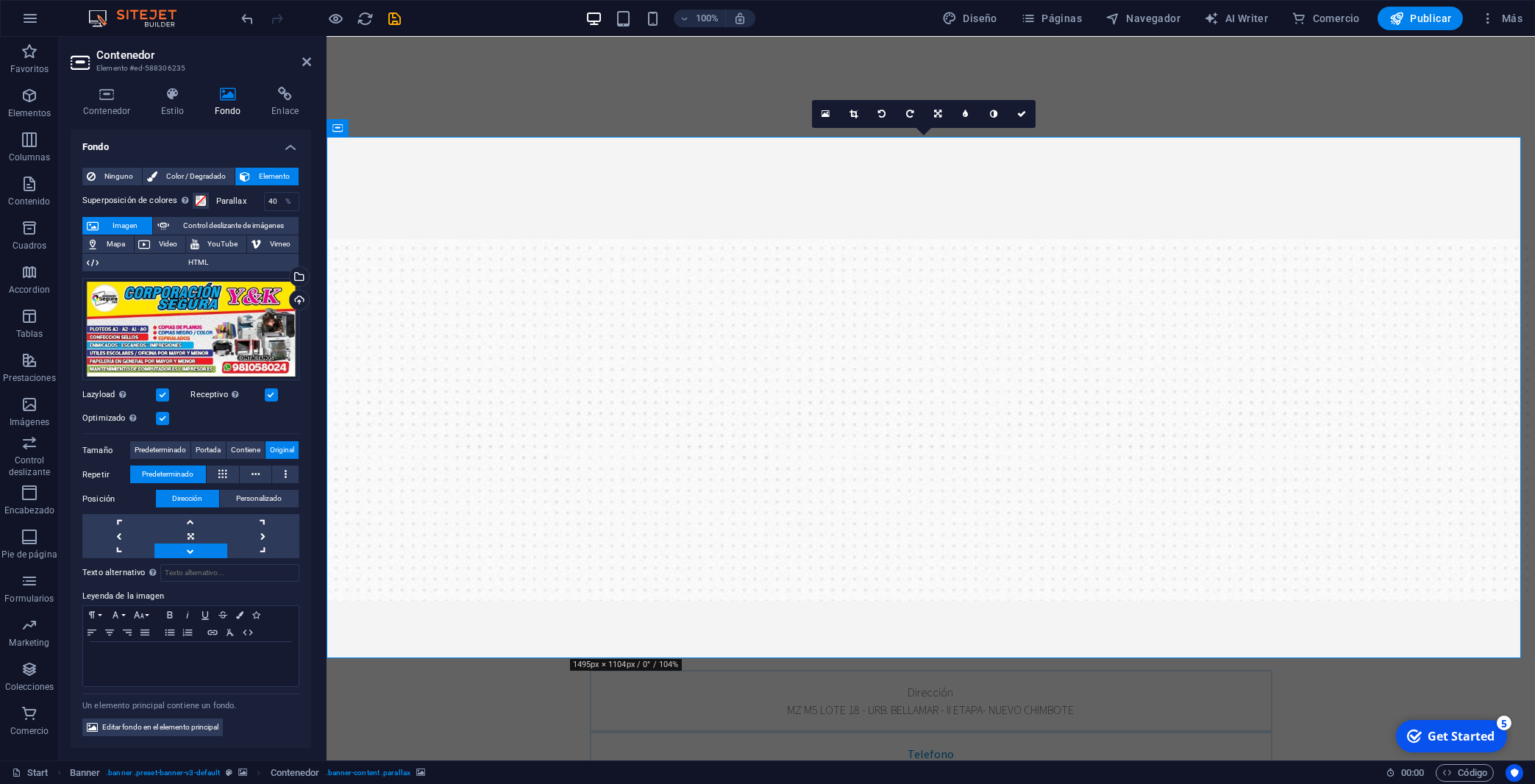
drag, startPoint x: 736, startPoint y: 333, endPoint x: 744, endPoint y: 288, distance: 45.7
click at [160, 444] on span "Predeterminado" at bounding box center [160, 450] width 51 height 17
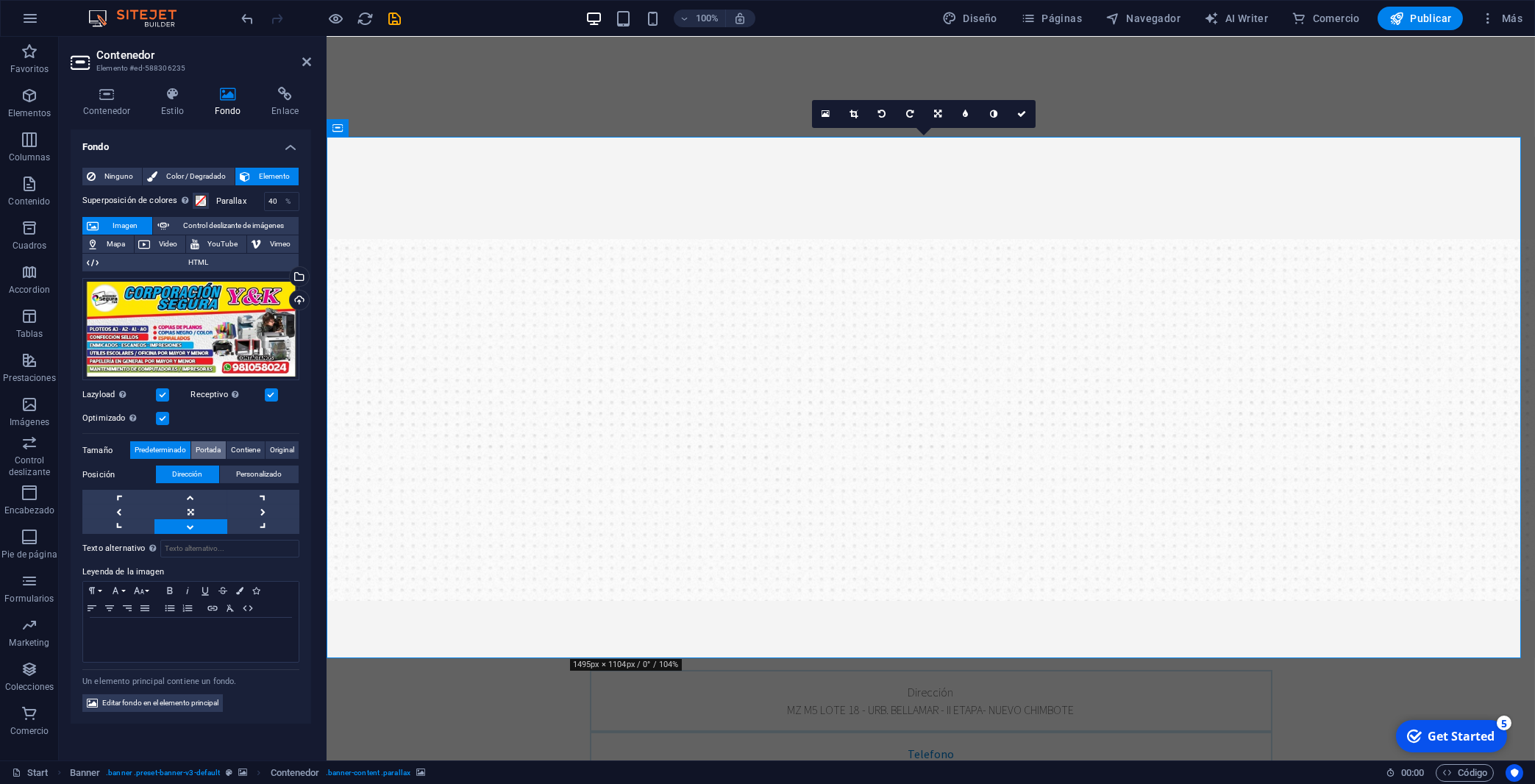
click at [214, 448] on span "Portada" at bounding box center [208, 450] width 25 height 17
click at [240, 449] on span "Contiene" at bounding box center [246, 450] width 30 height 17
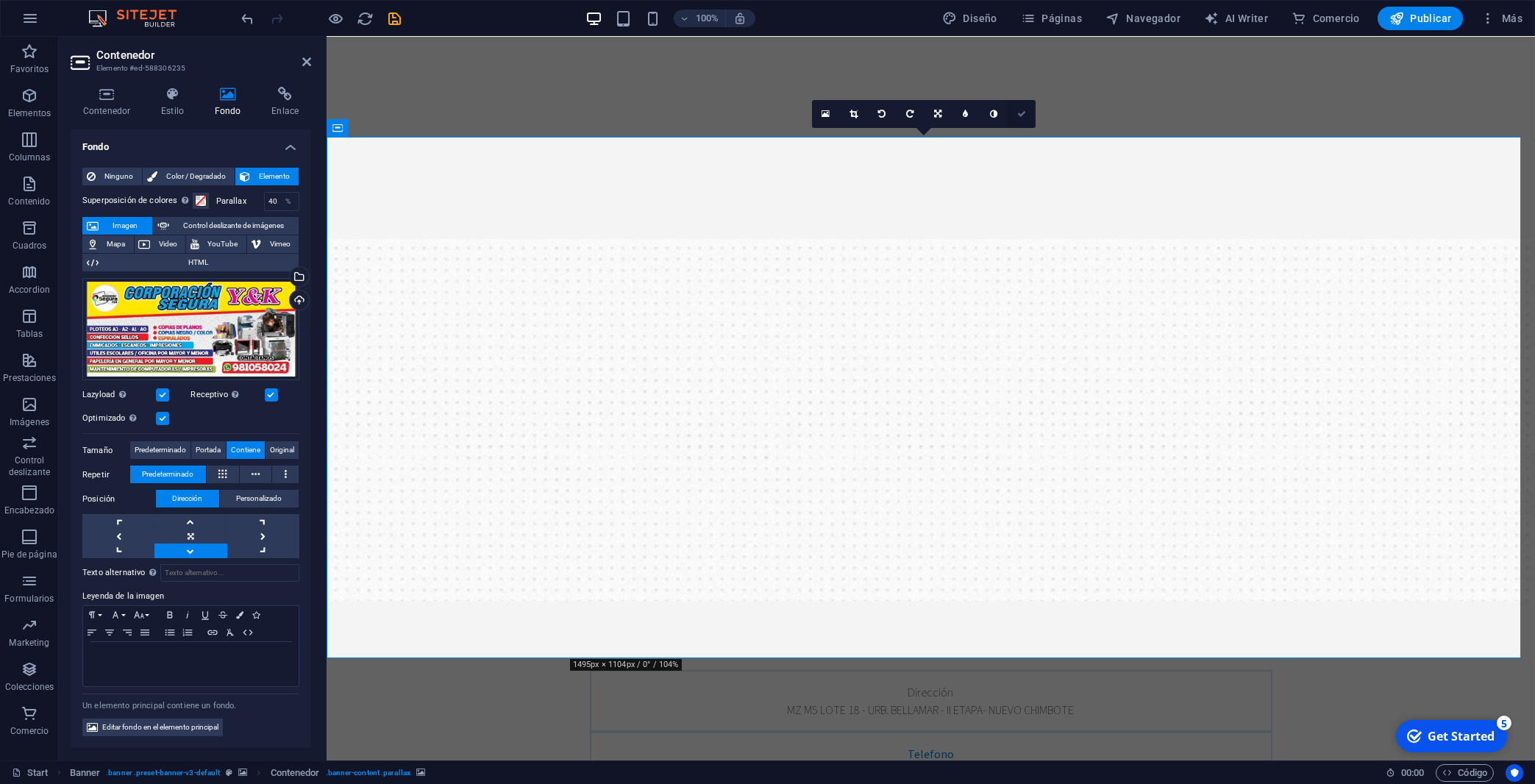
click at [1027, 113] on link at bounding box center [1022, 114] width 28 height 28
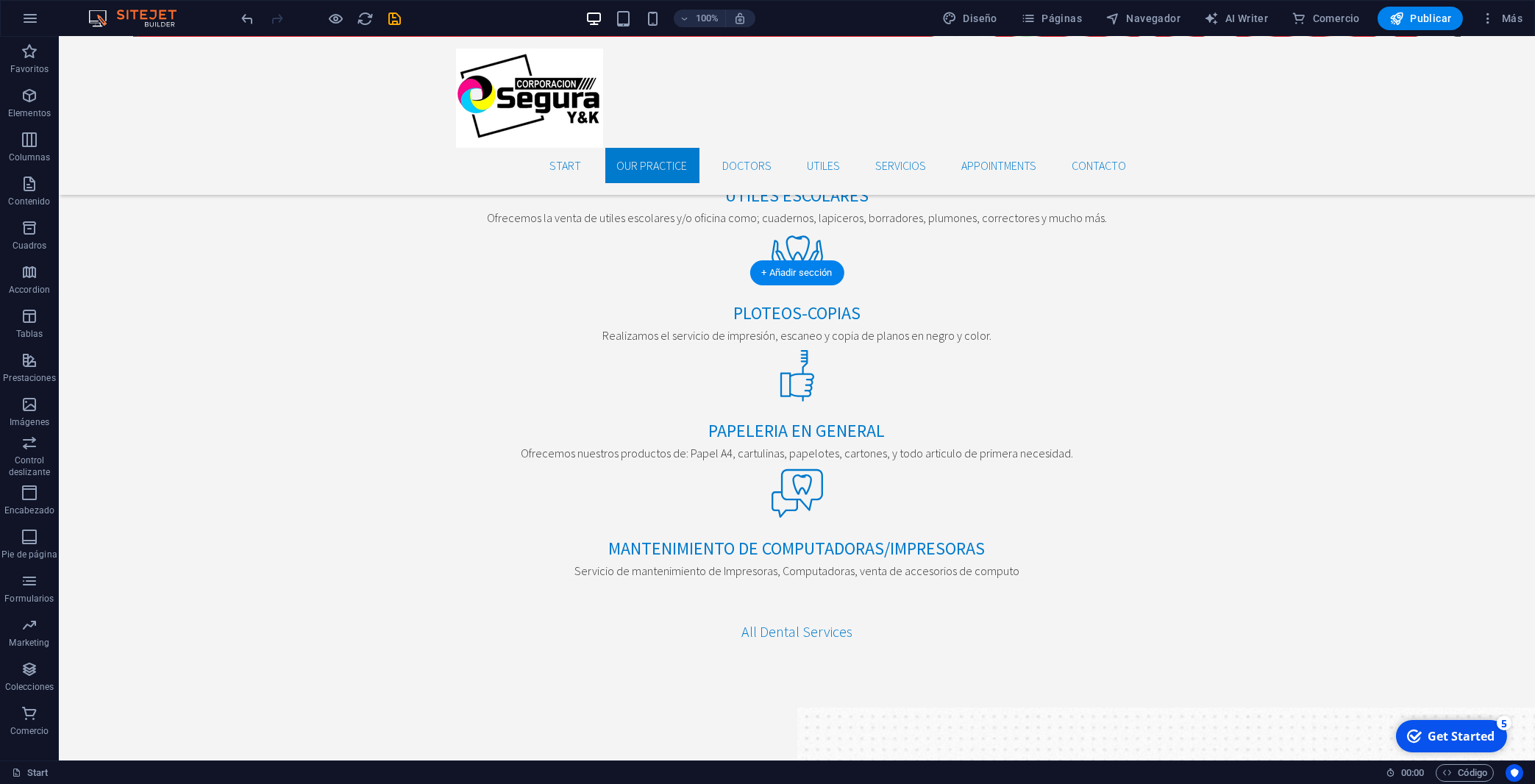
scroll to position [1970, 0]
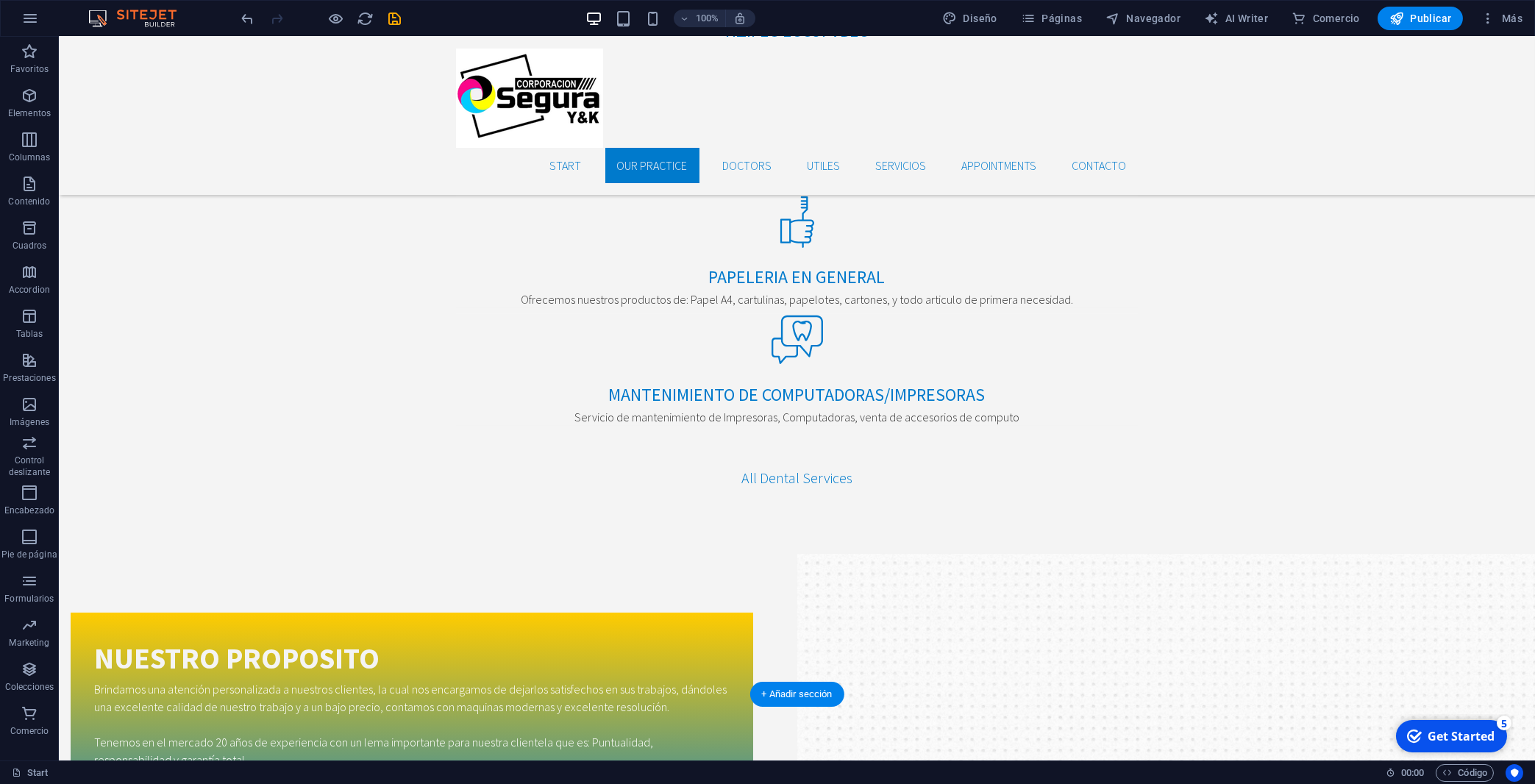
select select "%"
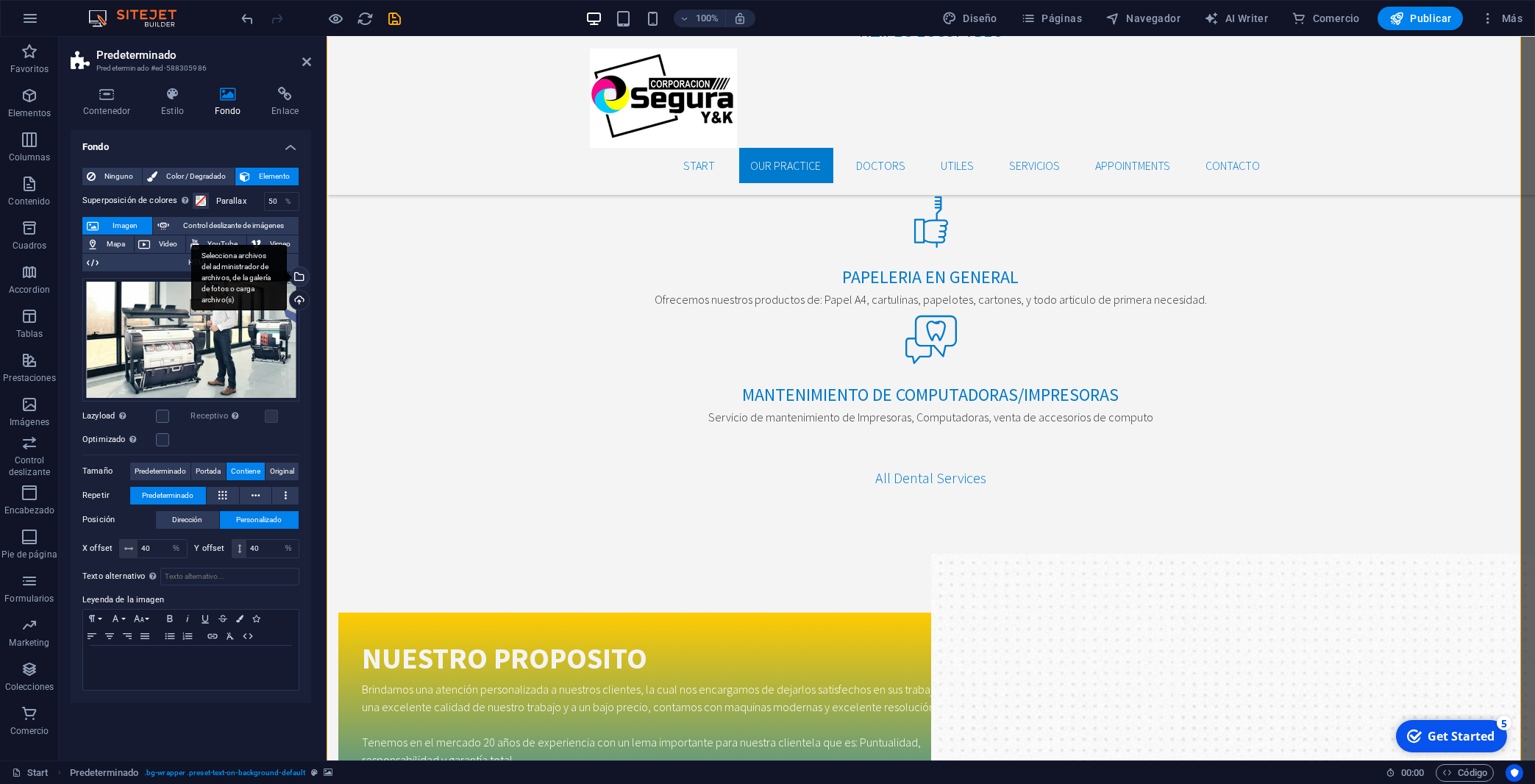
click at [295, 271] on div "Selecciona archivos del administrador de archivos, de la galería de fotos o car…" at bounding box center [297, 277] width 22 height 22
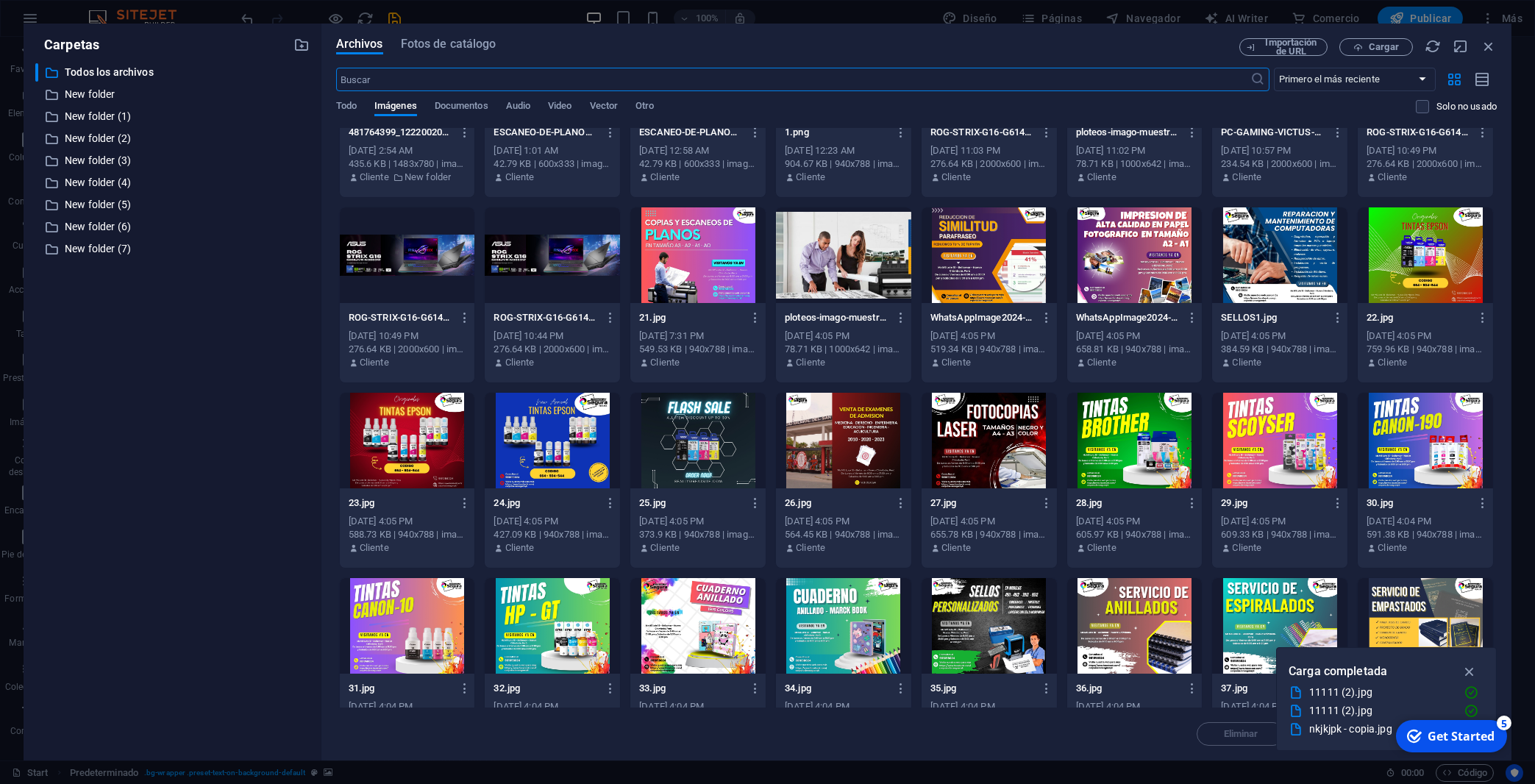
scroll to position [272, 0]
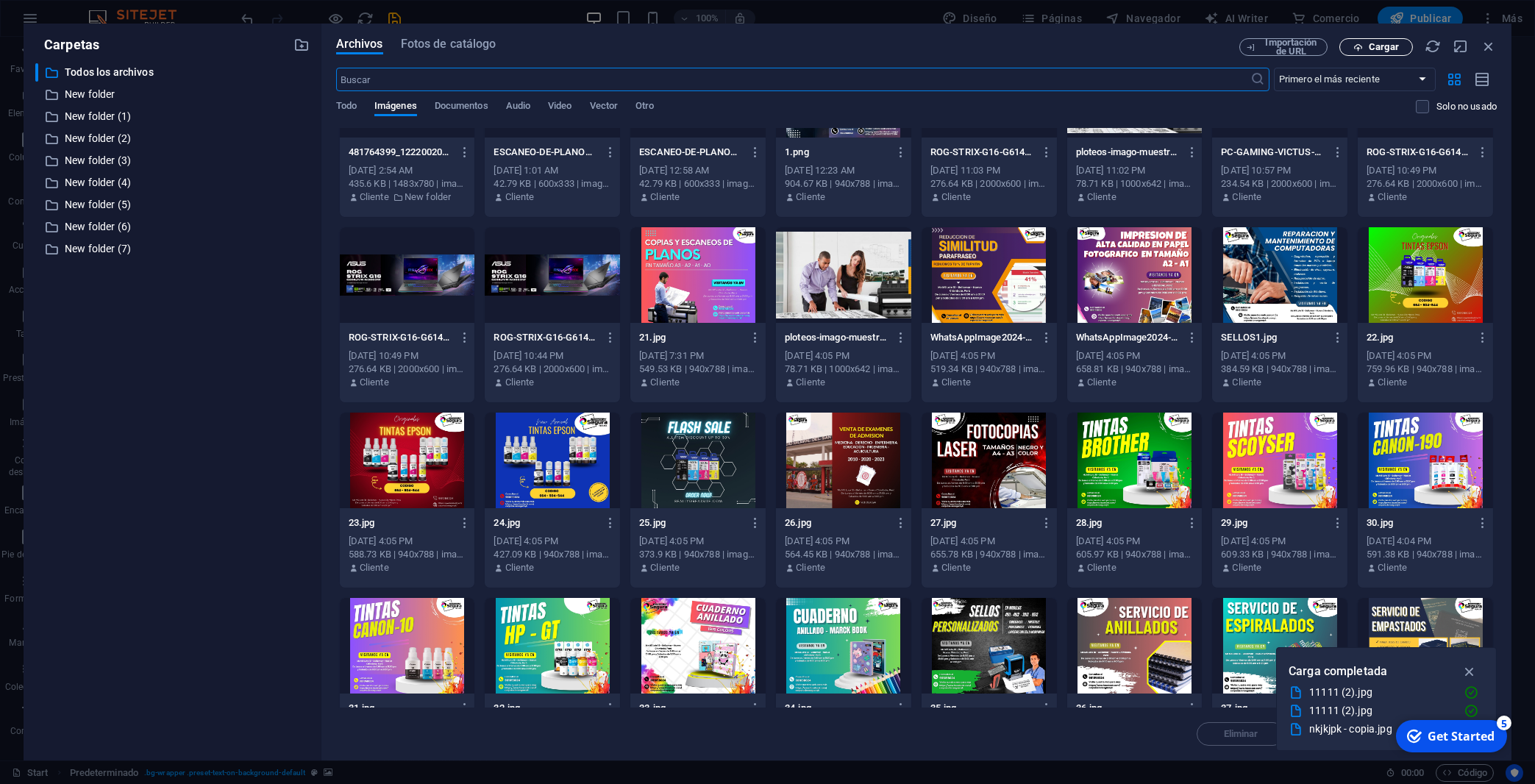
click at [1260, 49] on span "Cargar" at bounding box center [1375, 47] width 60 height 10
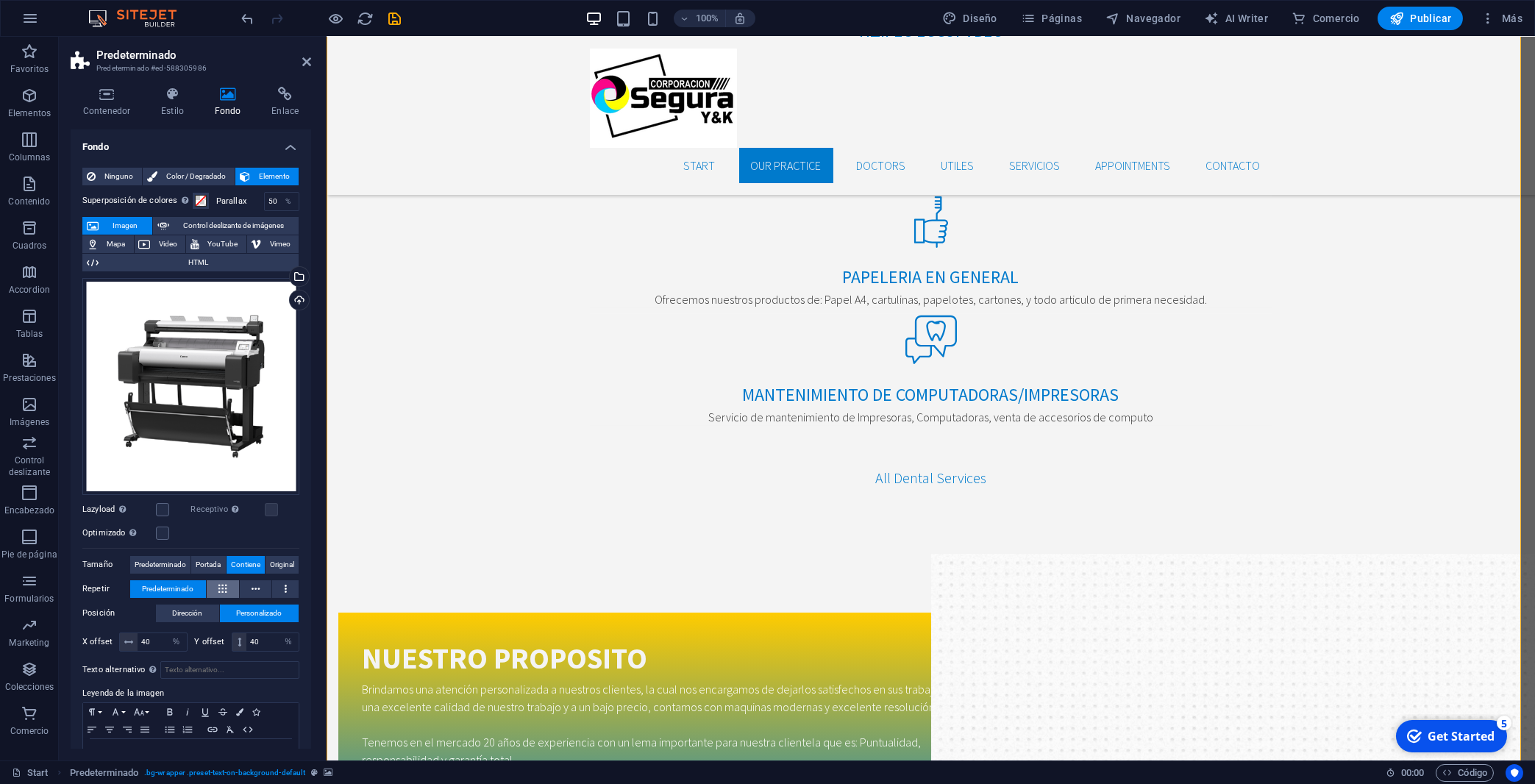
click at [222, 580] on icon at bounding box center [222, 589] width 8 height 17
click at [185, 580] on span "Predeterminado" at bounding box center [167, 589] width 51 height 17
click at [271, 556] on span "Original" at bounding box center [282, 564] width 24 height 17
click at [156, 503] on label at bounding box center [162, 509] width 13 height 13
click at [0, 0] on input "Lazyload La carga de imágenes tras la carga de la página mejora la velocidad de…" at bounding box center [0, 0] width 0 height 0
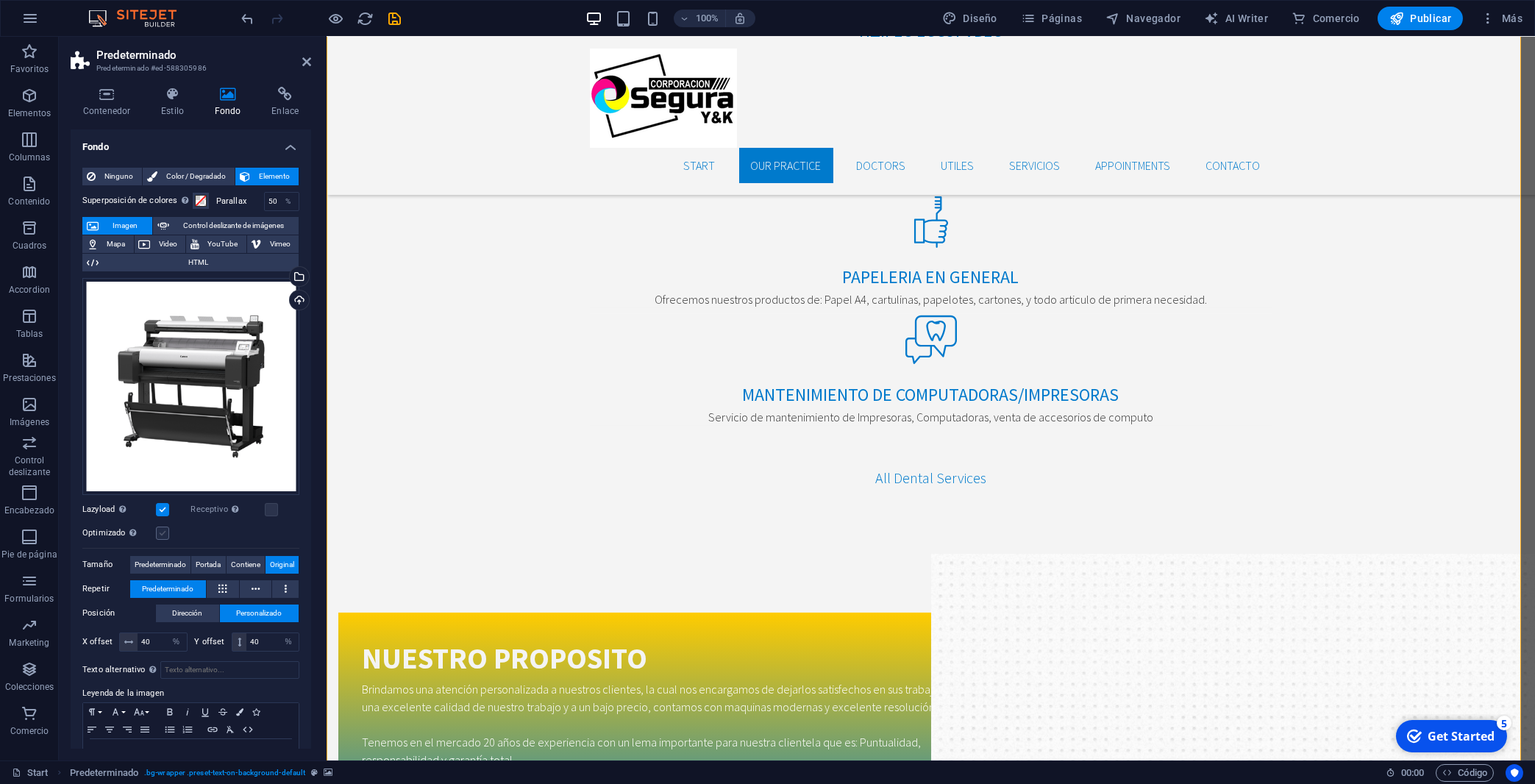
click at [160, 526] on label at bounding box center [162, 532] width 13 height 13
click at [0, 0] on input "Optimizado Las imágenes se comprimen para así mejorar la velocidad de las págin…" at bounding box center [0, 0] width 0 height 0
click at [265, 503] on label at bounding box center [271, 509] width 13 height 13
click at [0, 0] on input "Receptivo Automáticamente cargar tamaños optimizados de smartphone e imagen ret…" at bounding box center [0, 0] width 0 height 0
click at [129, 637] on icon at bounding box center [129, 642] width 9 height 9
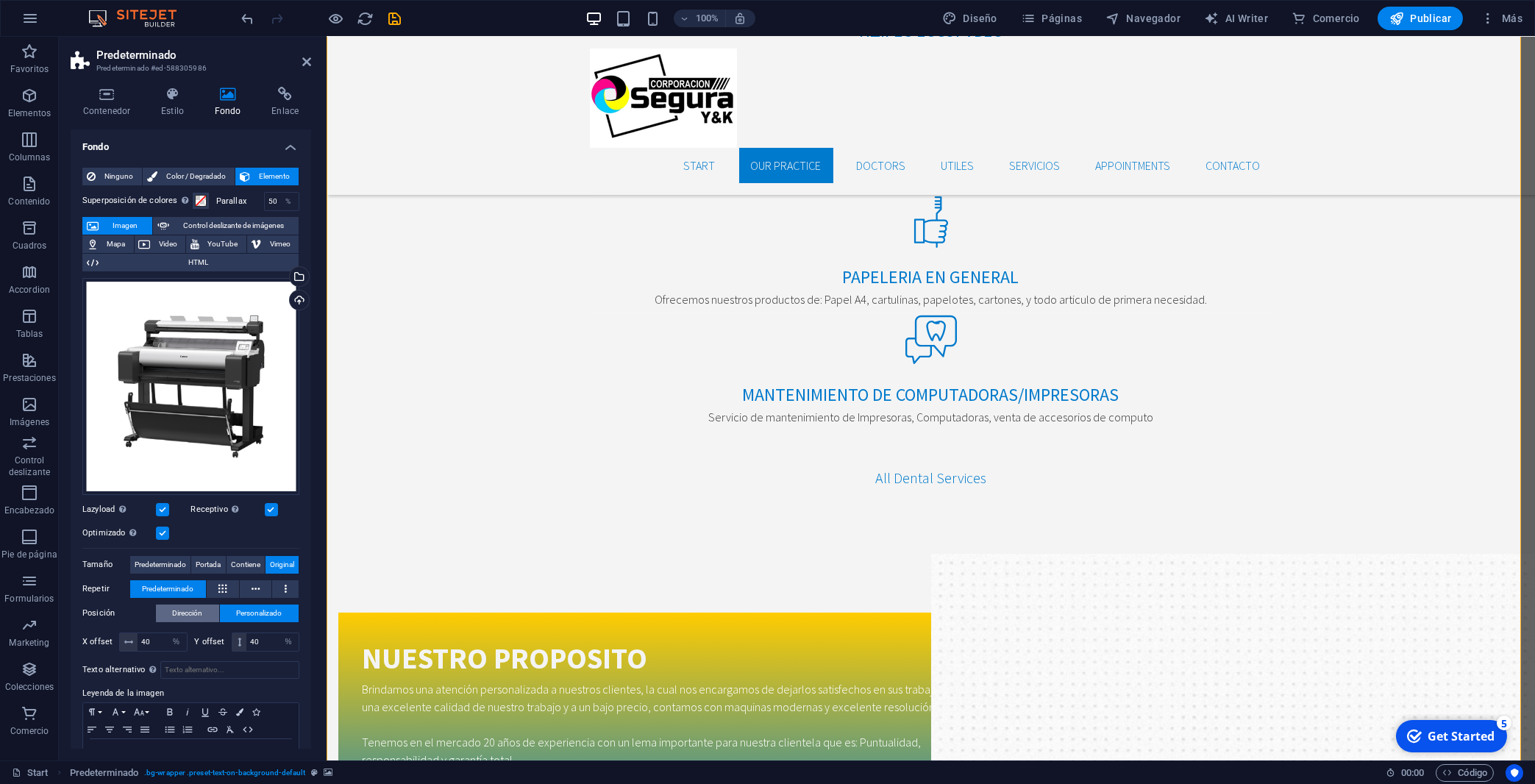
click at [185, 604] on span "Dirección" at bounding box center [188, 613] width 30 height 17
click at [237, 604] on span "Personalizado" at bounding box center [260, 613] width 45 height 17
click at [182, 604] on span "Dirección" at bounding box center [188, 613] width 30 height 17
click at [120, 642] on link at bounding box center [118, 650] width 72 height 15
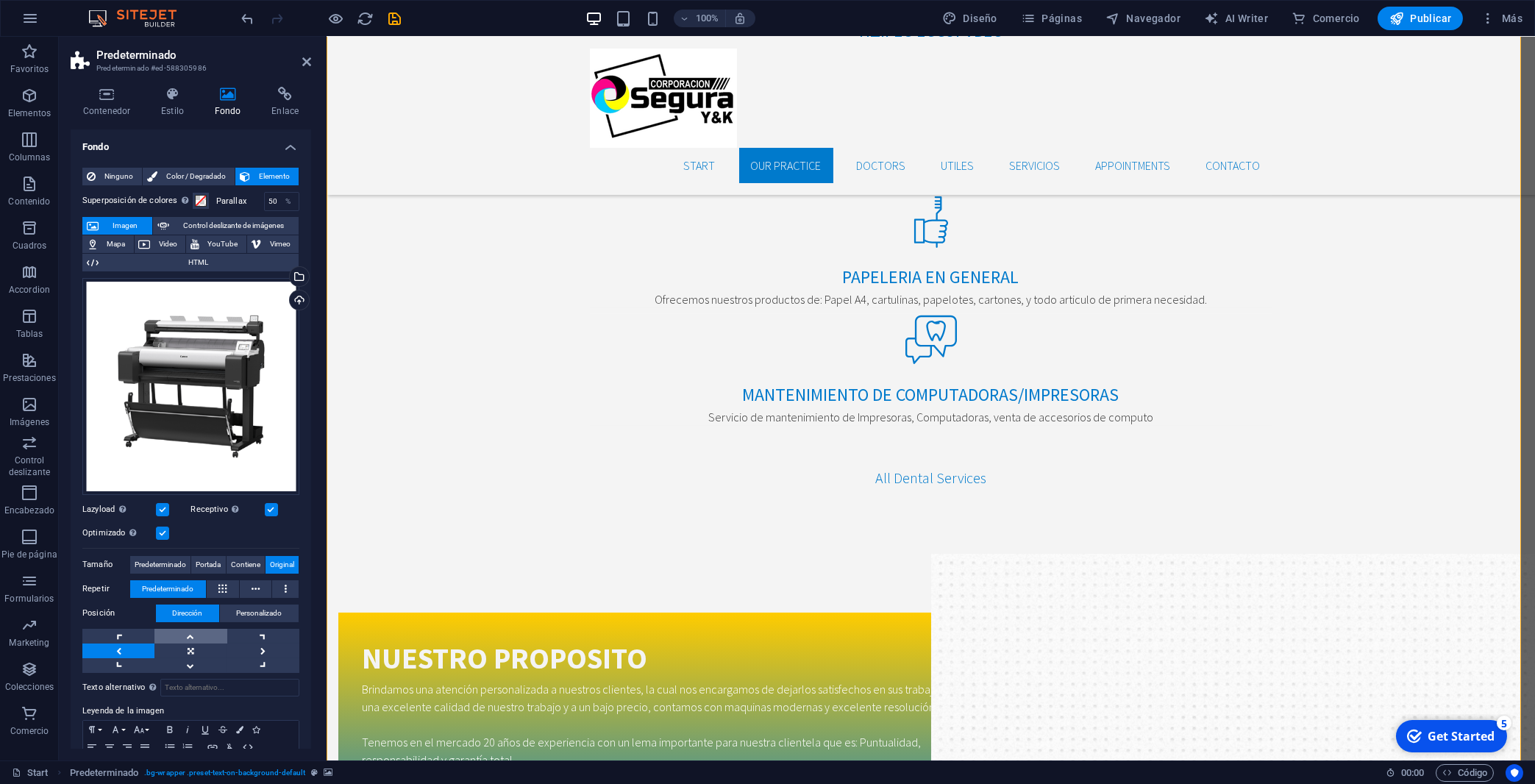
click at [186, 629] on link at bounding box center [190, 636] width 72 height 15
click at [182, 642] on link at bounding box center [190, 665] width 72 height 15
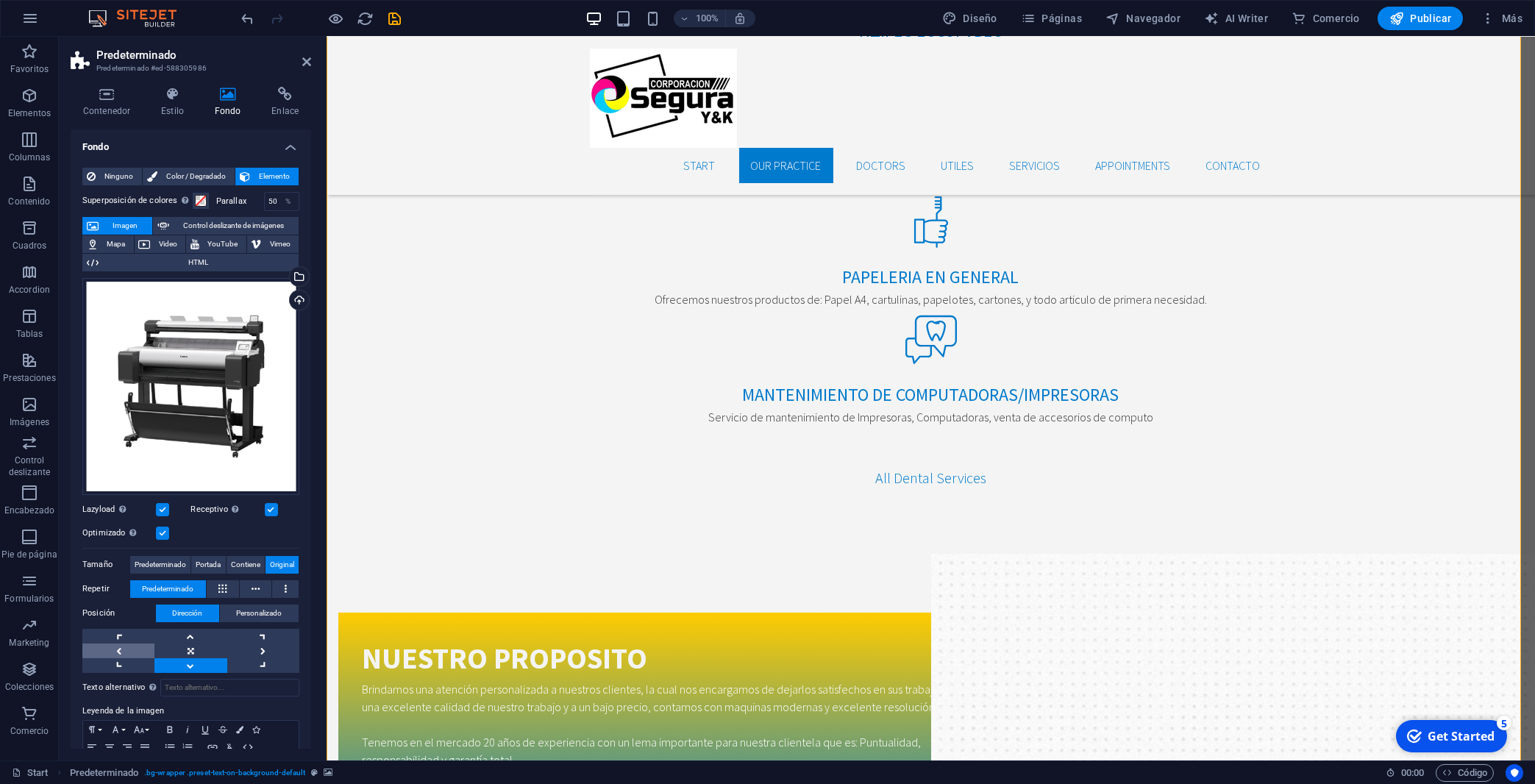
click at [113, 642] on link at bounding box center [118, 650] width 72 height 15
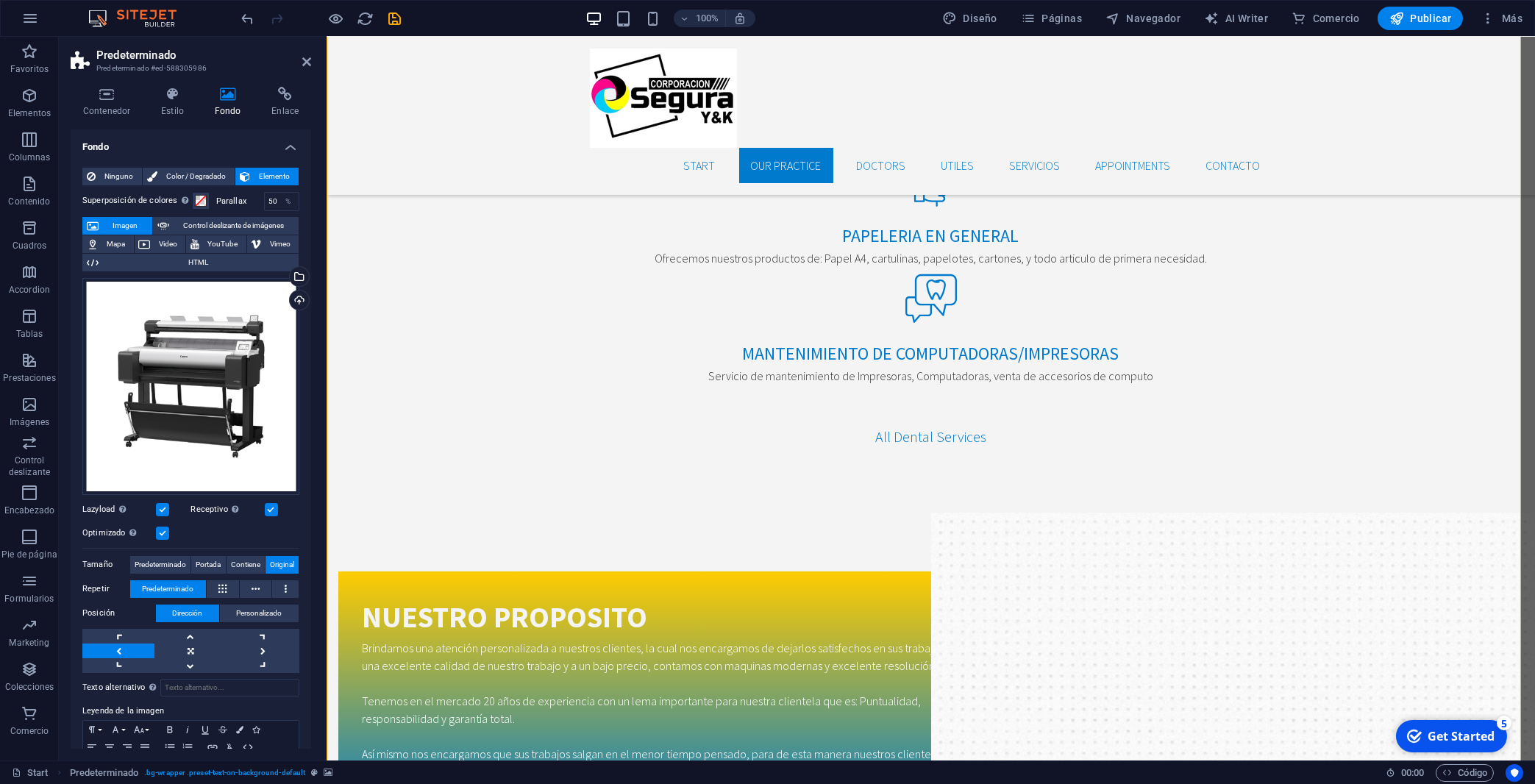
scroll to position [2285, 0]
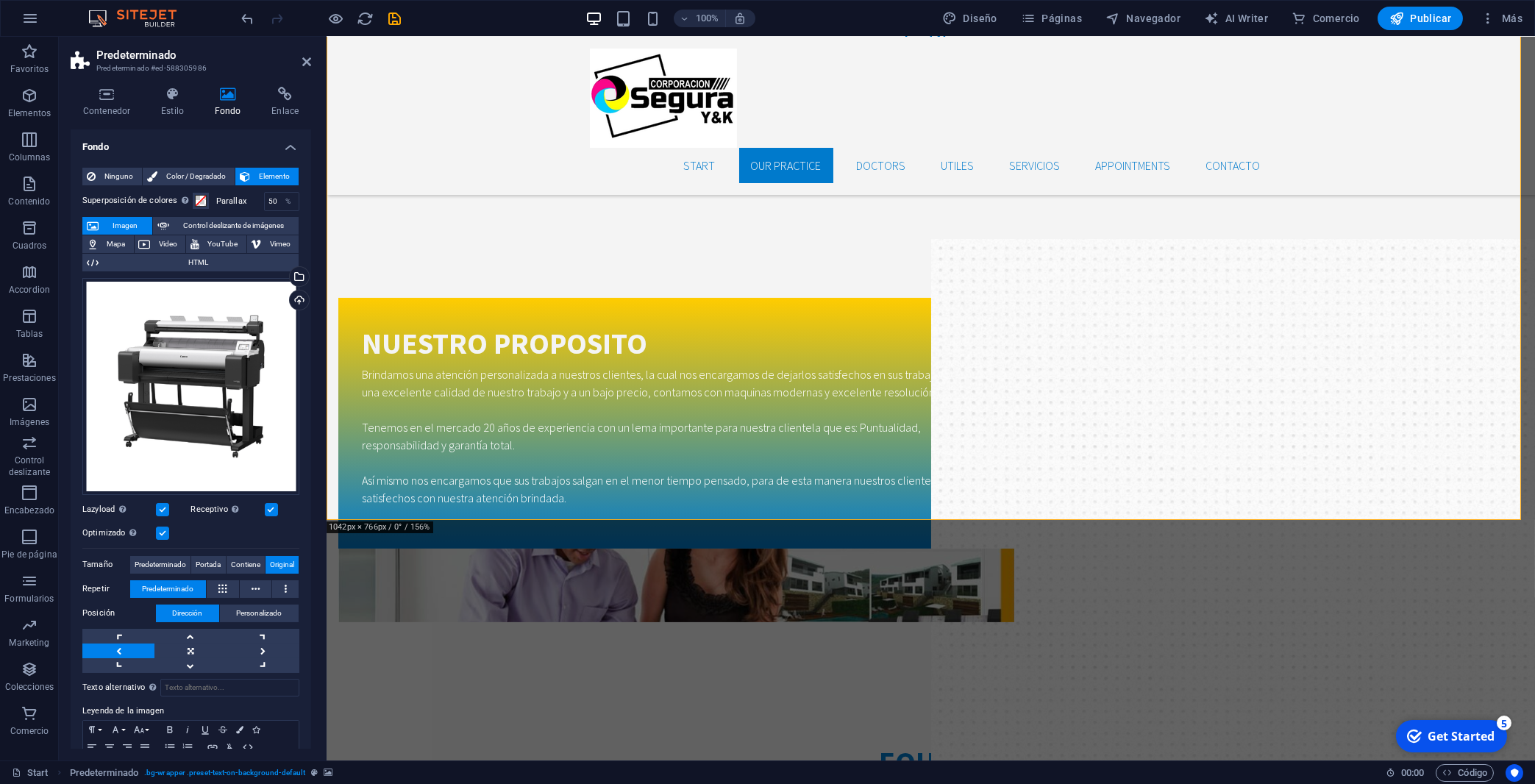
click at [170, 90] on icon at bounding box center [172, 94] width 48 height 15
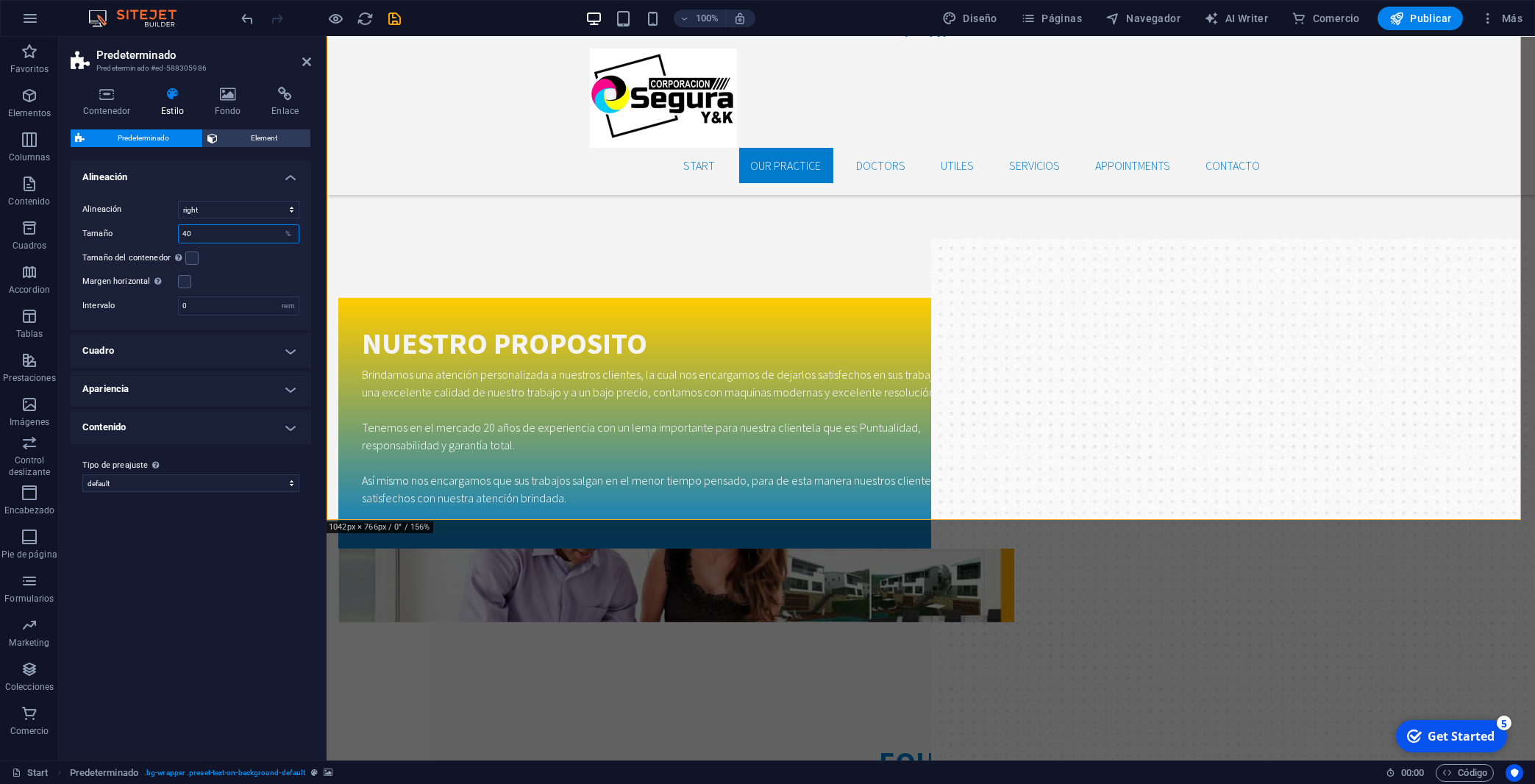
drag, startPoint x: 199, startPoint y: 233, endPoint x: 160, endPoint y: 240, distance: 39.6
click at [179, 240] on input "40" at bounding box center [239, 234] width 120 height 17
type input "30"
click at [155, 559] on div "Variantes Alineación Alineación left center right Tamaño 30 % Tamaño del conten…" at bounding box center [190, 454] width 241 height 589
click at [178, 201] on select "left center right" at bounding box center [239, 209] width 122 height 17
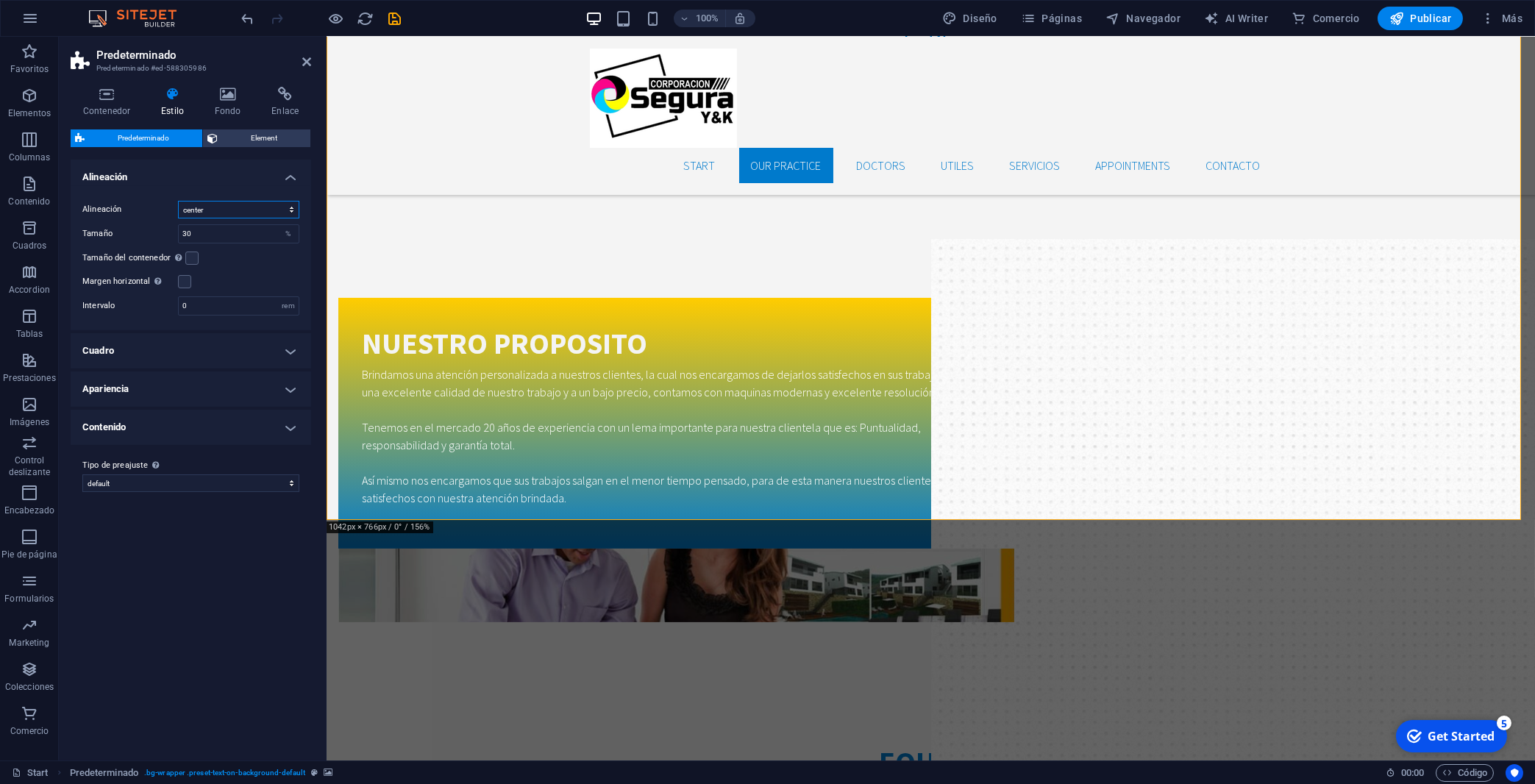
click option "center" at bounding box center [0, 0] width 0 height 0
click at [229, 99] on icon at bounding box center [228, 94] width 51 height 15
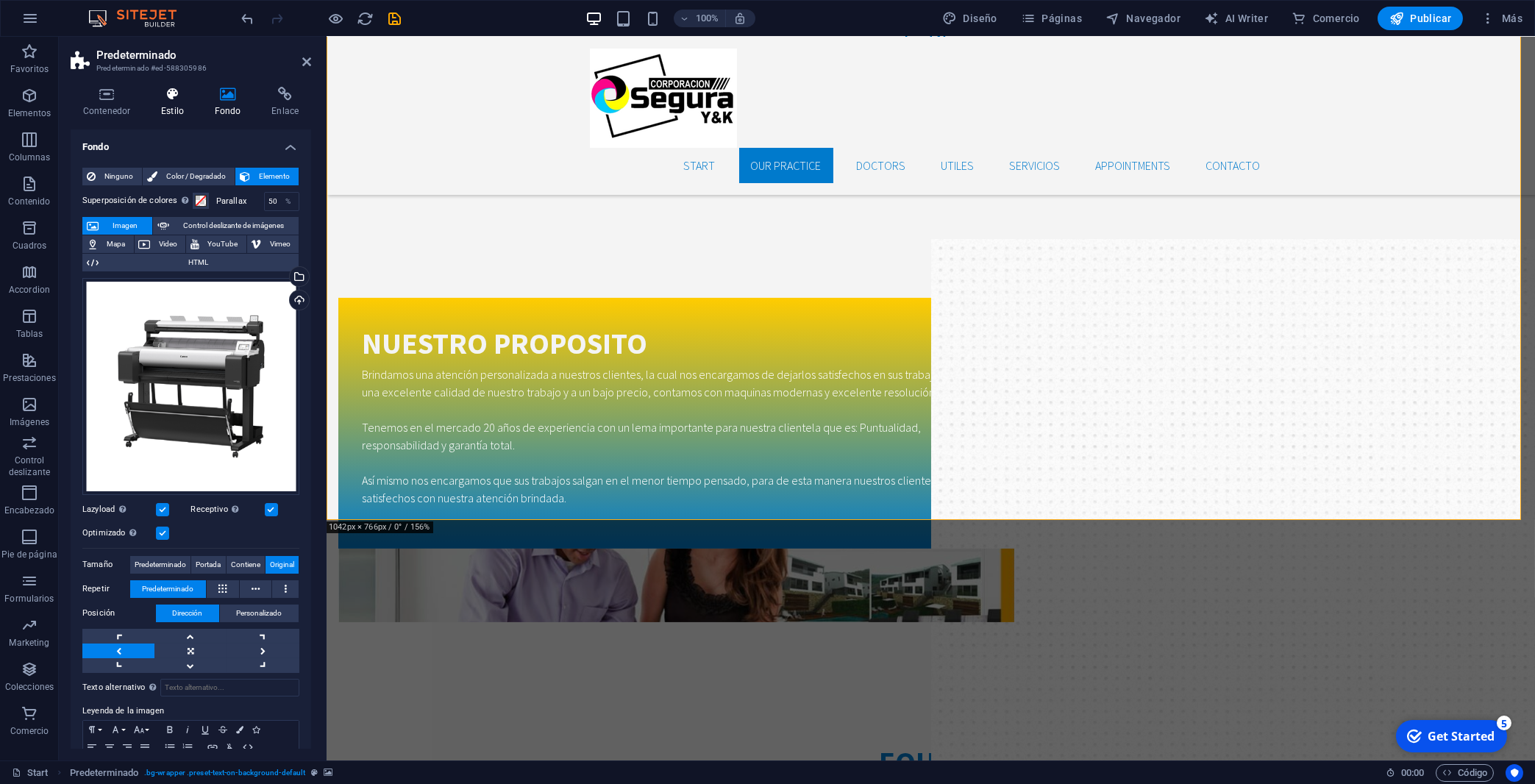
click at [178, 94] on icon at bounding box center [172, 94] width 48 height 15
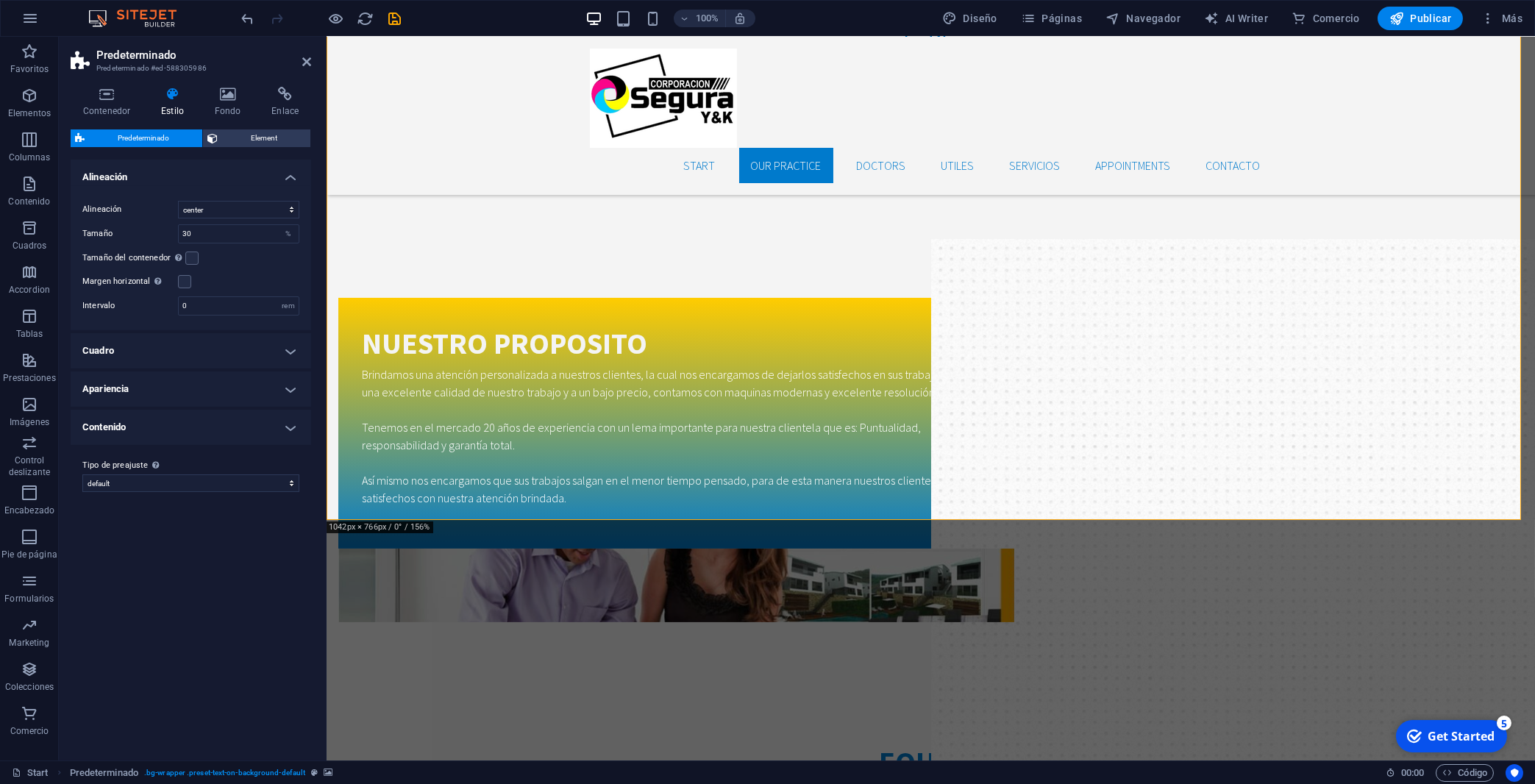
click at [149, 528] on div "Variantes Alineación Alineación left center right Tamaño 30 % Tamaño del conten…" at bounding box center [190, 454] width 241 height 589
click at [83, 474] on select "default Añadir tipo de preajuste" at bounding box center [191, 483] width 217 height 17
click at [138, 560] on div "Variantes Alineación Alineación left center right Tamaño 30 % Tamaño del conten…" at bounding box center [190, 454] width 241 height 589
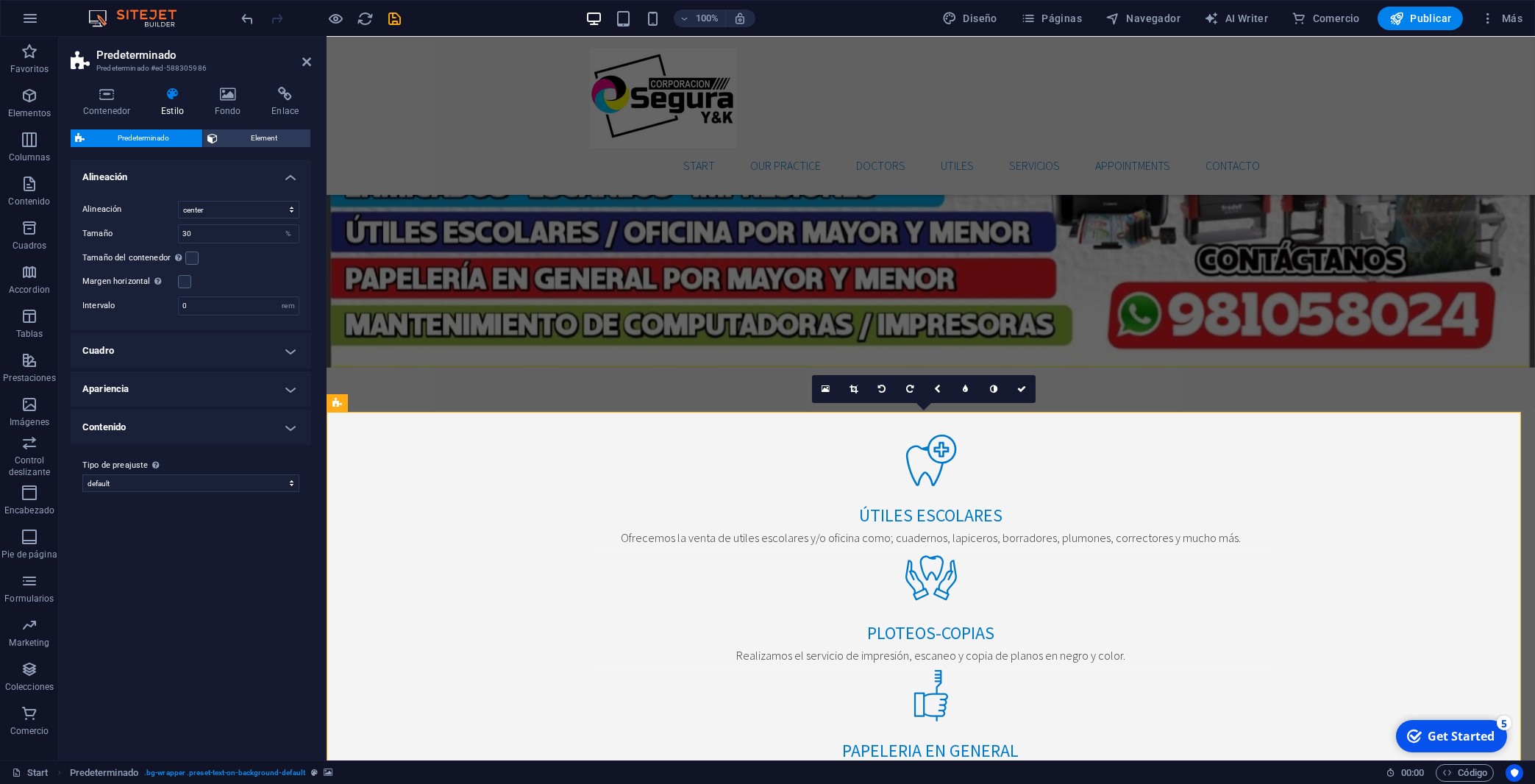
scroll to position [1891, 0]
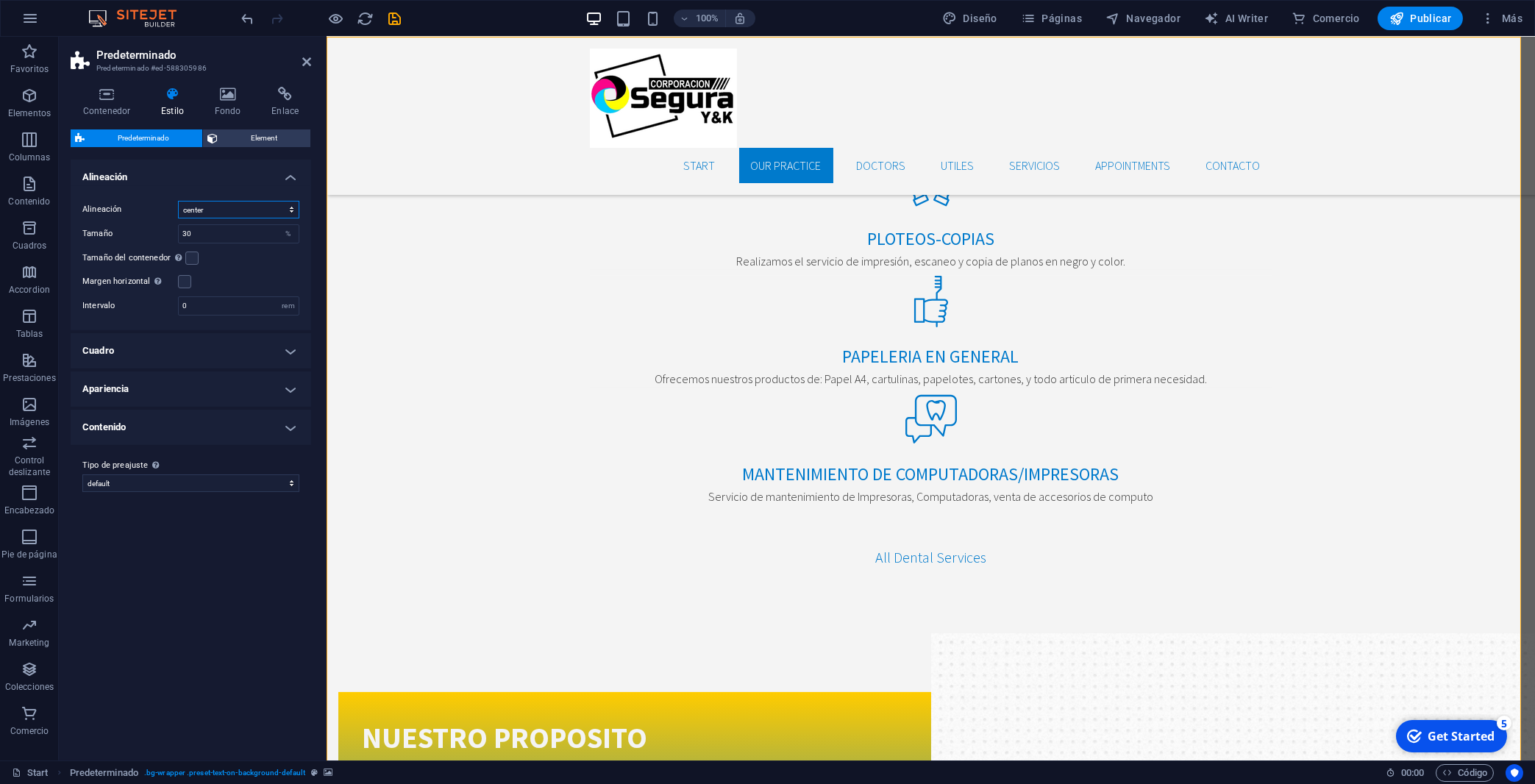
click at [178, 201] on select "left center right" at bounding box center [239, 209] width 122 height 17
select select "left"
click option "left" at bounding box center [0, 0] width 0 height 0
click at [133, 592] on div "Variantes Alineación Alineación left center right Tamaño 30 % Tamaño del conten…" at bounding box center [190, 454] width 241 height 589
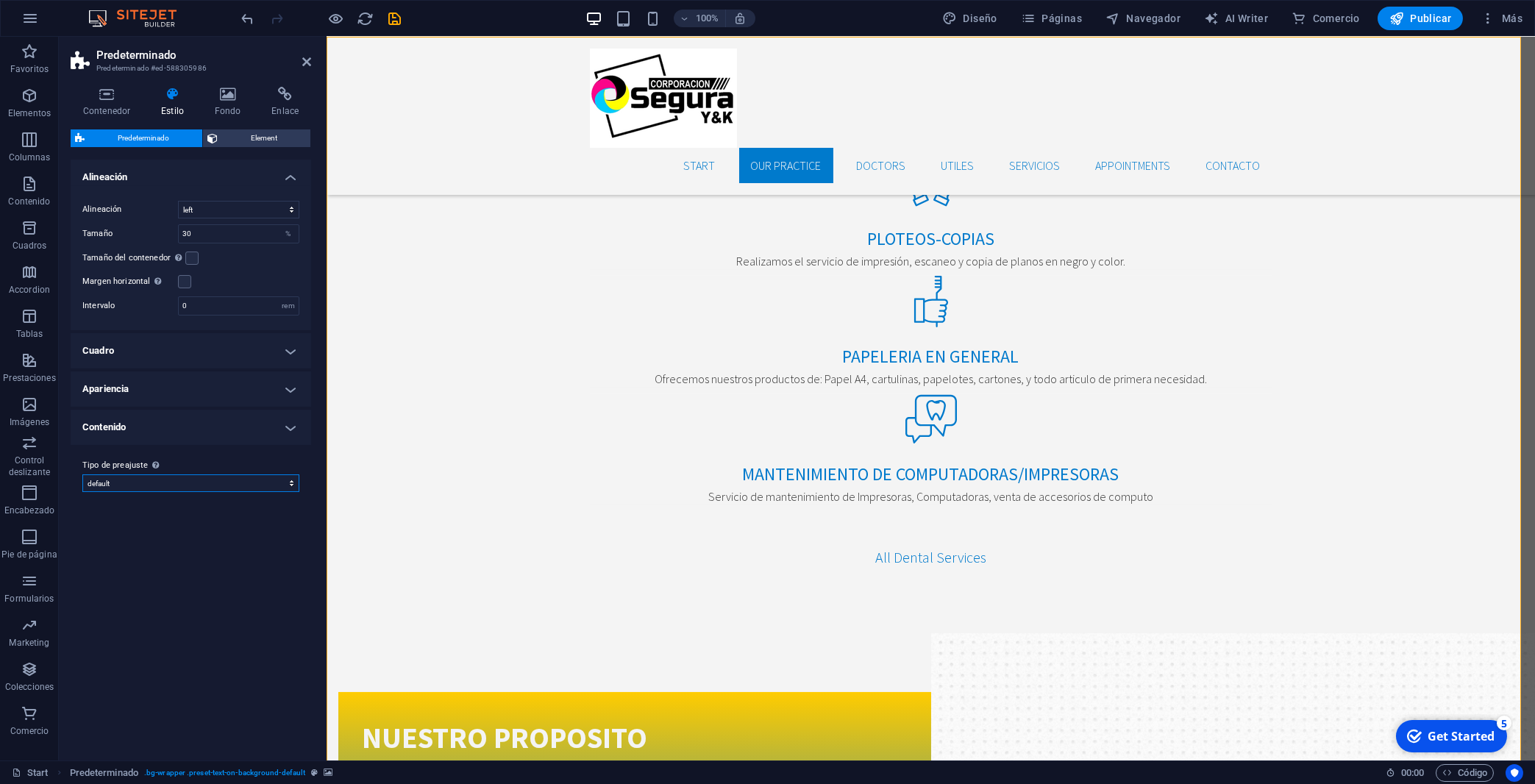
click at [83, 474] on select "default Añadir tipo de preajuste" at bounding box center [191, 483] width 217 height 17
click option "Añadir tipo de preajuste" at bounding box center [0, 0] width 0 height 0
select select "preset-text-on-background-default"
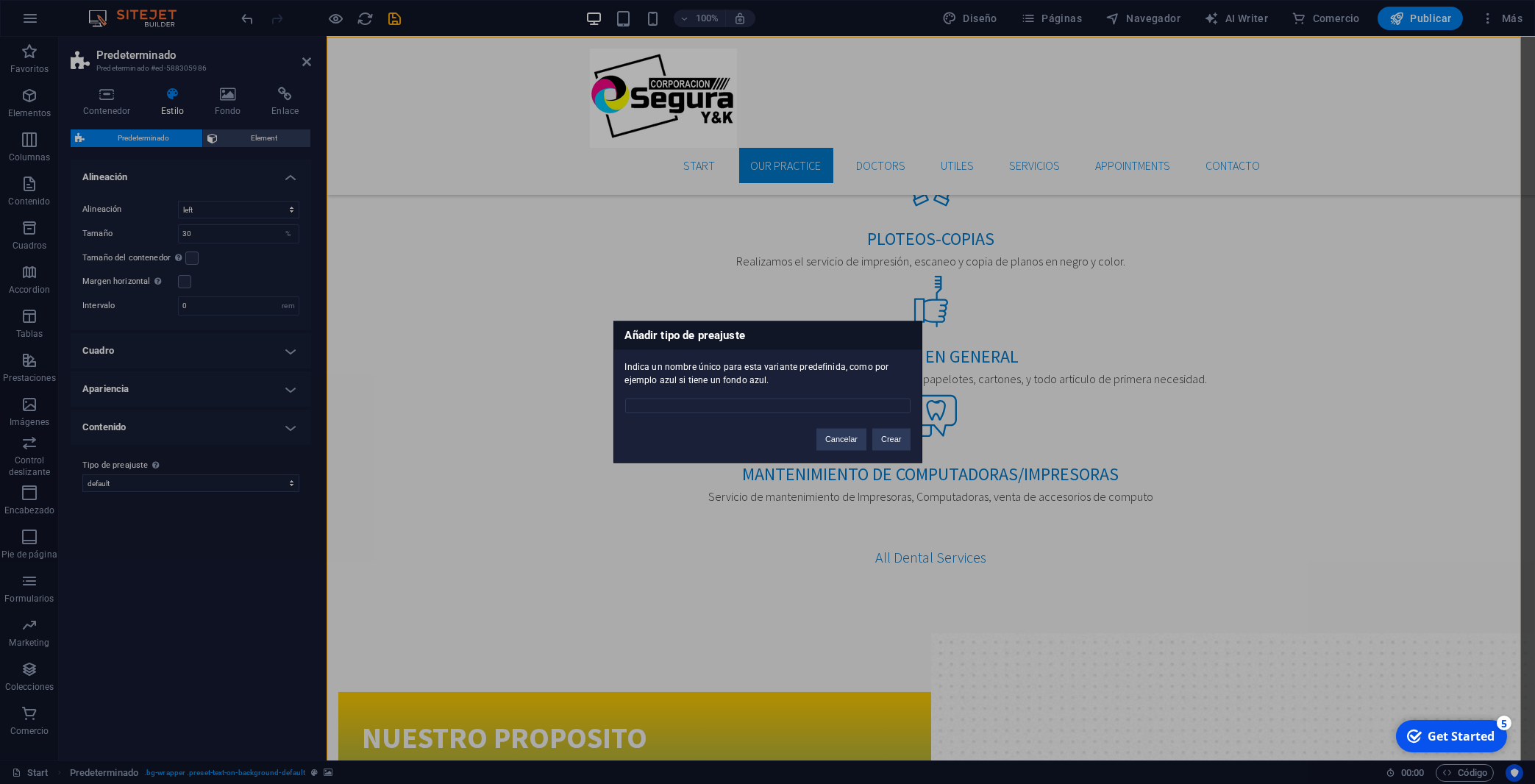
click at [132, 481] on div "Añadir tipo de preajuste Indica un nombre único para esta variante predefinida,…" at bounding box center [767, 392] width 1535 height 784
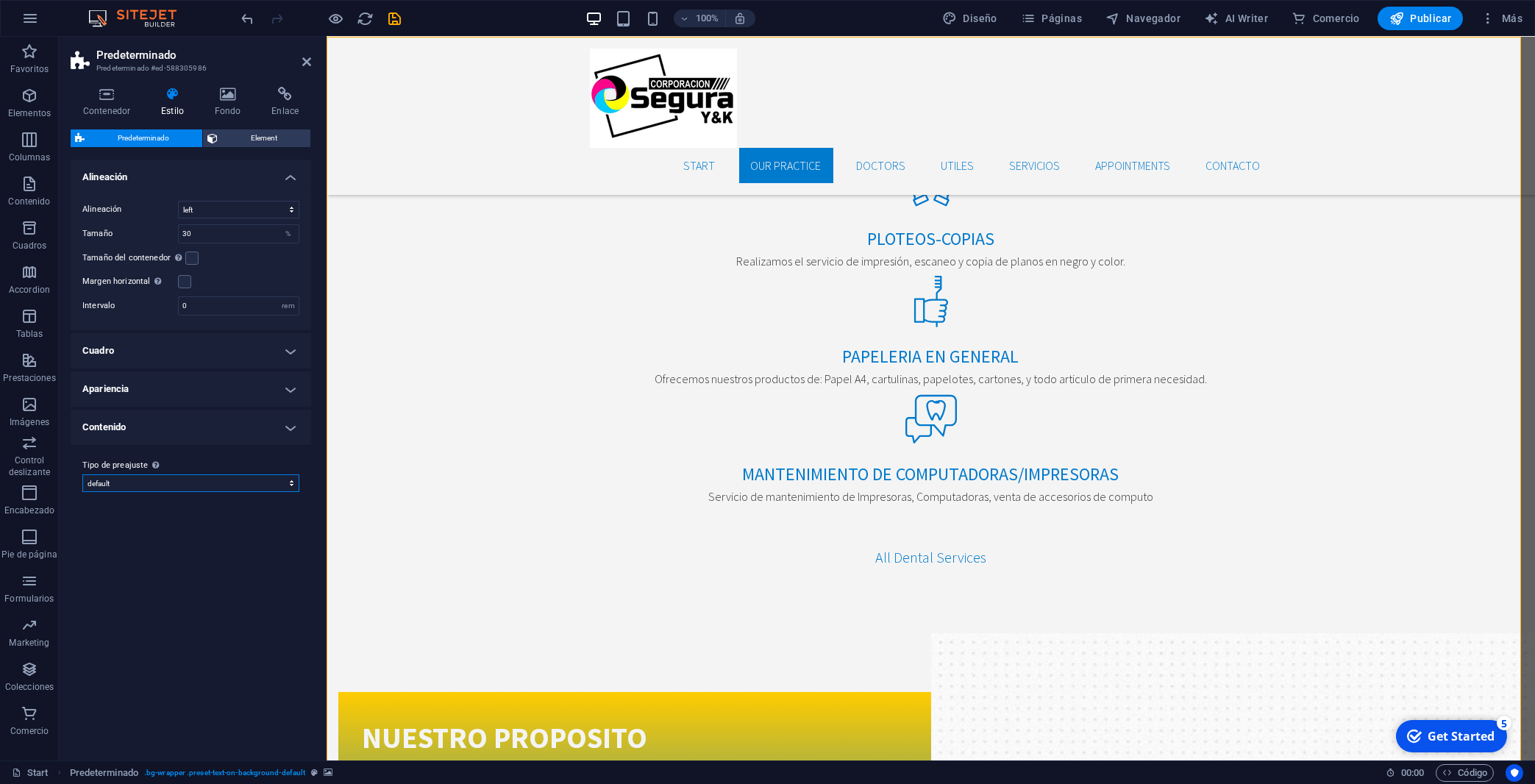
click at [83, 474] on select "default Añadir tipo de preajuste" at bounding box center [191, 483] width 217 height 17
click option "default" at bounding box center [0, 0] width 0 height 0
click at [167, 616] on div "Variantes Alineación Alineación left center right Tamaño 30 % Tamaño del conten…" at bounding box center [190, 454] width 241 height 589
click at [444, 379] on div "Texto" at bounding box center [437, 372] width 50 height 17
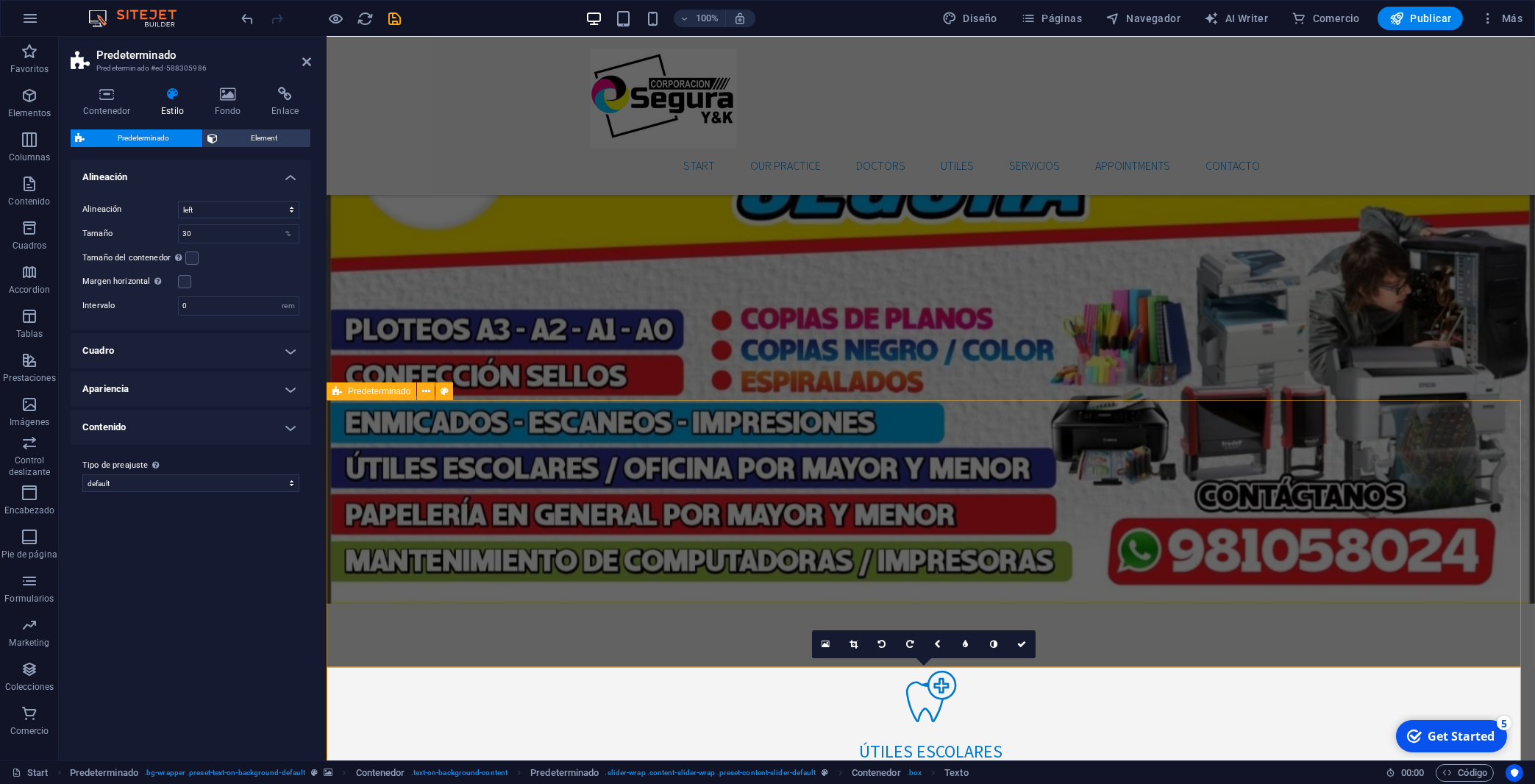
scroll to position [945, 0]
